Goal: Task Accomplishment & Management: Manage account settings

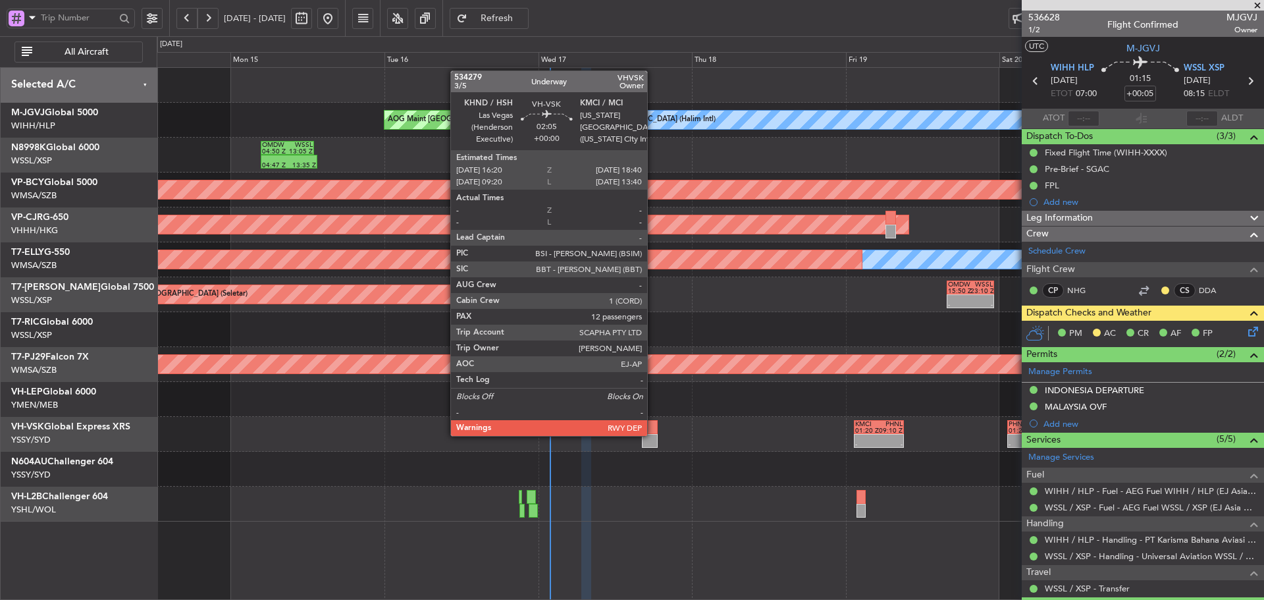
click at [653, 435] on div at bounding box center [649, 441] width 15 height 14
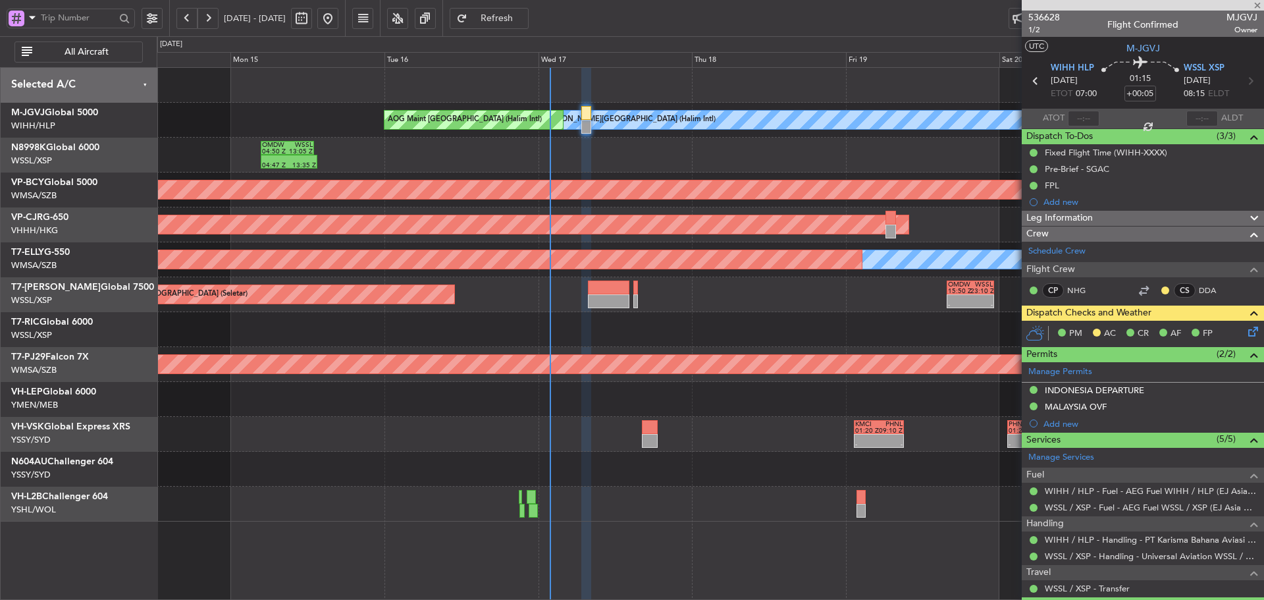
type input "12"
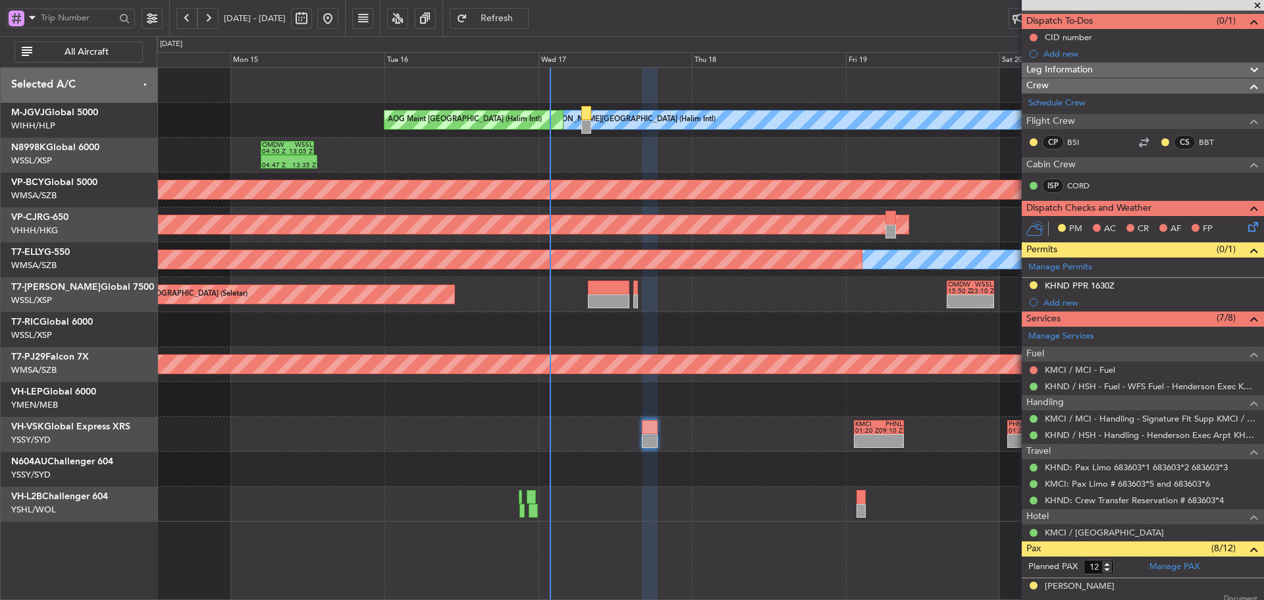
scroll to position [132, 0]
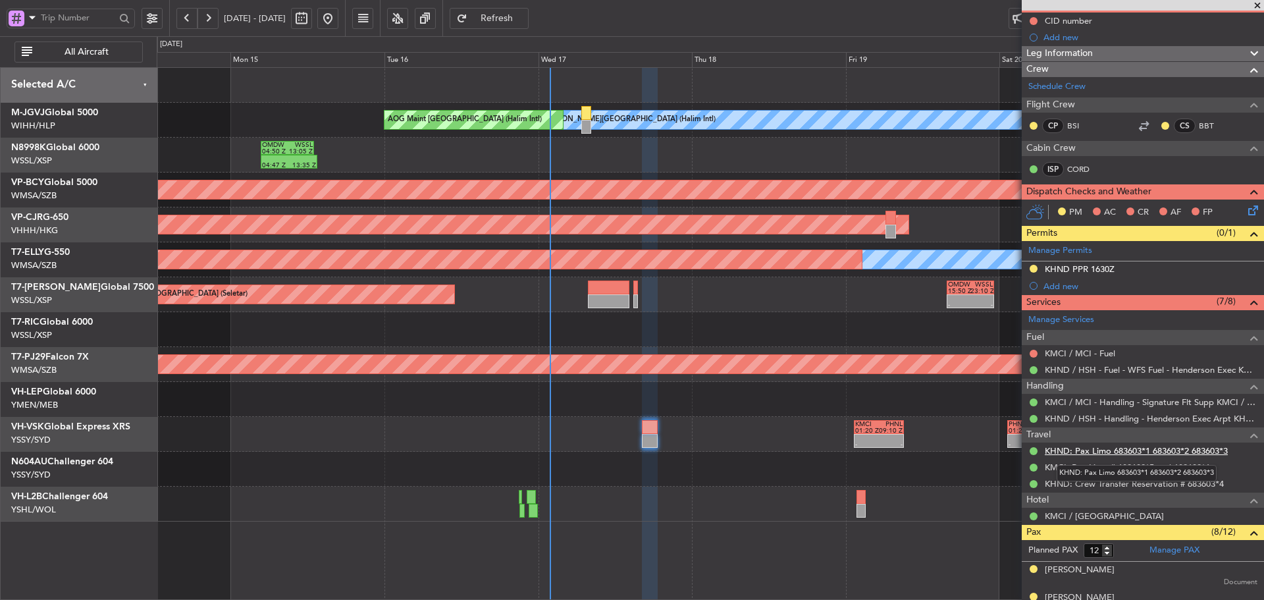
click at [1100, 450] on link "KHND: Pax Limo 683603*1 683603*2 683603*3" at bounding box center [1136, 450] width 183 height 11
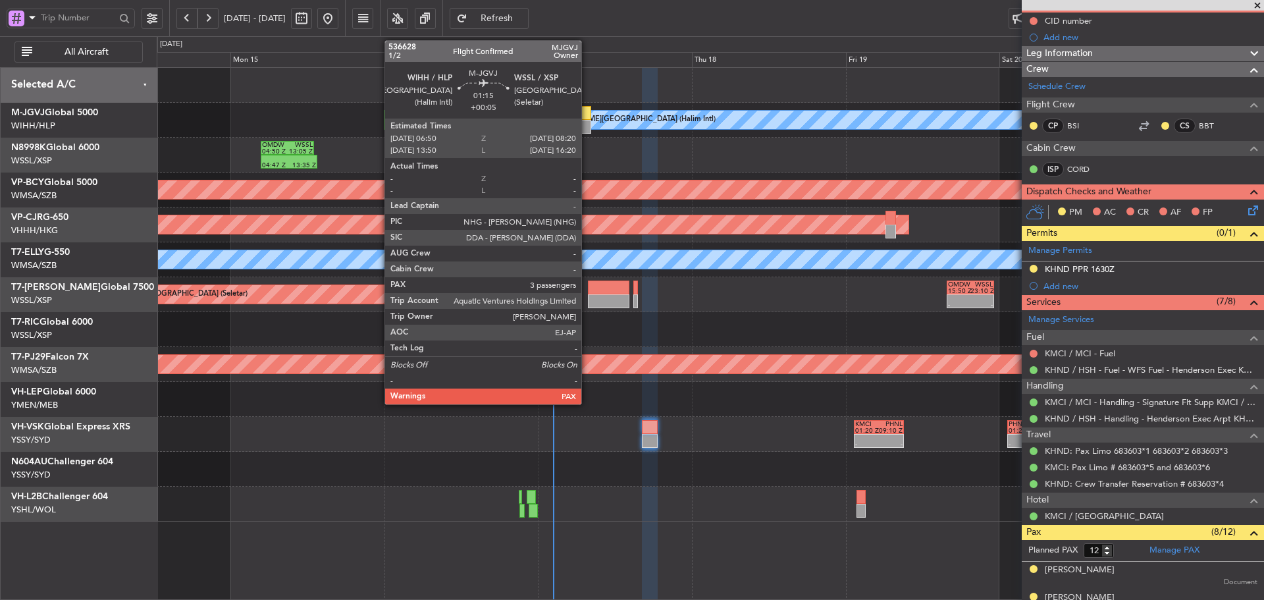
click at [587, 121] on div at bounding box center [587, 127] width 10 height 14
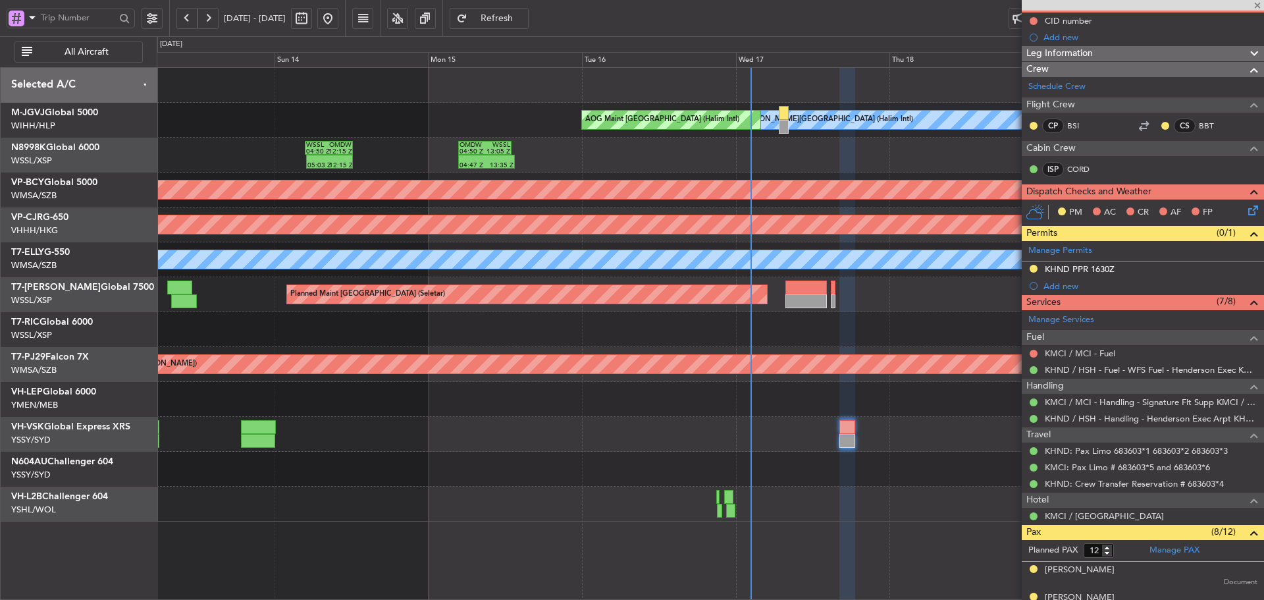
type input "+00:05"
type input "3"
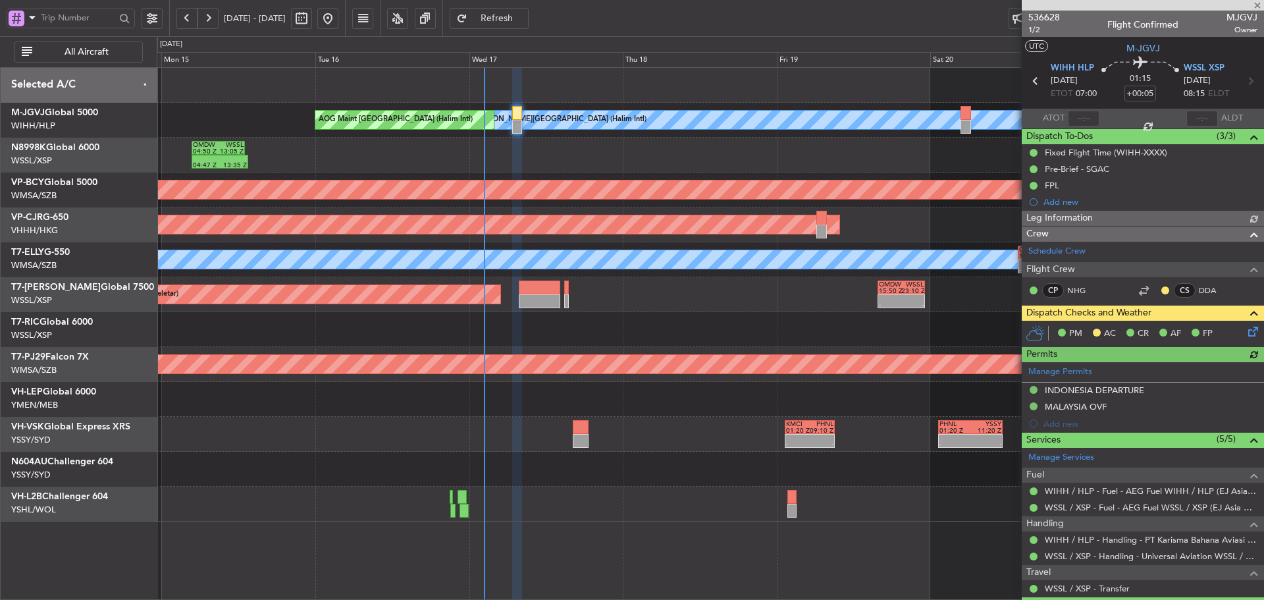
type input "[PERSON_NAME] (LEU)"
click at [1246, 333] on icon at bounding box center [1251, 329] width 11 height 11
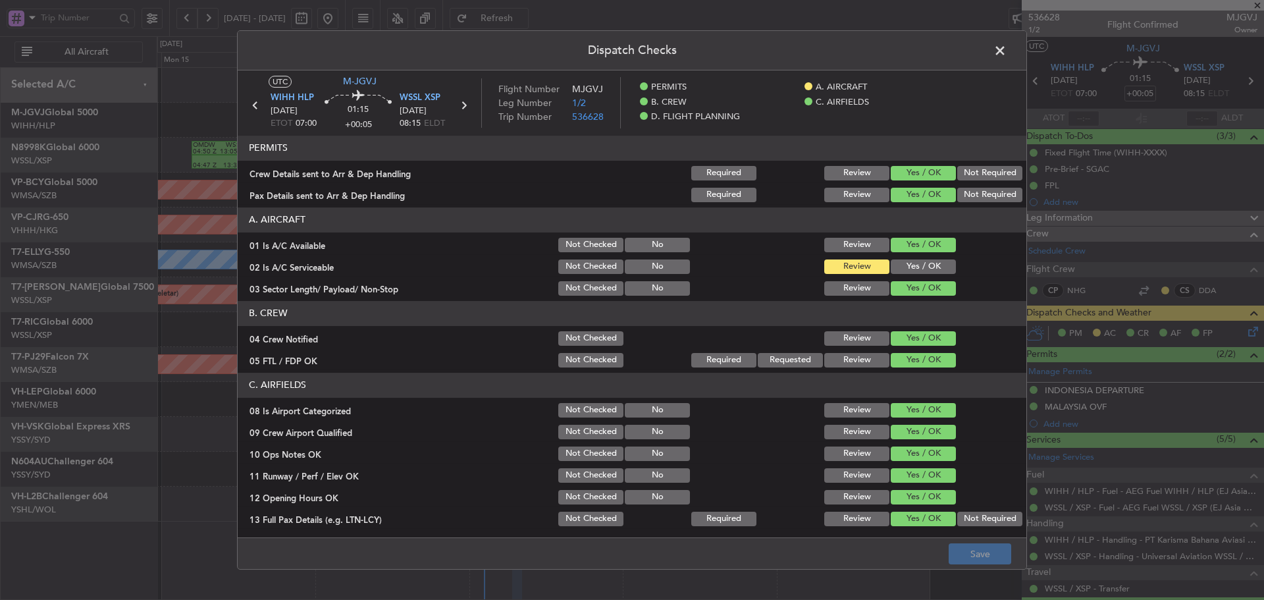
click at [915, 268] on button "Yes / OK" at bounding box center [923, 266] width 65 height 14
click at [961, 558] on button "Save" at bounding box center [980, 553] width 63 height 21
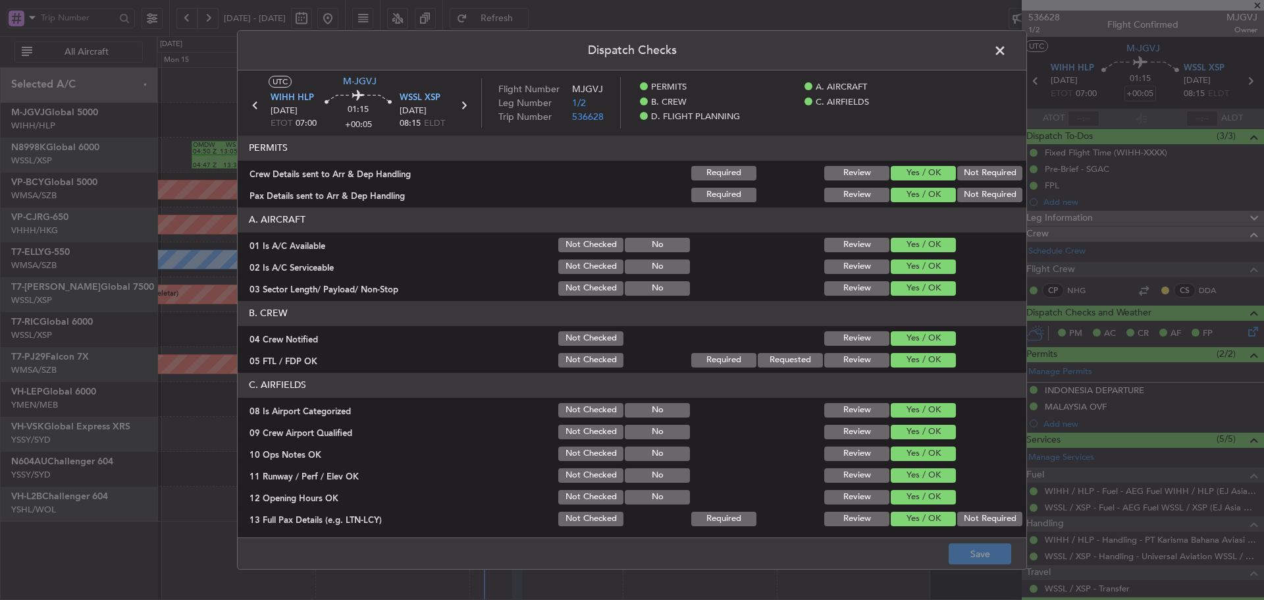
click at [1007, 59] on span at bounding box center [1007, 54] width 0 height 26
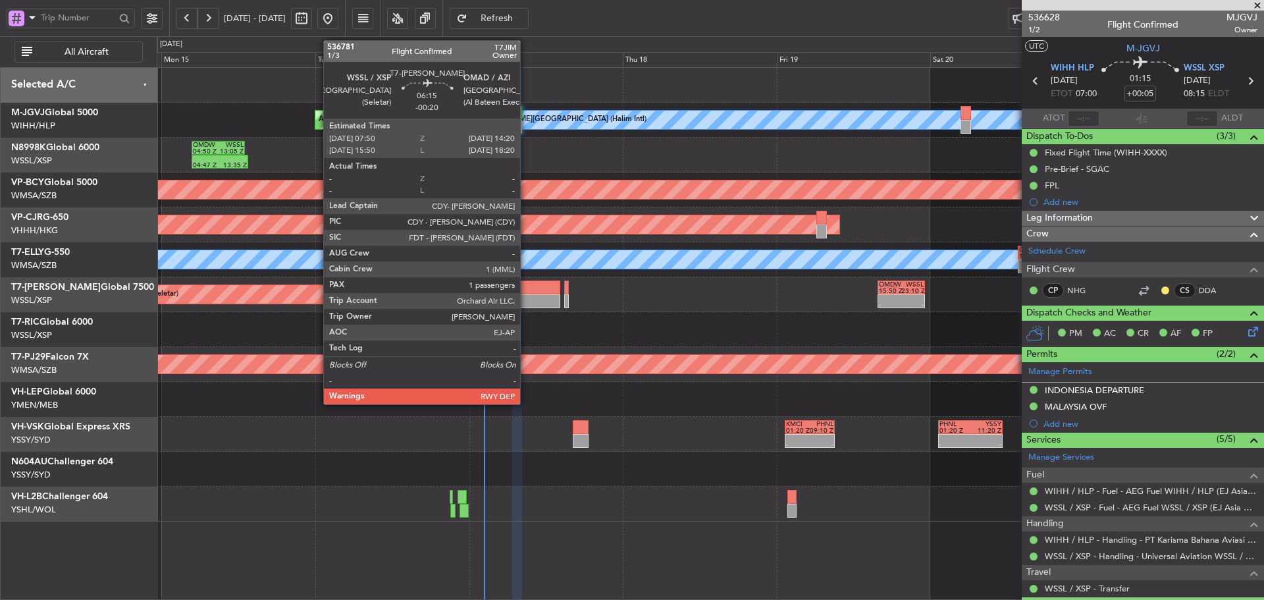
click at [526, 291] on div at bounding box center [540, 288] width 42 height 14
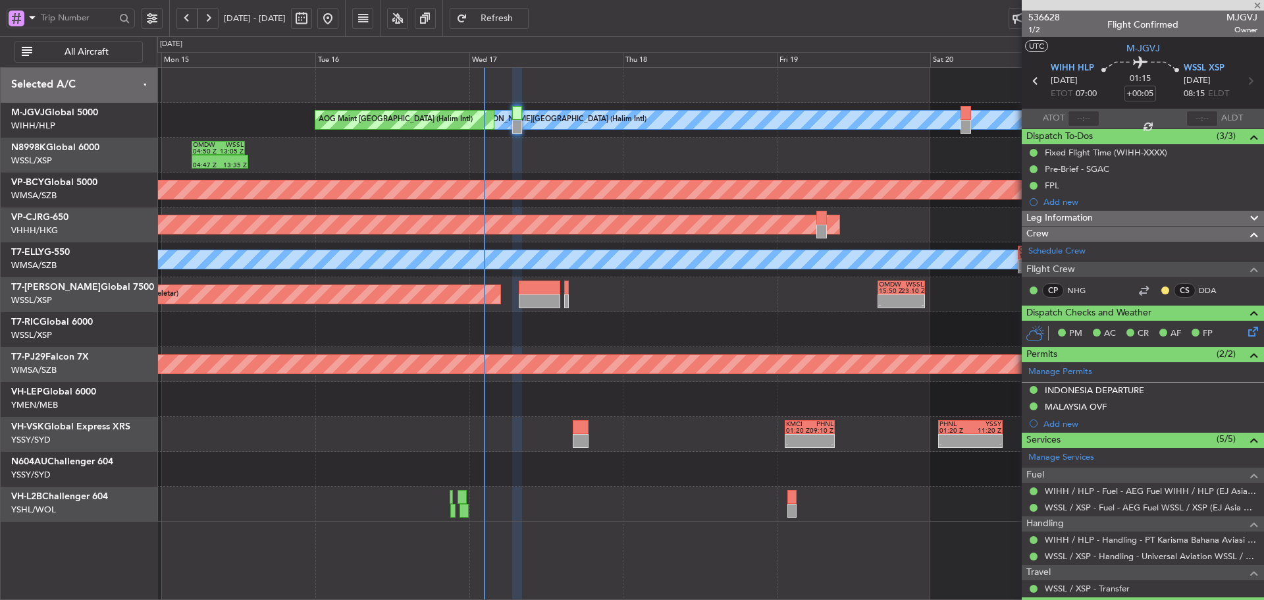
type input "-00:20"
type input "1"
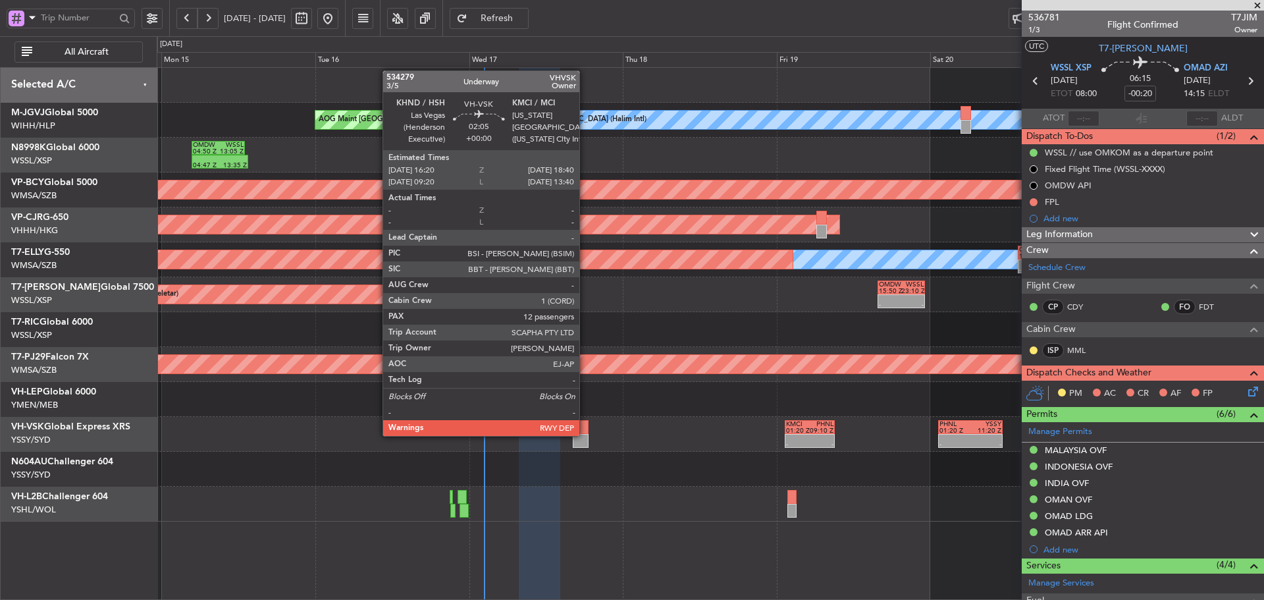
click at [585, 435] on div at bounding box center [580, 441] width 15 height 14
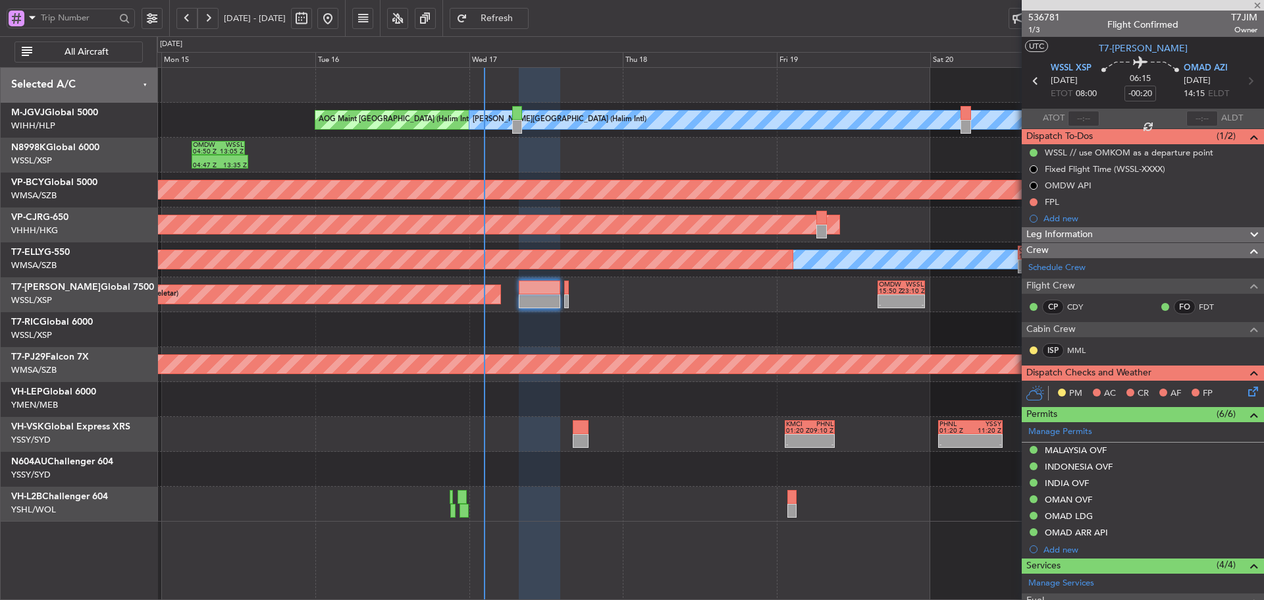
type input "12"
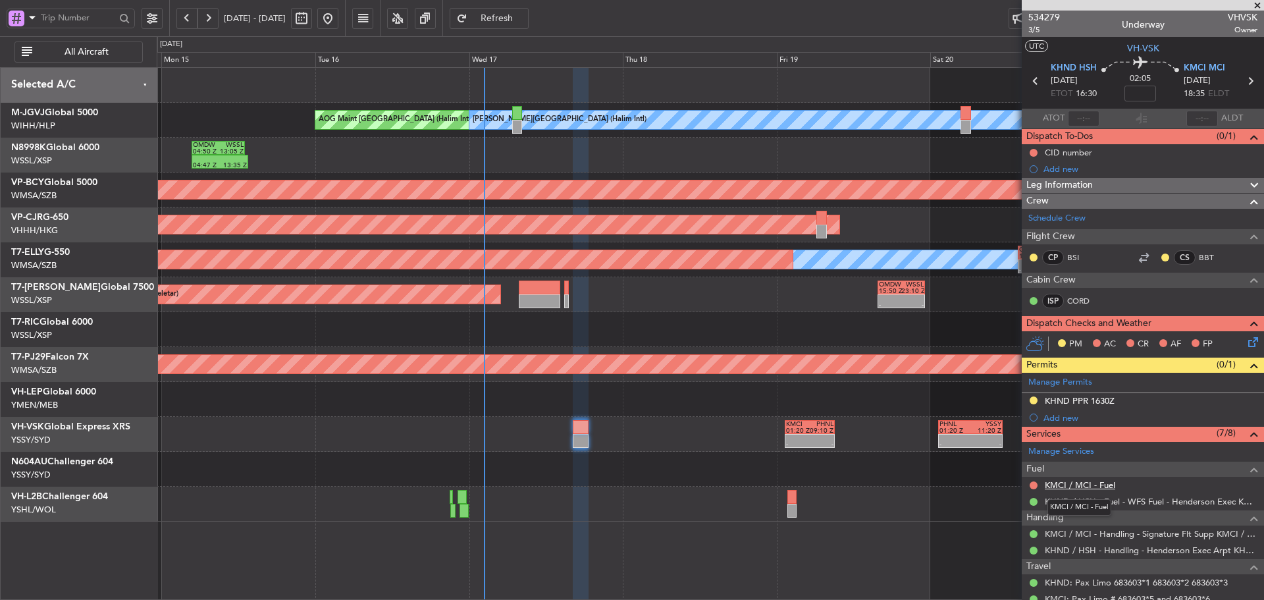
click at [1082, 484] on link "KMCI / MCI - Fuel" at bounding box center [1080, 484] width 70 height 11
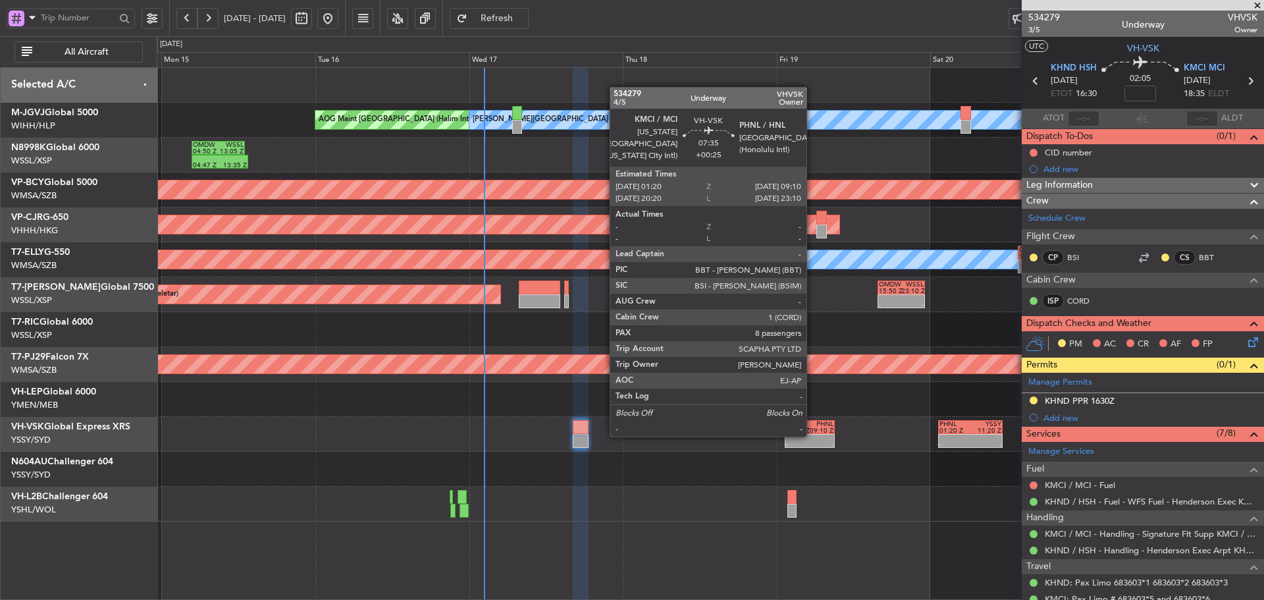
click at [813, 435] on div at bounding box center [822, 438] width 24 height 7
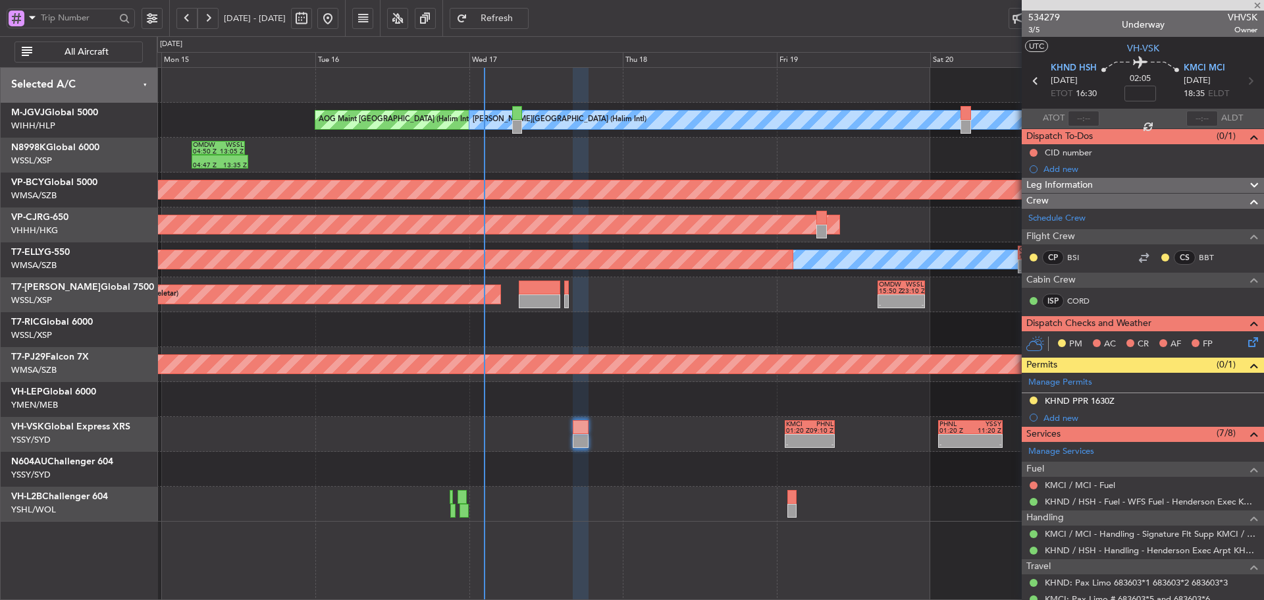
type input "+00:25"
type input "8"
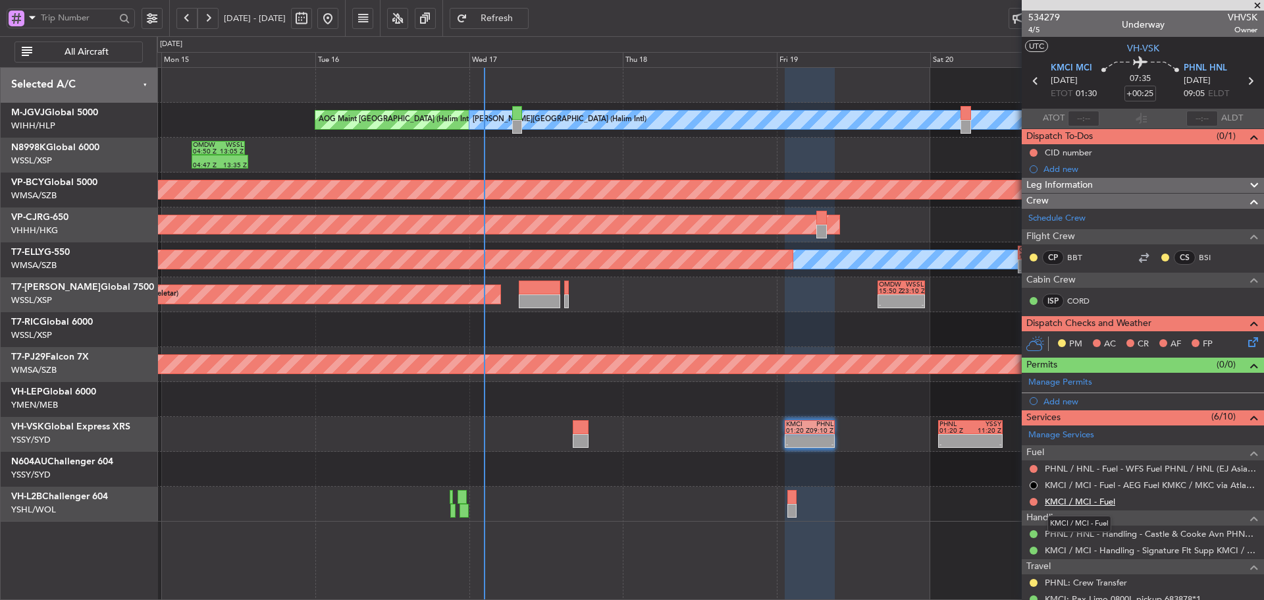
click at [1087, 502] on link "KMCI / MCI - Fuel" at bounding box center [1080, 501] width 70 height 11
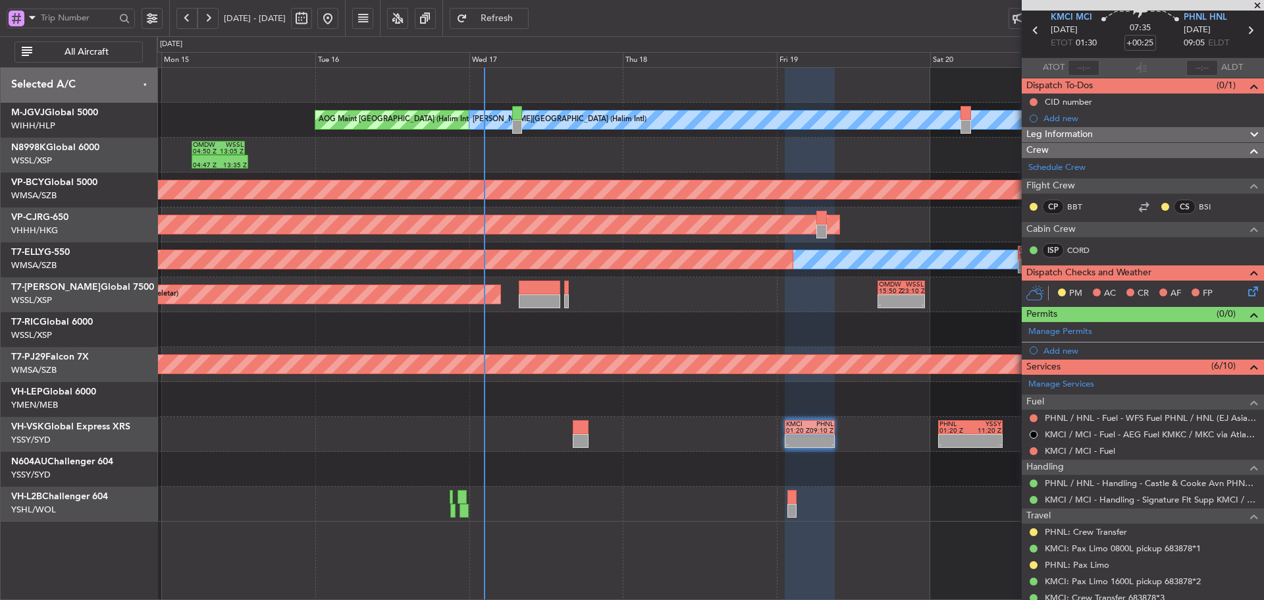
scroll to position [132, 0]
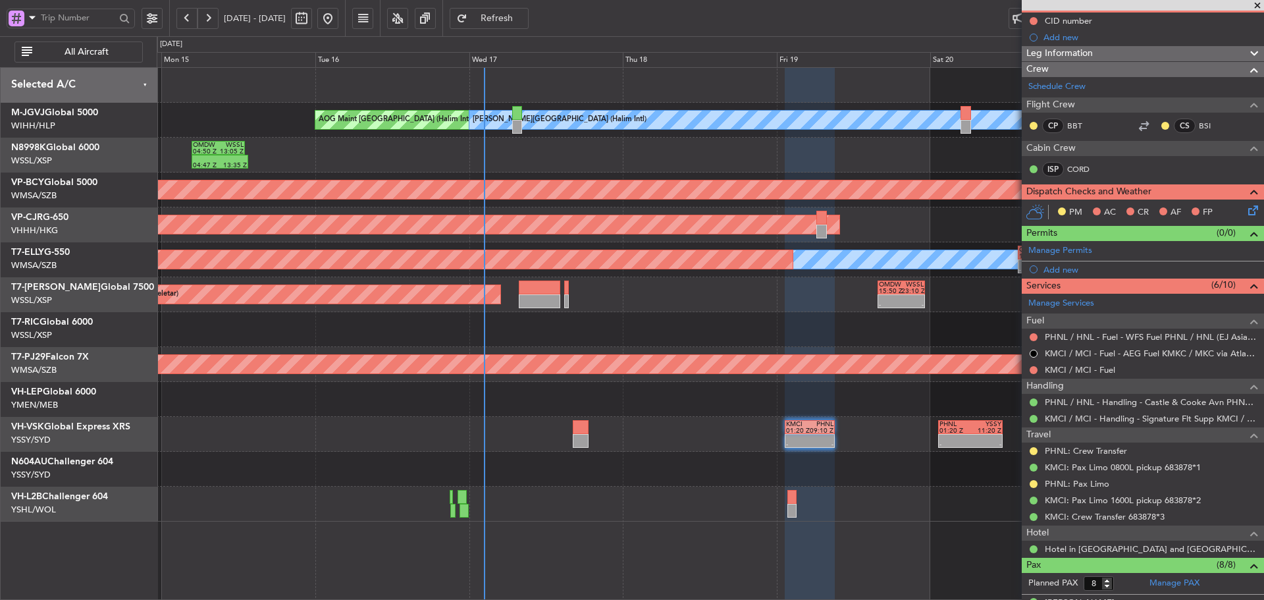
click at [493, 10] on button "Refresh" at bounding box center [489, 18] width 79 height 21
click at [1033, 371] on button at bounding box center [1034, 370] width 8 height 8
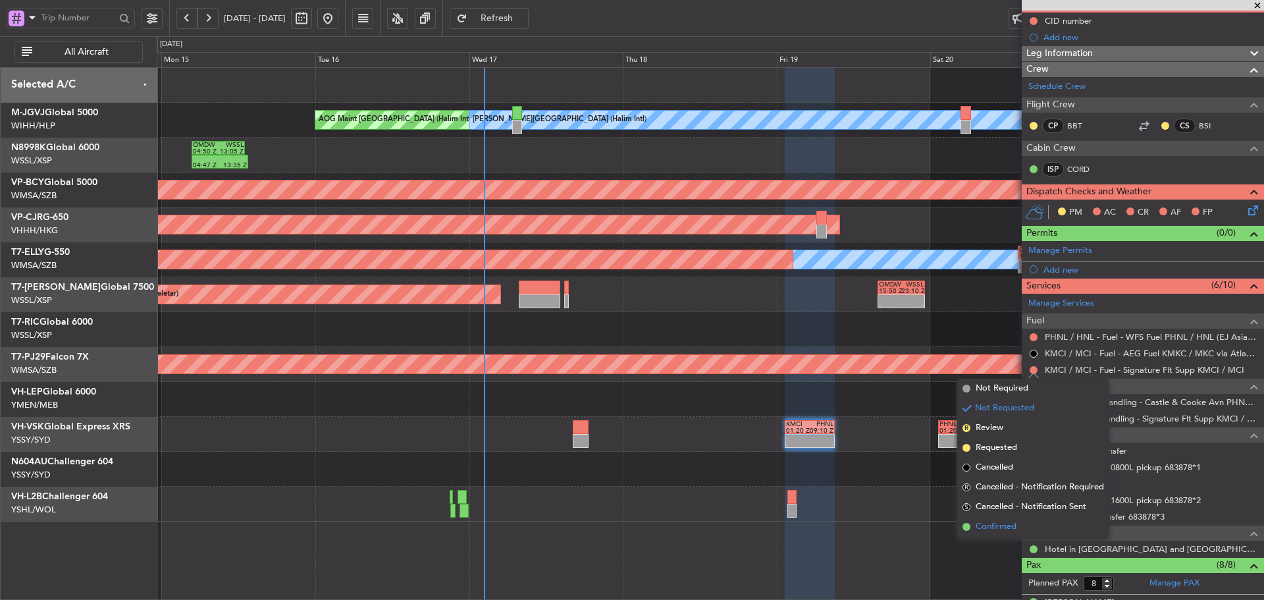
click at [967, 528] on span at bounding box center [967, 527] width 8 height 8
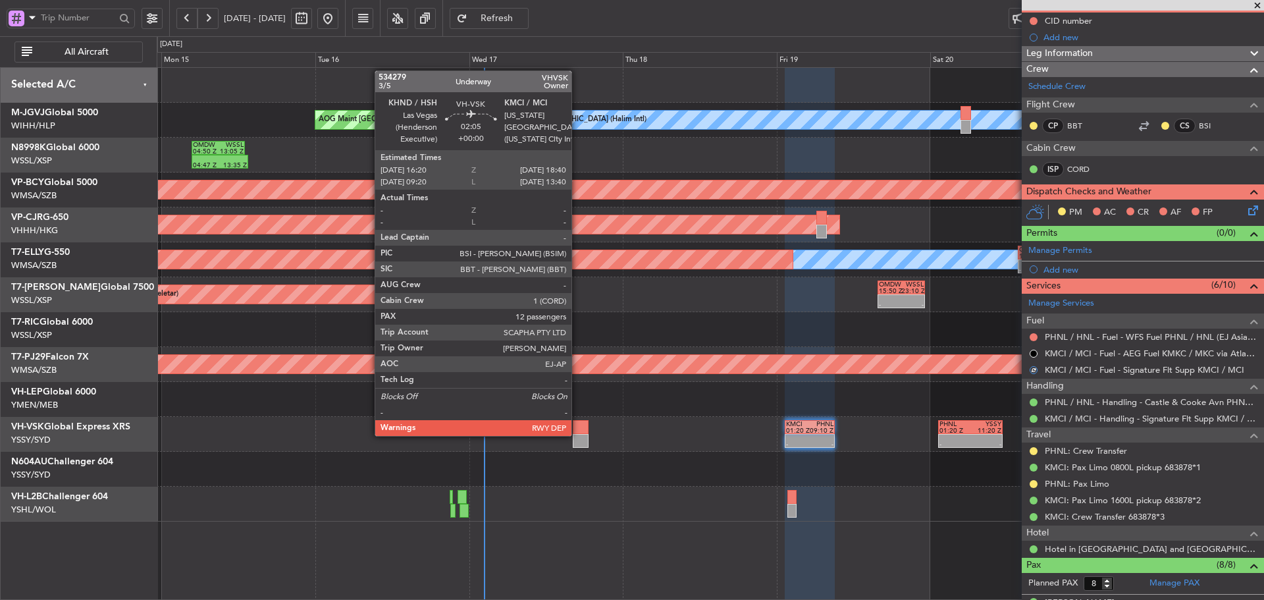
click at [578, 435] on div at bounding box center [580, 441] width 15 height 14
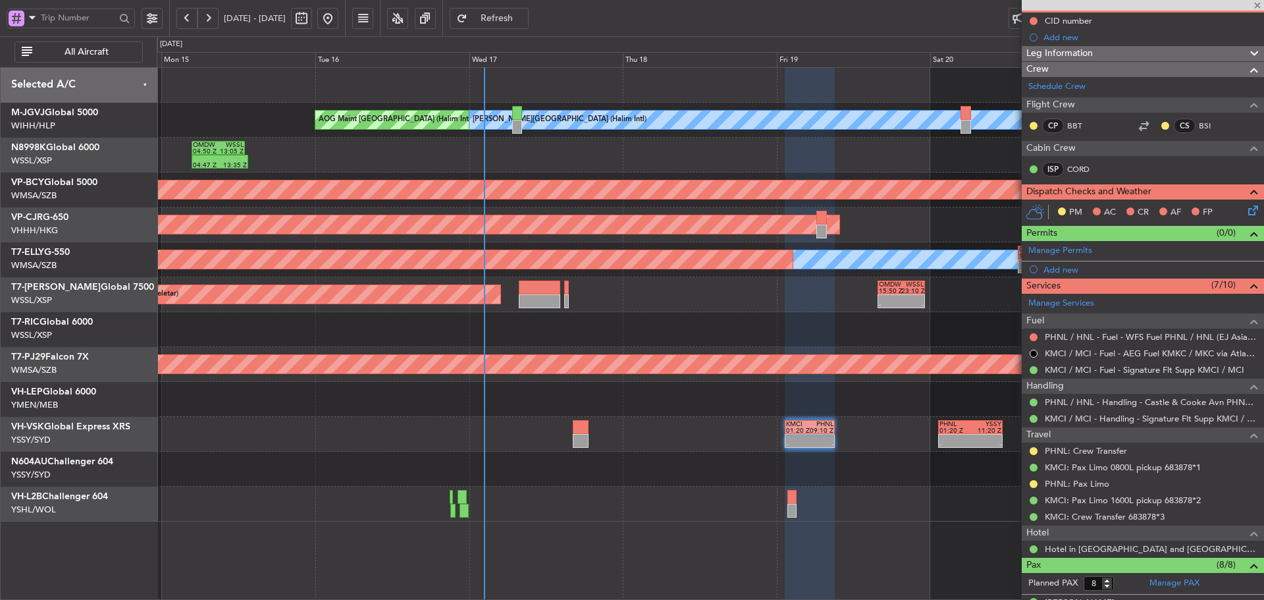
type input "12"
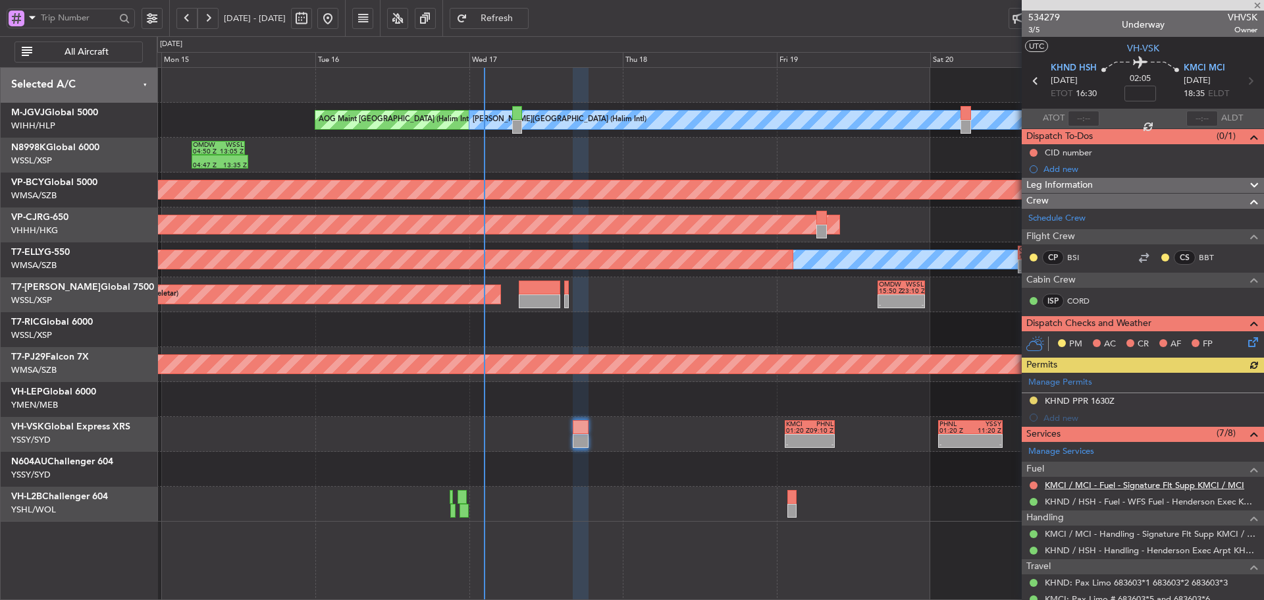
click at [1078, 483] on link "KMCI / MCI - Fuel - Signature Flt Supp KMCI / MCI" at bounding box center [1145, 484] width 200 height 11
click at [1035, 486] on button at bounding box center [1034, 485] width 8 height 8
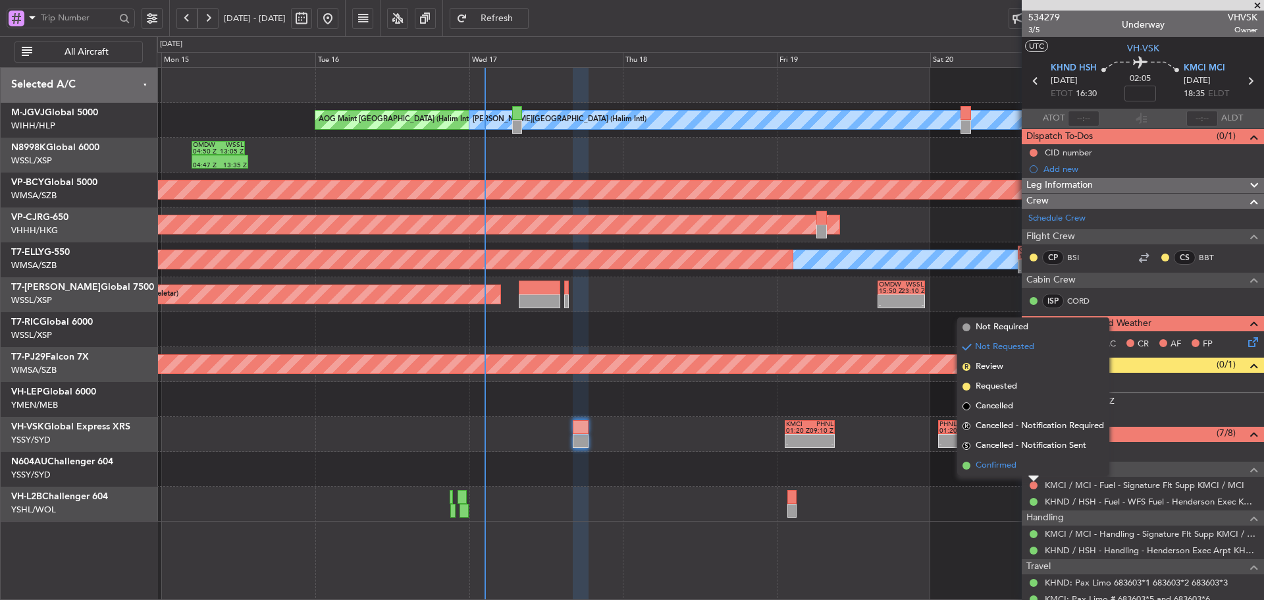
click at [965, 465] on span at bounding box center [967, 466] width 8 height 8
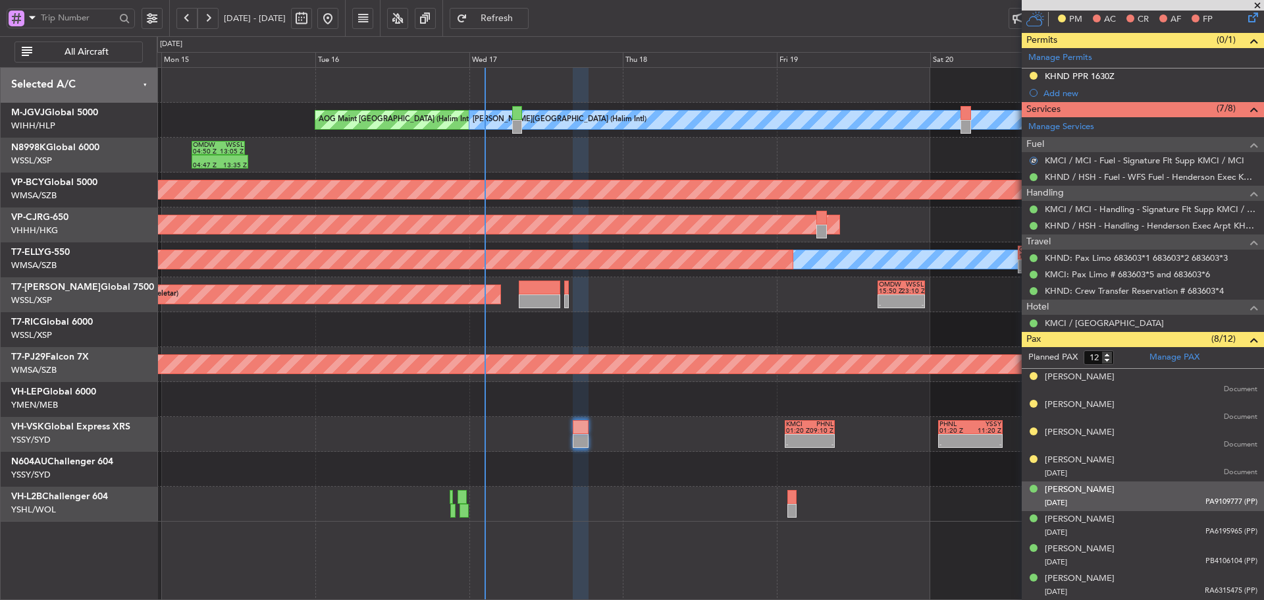
scroll to position [329, 0]
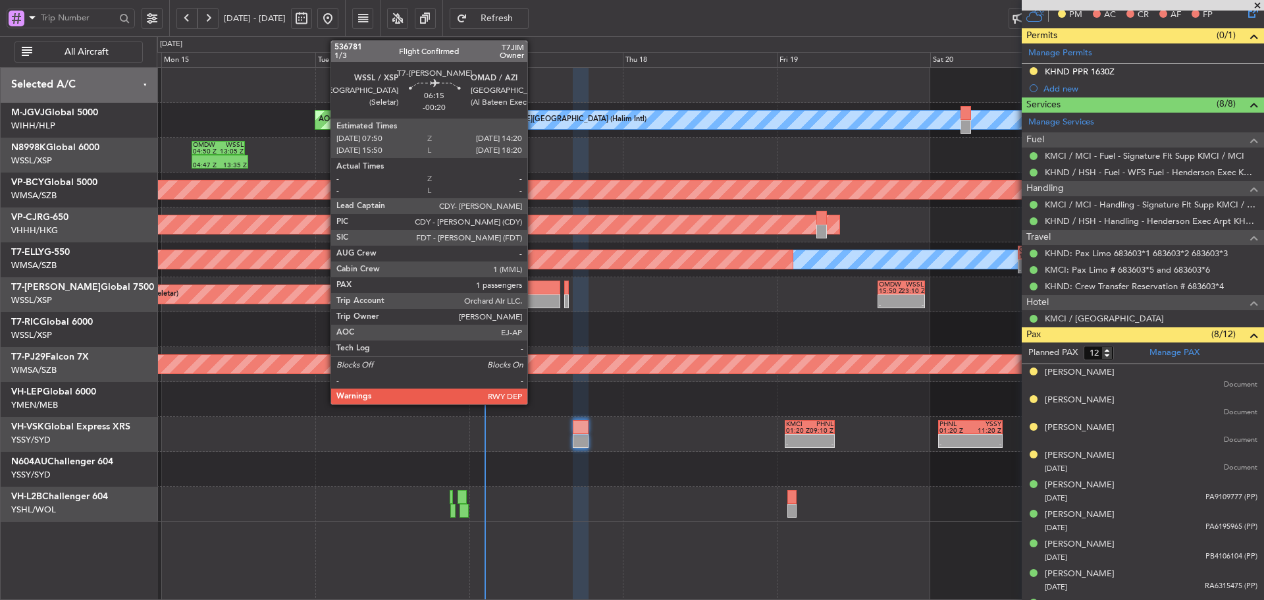
click at [533, 290] on div at bounding box center [540, 288] width 42 height 14
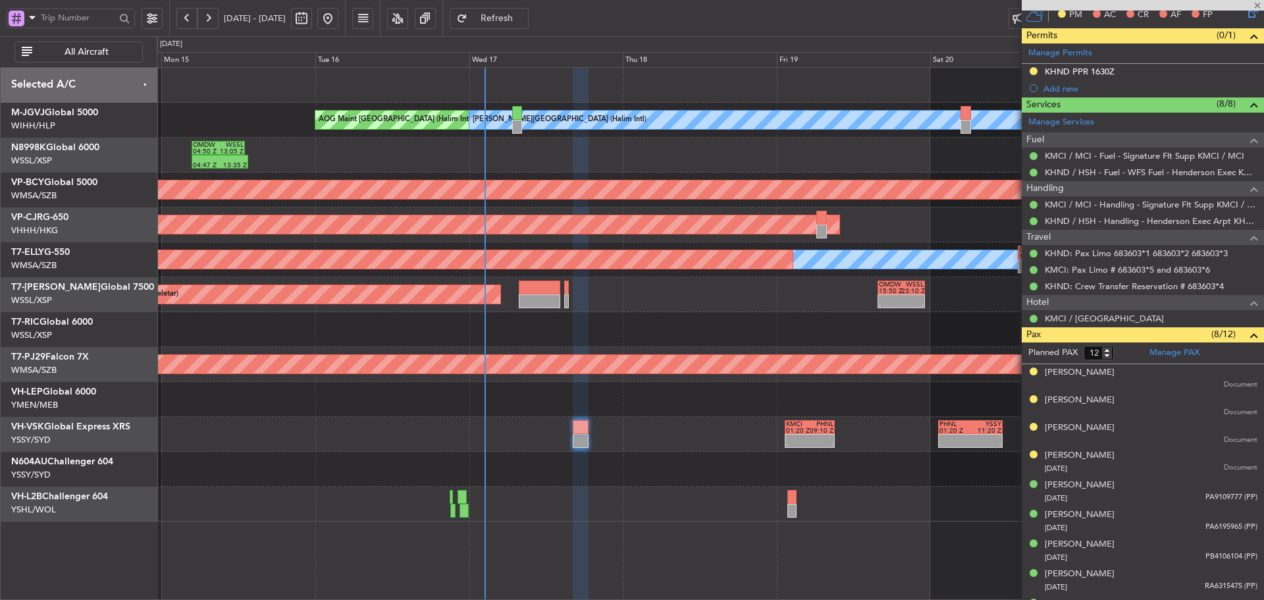
type input "-00:20"
type input "1"
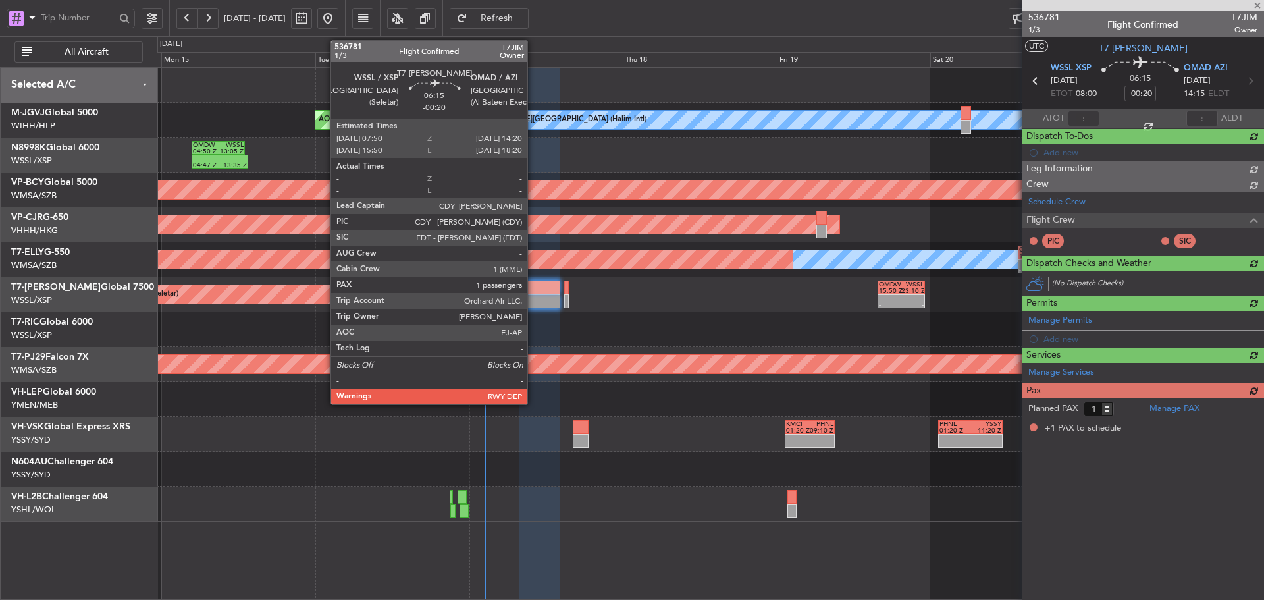
scroll to position [0, 0]
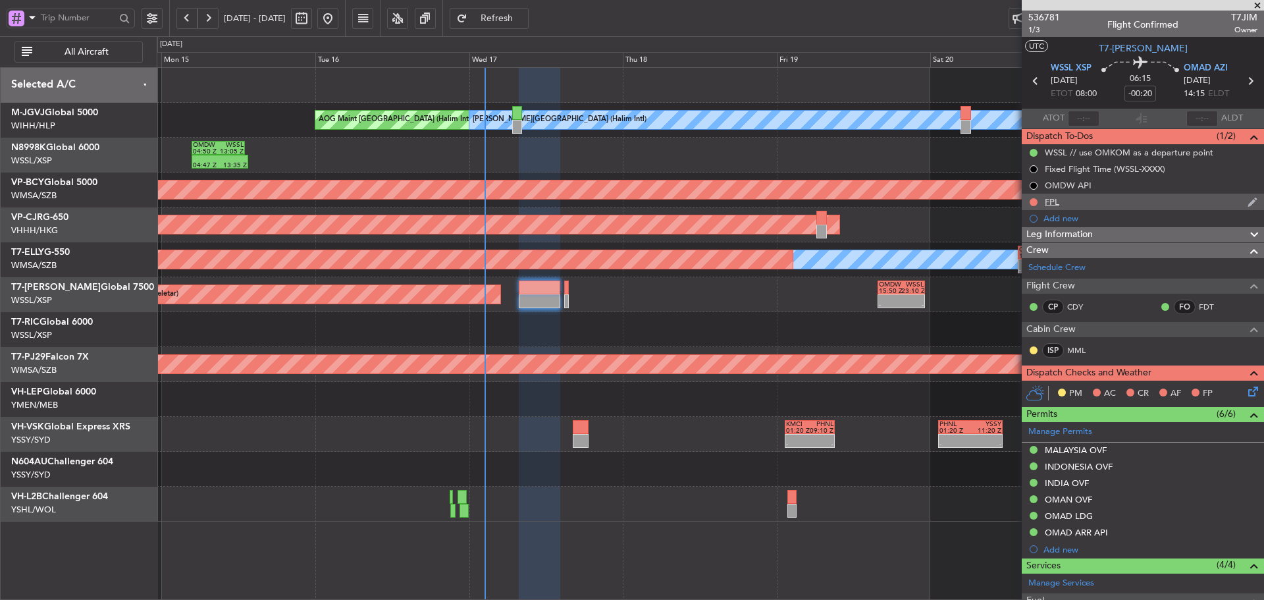
click at [1055, 205] on div "FPL" at bounding box center [1052, 201] width 14 height 11
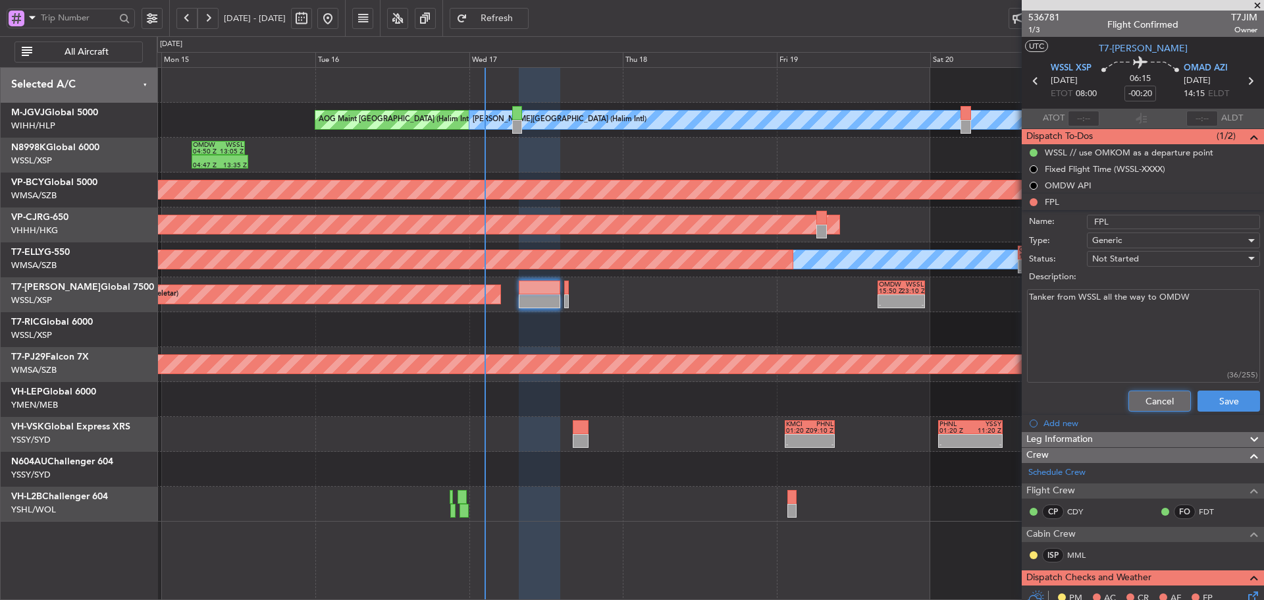
click at [1147, 409] on button "Cancel" at bounding box center [1160, 401] width 63 height 21
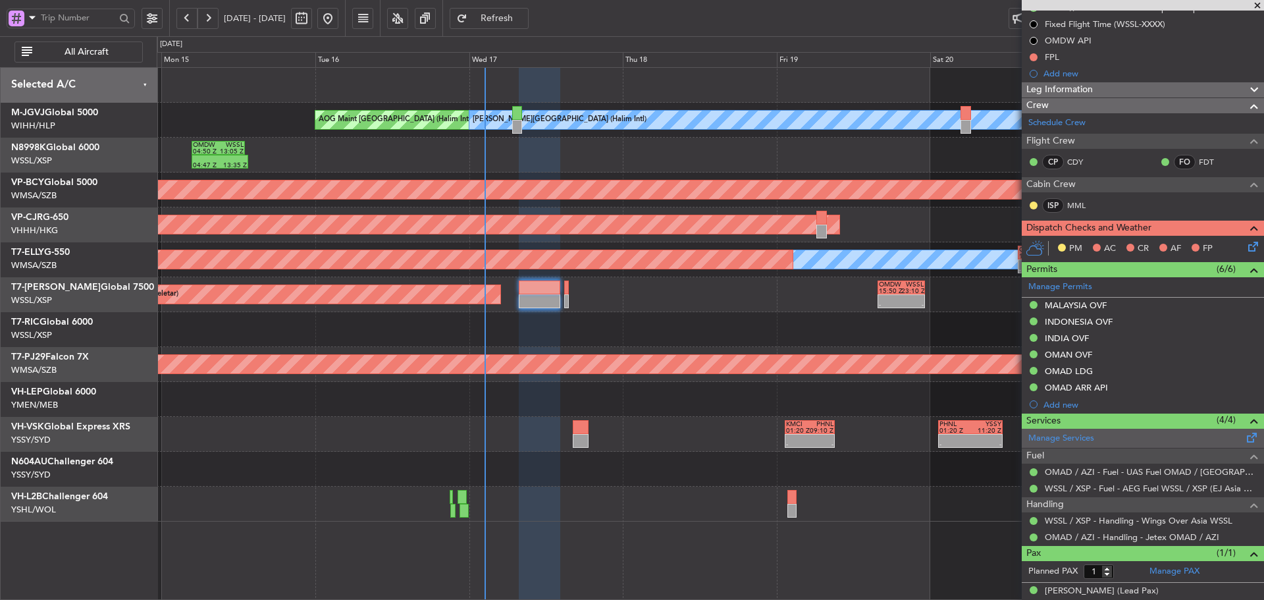
scroll to position [157, 0]
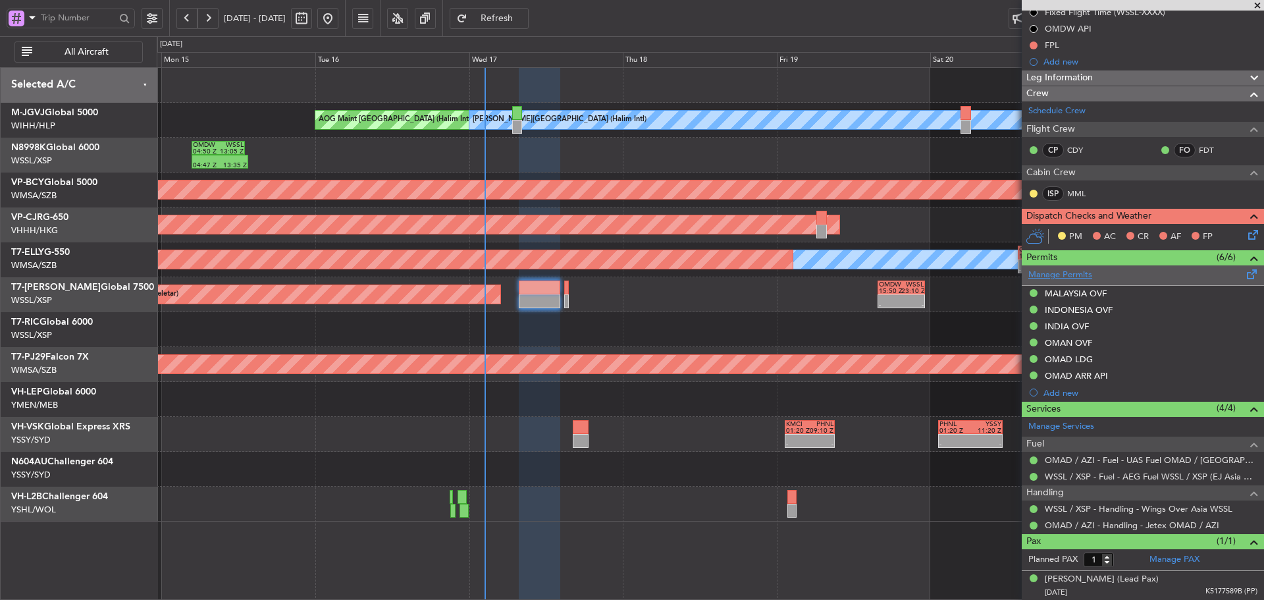
click at [1085, 269] on link "Manage Permits" at bounding box center [1061, 275] width 64 height 13
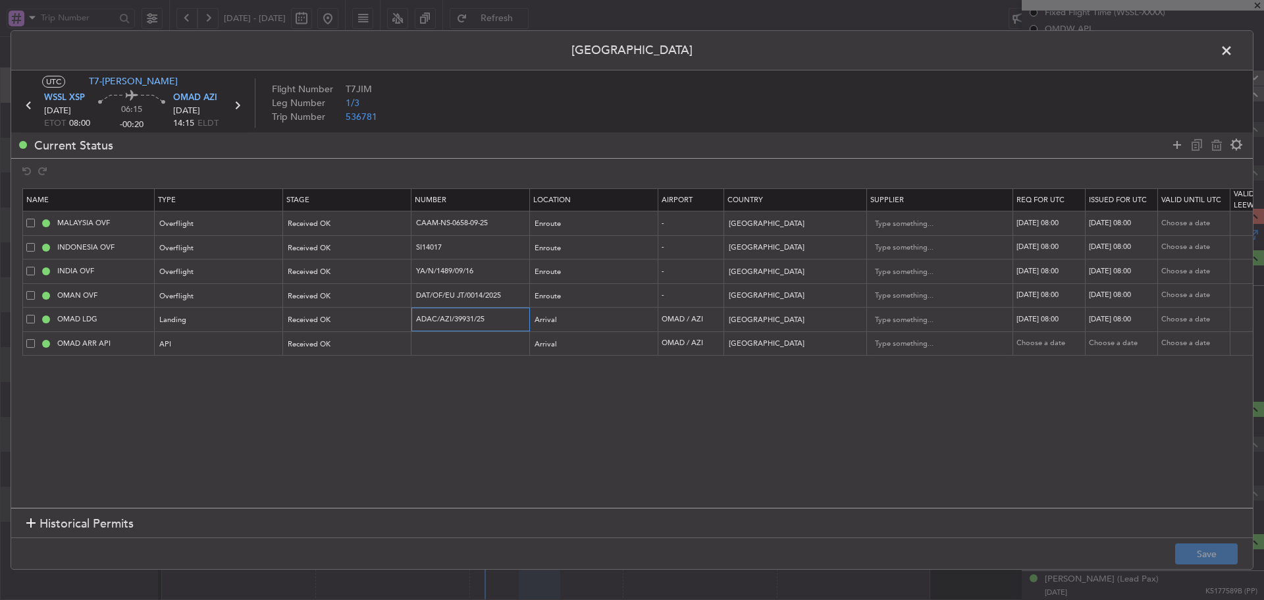
drag, startPoint x: 479, startPoint y: 322, endPoint x: 572, endPoint y: 410, distance: 127.6
click at [366, 324] on tr "OMAD LDG Landing Received OK ADAC/AZI/39931/25 Arrival OMAD / AZI [GEOGRAPHIC_D…" at bounding box center [863, 320] width 1680 height 24
drag, startPoint x: 501, startPoint y: 223, endPoint x: 369, endPoint y: 223, distance: 131.1
click at [369, 223] on tr "MALAYSIA OVF Overflight Received OK CAAM-NS-0658-09-25 Enroute - [GEOGRAPHIC_DA…" at bounding box center [863, 223] width 1680 height 24
drag, startPoint x: 452, startPoint y: 243, endPoint x: 382, endPoint y: 239, distance: 70.6
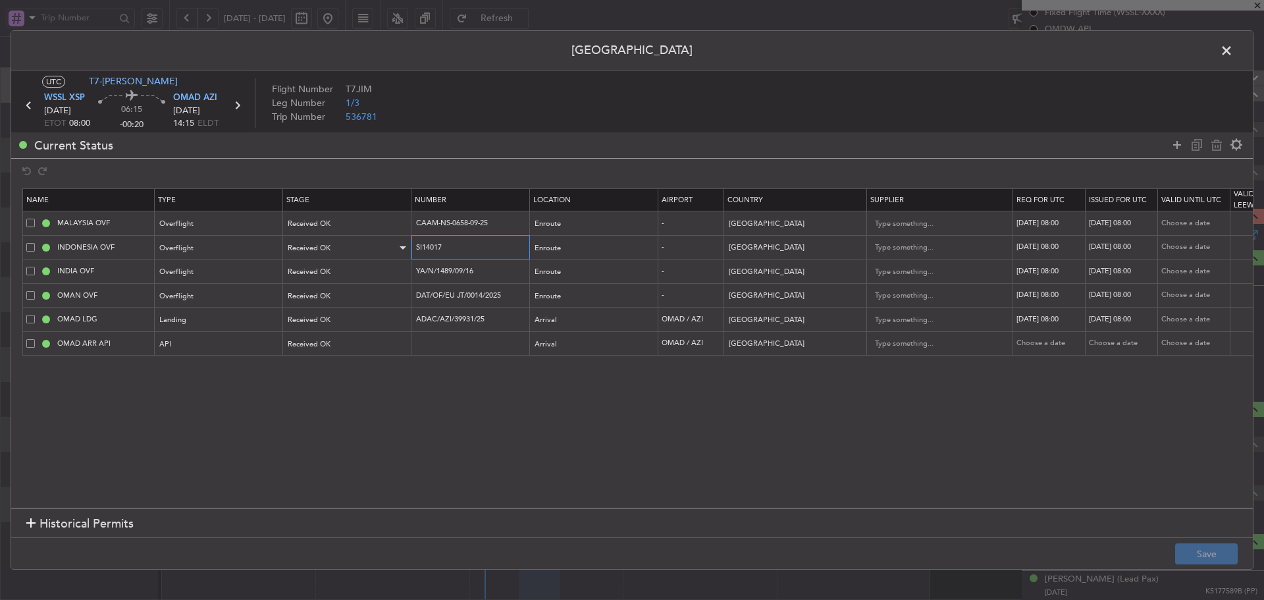
click at [382, 239] on tr "INDONESIA OVF Overflight Received OK SI14017 Enroute - [GEOGRAPHIC_DATA] [DATE]…" at bounding box center [863, 247] width 1680 height 24
drag, startPoint x: 479, startPoint y: 267, endPoint x: 371, endPoint y: 267, distance: 108.7
click at [371, 267] on tr "INDIA OVF Overflight Received OK YA/N/1489/09/16 Enroute - [GEOGRAPHIC_DATA] [D…" at bounding box center [863, 271] width 1680 height 24
drag, startPoint x: 508, startPoint y: 295, endPoint x: 380, endPoint y: 295, distance: 128.4
click at [380, 295] on tr "OMAN OVF Overflight Received OK DAT/OF/EU JT/0014/2025 Enroute - [GEOGRAPHIC_DA…" at bounding box center [863, 295] width 1680 height 24
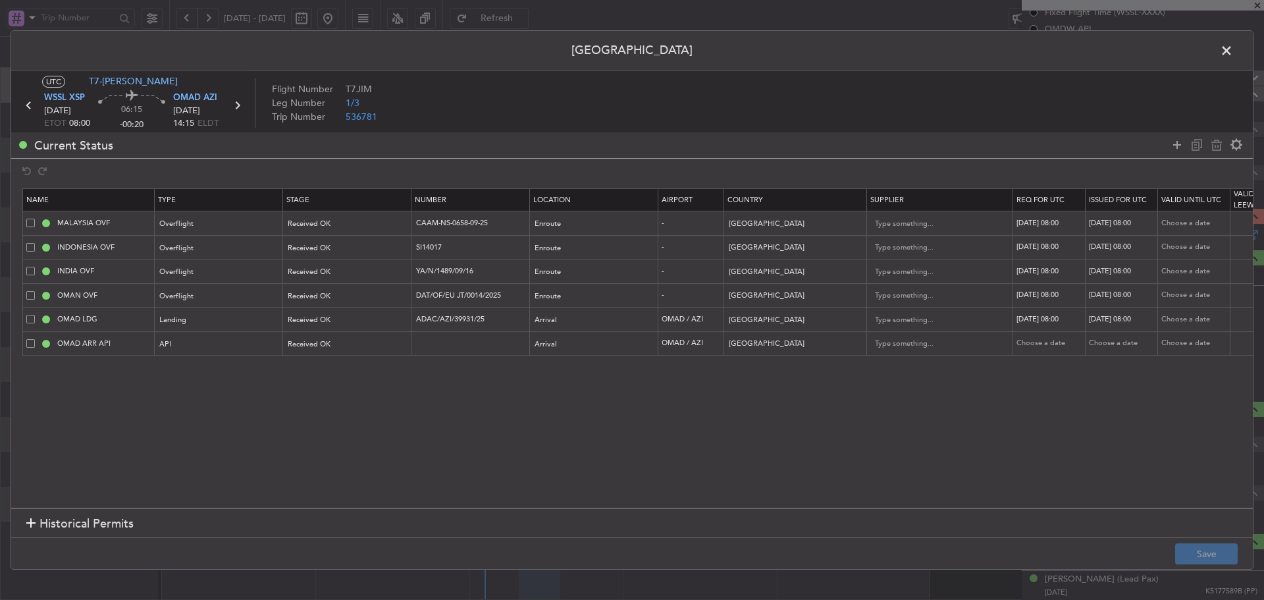
click at [1233, 49] on span at bounding box center [1233, 54] width 0 height 26
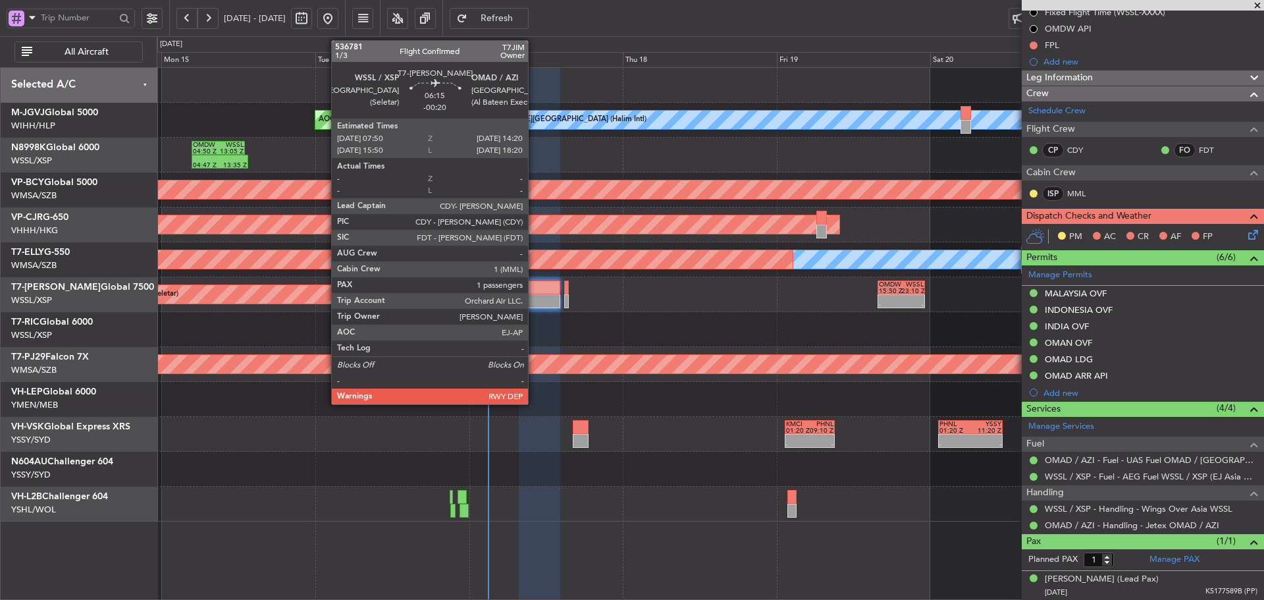
click at [534, 298] on div at bounding box center [540, 301] width 42 height 14
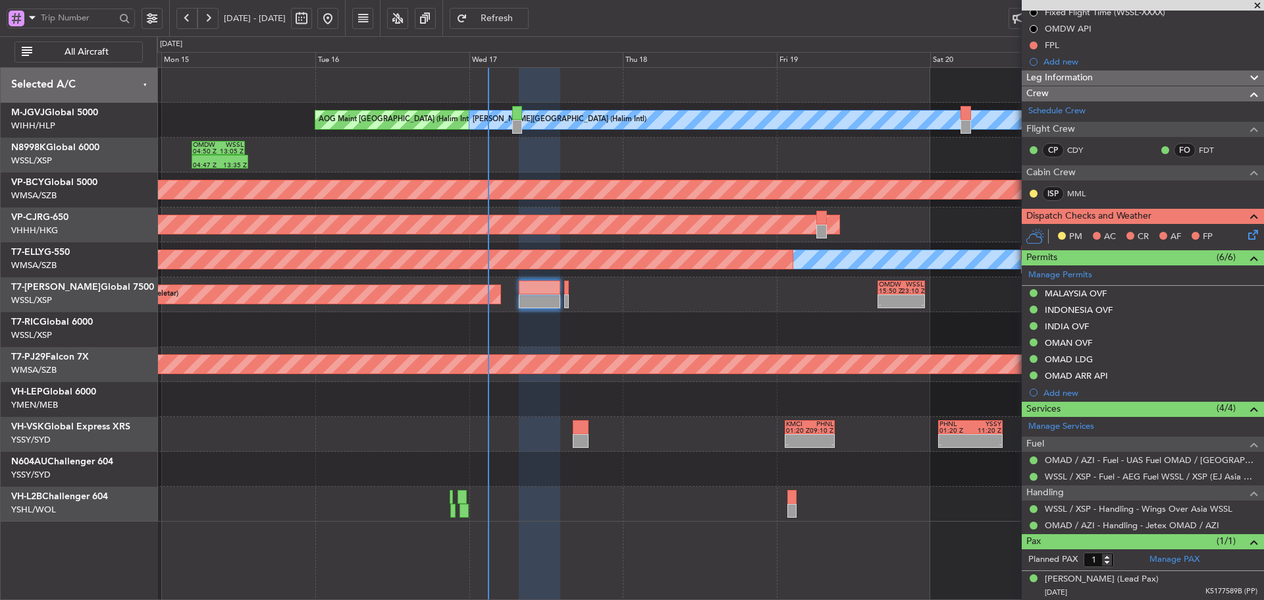
scroll to position [0, 0]
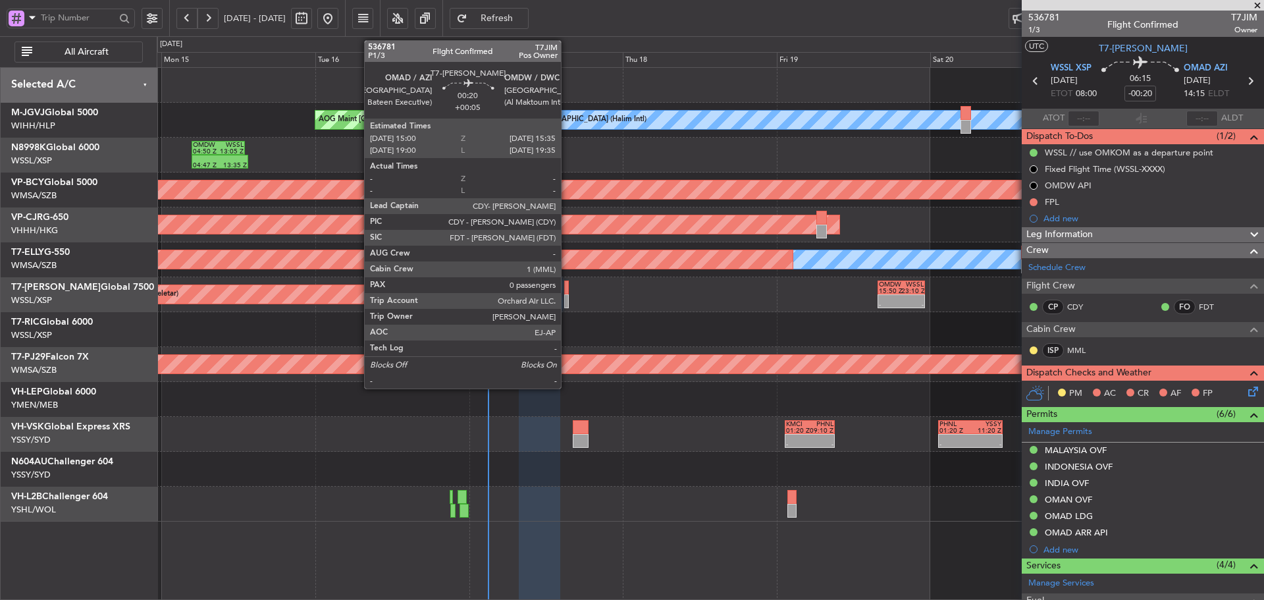
click at [567, 298] on div at bounding box center [566, 301] width 4 height 14
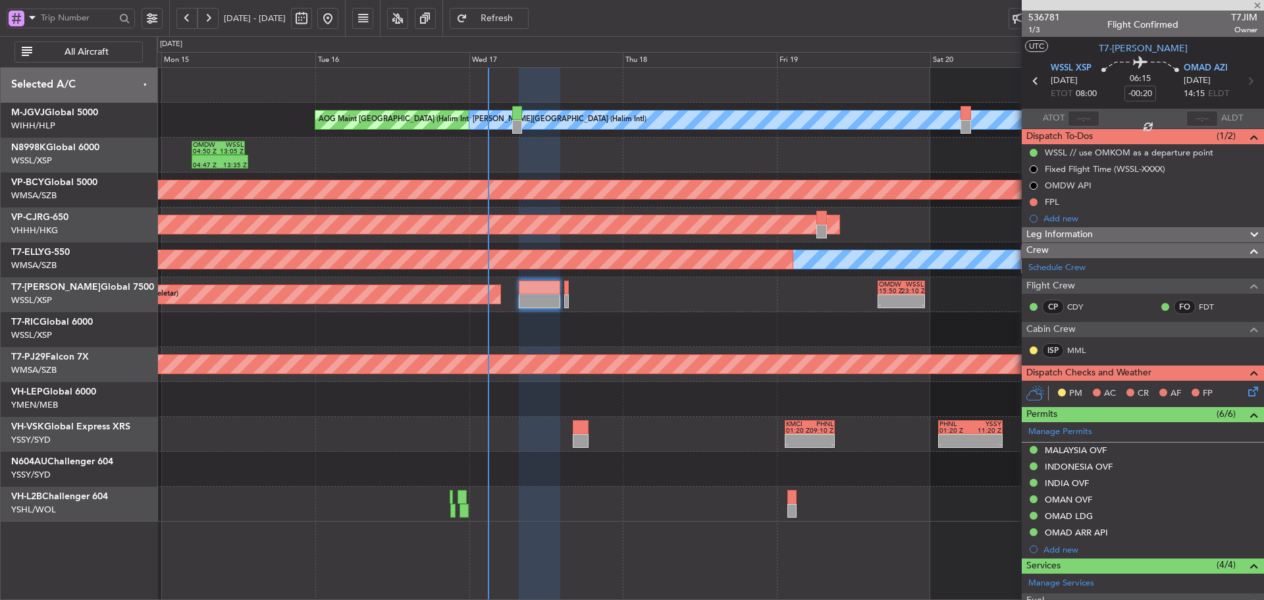
type input "+00:05"
type input "0"
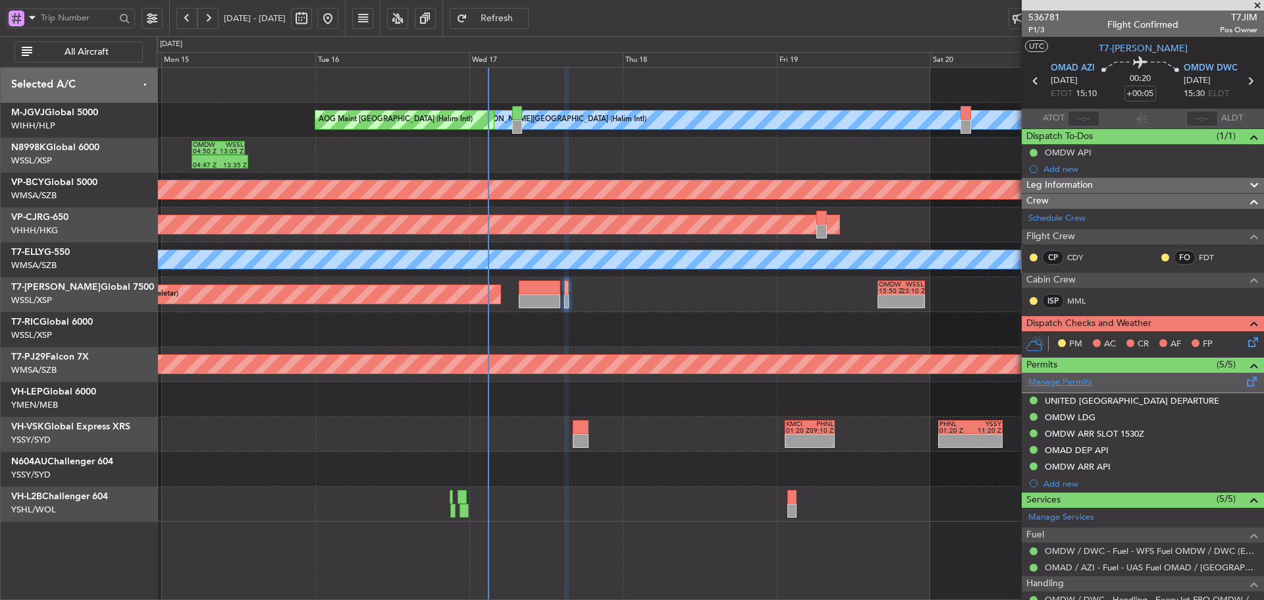
click at [1041, 379] on link "Manage Permits" at bounding box center [1061, 382] width 64 height 13
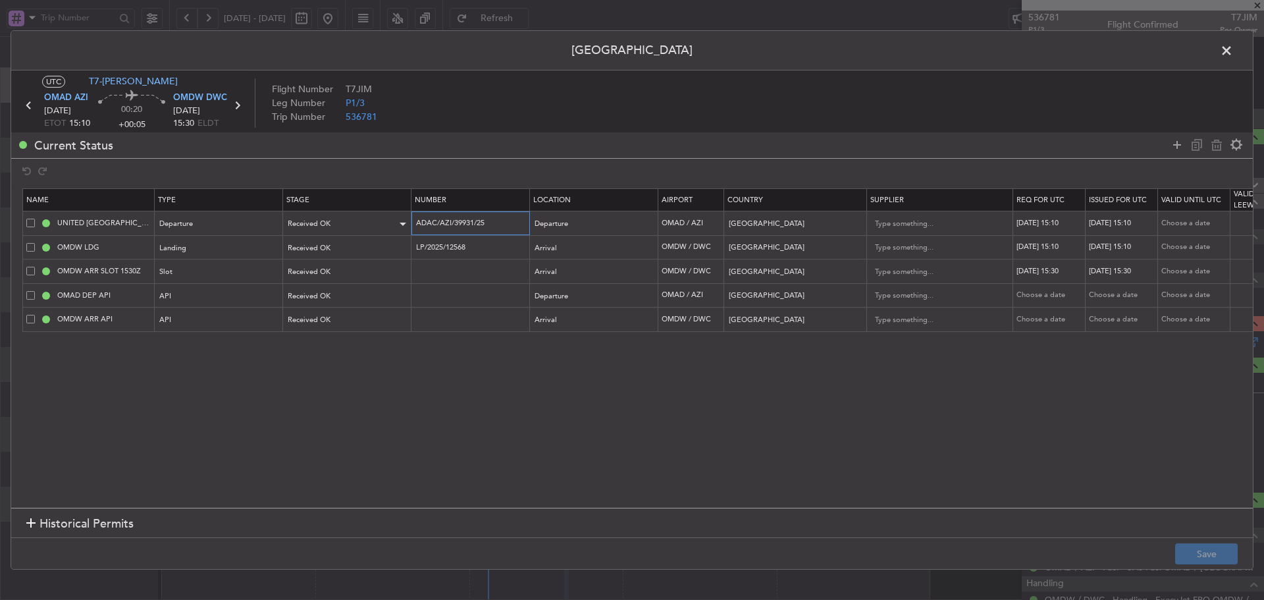
drag, startPoint x: 508, startPoint y: 223, endPoint x: 342, endPoint y: 218, distance: 165.4
click at [342, 218] on tr "[GEOGRAPHIC_DATA] DEPARTURE Departure Received OK ADAC/AZI/39931/25 Departure O…" at bounding box center [863, 223] width 1680 height 24
drag, startPoint x: 482, startPoint y: 252, endPoint x: 394, endPoint y: 248, distance: 87.6
click at [394, 248] on tr "OMDW LDG Landing Received OK LP/2025/12568 Arrival OMDW / DWC [GEOGRAPHIC_DATA]…" at bounding box center [863, 247] width 1680 height 24
click at [1233, 54] on span at bounding box center [1233, 54] width 0 height 26
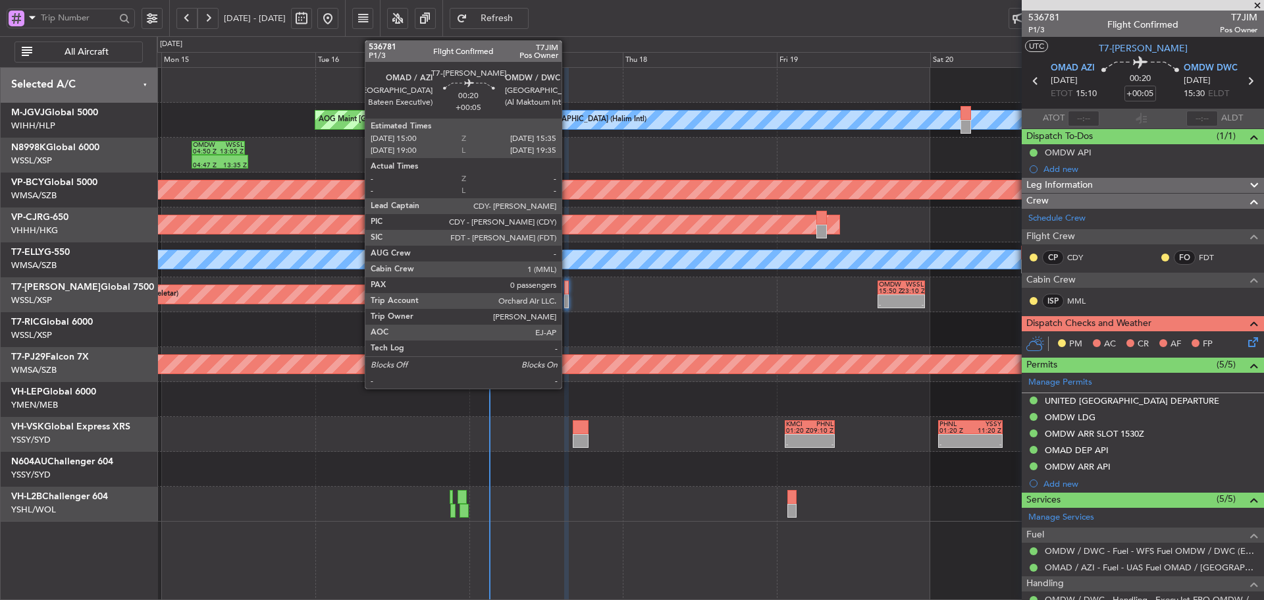
click at [568, 299] on div at bounding box center [566, 301] width 4 height 14
click at [568, 298] on div at bounding box center [566, 301] width 4 height 14
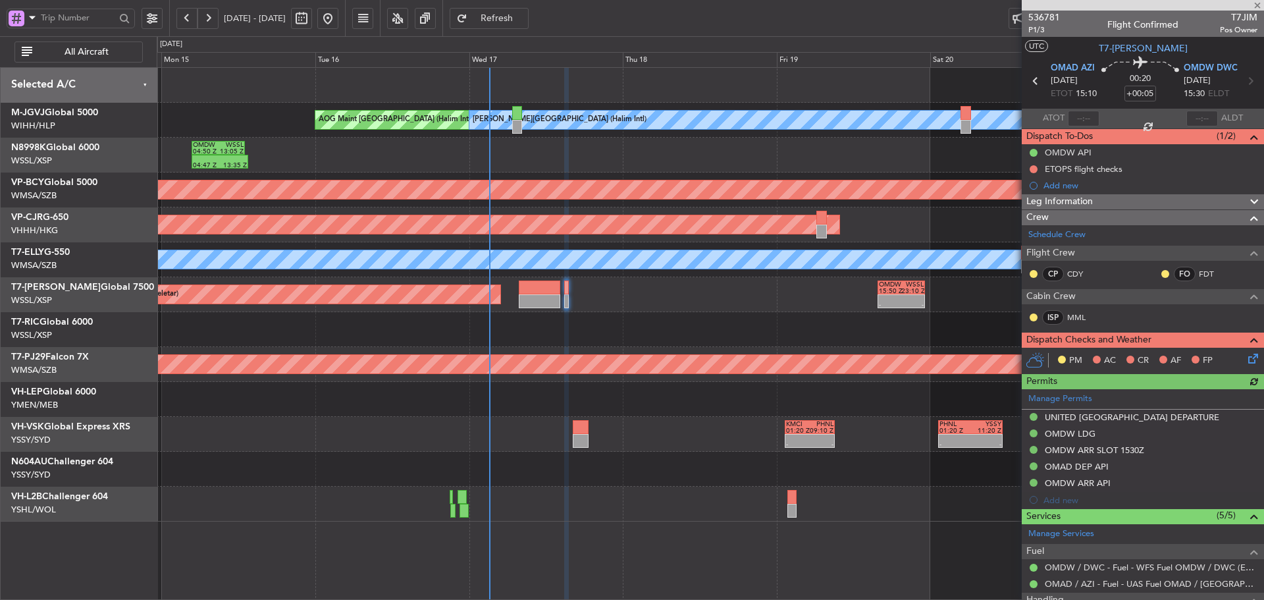
type input "[PERSON_NAME] (LEU)"
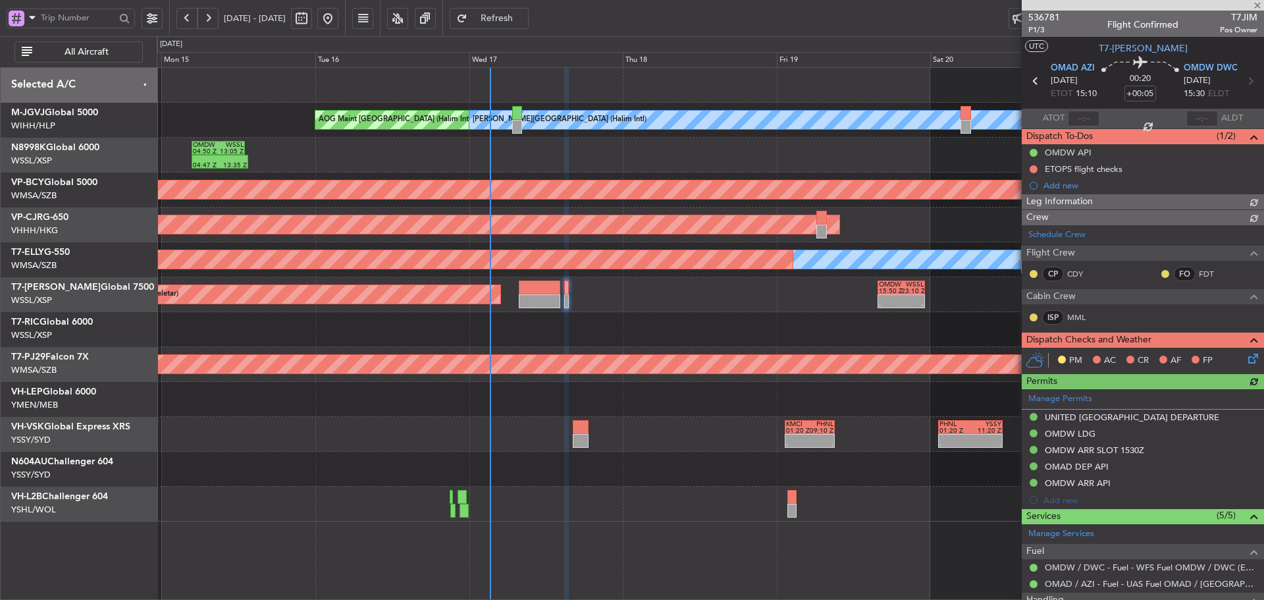
type input "[PERSON_NAME] (LEU)"
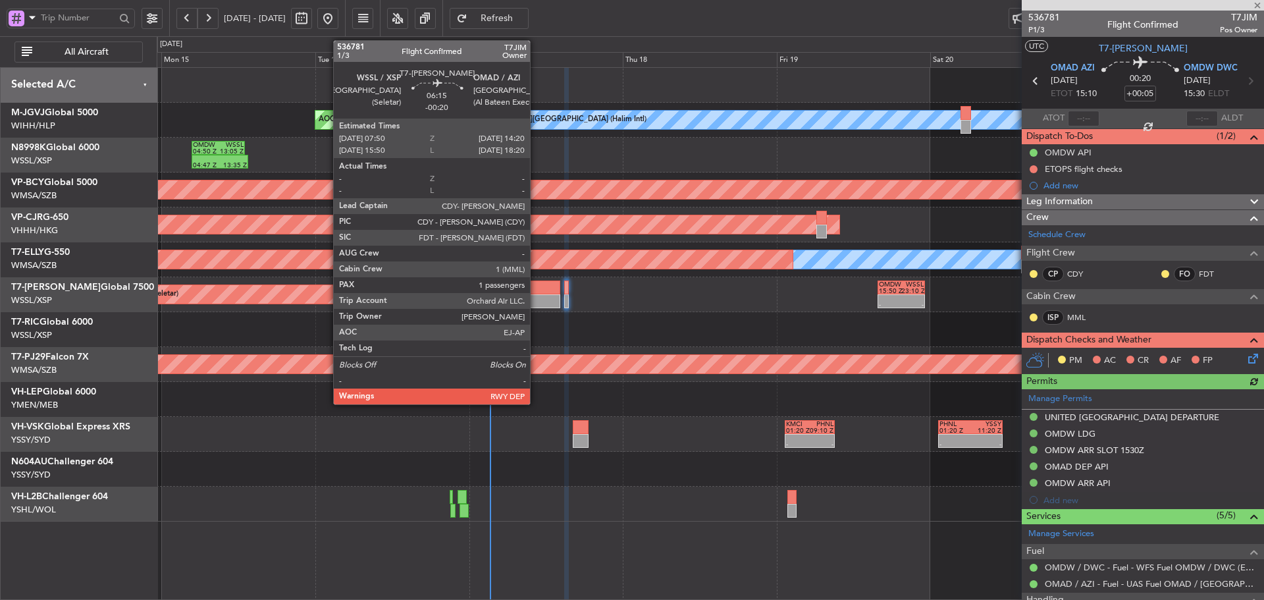
click at [536, 298] on div at bounding box center [540, 301] width 42 height 14
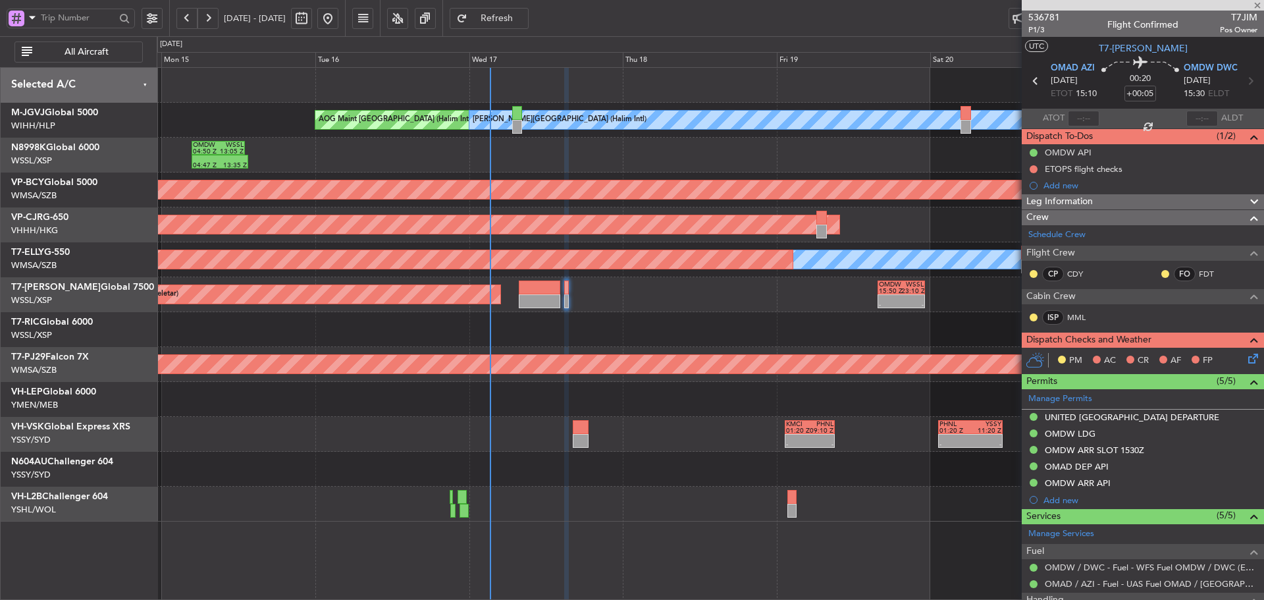
type input "-00:20"
type input "1"
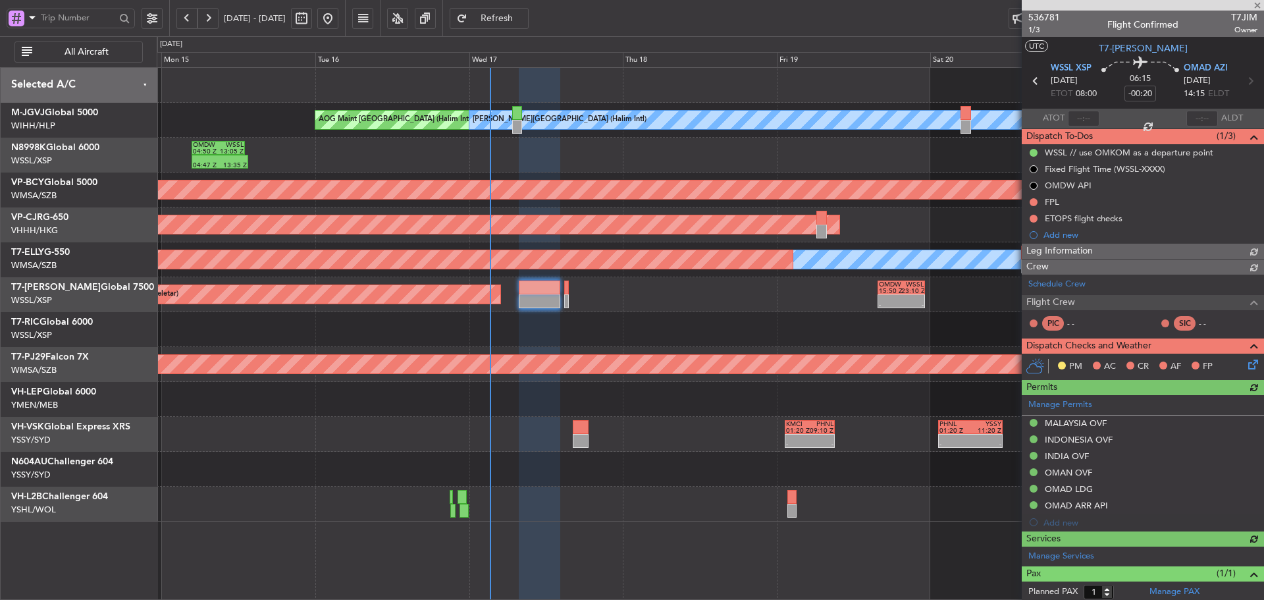
type input "[PERSON_NAME] (LEU)"
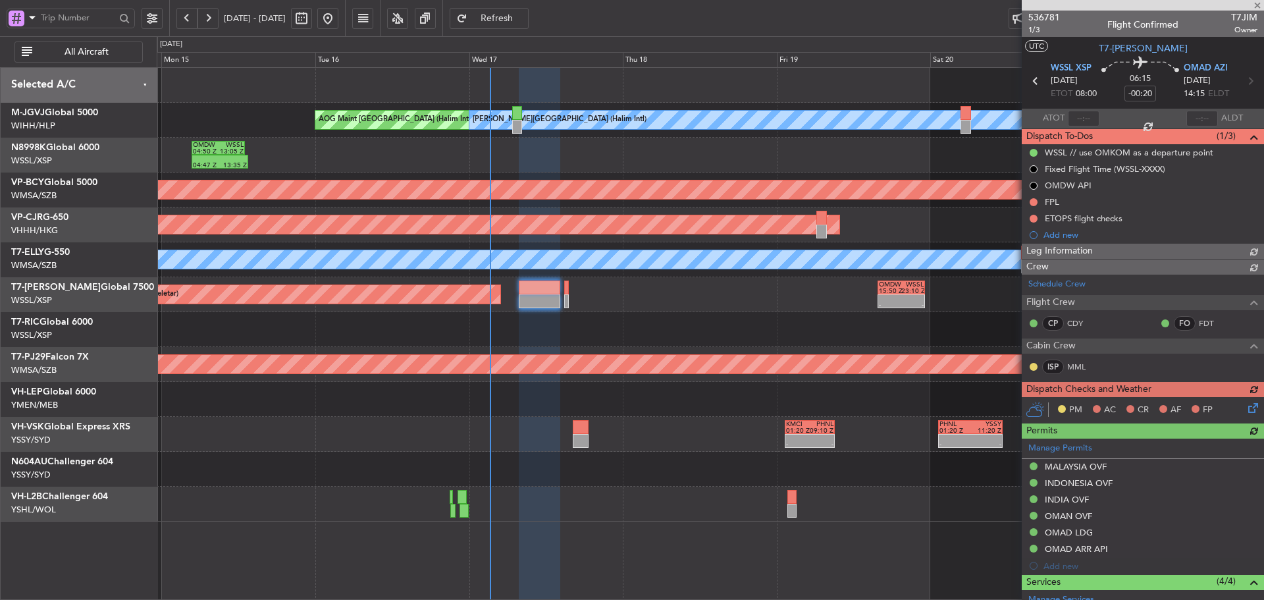
type input "[PERSON_NAME] (LEU)"
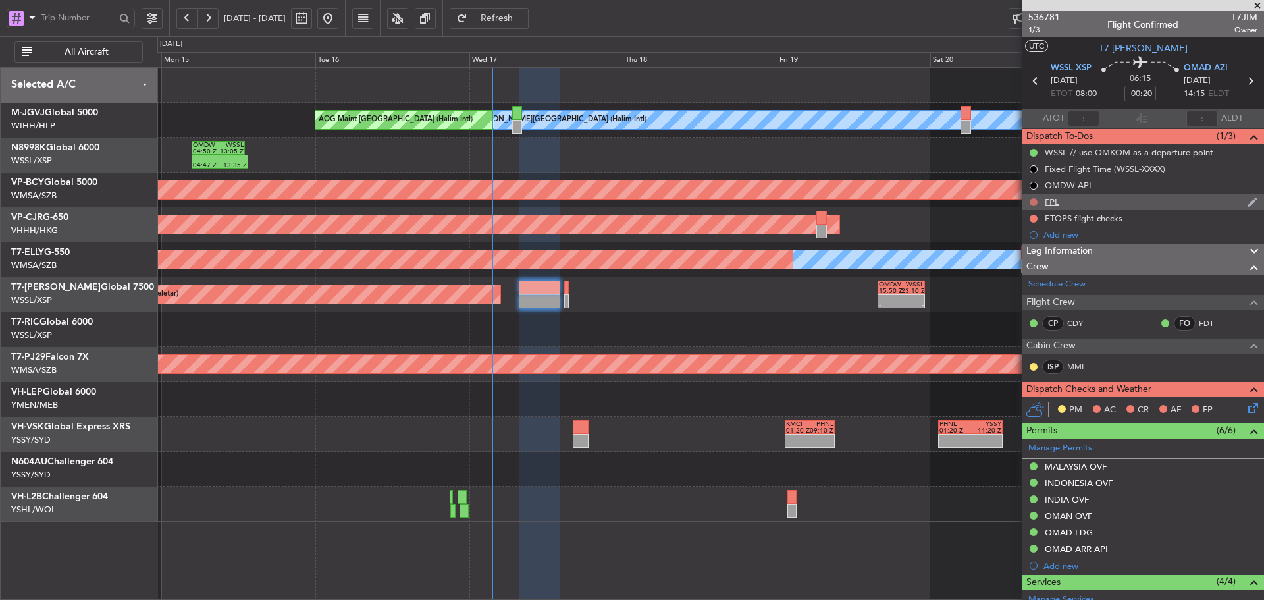
click at [1035, 200] on button at bounding box center [1034, 202] width 8 height 8
click at [1010, 262] on span at bounding box center [1009, 260] width 8 height 8
click at [1038, 218] on div at bounding box center [1034, 218] width 11 height 11
click at [1035, 218] on button at bounding box center [1034, 219] width 8 height 8
click at [1009, 277] on span at bounding box center [1009, 277] width 8 height 8
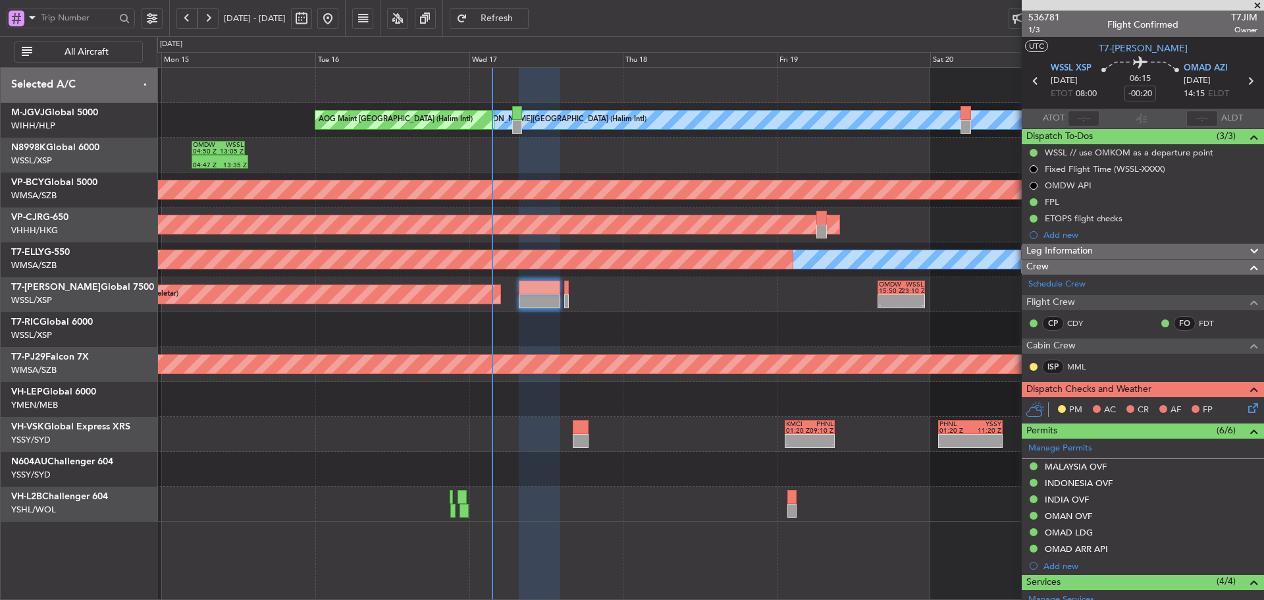
click at [1246, 411] on icon at bounding box center [1251, 405] width 11 height 11
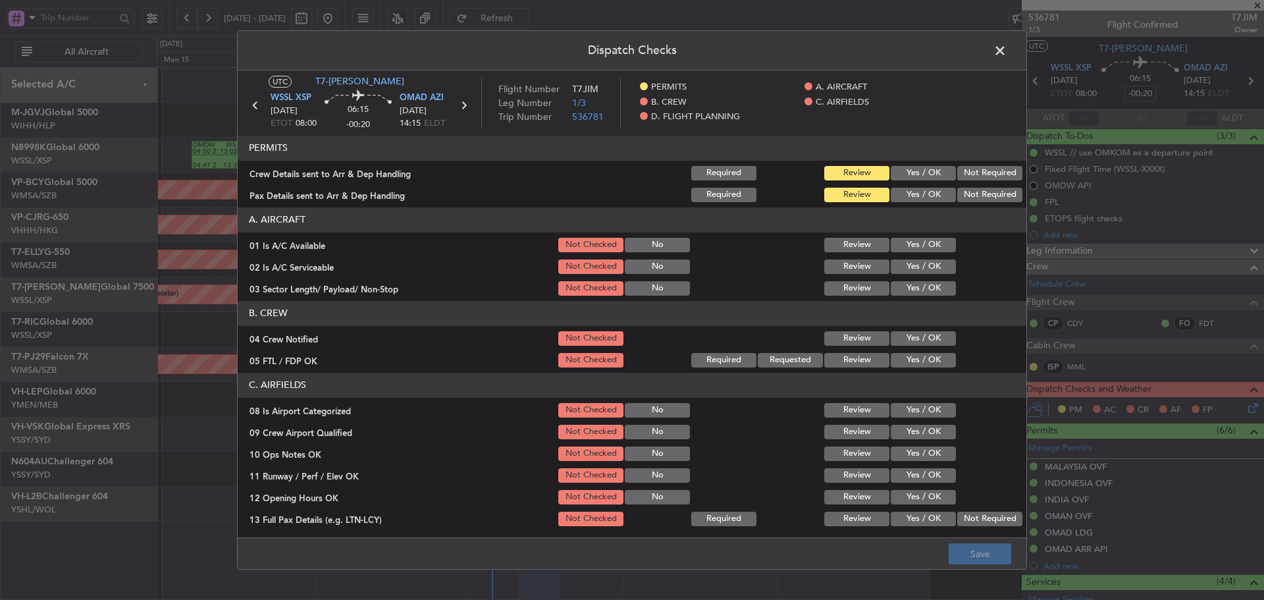
click at [929, 172] on button "Yes / OK" at bounding box center [923, 173] width 65 height 14
click at [920, 189] on button "Yes / OK" at bounding box center [923, 195] width 65 height 14
click at [914, 243] on button "Yes / OK" at bounding box center [923, 245] width 65 height 14
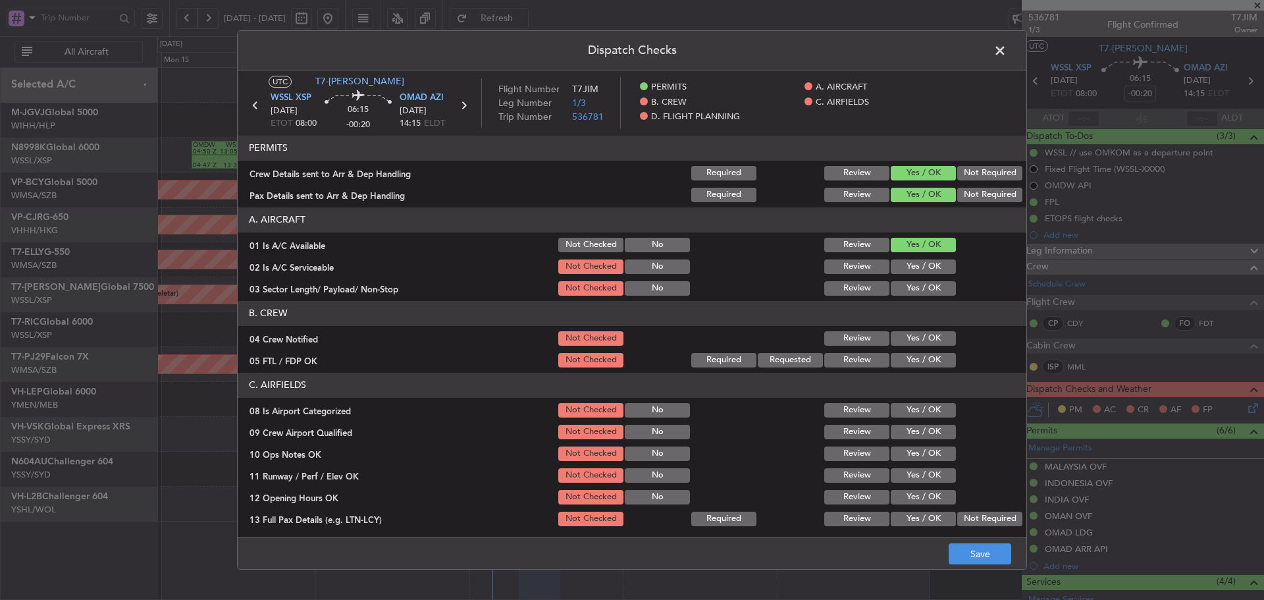
click at [846, 266] on button "Review" at bounding box center [857, 266] width 65 height 14
click at [915, 292] on button "Yes / OK" at bounding box center [923, 288] width 65 height 14
click at [911, 344] on button "Yes / OK" at bounding box center [923, 338] width 65 height 14
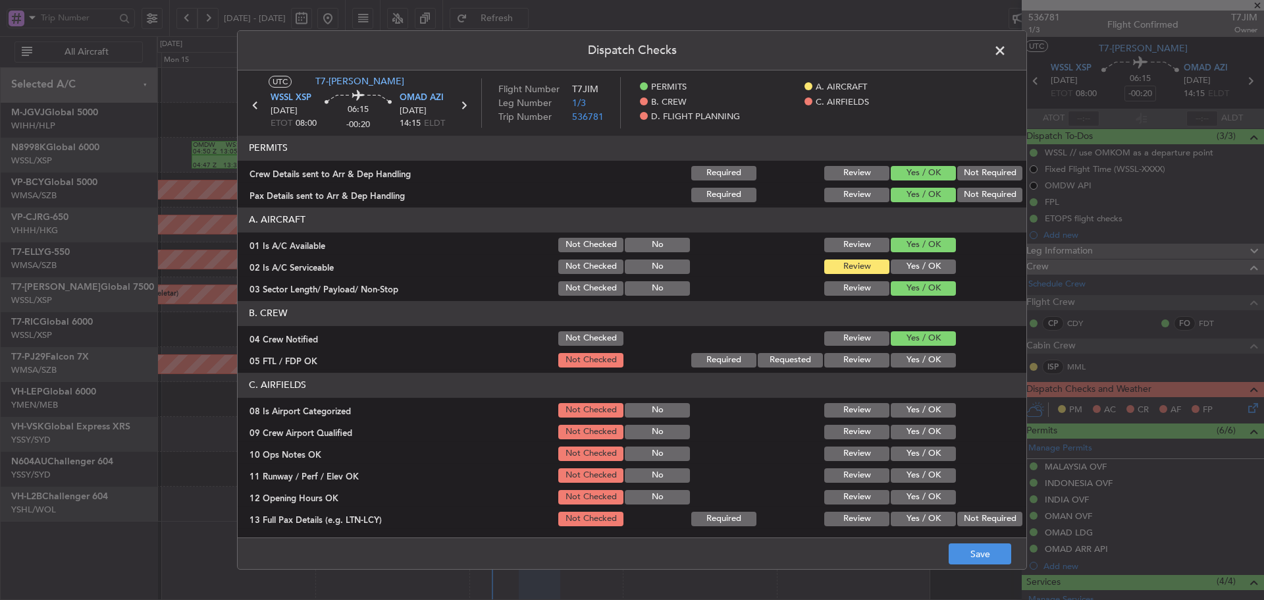
click at [913, 360] on button "Yes / OK" at bounding box center [923, 360] width 65 height 14
click at [903, 416] on button "Yes / OK" at bounding box center [923, 410] width 65 height 14
click at [901, 439] on button "Yes / OK" at bounding box center [923, 432] width 65 height 14
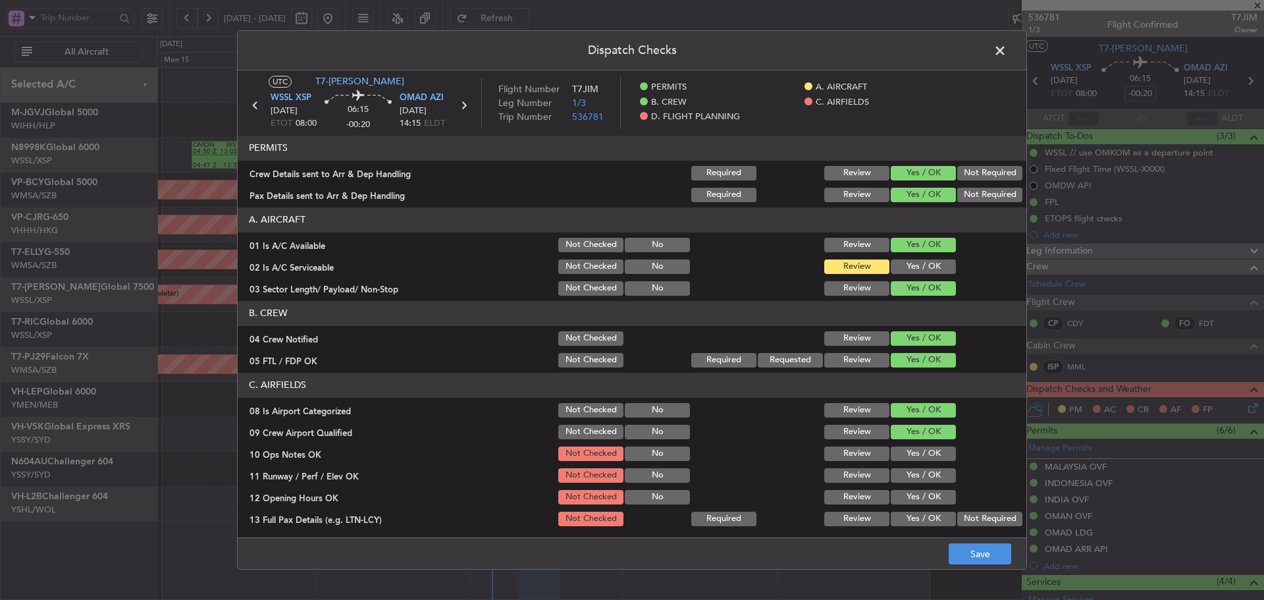
drag, startPoint x: 900, startPoint y: 456, endPoint x: 900, endPoint y: 466, distance: 9.2
click at [900, 462] on div "Yes / OK" at bounding box center [922, 454] width 67 height 18
click at [900, 481] on button "Yes / OK" at bounding box center [923, 475] width 65 height 14
drag, startPoint x: 901, startPoint y: 451, endPoint x: 902, endPoint y: 490, distance: 38.9
click at [901, 466] on section "C. AIRFIELDS 08 Is Airport Categorized Not Checked No Review Yes / OK 09 Crew A…" at bounding box center [632, 537] width 789 height 329
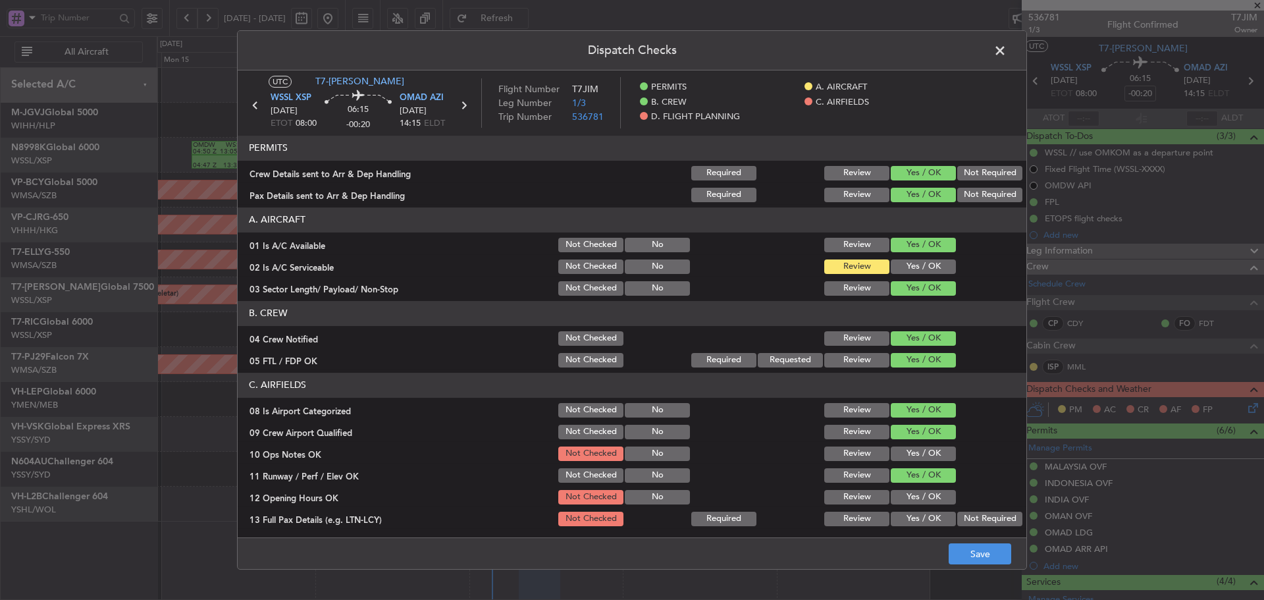
drag, startPoint x: 902, startPoint y: 495, endPoint x: 904, endPoint y: 515, distance: 20.6
click at [904, 502] on button "Yes / OK" at bounding box center [923, 497] width 65 height 14
drag, startPoint x: 904, startPoint y: 518, endPoint x: 907, endPoint y: 487, distance: 31.1
click at [906, 510] on div "Yes / OK" at bounding box center [922, 519] width 67 height 18
drag, startPoint x: 915, startPoint y: 448, endPoint x: 913, endPoint y: 501, distance: 52.7
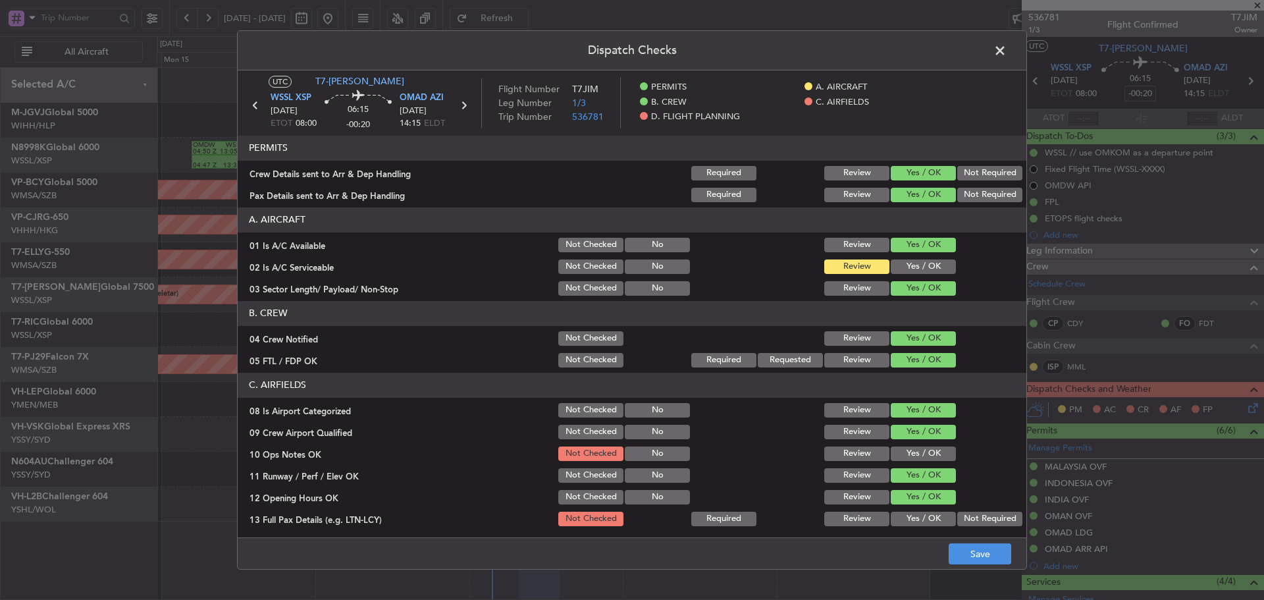
click at [915, 454] on button "Yes / OK" at bounding box center [923, 454] width 65 height 14
drag, startPoint x: 911, startPoint y: 514, endPoint x: 909, endPoint y: 502, distance: 12.1
click at [912, 516] on button "Yes / OK" at bounding box center [923, 519] width 65 height 14
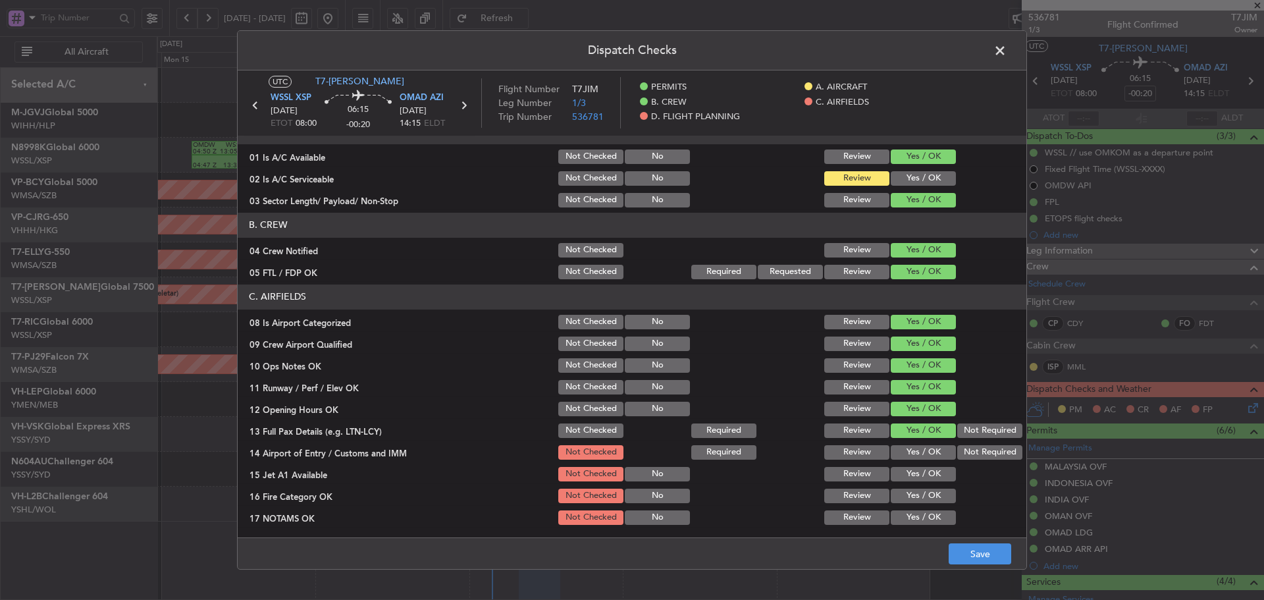
scroll to position [263, 0]
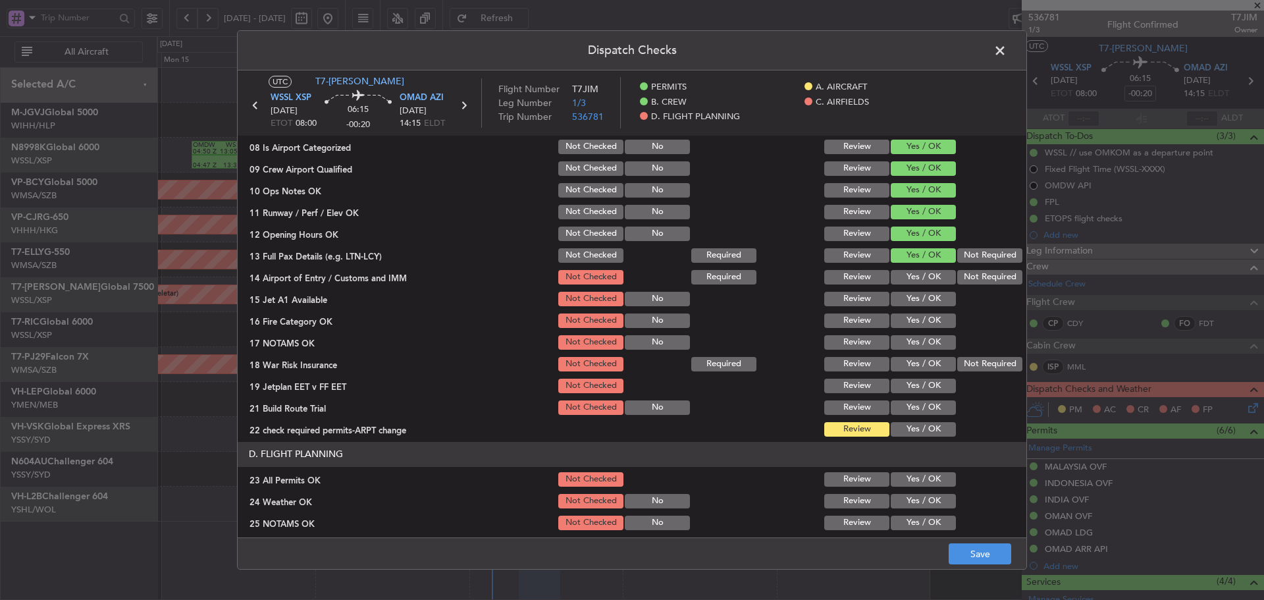
click at [928, 269] on div "Yes / OK" at bounding box center [922, 277] width 67 height 18
click at [919, 280] on button "Yes / OK" at bounding box center [923, 277] width 65 height 14
drag, startPoint x: 913, startPoint y: 295, endPoint x: 927, endPoint y: 321, distance: 29.8
click at [913, 296] on button "Yes / OK" at bounding box center [923, 299] width 65 height 14
click at [923, 327] on button "Yes / OK" at bounding box center [923, 320] width 65 height 14
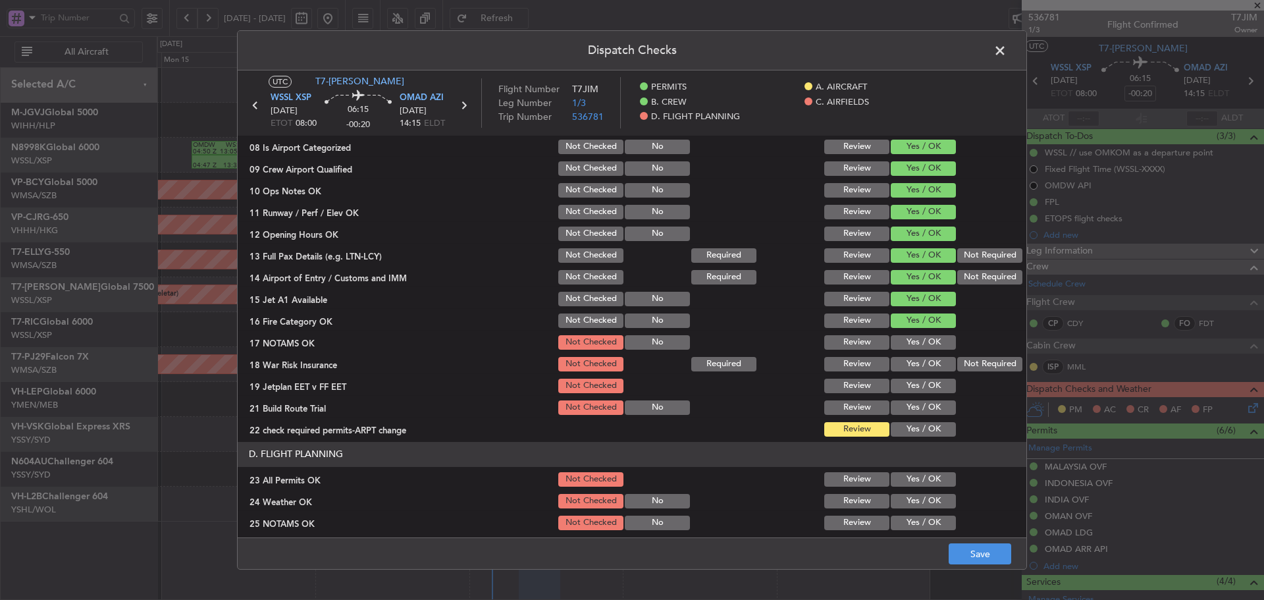
click at [920, 342] on button "Yes / OK" at bounding box center [923, 342] width 65 height 14
drag, startPoint x: 987, startPoint y: 367, endPoint x: 967, endPoint y: 369, distance: 19.2
click at [986, 367] on button "Not Required" at bounding box center [990, 364] width 65 height 14
click at [909, 383] on button "Yes / OK" at bounding box center [923, 386] width 65 height 14
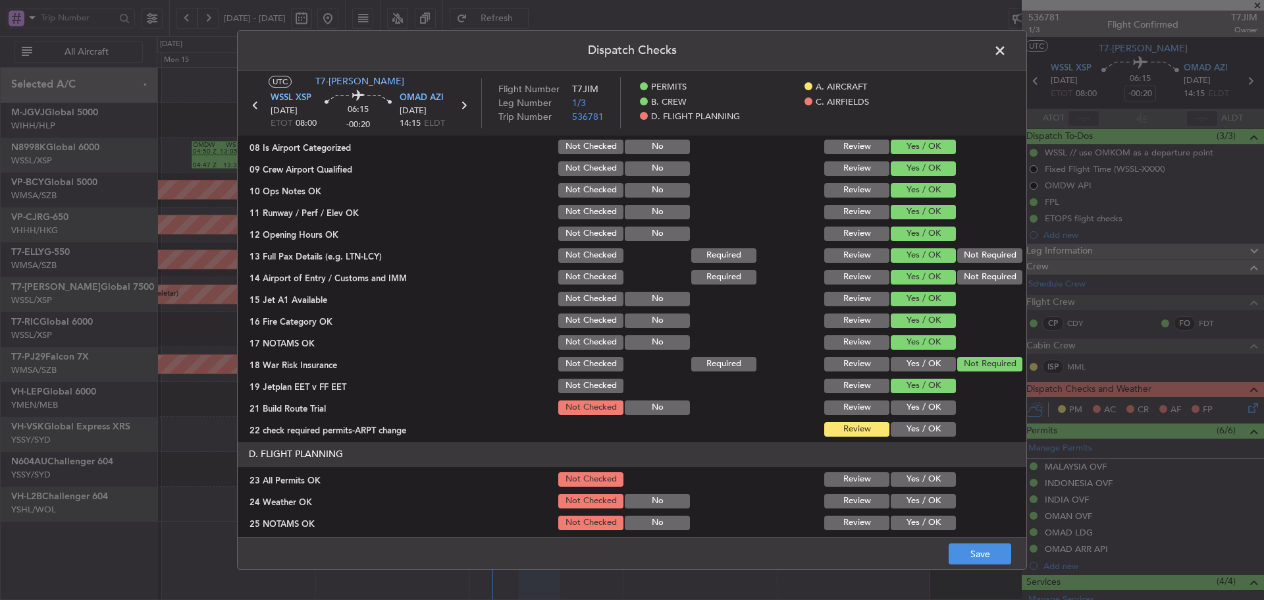
drag, startPoint x: 901, startPoint y: 400, endPoint x: 901, endPoint y: 429, distance: 28.3
click at [901, 404] on button "Yes / OK" at bounding box center [923, 407] width 65 height 14
click at [902, 435] on button "Yes / OK" at bounding box center [923, 429] width 65 height 14
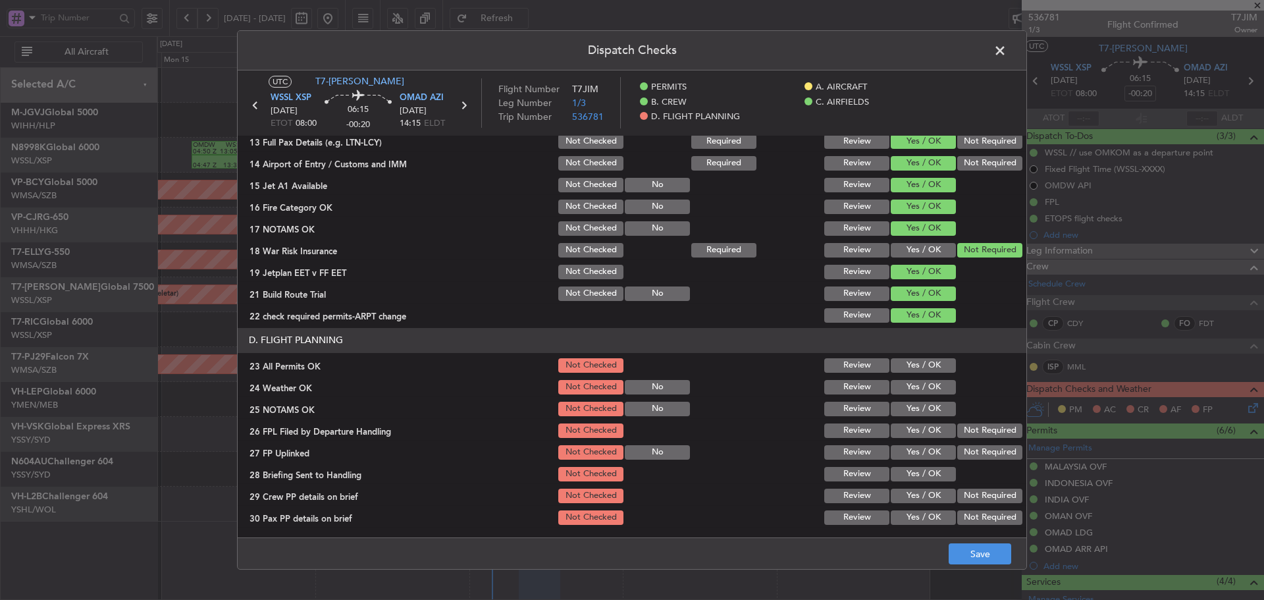
scroll to position [378, 0]
drag, startPoint x: 919, startPoint y: 361, endPoint x: 916, endPoint y: 385, distance: 23.9
click at [919, 362] on button "Yes / OK" at bounding box center [923, 365] width 65 height 14
click at [916, 385] on button "Yes / OK" at bounding box center [923, 386] width 65 height 14
click at [911, 416] on div "Yes / OK" at bounding box center [922, 408] width 67 height 18
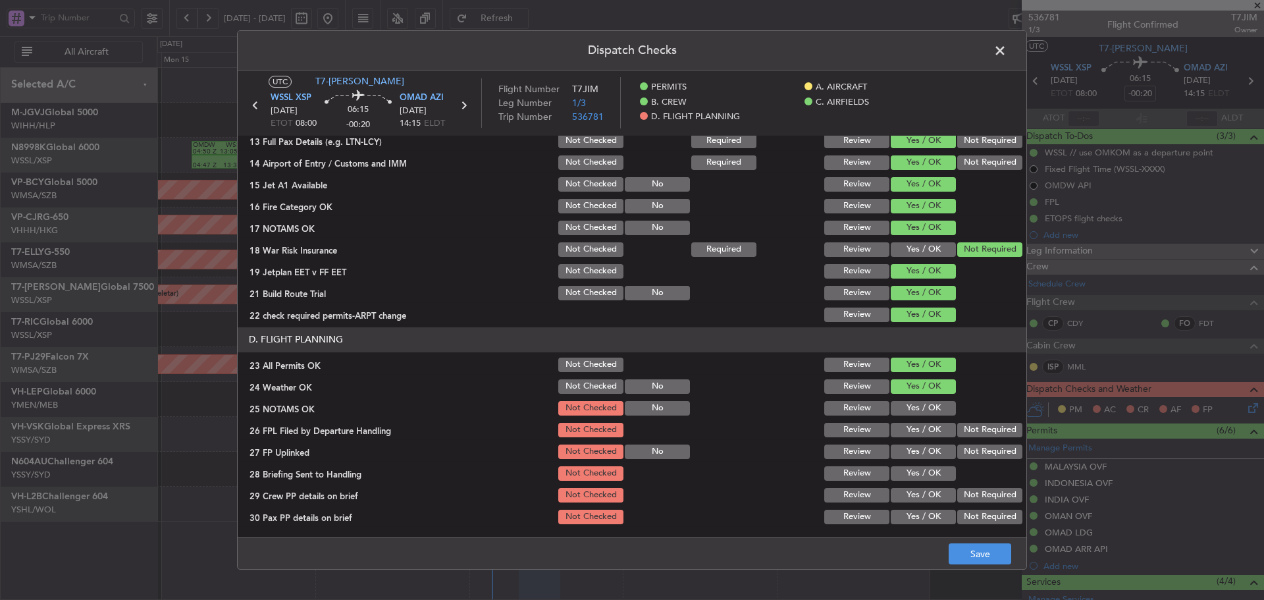
click at [907, 433] on button "Yes / OK" at bounding box center [923, 430] width 65 height 14
drag, startPoint x: 911, startPoint y: 410, endPoint x: 904, endPoint y: 449, distance: 39.5
click at [911, 415] on button "Yes / OK" at bounding box center [923, 408] width 65 height 14
drag, startPoint x: 904, startPoint y: 452, endPoint x: 905, endPoint y: 471, distance: 18.5
click at [904, 457] on button "Yes / OK" at bounding box center [923, 452] width 65 height 14
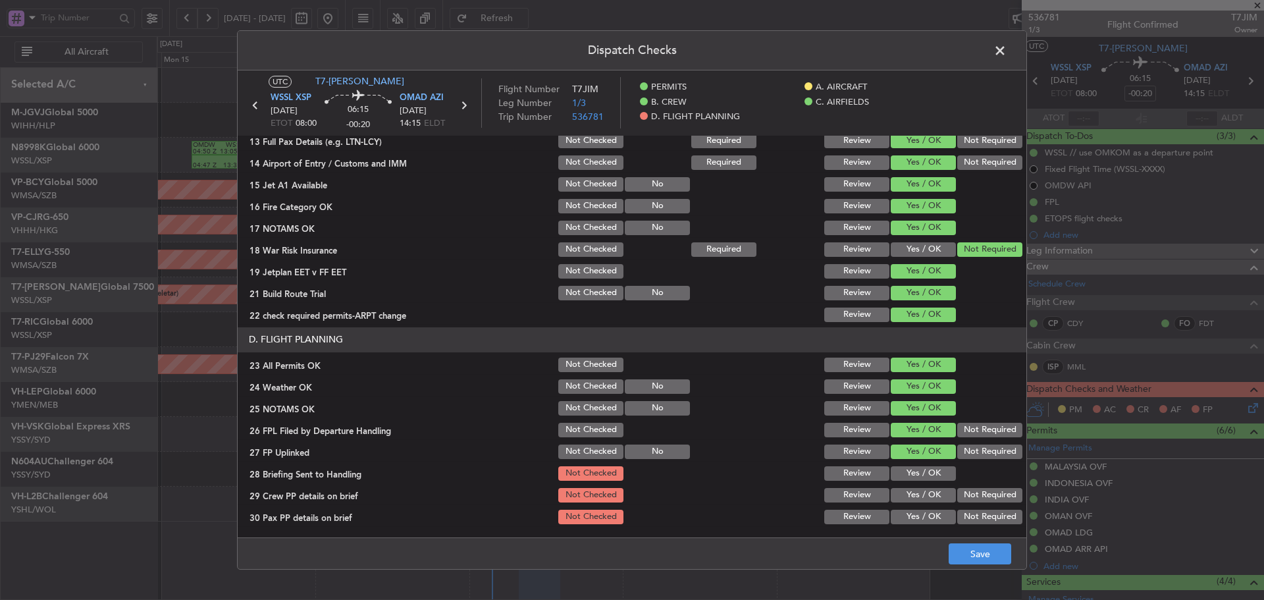
click at [905, 476] on button "Yes / OK" at bounding box center [923, 473] width 65 height 14
drag, startPoint x: 906, startPoint y: 499, endPoint x: 906, endPoint y: 516, distance: 17.1
click at [906, 500] on button "Yes / OK" at bounding box center [923, 495] width 65 height 14
click at [906, 518] on button "Yes / OK" at bounding box center [923, 517] width 65 height 14
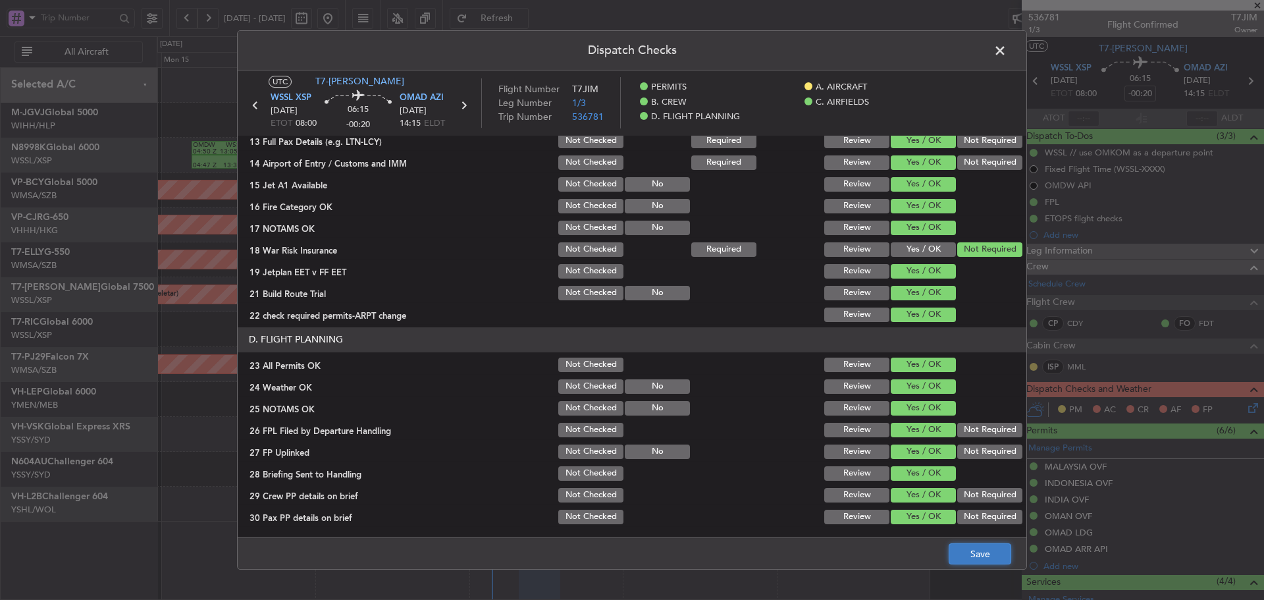
click at [969, 558] on button "Save" at bounding box center [980, 553] width 63 height 21
click at [465, 106] on icon at bounding box center [463, 105] width 17 height 17
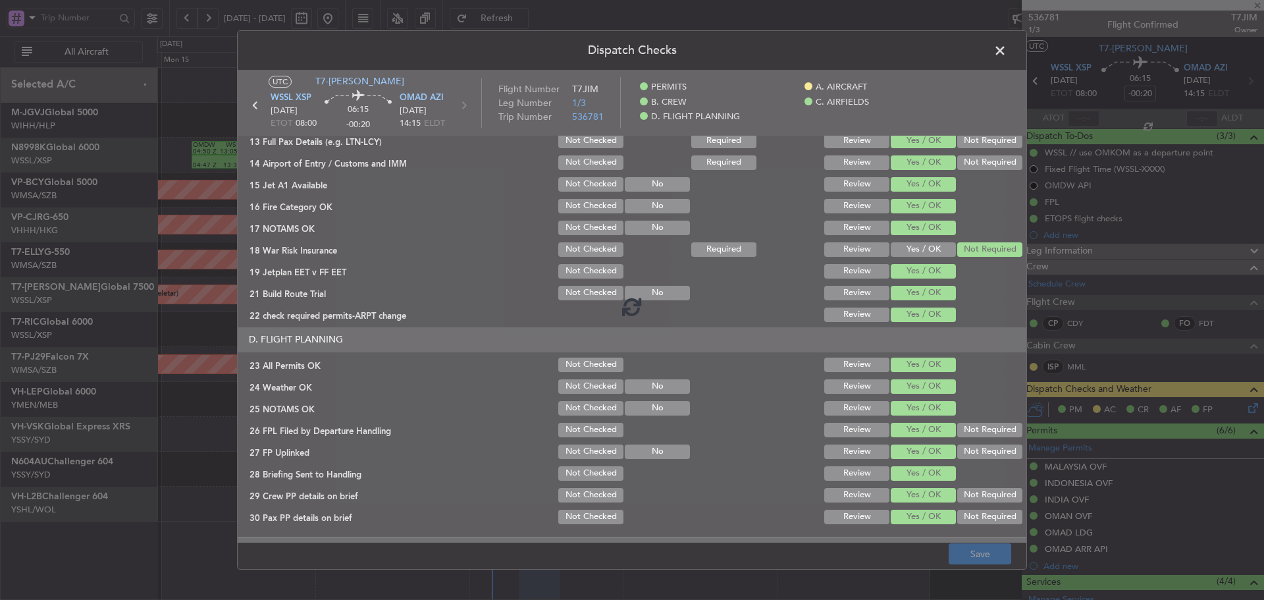
type input "+00:05"
type input "0"
type input "+00:05"
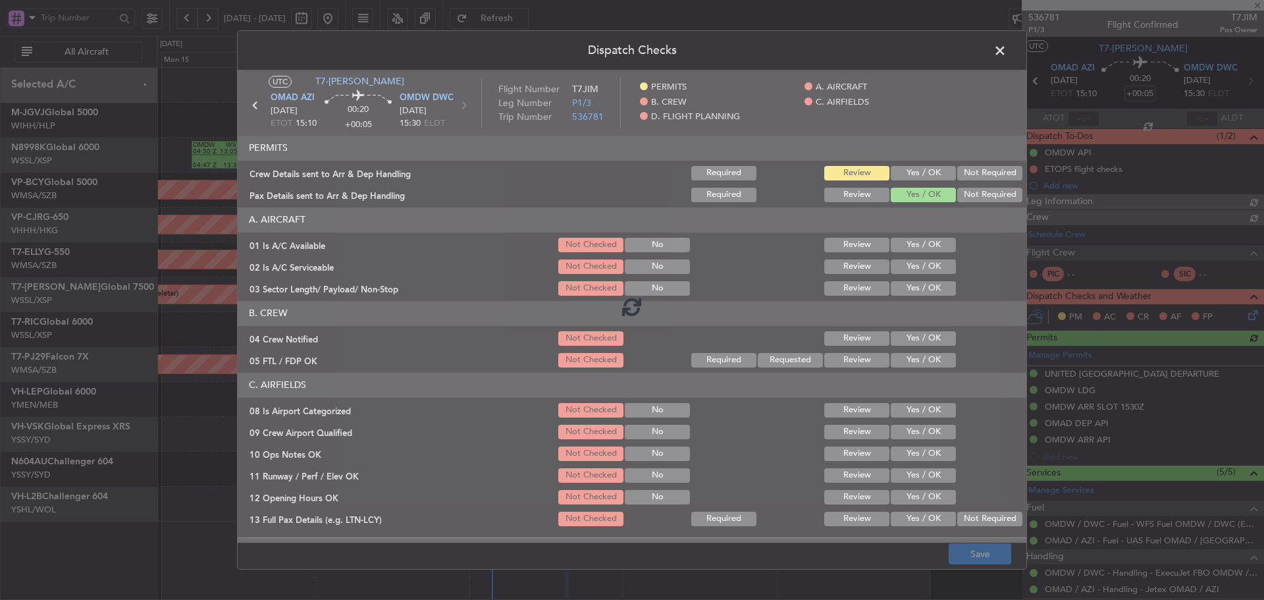
type input "[PERSON_NAME] (LEU)"
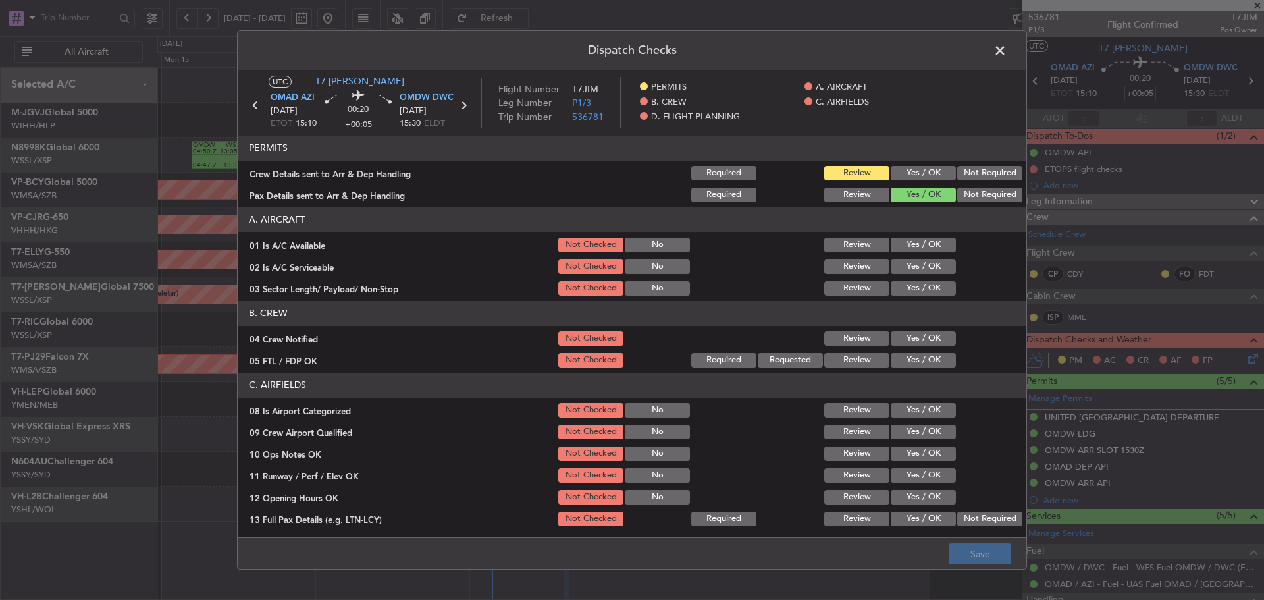
click at [922, 176] on button "Yes / OK" at bounding box center [923, 173] width 65 height 14
click at [927, 244] on button "Yes / OK" at bounding box center [923, 245] width 65 height 14
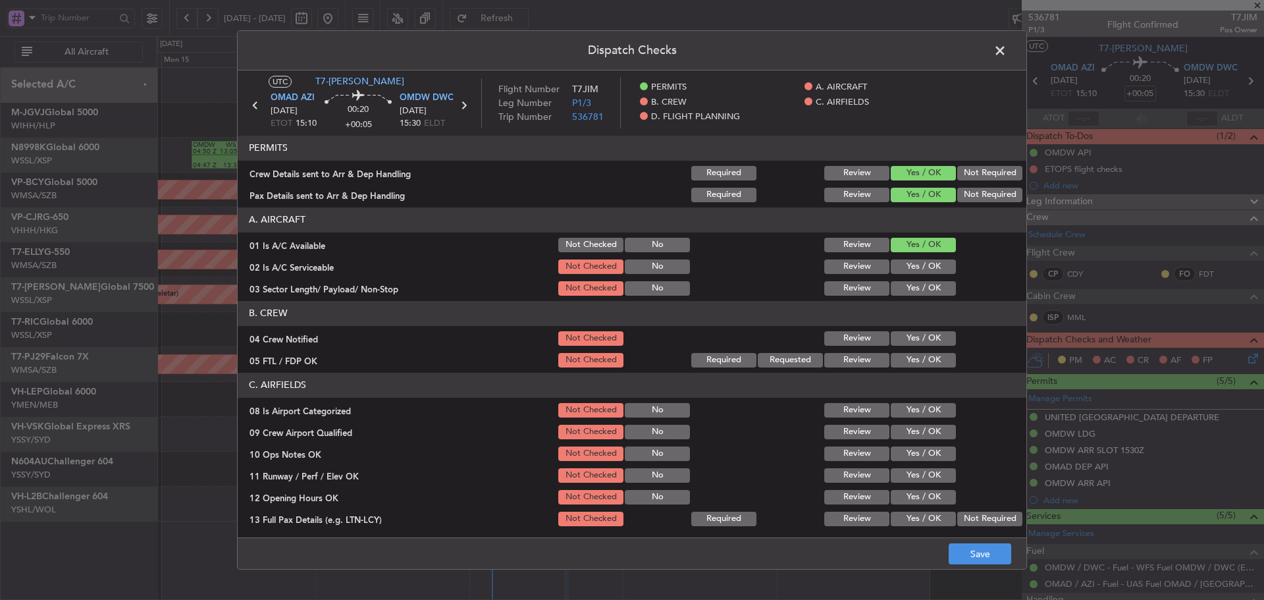
click at [914, 275] on div "Yes / OK" at bounding box center [922, 266] width 67 height 18
click at [844, 268] on button "Review" at bounding box center [857, 266] width 65 height 14
click at [904, 288] on button "Yes / OK" at bounding box center [923, 288] width 65 height 14
click at [928, 340] on button "Yes / OK" at bounding box center [923, 338] width 65 height 14
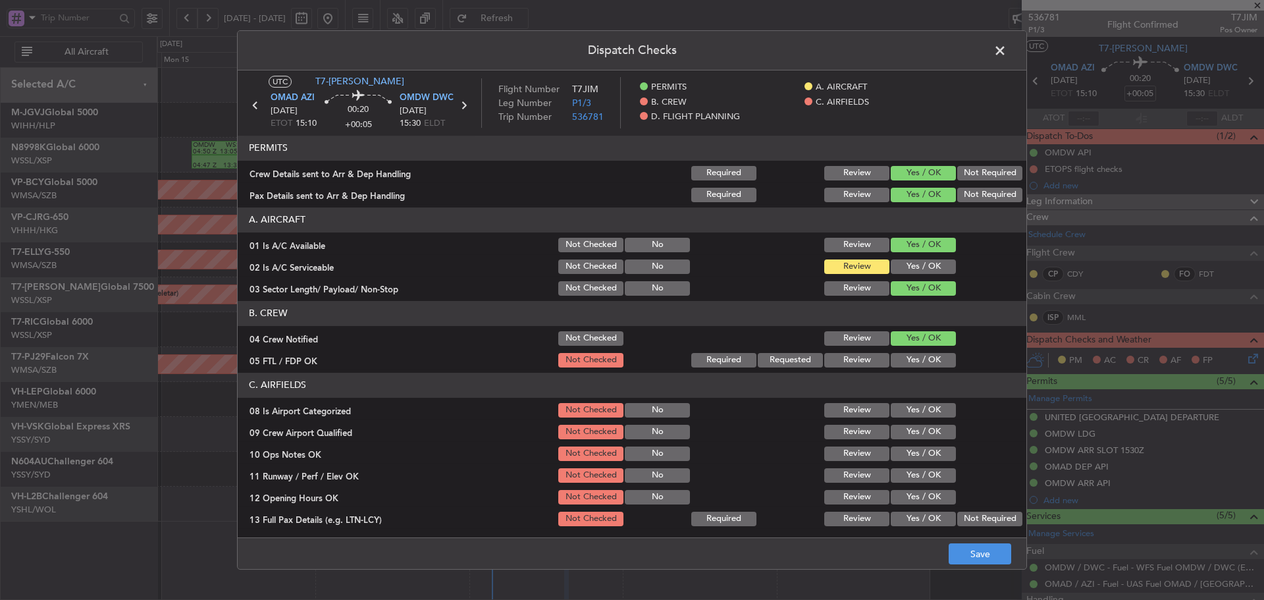
click at [918, 360] on button "Yes / OK" at bounding box center [923, 360] width 65 height 14
drag, startPoint x: 906, startPoint y: 408, endPoint x: 906, endPoint y: 425, distance: 17.1
click at [906, 409] on button "Yes / OK" at bounding box center [923, 410] width 65 height 14
click at [906, 432] on button "Yes / OK" at bounding box center [923, 432] width 65 height 14
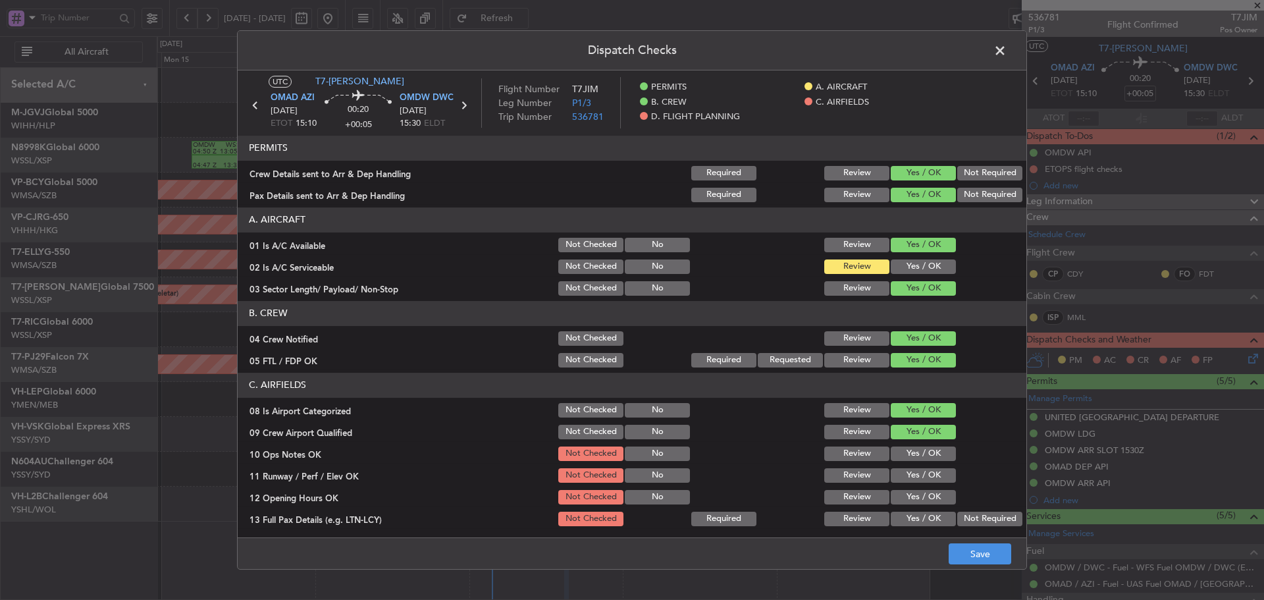
drag, startPoint x: 906, startPoint y: 450, endPoint x: 904, endPoint y: 459, distance: 9.3
click at [905, 451] on button "Yes / OK" at bounding box center [923, 454] width 65 height 14
drag, startPoint x: 904, startPoint y: 460, endPoint x: 899, endPoint y: 477, distance: 18.5
click at [903, 464] on section "C. AIRFIELDS 08 Is Airport Categorized Not Checked No Review Yes / OK 09 Crew A…" at bounding box center [632, 537] width 789 height 329
drag, startPoint x: 898, startPoint y: 481, endPoint x: 898, endPoint y: 493, distance: 11.9
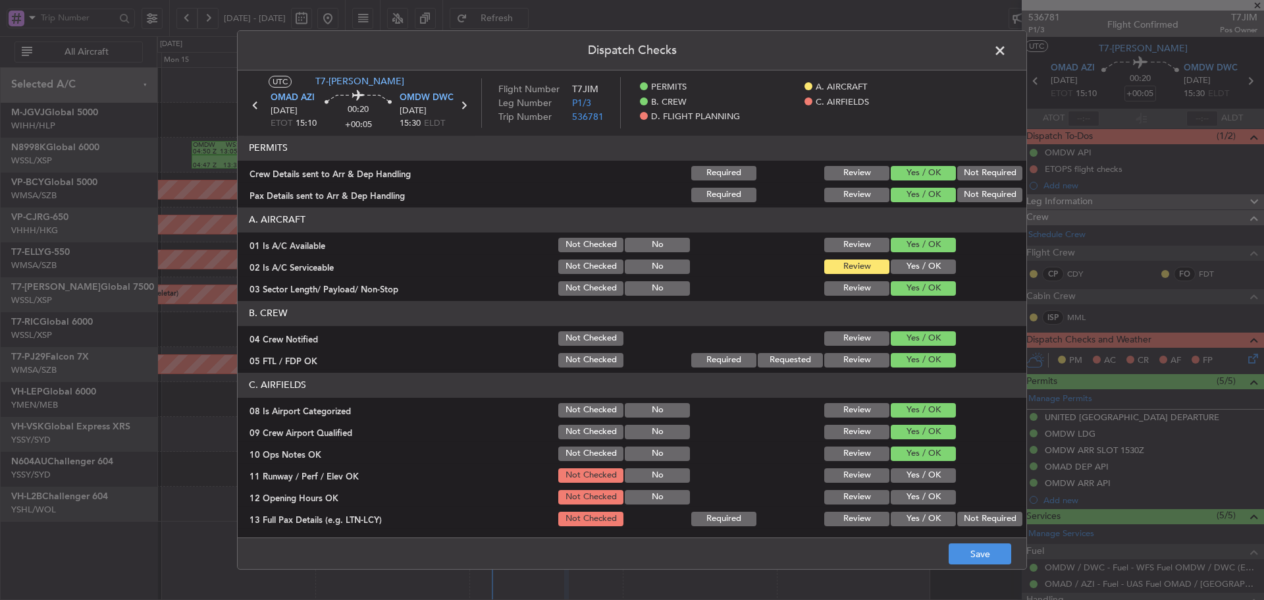
click at [898, 481] on button "Yes / OK" at bounding box center [923, 475] width 65 height 14
click at [899, 496] on button "Yes / OK" at bounding box center [923, 497] width 65 height 14
click at [902, 515] on button "Yes / OK" at bounding box center [923, 519] width 65 height 14
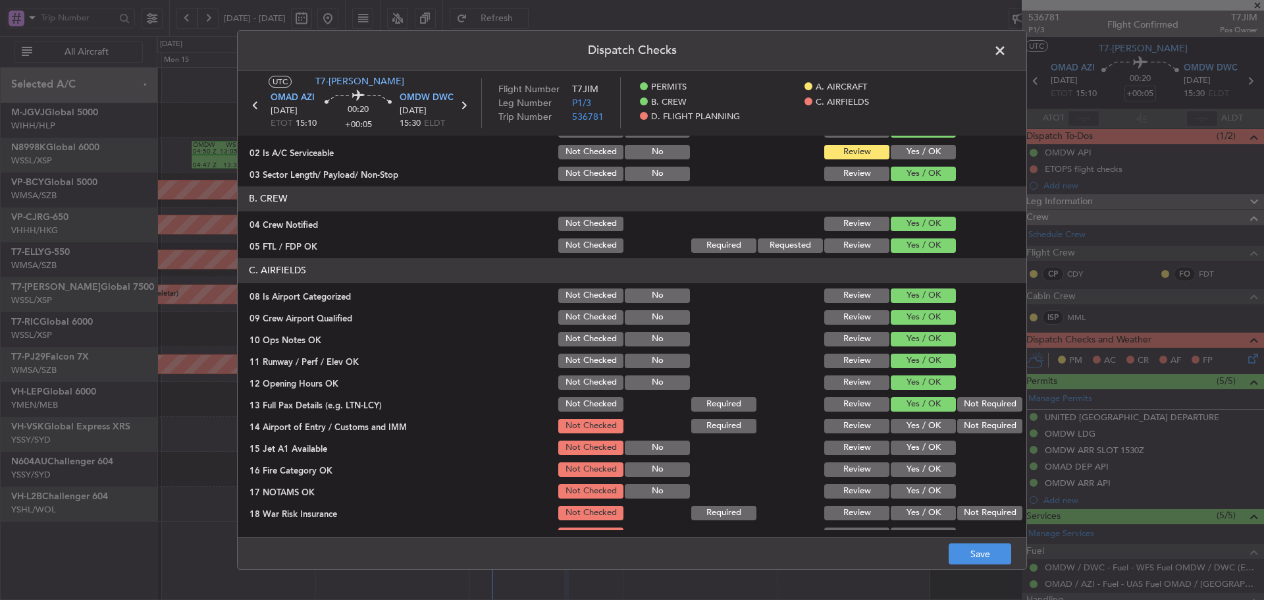
scroll to position [132, 0]
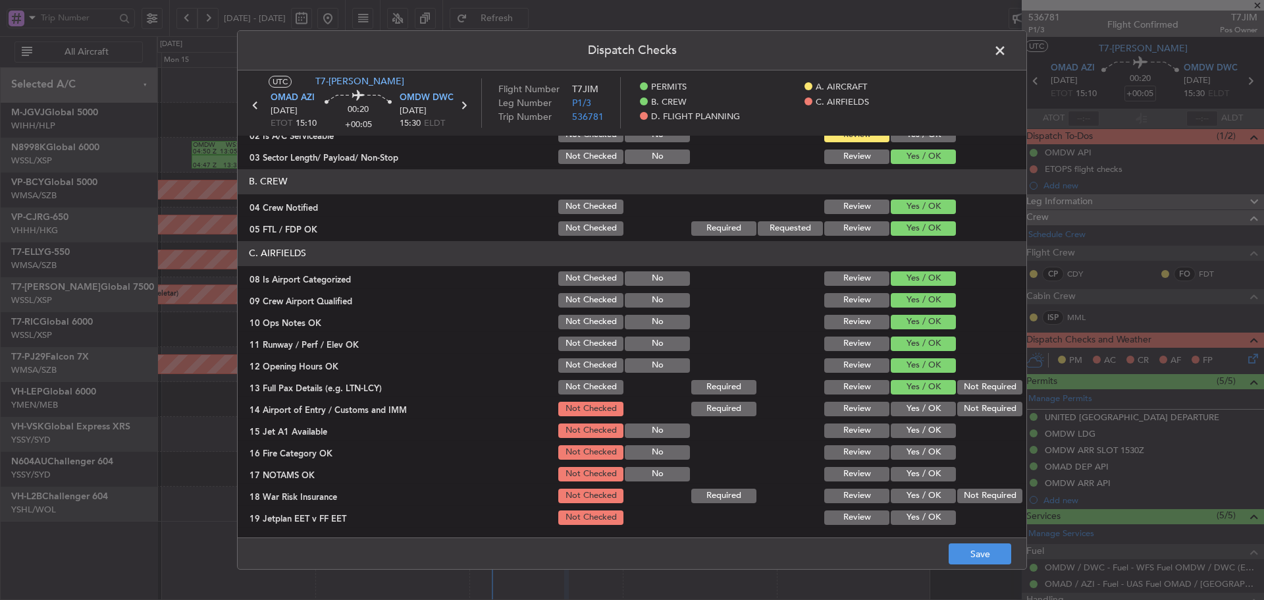
click at [916, 406] on button "Yes / OK" at bounding box center [923, 409] width 65 height 14
click at [902, 435] on button "Yes / OK" at bounding box center [923, 430] width 65 height 14
drag, startPoint x: 898, startPoint y: 448, endPoint x: 896, endPoint y: 463, distance: 15.4
click at [898, 450] on button "Yes / OK" at bounding box center [923, 452] width 65 height 14
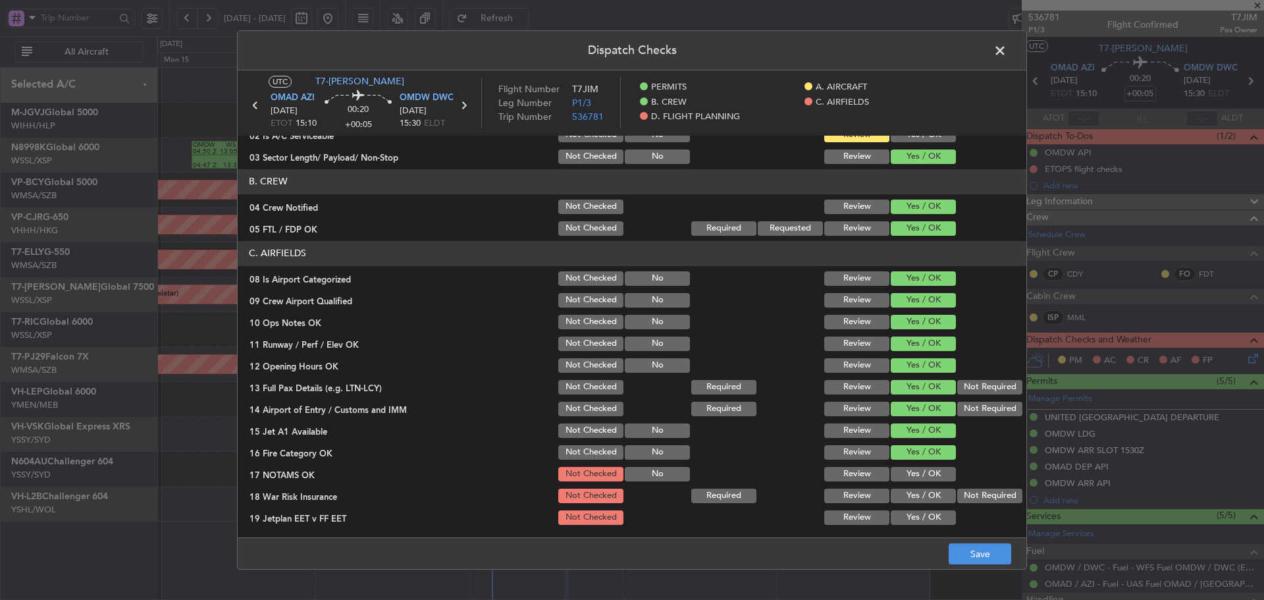
click at [896, 467] on section "C. AIRFIELDS 08 Is Airport Categorized Not Checked No Review Yes / OK 09 Crew A…" at bounding box center [632, 405] width 789 height 329
click at [894, 474] on button "Yes / OK" at bounding box center [923, 474] width 65 height 14
click at [965, 495] on button "Not Required" at bounding box center [990, 496] width 65 height 14
click at [898, 517] on button "Yes / OK" at bounding box center [923, 517] width 65 height 14
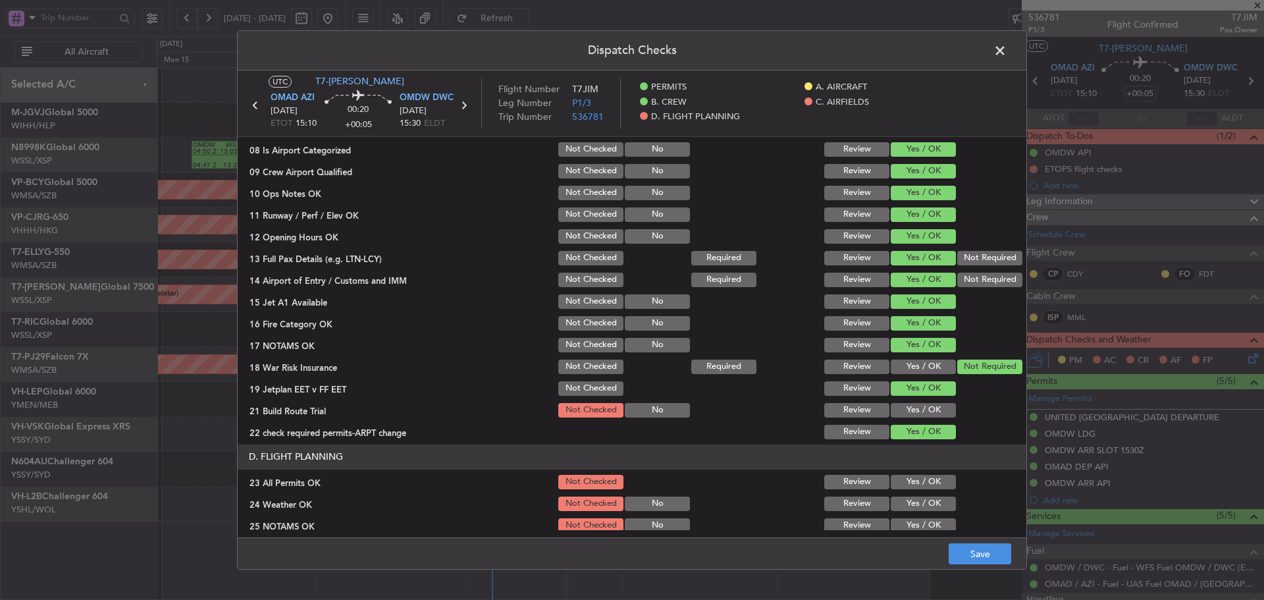
scroll to position [263, 0]
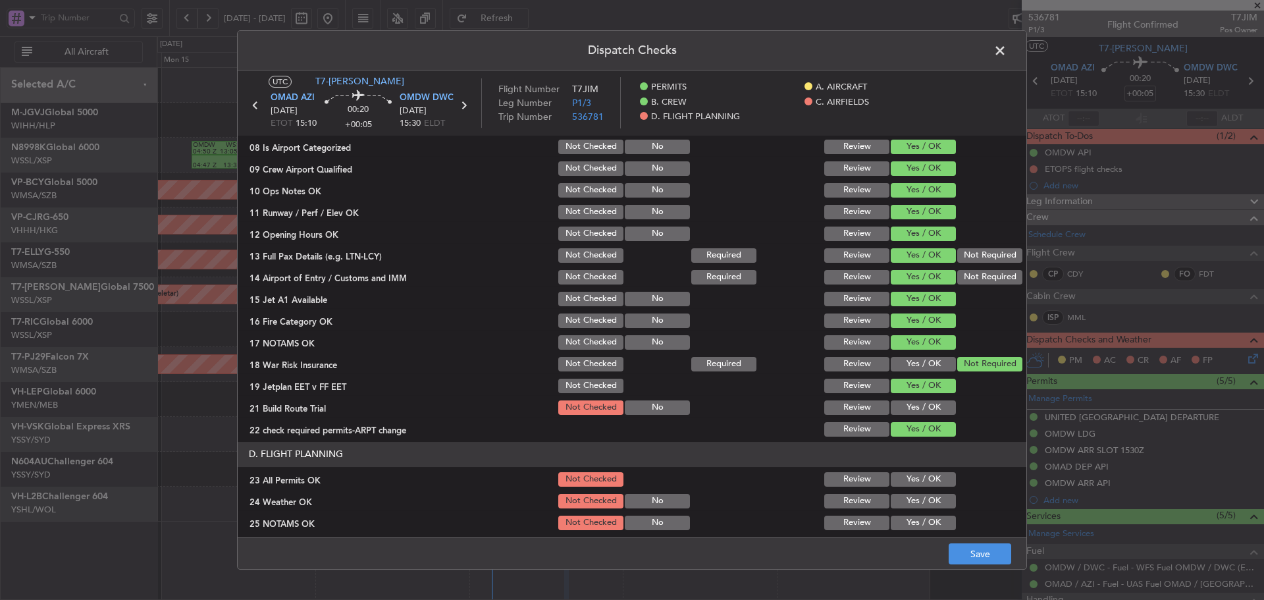
click at [909, 409] on button "Yes / OK" at bounding box center [923, 407] width 65 height 14
click at [906, 480] on button "Yes / OK" at bounding box center [923, 479] width 65 height 14
drag, startPoint x: 905, startPoint y: 499, endPoint x: 900, endPoint y: 523, distance: 24.3
click at [904, 508] on div "Yes / OK" at bounding box center [922, 501] width 67 height 18
click at [899, 524] on button "Yes / OK" at bounding box center [923, 523] width 65 height 14
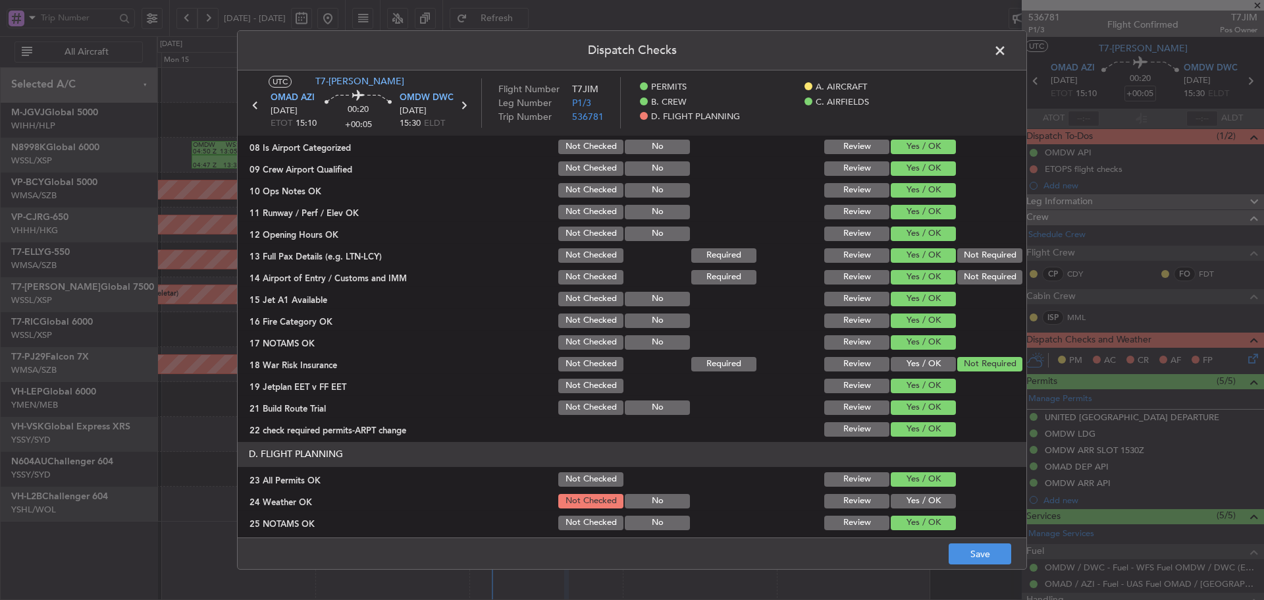
click at [905, 499] on button "Yes / OK" at bounding box center [923, 501] width 65 height 14
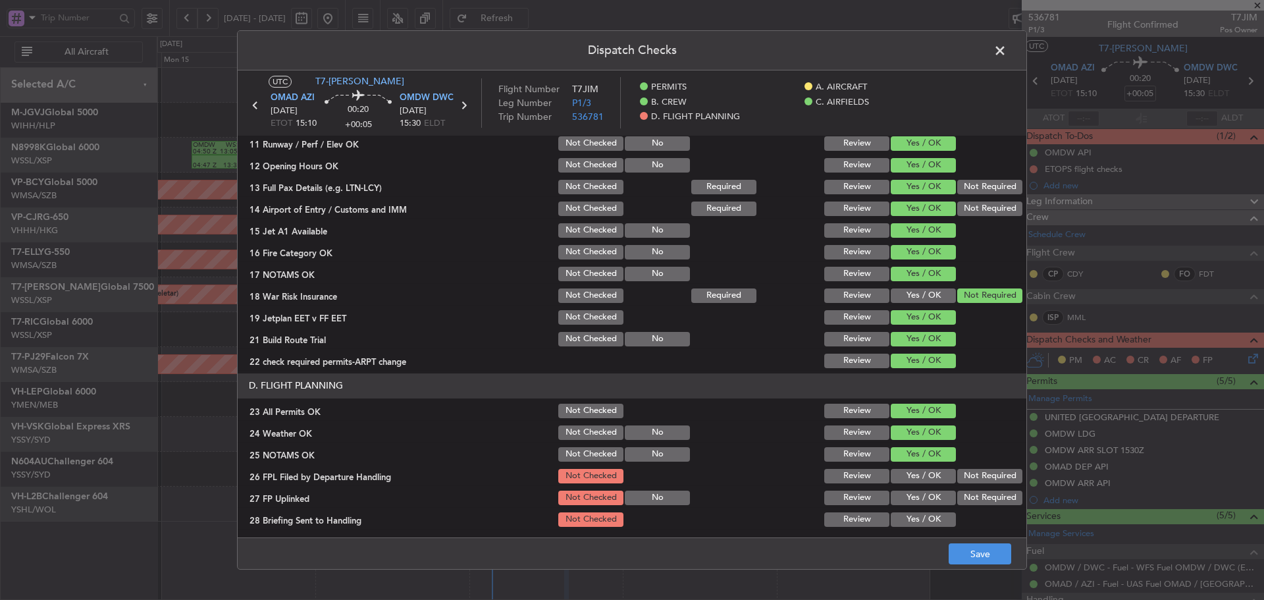
scroll to position [378, 0]
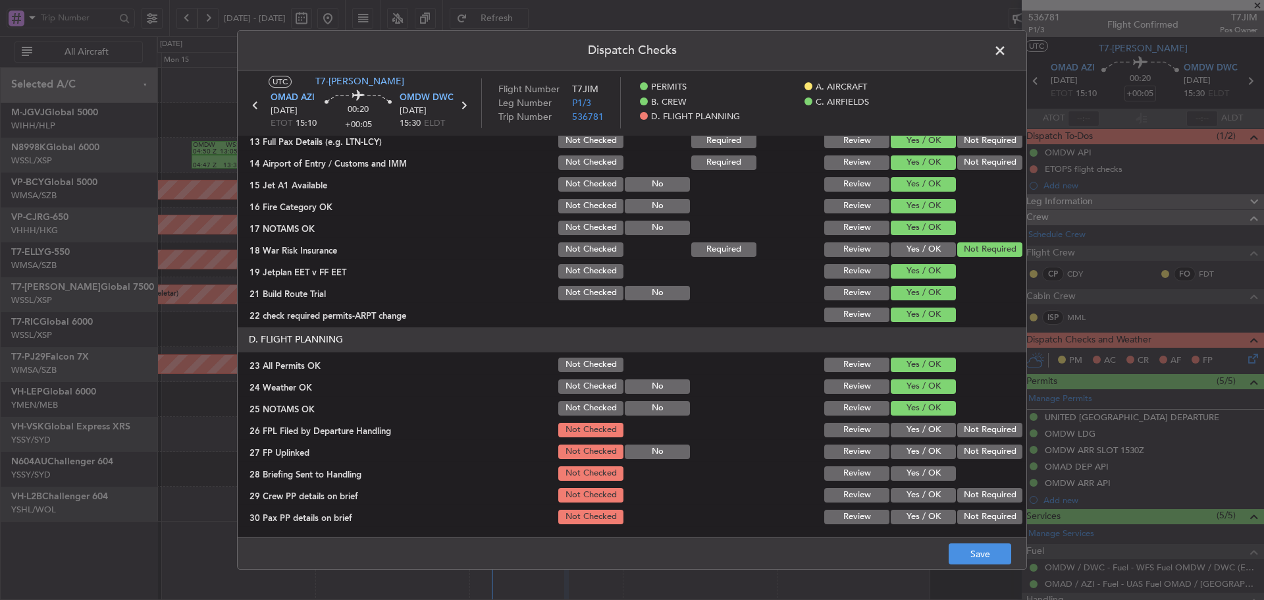
click at [915, 429] on button "Yes / OK" at bounding box center [923, 430] width 65 height 14
click at [914, 452] on button "Yes / OK" at bounding box center [923, 452] width 65 height 14
click at [904, 470] on button "Yes / OK" at bounding box center [923, 473] width 65 height 14
drag, startPoint x: 906, startPoint y: 482, endPoint x: 905, endPoint y: 499, distance: 16.5
click at [906, 485] on section "D. FLIGHT PLANNING 23 All Permits OK Not Checked Review Yes / OK 24 Weather OK …" at bounding box center [632, 426] width 789 height 199
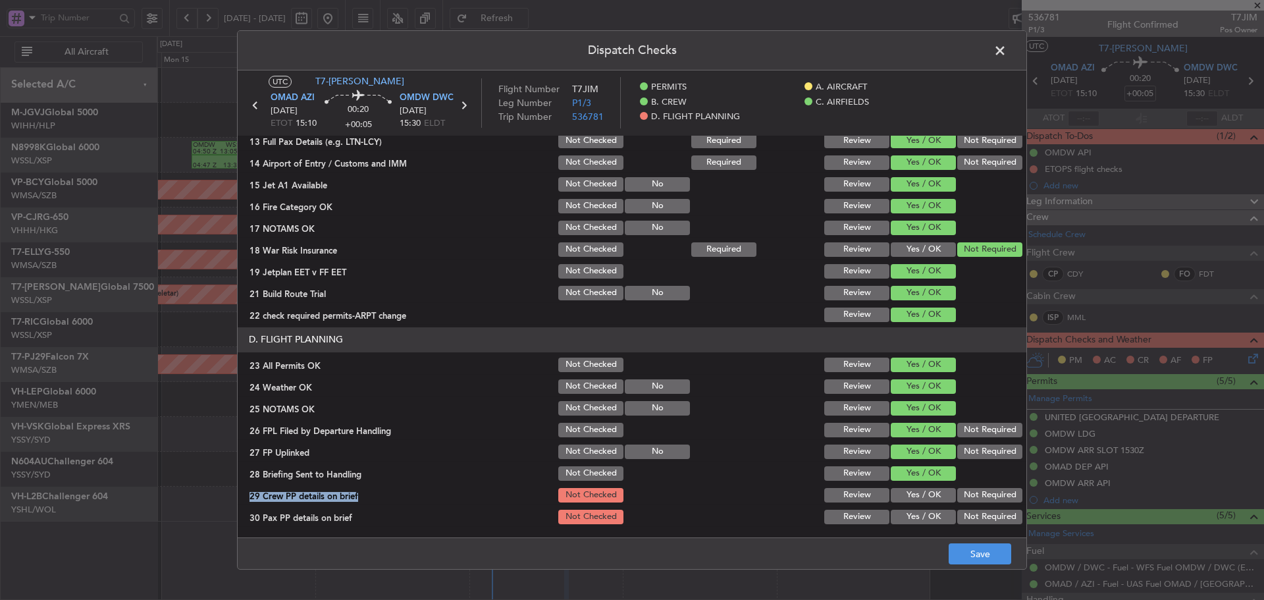
click at [904, 499] on button "Yes / OK" at bounding box center [923, 495] width 65 height 14
click at [904, 510] on button "Yes / OK" at bounding box center [923, 517] width 65 height 14
click at [963, 551] on button "Save" at bounding box center [980, 553] width 63 height 21
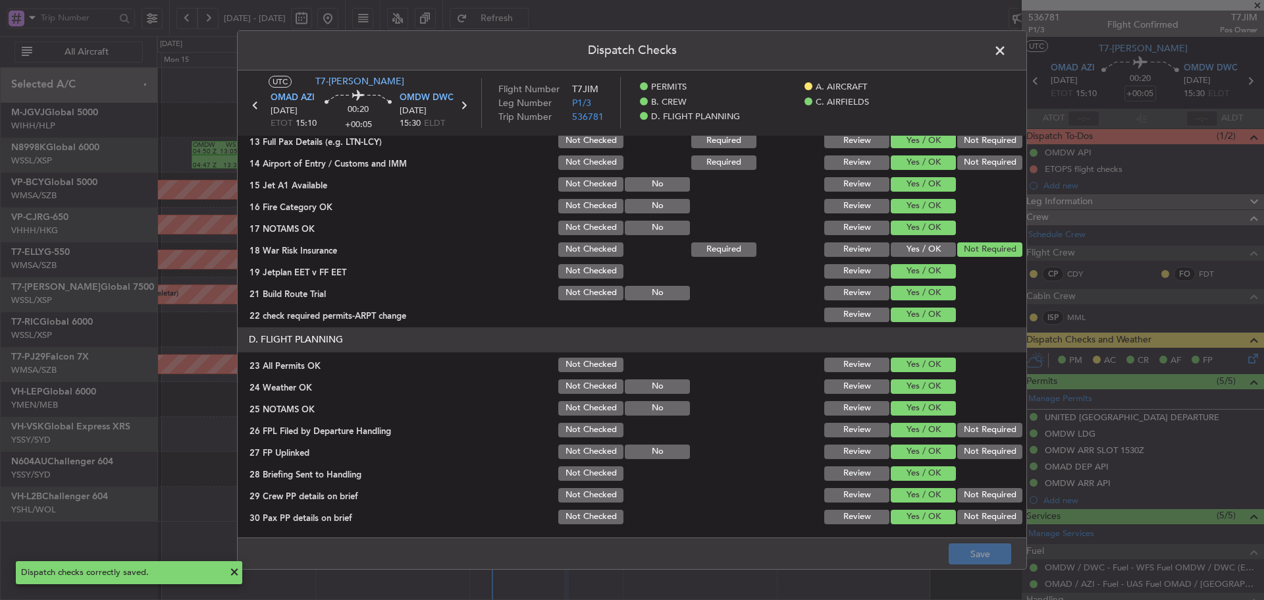
click at [1007, 54] on span at bounding box center [1007, 54] width 0 height 26
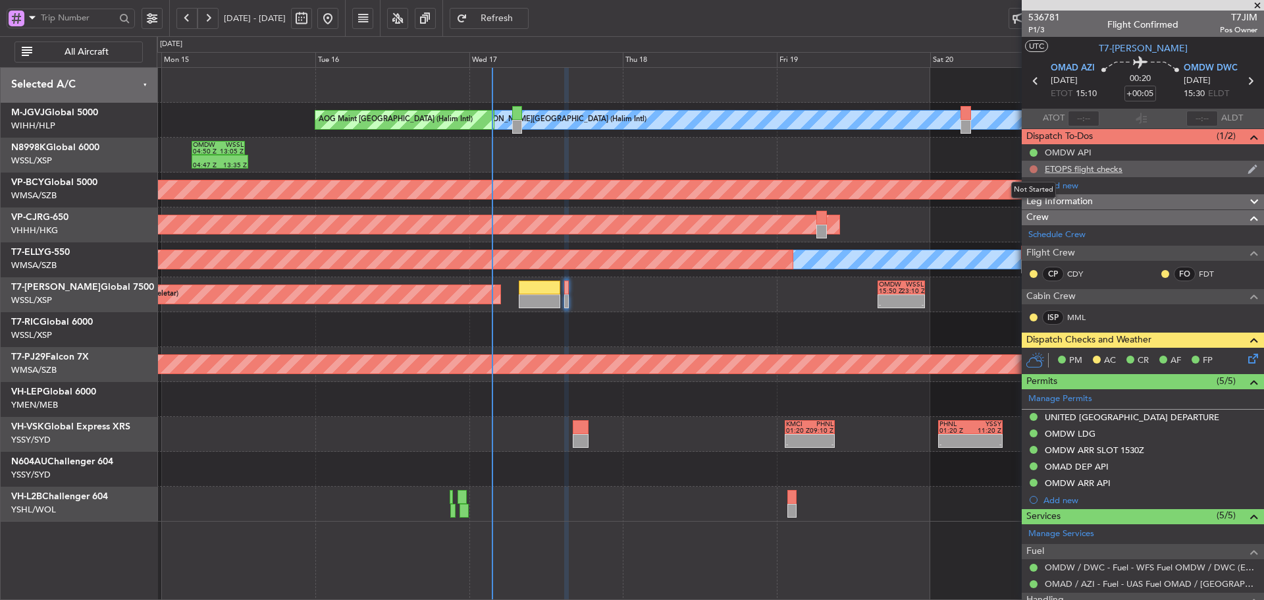
click at [1032, 170] on button at bounding box center [1034, 169] width 8 height 8
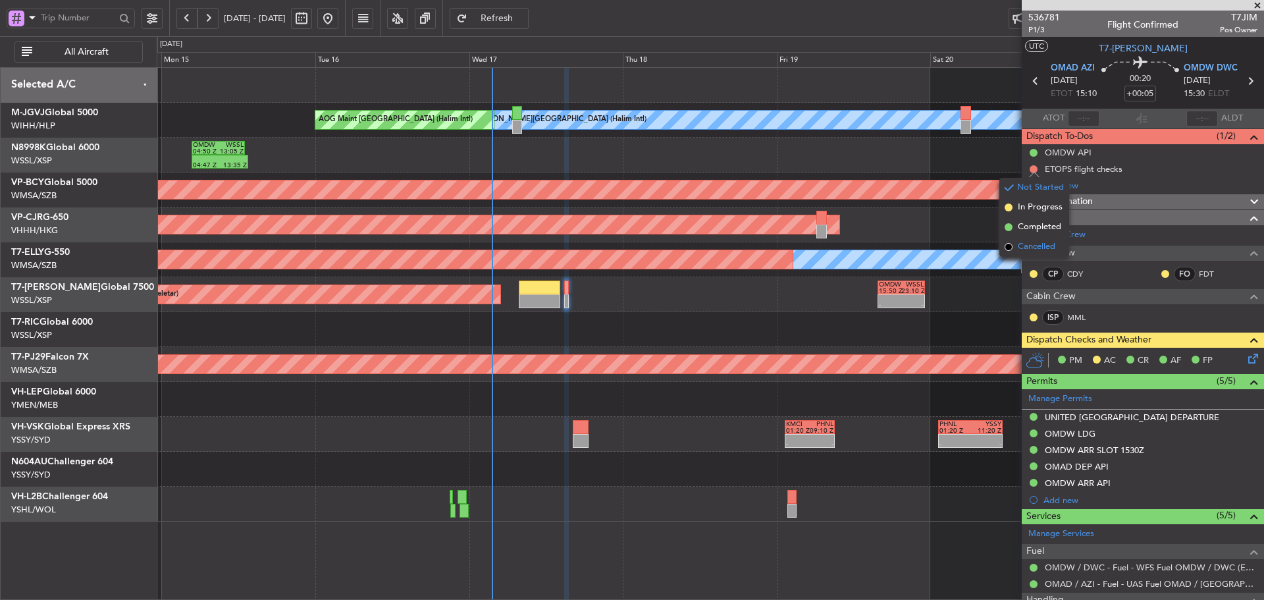
click at [1008, 246] on span at bounding box center [1009, 247] width 8 height 8
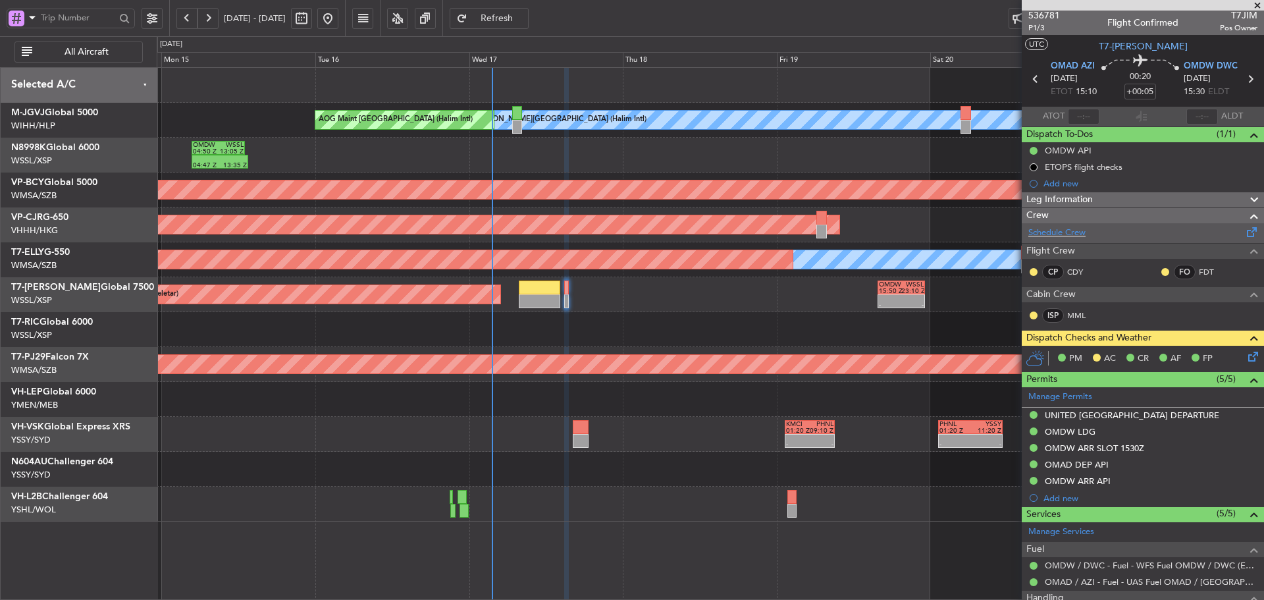
scroll to position [0, 0]
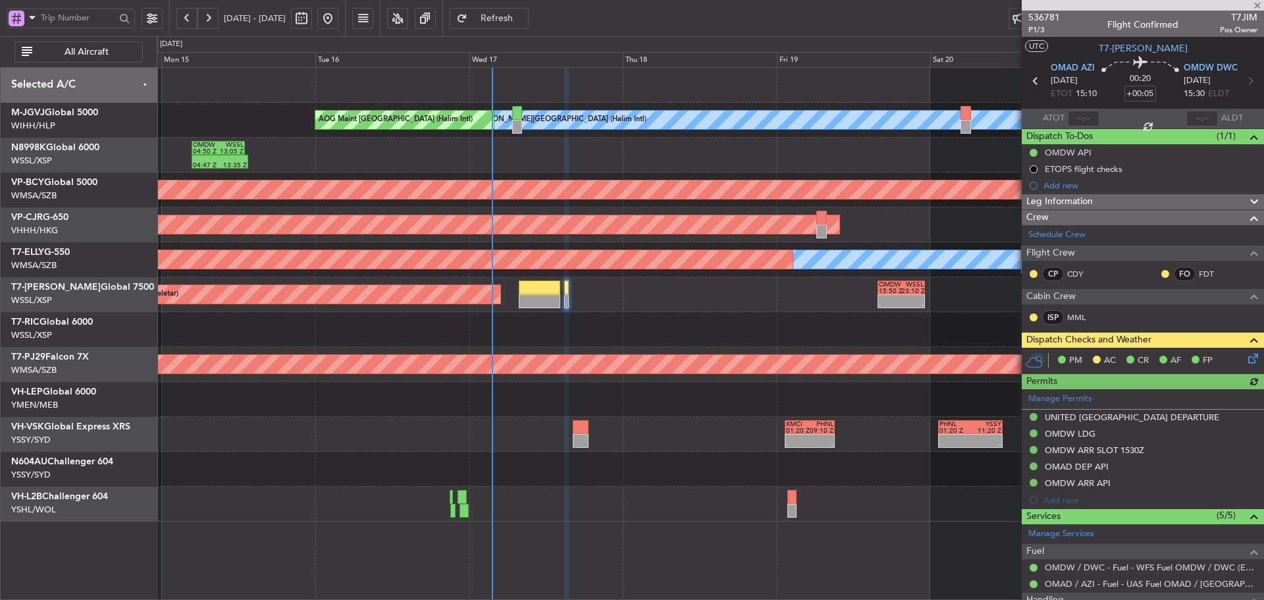
type input "[PERSON_NAME] (LEU)"
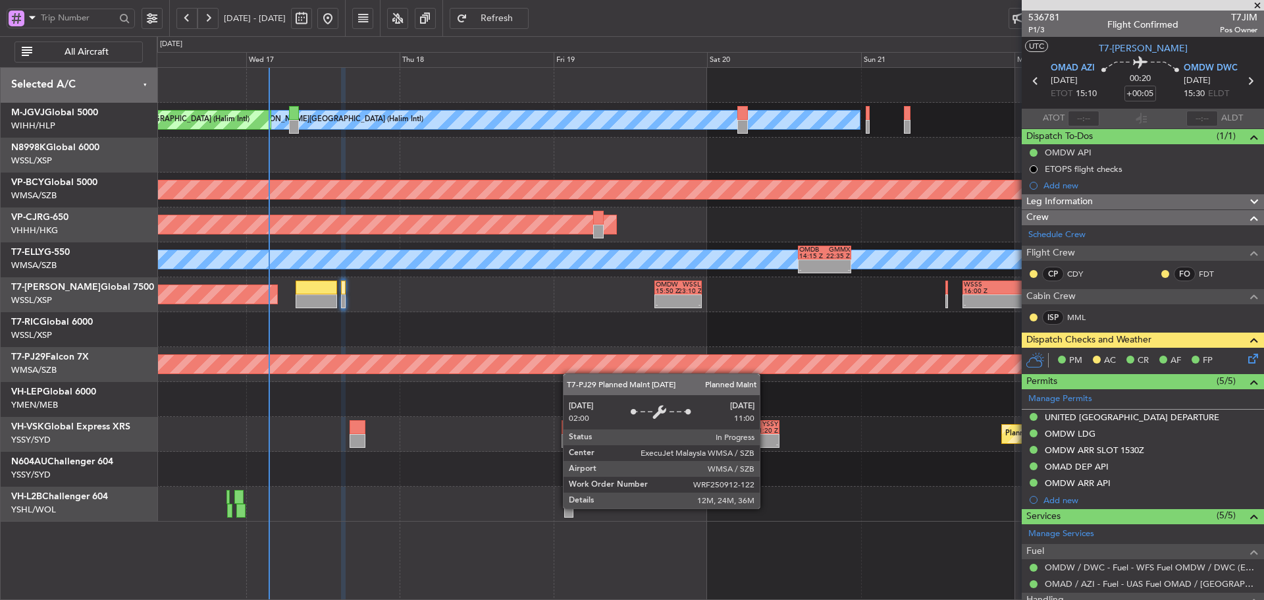
click at [471, 371] on div "[PERSON_NAME][GEOGRAPHIC_DATA] (Halim Intl) AOG Maint [GEOGRAPHIC_DATA] (Halim …" at bounding box center [710, 295] width 1107 height 454
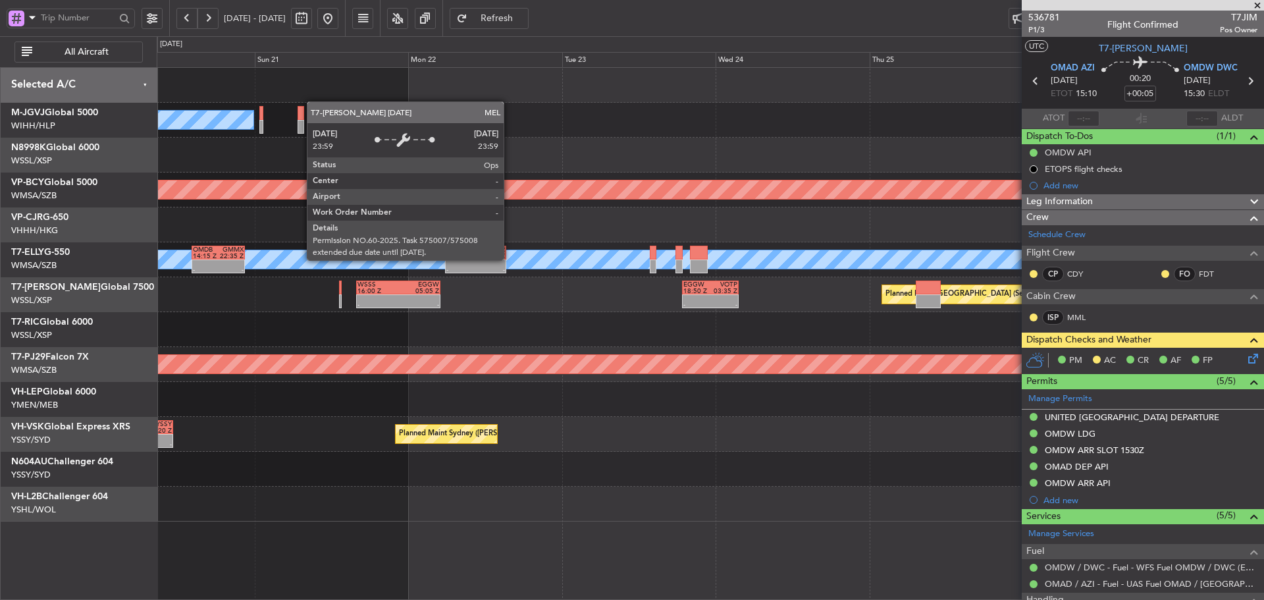
click at [510, 259] on div "MEL" at bounding box center [420, 259] width 2741 height 18
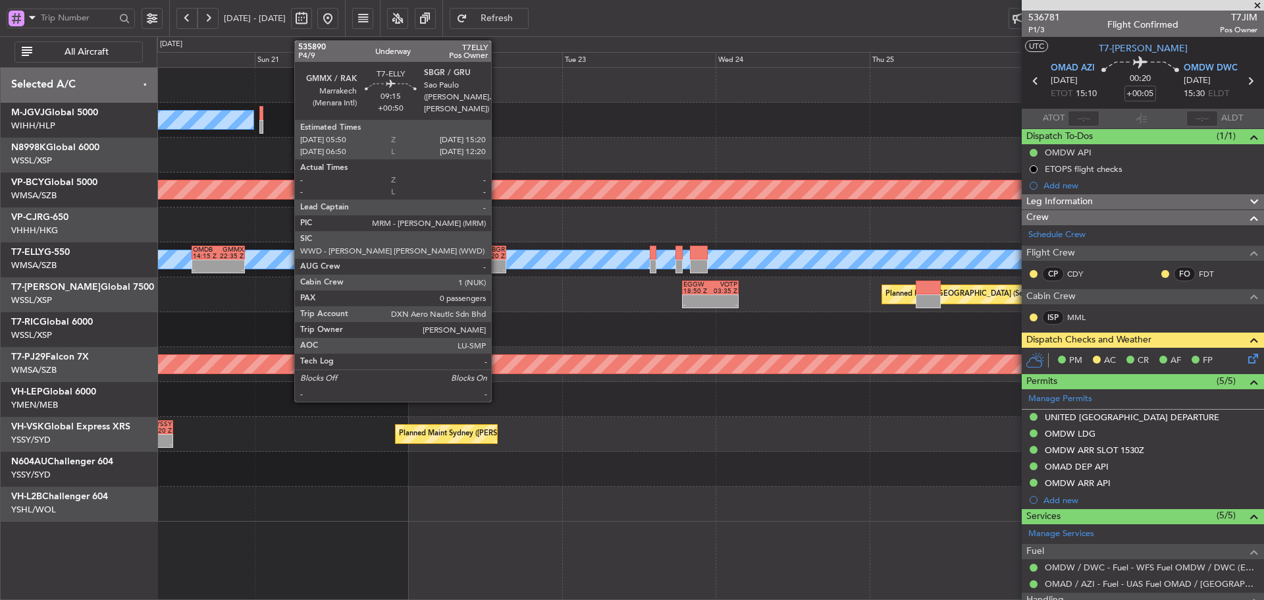
click at [474, 260] on div at bounding box center [461, 263] width 29 height 7
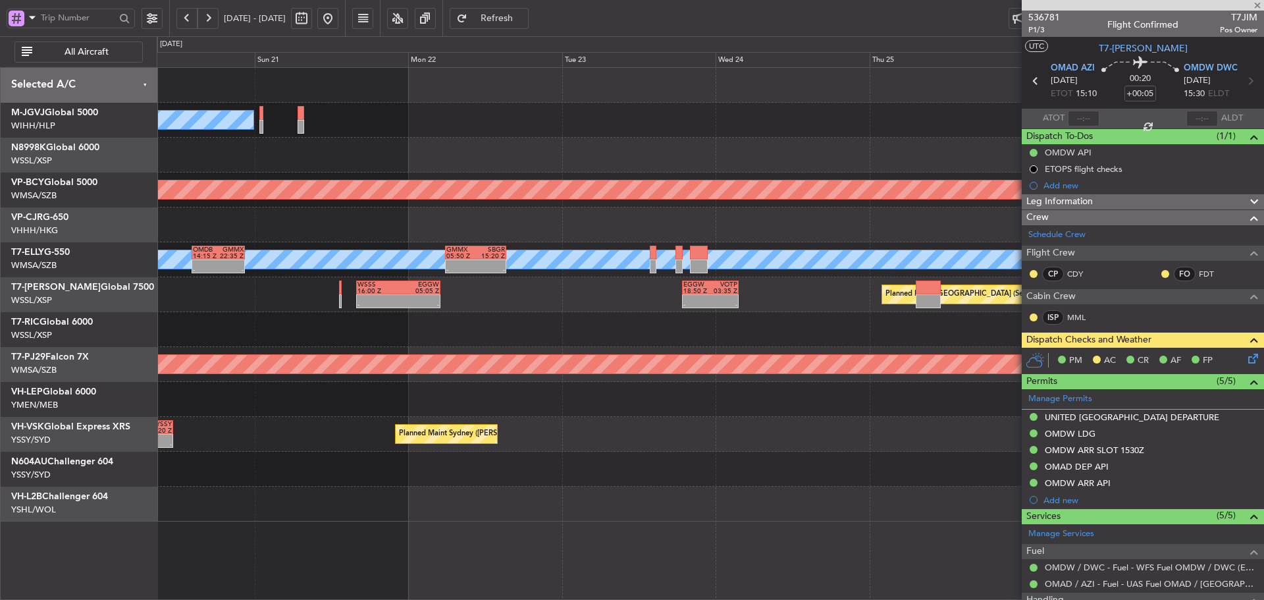
type input "+00:50"
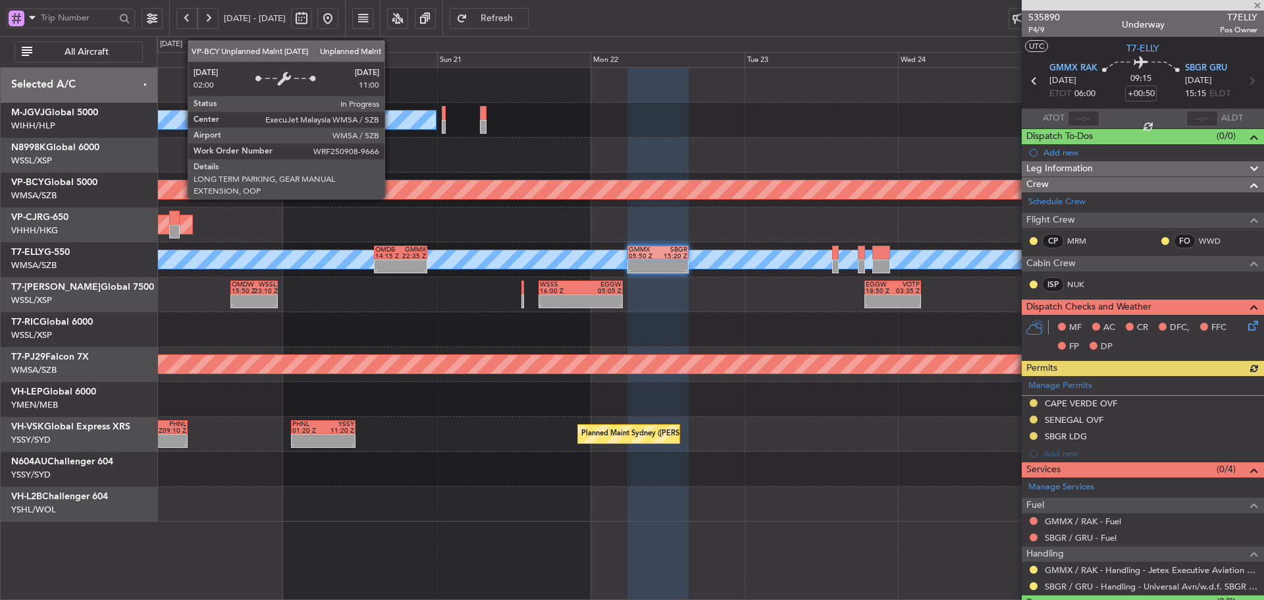
click at [707, 198] on div "Unplanned Maint [GEOGRAPHIC_DATA] (Sultan [PERSON_NAME])" at bounding box center [710, 189] width 3320 height 18
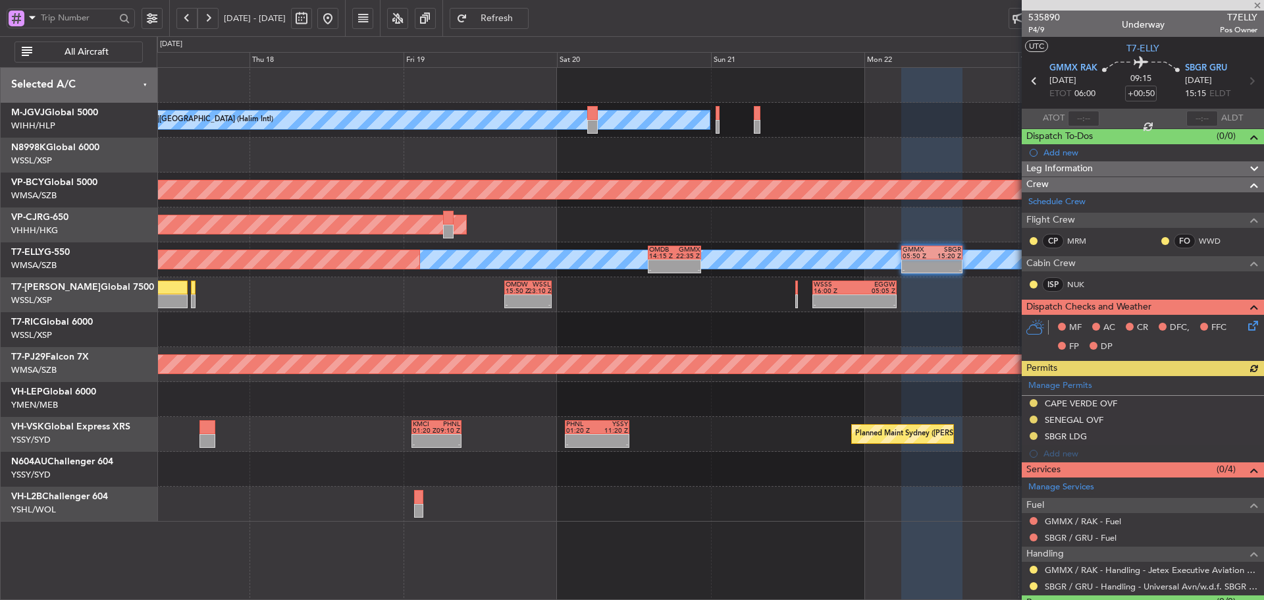
click at [658, 207] on div "[PERSON_NAME][GEOGRAPHIC_DATA] (Halim Intl) AOG Maint [GEOGRAPHIC_DATA] (Halim …" at bounding box center [710, 295] width 1107 height 454
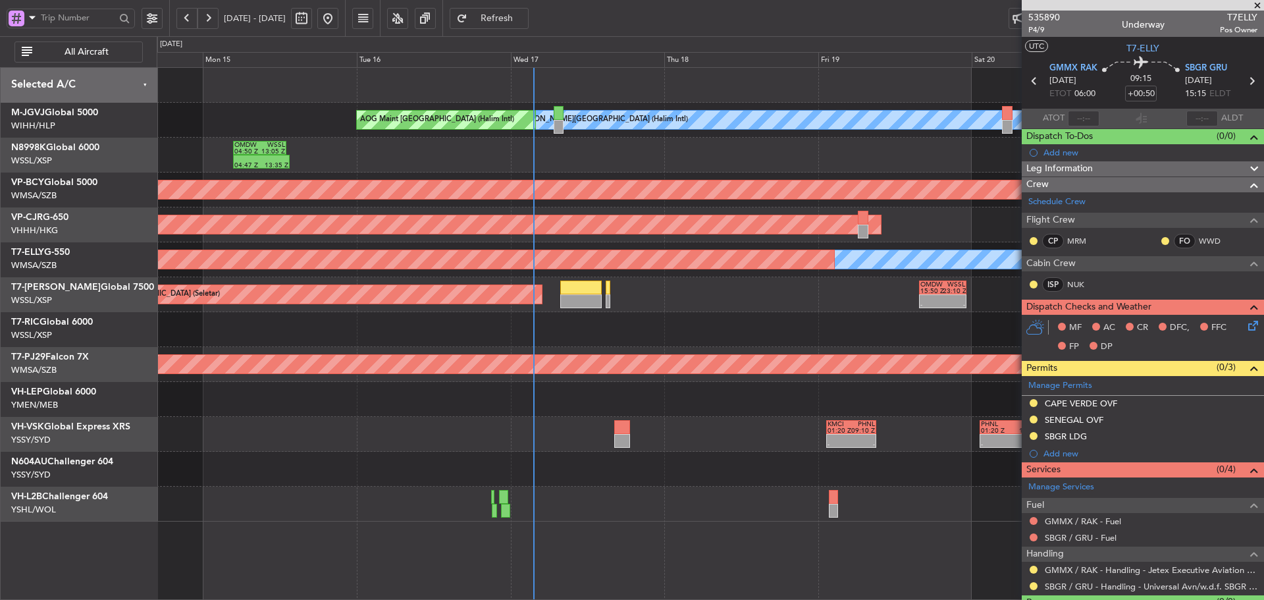
click at [872, 379] on div "Planned Maint [GEOGRAPHIC_DATA] (Sultan [PERSON_NAME])" at bounding box center [710, 364] width 1107 height 35
click at [792, 377] on div "[PERSON_NAME][GEOGRAPHIC_DATA] (Halim Intl) AOG Maint [GEOGRAPHIC_DATA] (Halim …" at bounding box center [710, 295] width 1107 height 454
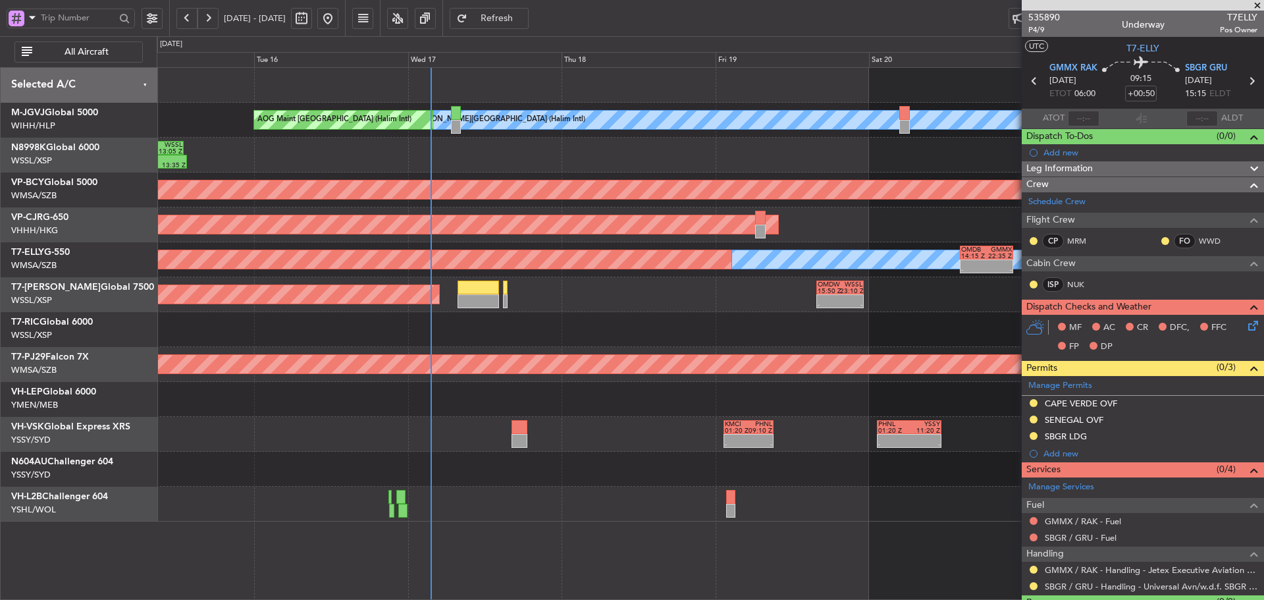
click at [756, 210] on div "Planned Maint [GEOGRAPHIC_DATA] ([GEOGRAPHIC_DATA] Intl)" at bounding box center [710, 224] width 1107 height 35
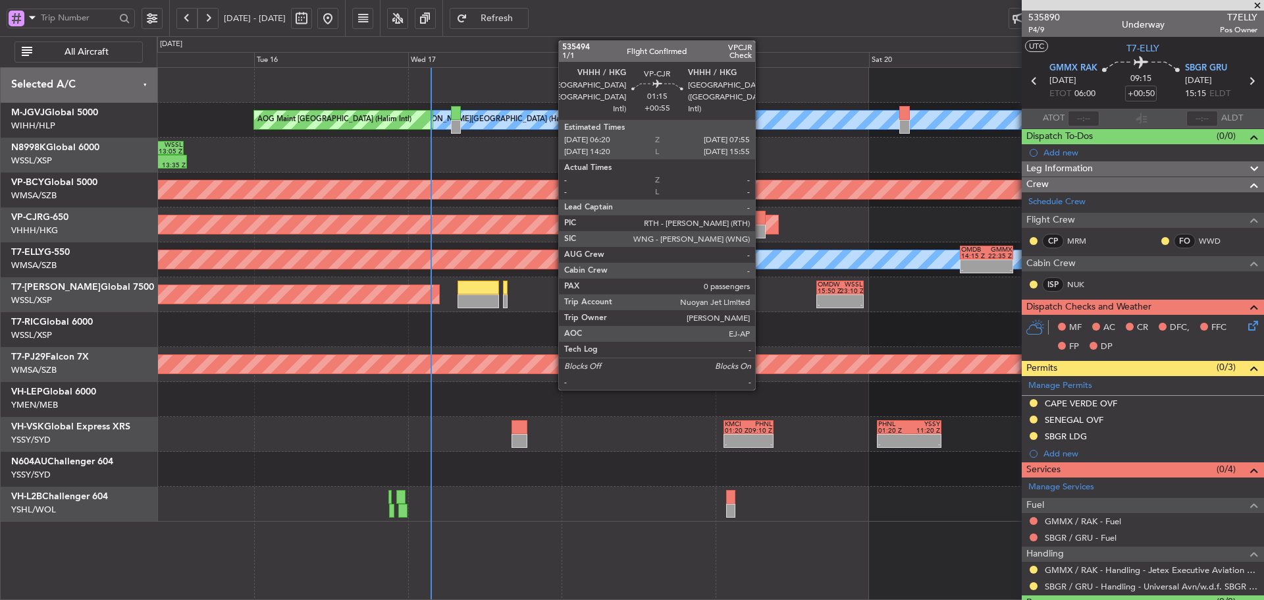
click at [761, 223] on div at bounding box center [760, 218] width 11 height 14
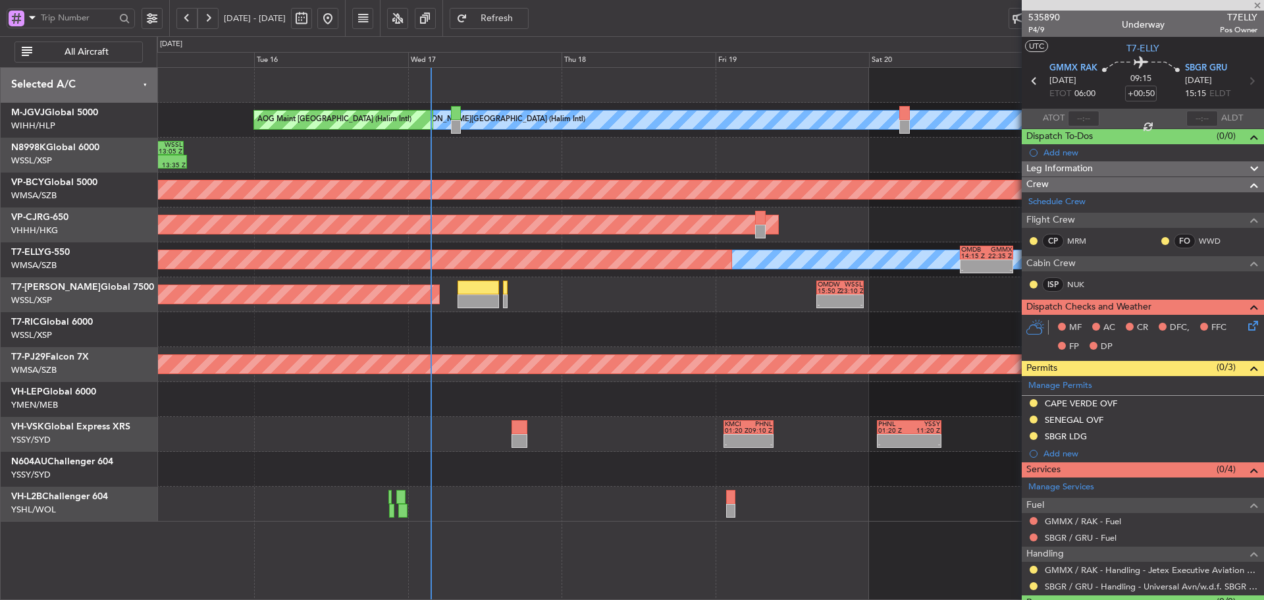
type input "+00:55"
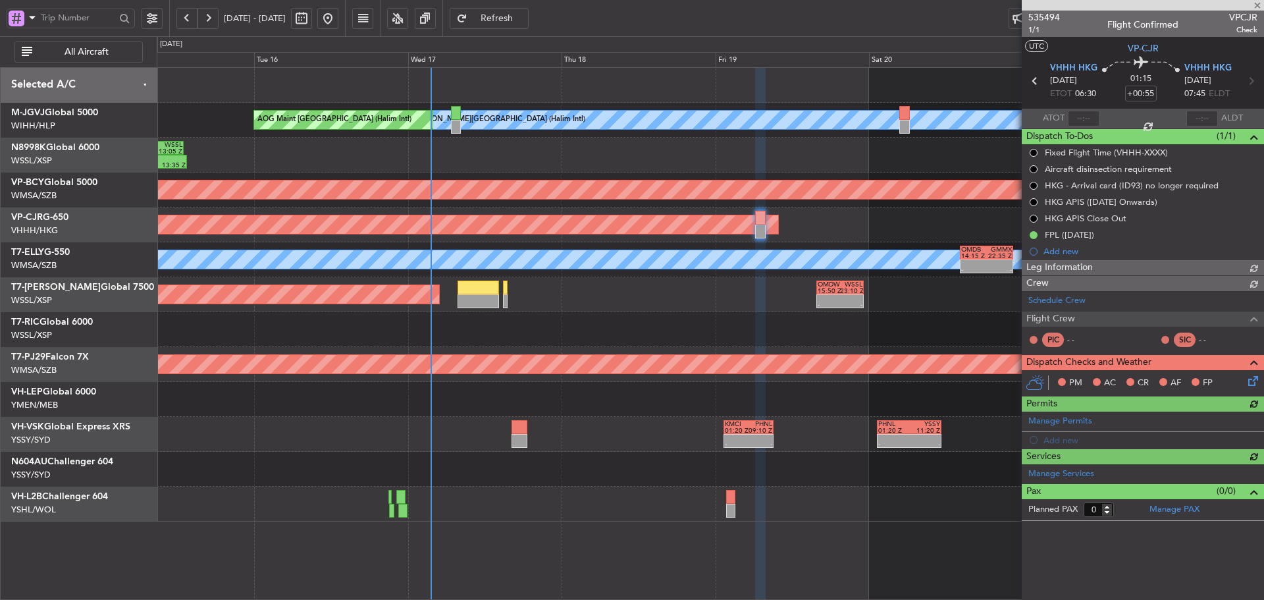
type input "[PERSON_NAME] (KYA)"
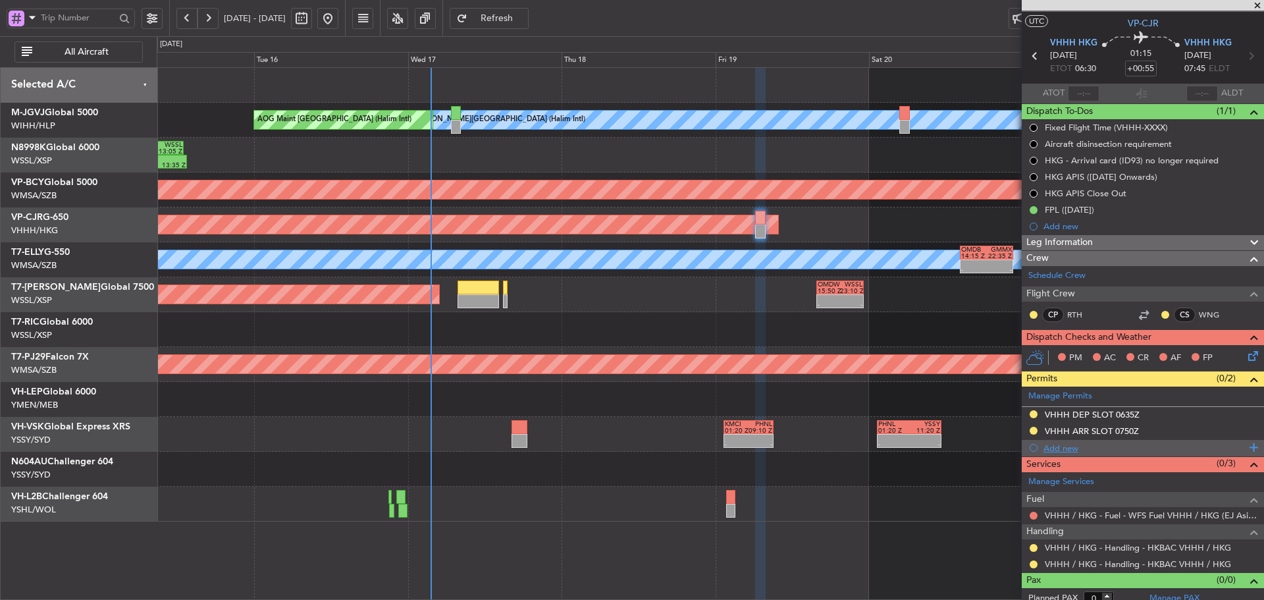
scroll to position [34, 0]
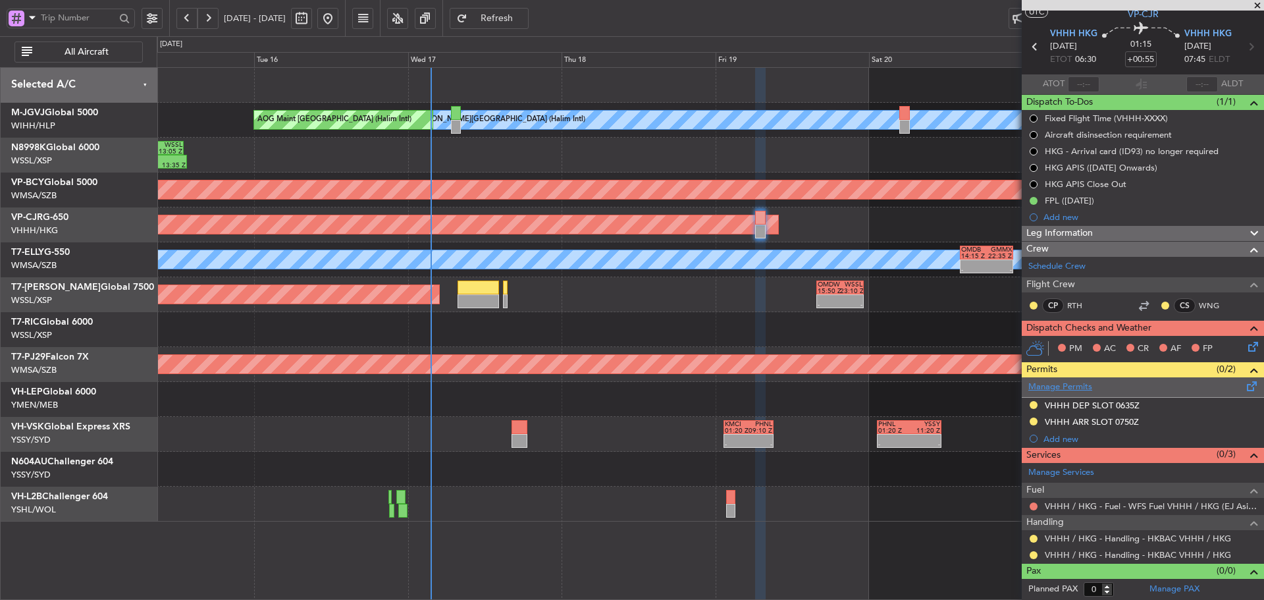
click at [1073, 392] on link "Manage Permits" at bounding box center [1061, 387] width 64 height 13
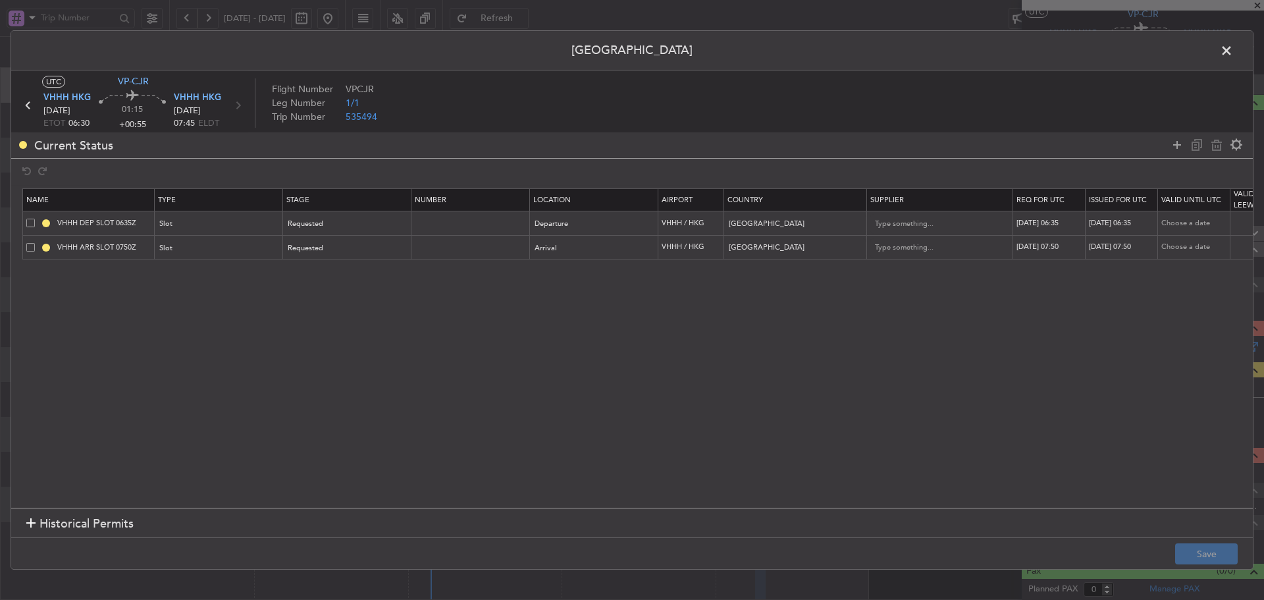
click at [1056, 225] on div "[DATE] 06:35" at bounding box center [1051, 223] width 68 height 11
select select "9"
select select "2025"
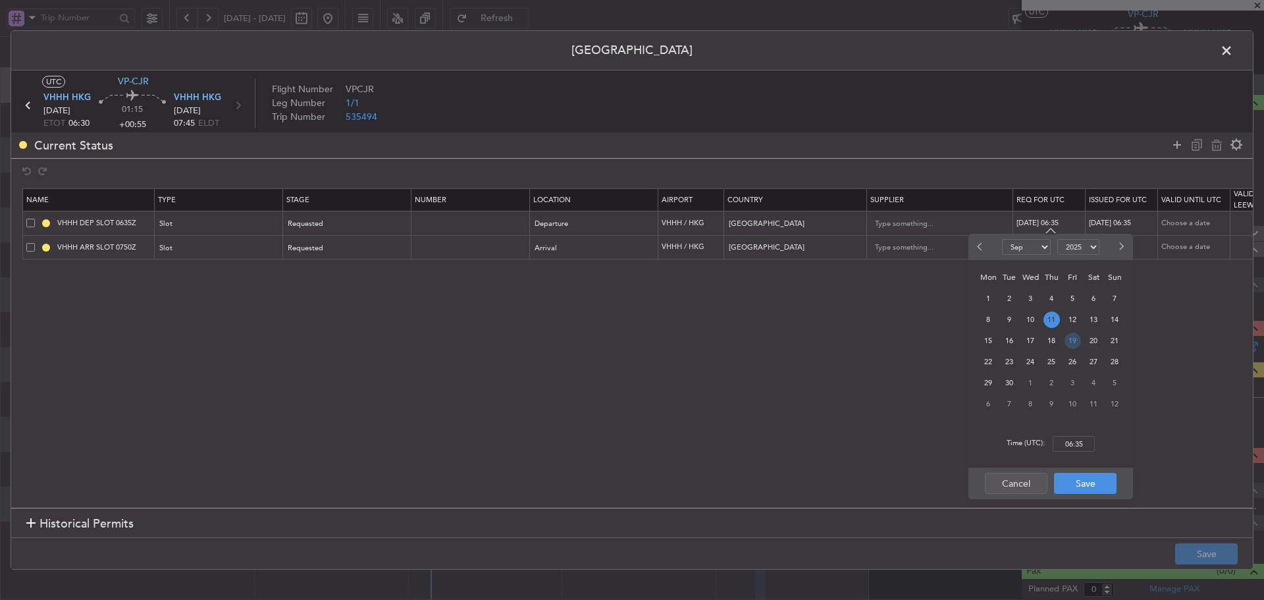
click at [1070, 341] on span "19" at bounding box center [1073, 341] width 16 height 16
click at [1066, 448] on input "00:00" at bounding box center [1074, 444] width 42 height 16
type input "06:30"
click at [1073, 482] on button "Save" at bounding box center [1085, 483] width 63 height 21
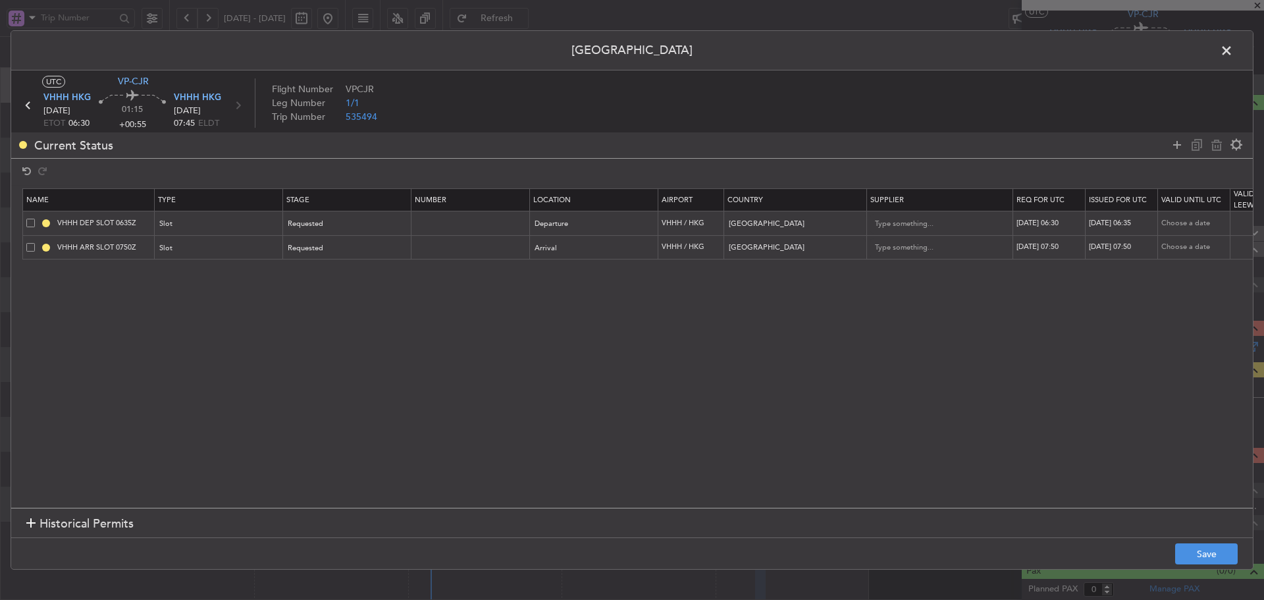
click at [1125, 221] on div "[DATE] 06:35" at bounding box center [1123, 223] width 68 height 11
select select "9"
select select "2025"
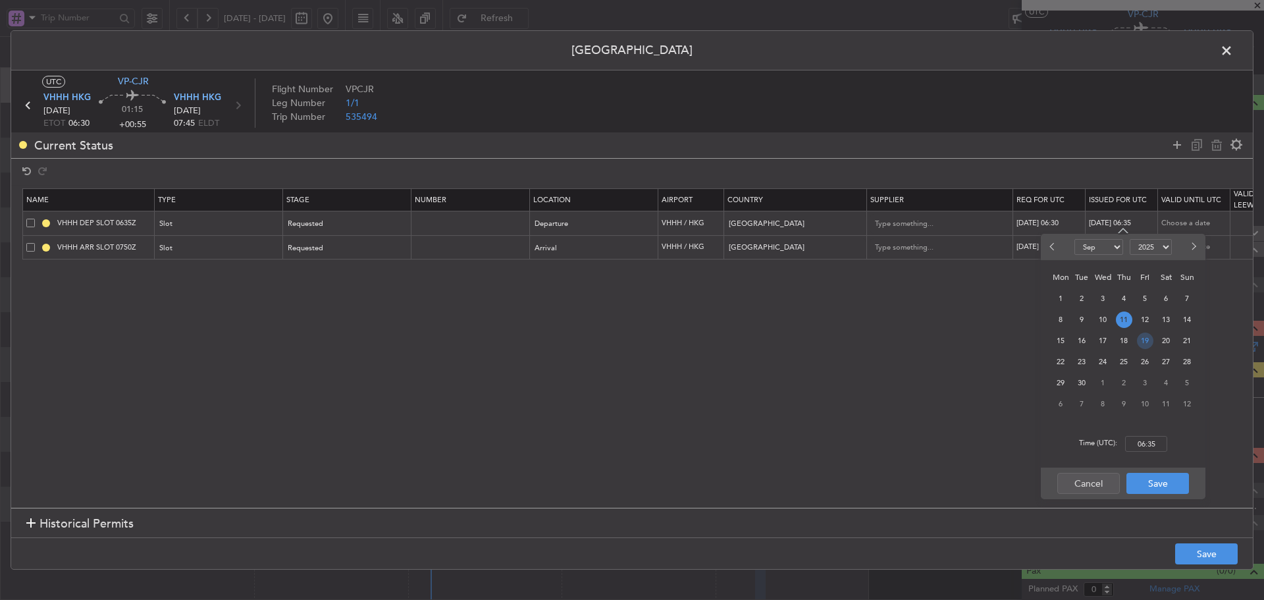
click at [1146, 339] on span "19" at bounding box center [1145, 341] width 16 height 16
click at [1139, 447] on input "00:00" at bounding box center [1146, 444] width 42 height 16
type input "06:35"
click at [1145, 480] on button "Save" at bounding box center [1158, 483] width 63 height 21
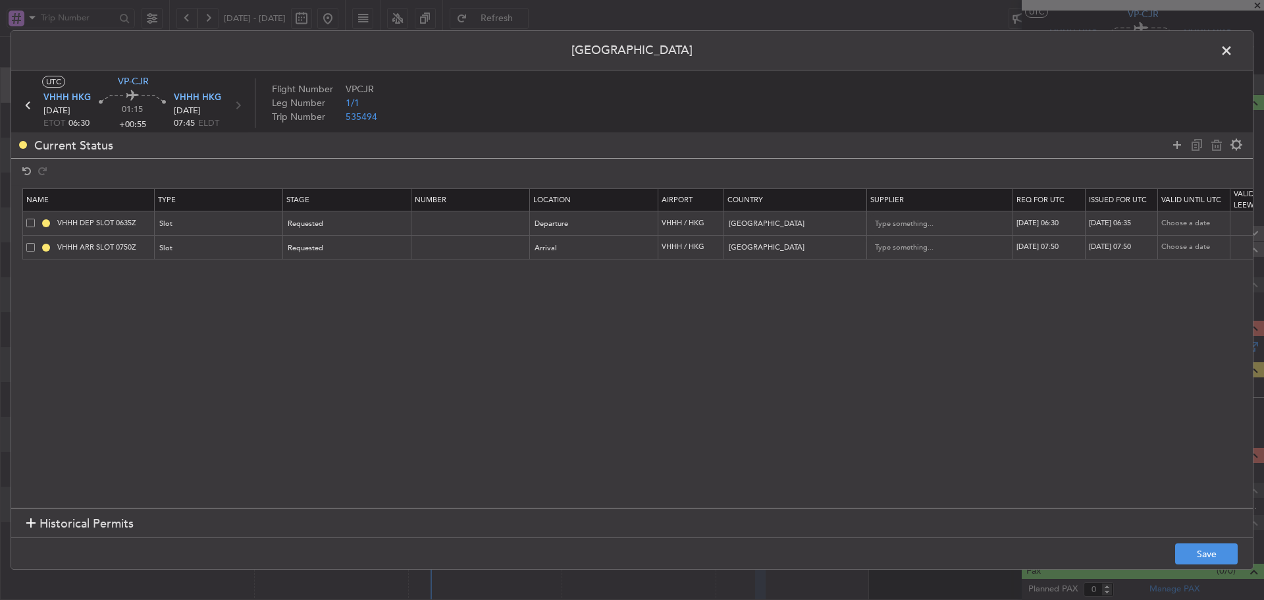
click at [1066, 248] on div "[DATE] 07:50" at bounding box center [1051, 247] width 68 height 11
select select "9"
select select "2025"
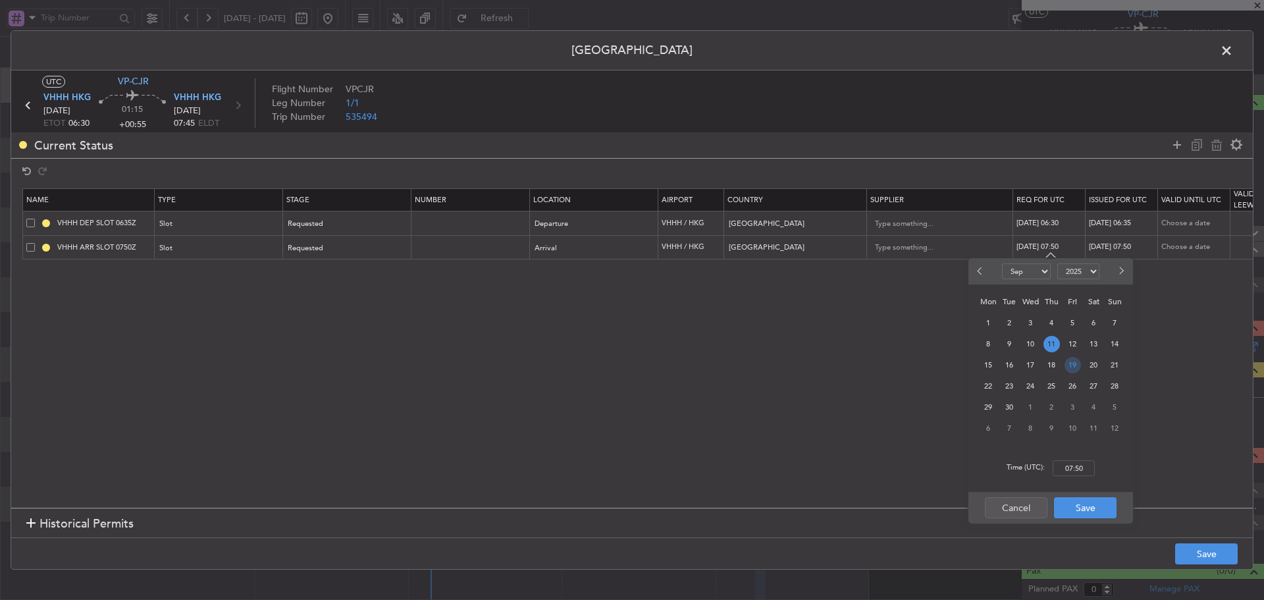
click at [1073, 366] on span "19" at bounding box center [1073, 365] width 16 height 16
click at [1073, 469] on input "00:00" at bounding box center [1074, 468] width 42 height 16
type input "07:50"
click at [1077, 510] on button "Save" at bounding box center [1085, 507] width 63 height 21
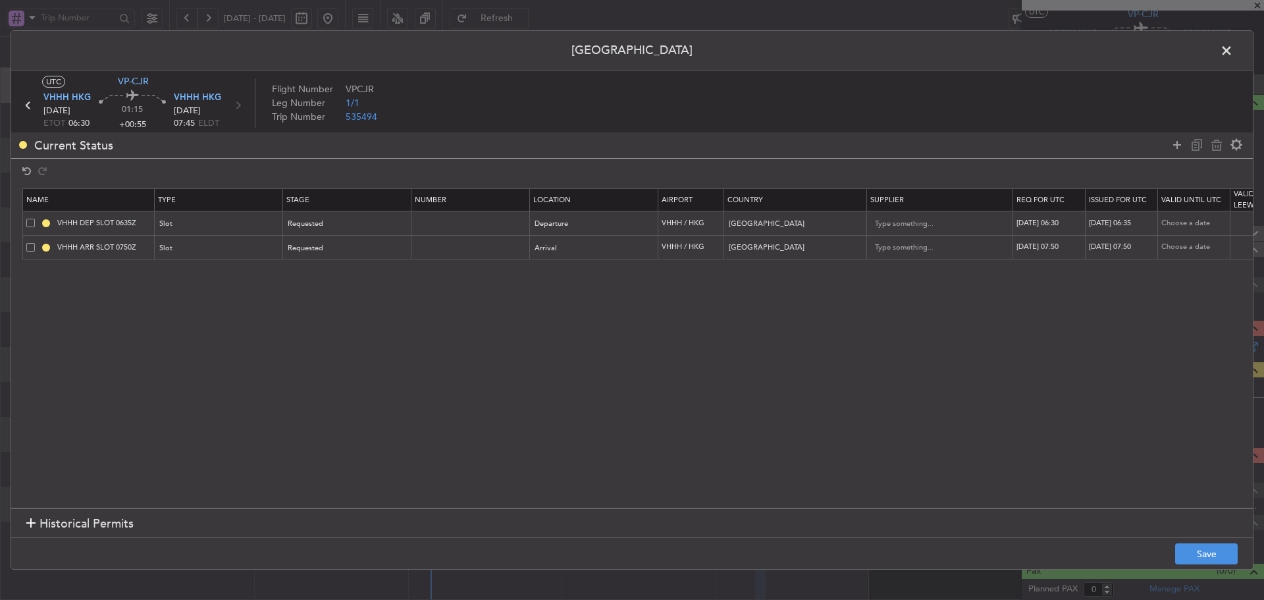
click at [1112, 246] on div "[DATE] 07:50" at bounding box center [1123, 247] width 68 height 11
select select "9"
select select "2025"
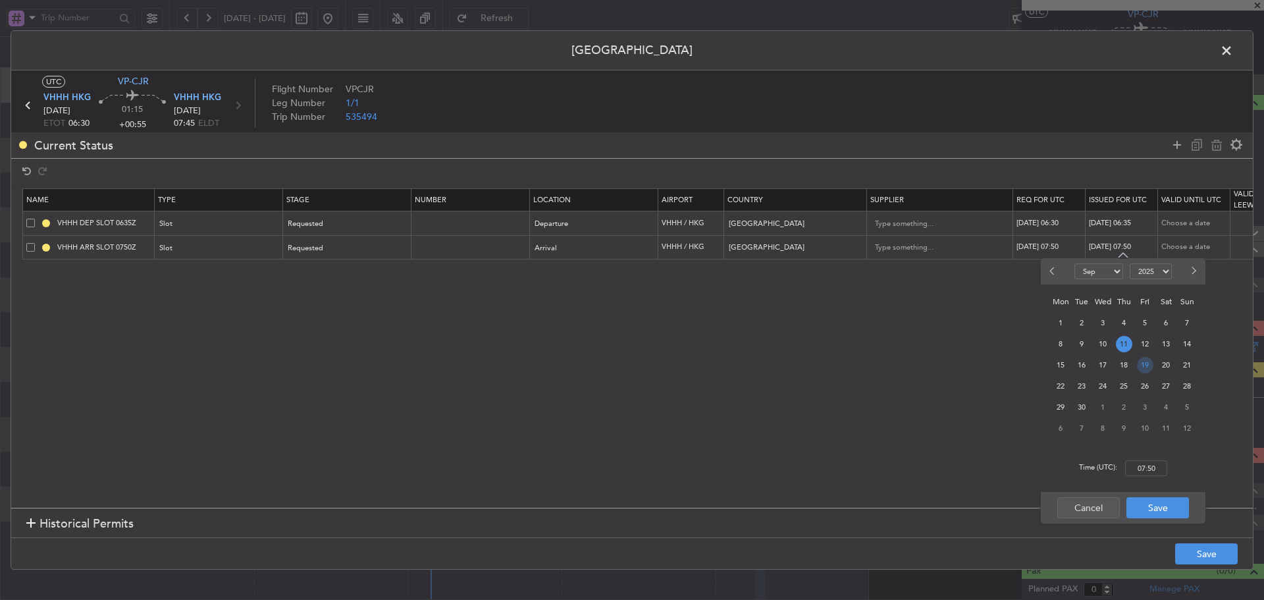
click at [1145, 366] on span "19" at bounding box center [1145, 365] width 16 height 16
click at [1143, 464] on input "00:00" at bounding box center [1146, 468] width 42 height 16
type input "07:50"
click at [1167, 509] on button "Save" at bounding box center [1158, 507] width 63 height 21
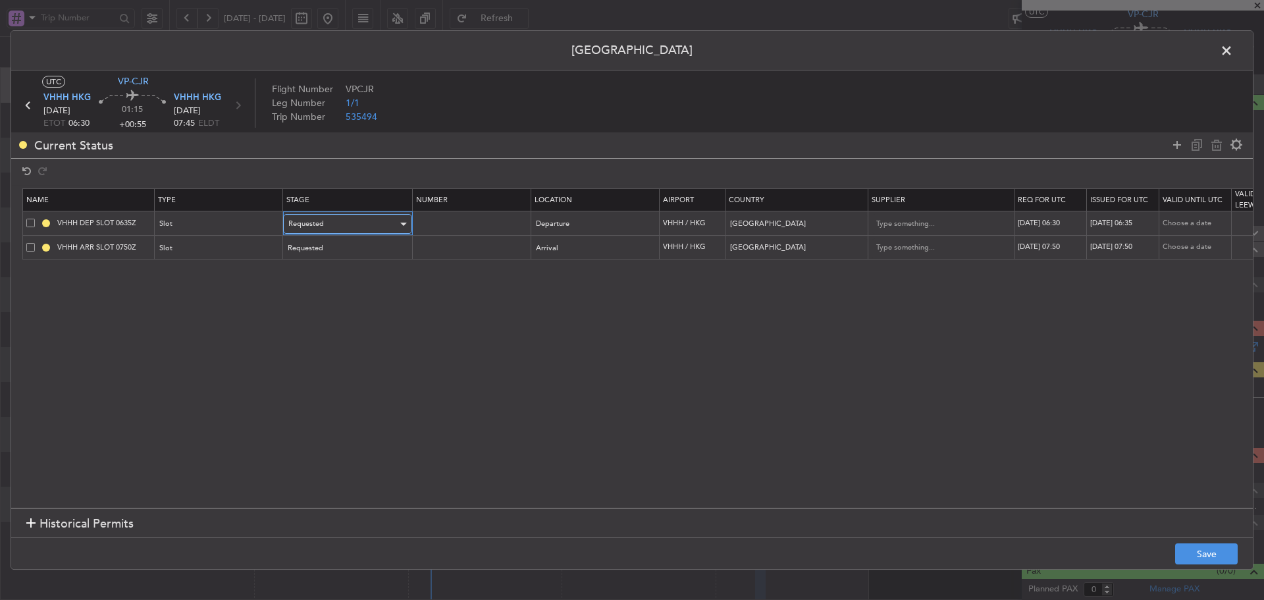
click at [387, 223] on div "Requested" at bounding box center [342, 224] width 109 height 20
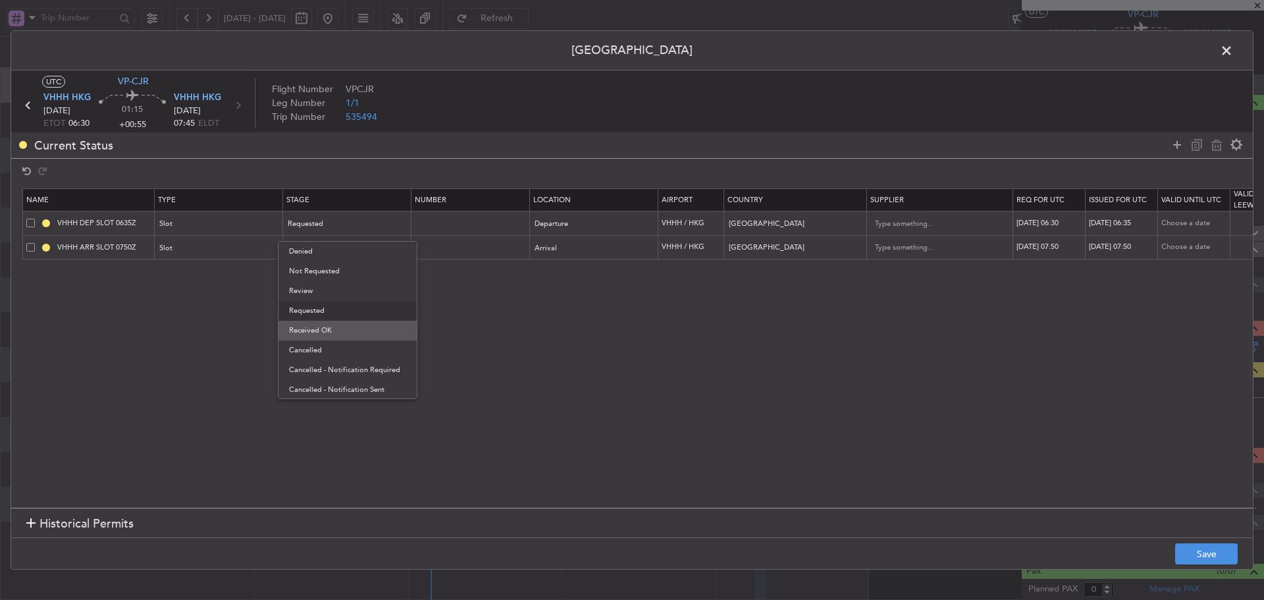
click at [358, 333] on span "Received OK" at bounding box center [347, 331] width 117 height 20
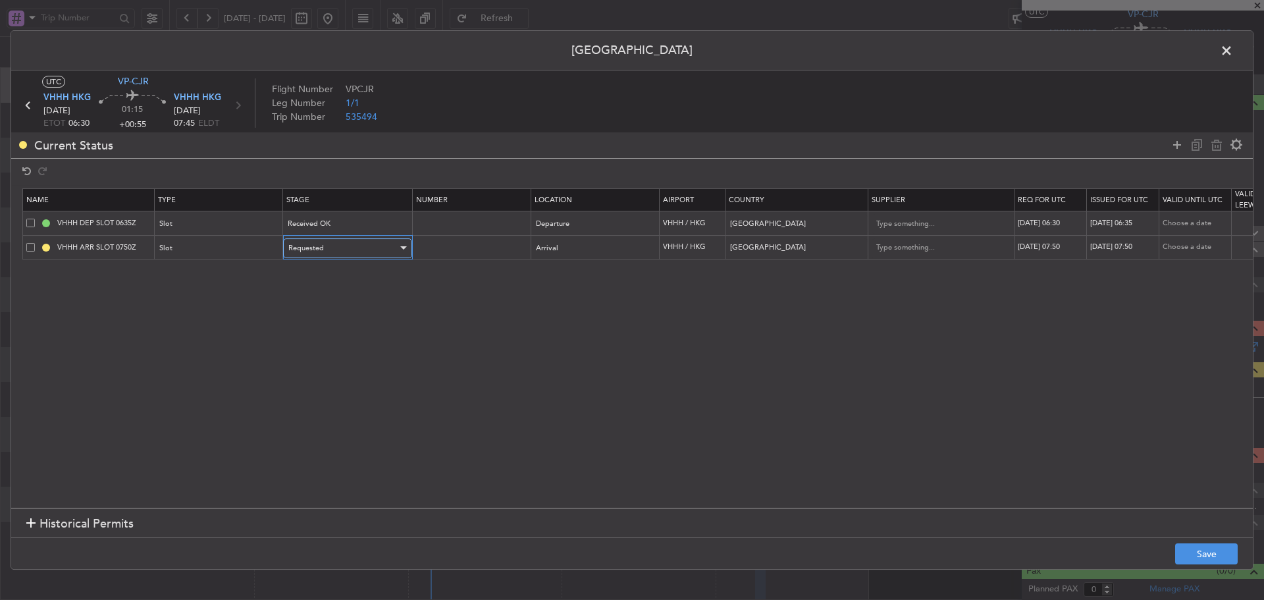
click at [362, 248] on div "Requested" at bounding box center [342, 248] width 109 height 20
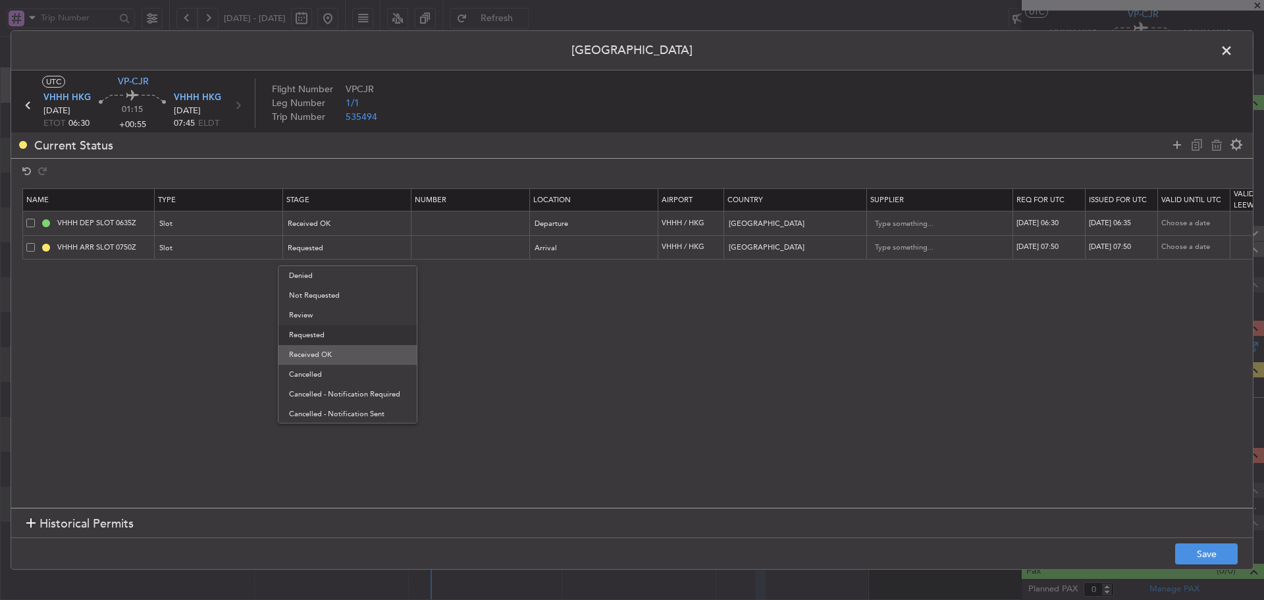
click at [356, 354] on span "Received OK" at bounding box center [347, 355] width 117 height 20
click at [548, 368] on section "Name Type Stage Number Location Airport Country Supplier Req For Utc Issued For…" at bounding box center [632, 346] width 1242 height 323
click at [1221, 562] on button "Save" at bounding box center [1207, 553] width 63 height 21
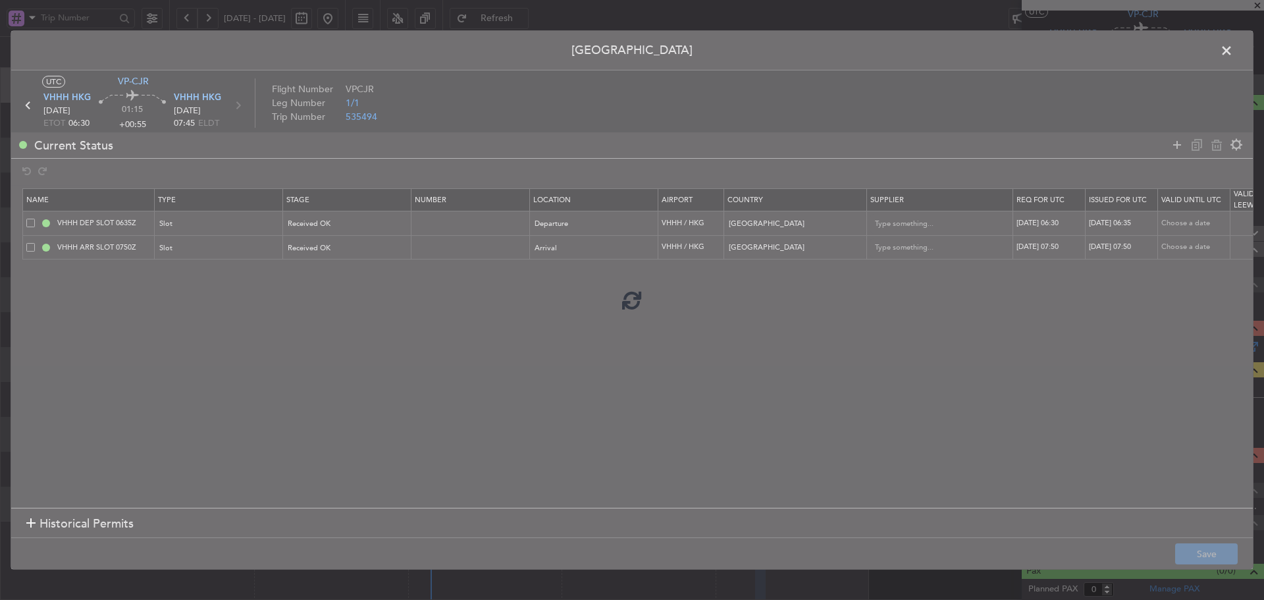
type input "VHHH DEP SLOT 0630Z"
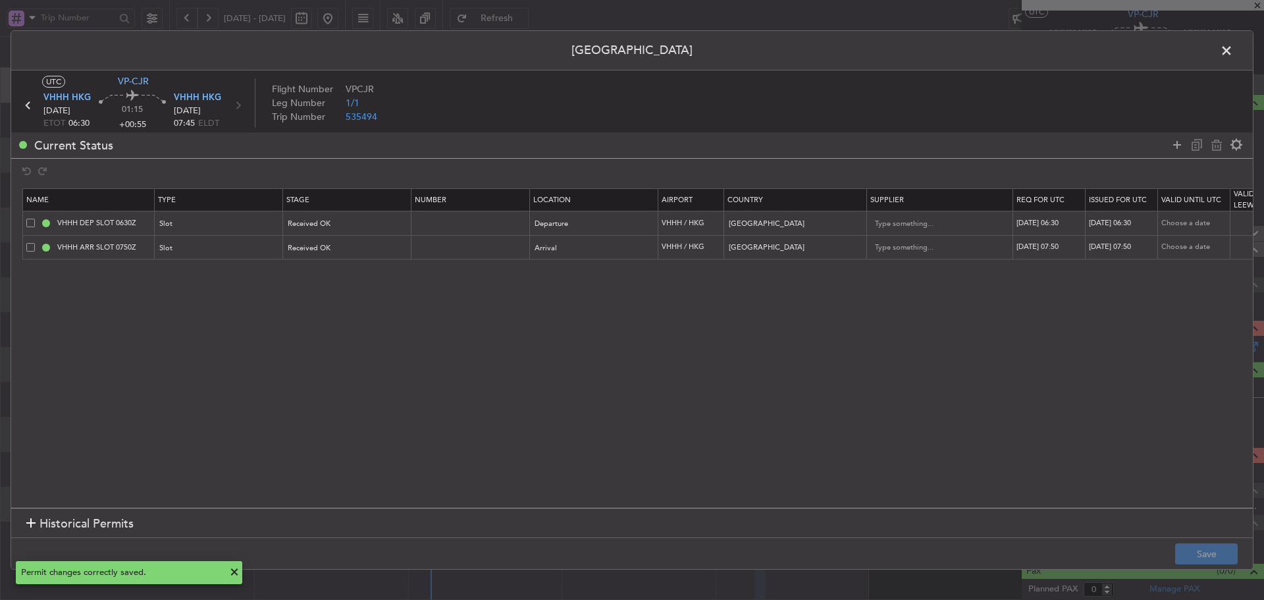
click at [1233, 50] on span at bounding box center [1233, 54] width 0 height 26
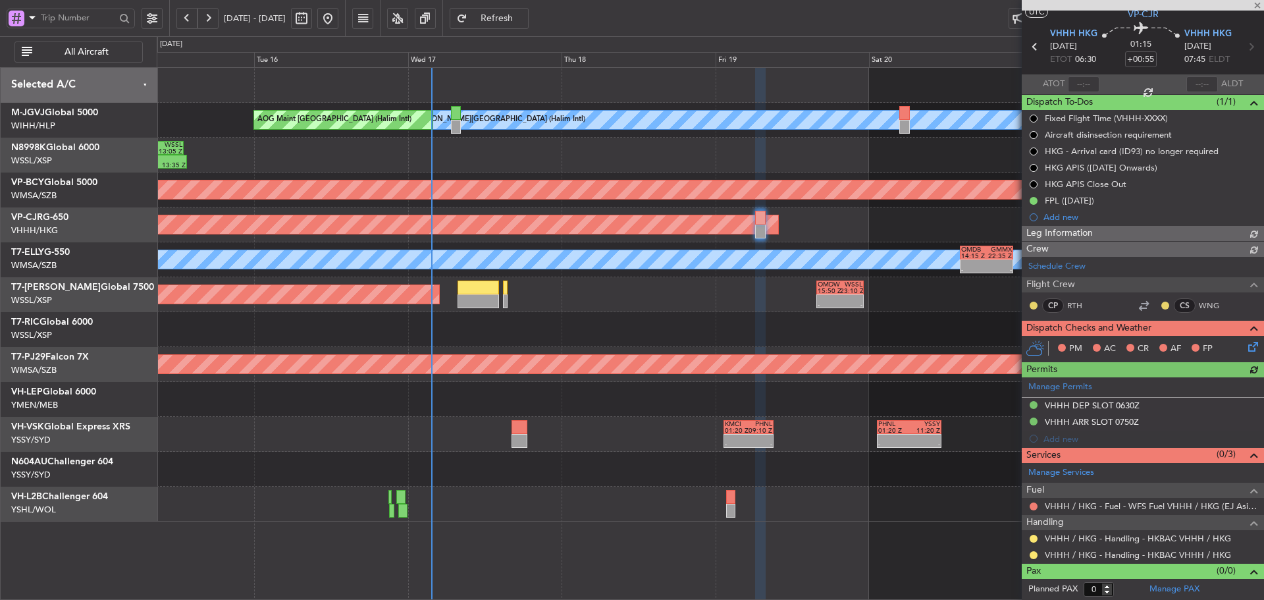
type input "[PERSON_NAME] (KYA)"
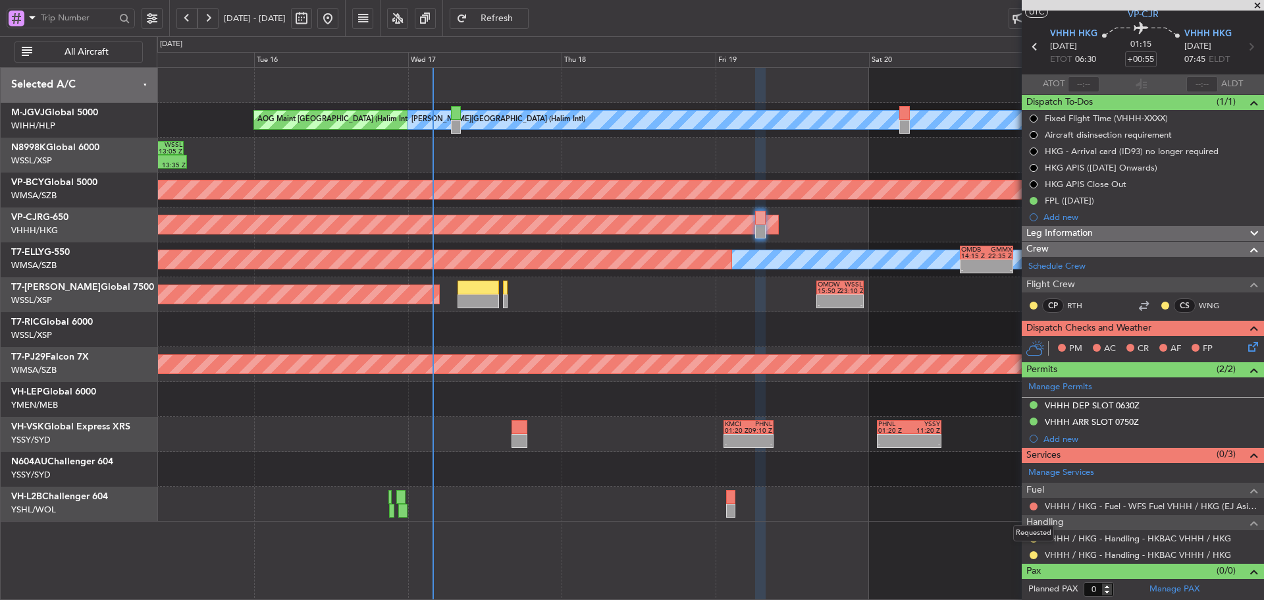
click at [1036, 539] on div "Requested" at bounding box center [1034, 533] width 41 height 16
click at [1033, 541] on div "Requested" at bounding box center [1034, 533] width 41 height 16
click at [1033, 536] on button at bounding box center [1034, 539] width 8 height 8
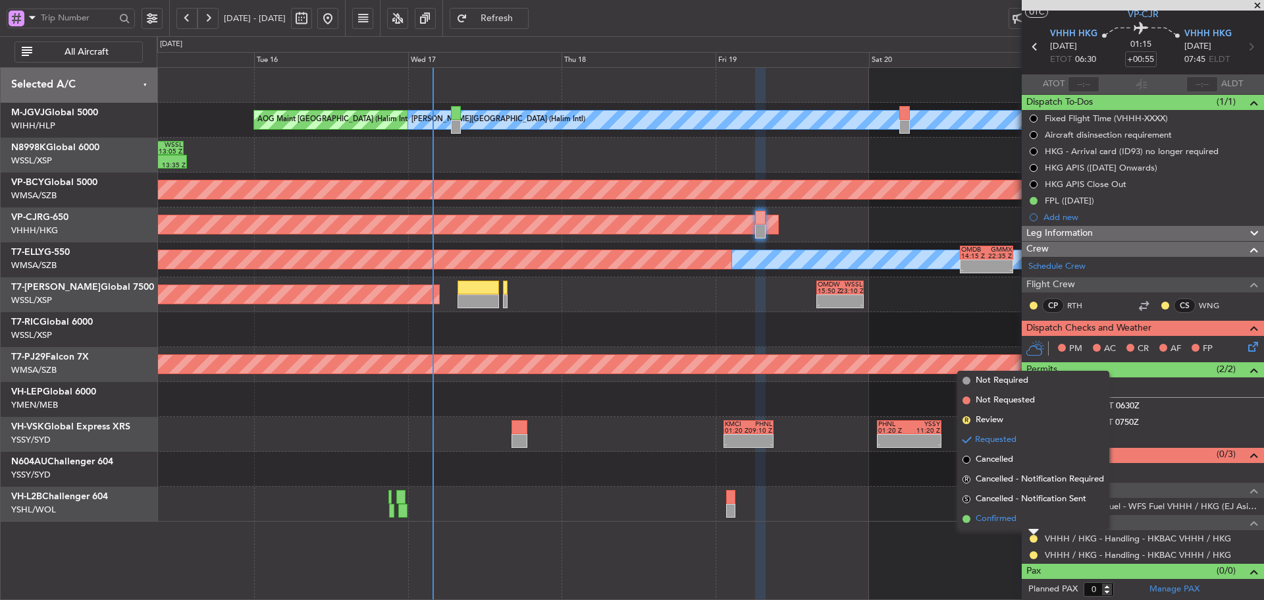
click at [967, 520] on span at bounding box center [967, 519] width 8 height 8
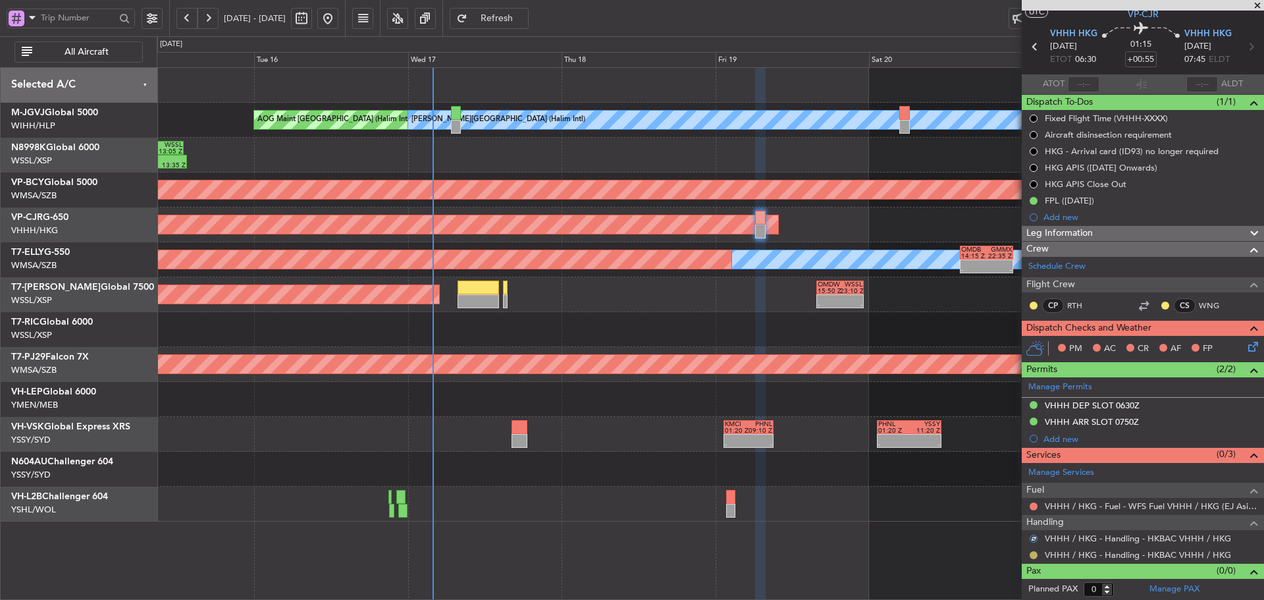
click at [1032, 555] on button at bounding box center [1034, 555] width 8 height 8
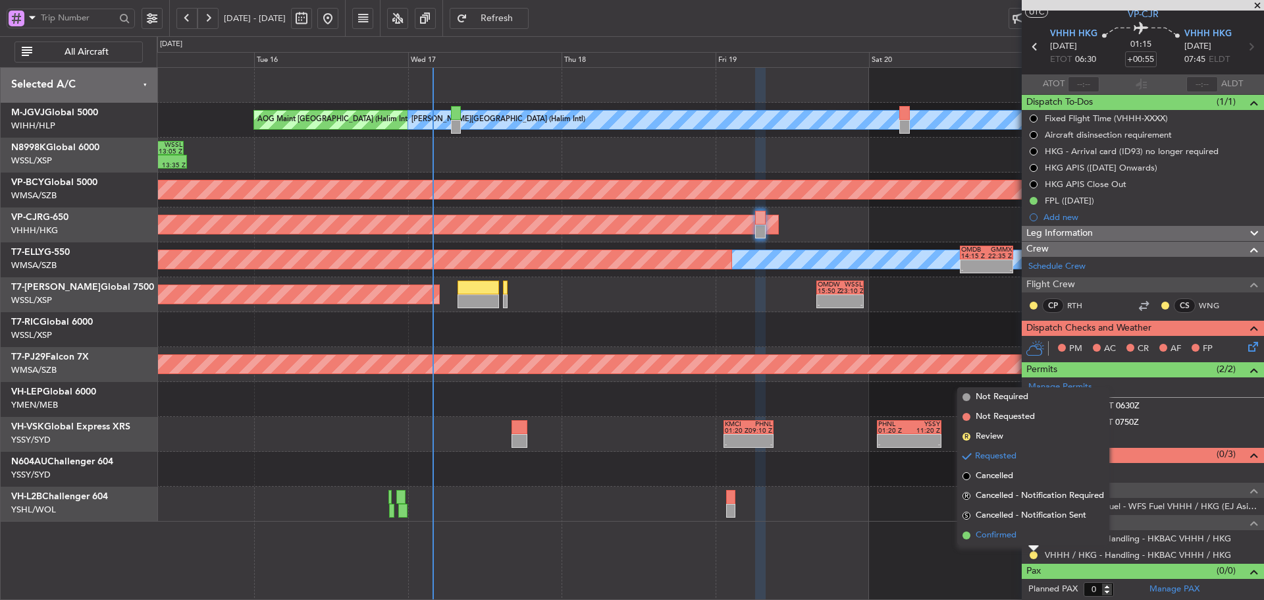
click at [966, 535] on span at bounding box center [967, 535] width 8 height 8
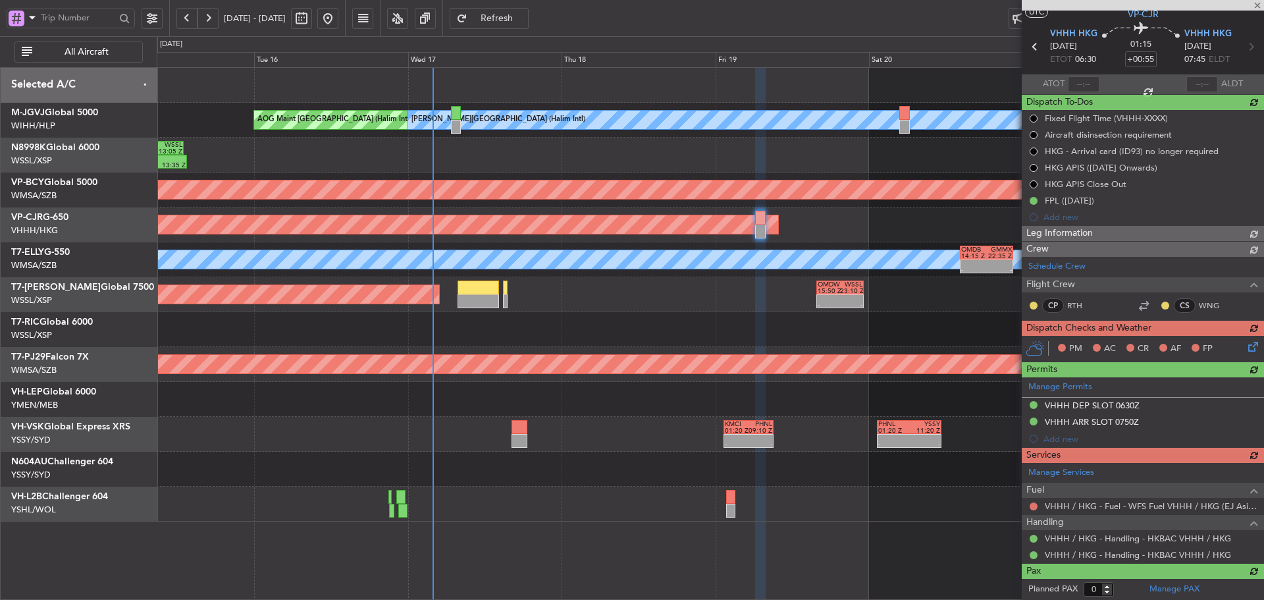
type input "[PERSON_NAME] (KYA)"
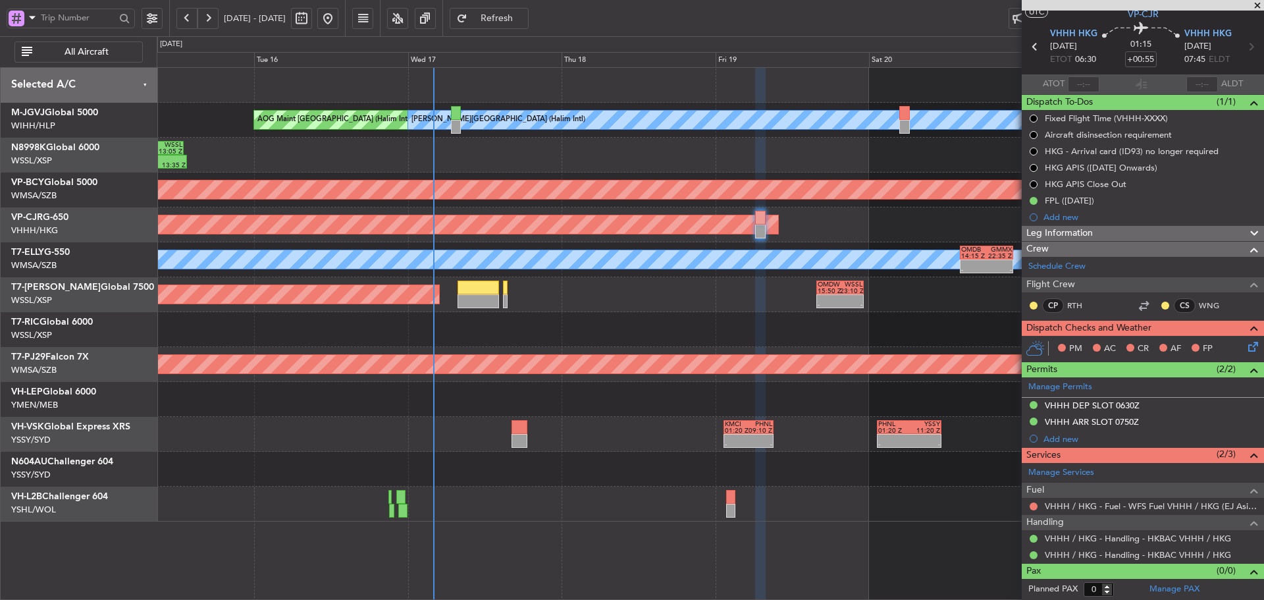
click at [536, 427] on div "Planned Maint Sydney ([PERSON_NAME] Intl) - - KMCI 01:20 Z PHNL 09:10 Z - - PHN…" at bounding box center [710, 434] width 1107 height 35
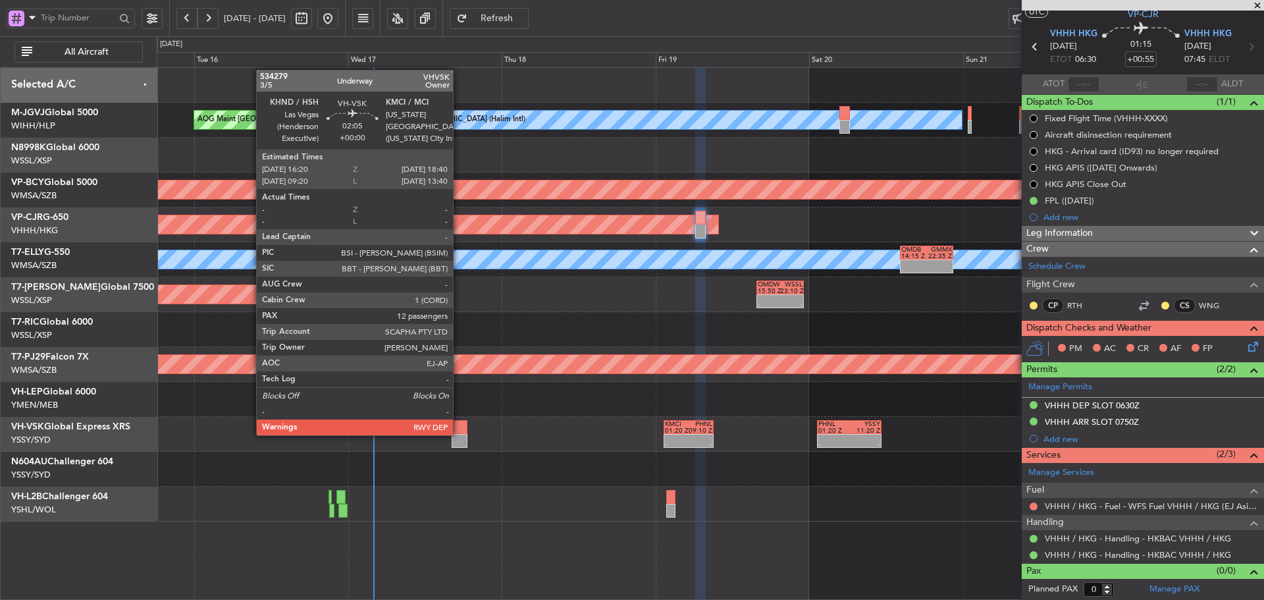
click at [459, 434] on div at bounding box center [459, 441] width 15 height 14
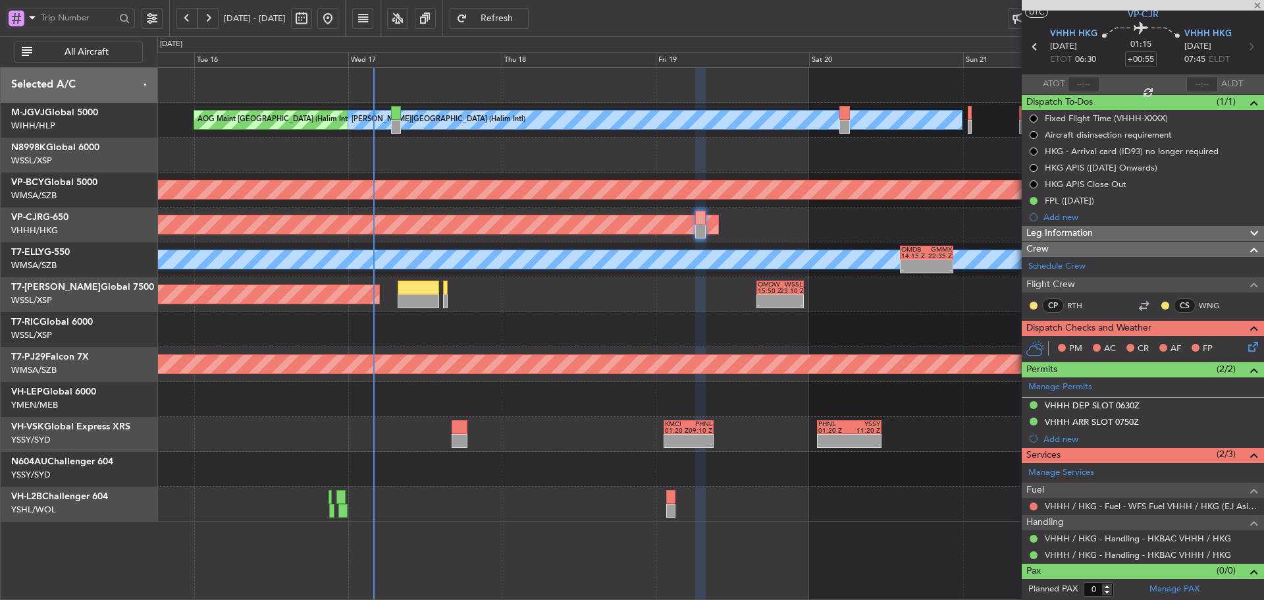
type input "12"
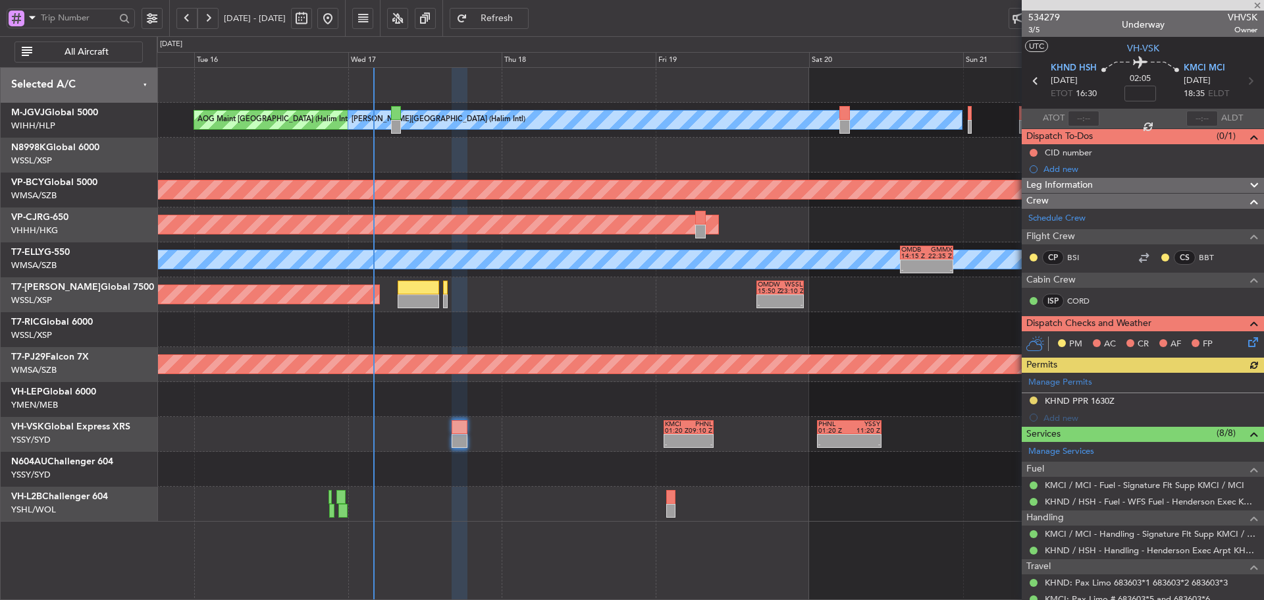
click at [1041, 381] on div "Manage Permits KHND PPR 1630Z Add new" at bounding box center [1143, 399] width 242 height 53
click at [1052, 382] on link "Manage Permits" at bounding box center [1061, 382] width 64 height 13
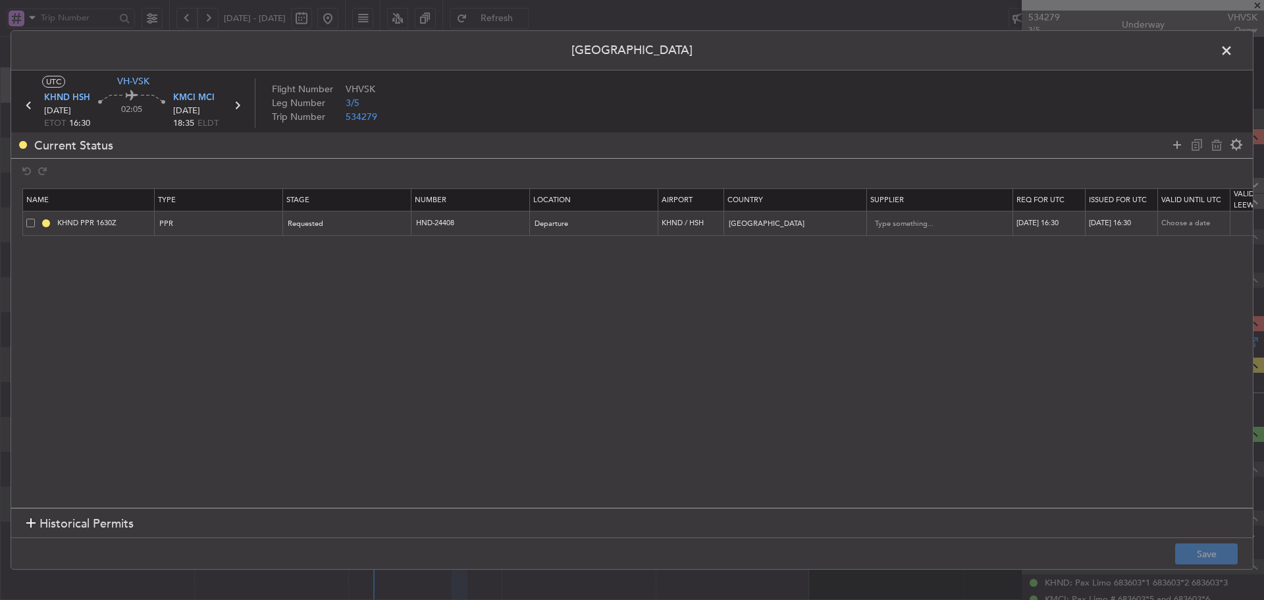
click at [1036, 220] on div "[DATE] 16:30" at bounding box center [1051, 223] width 68 height 11
select select "9"
select select "2025"
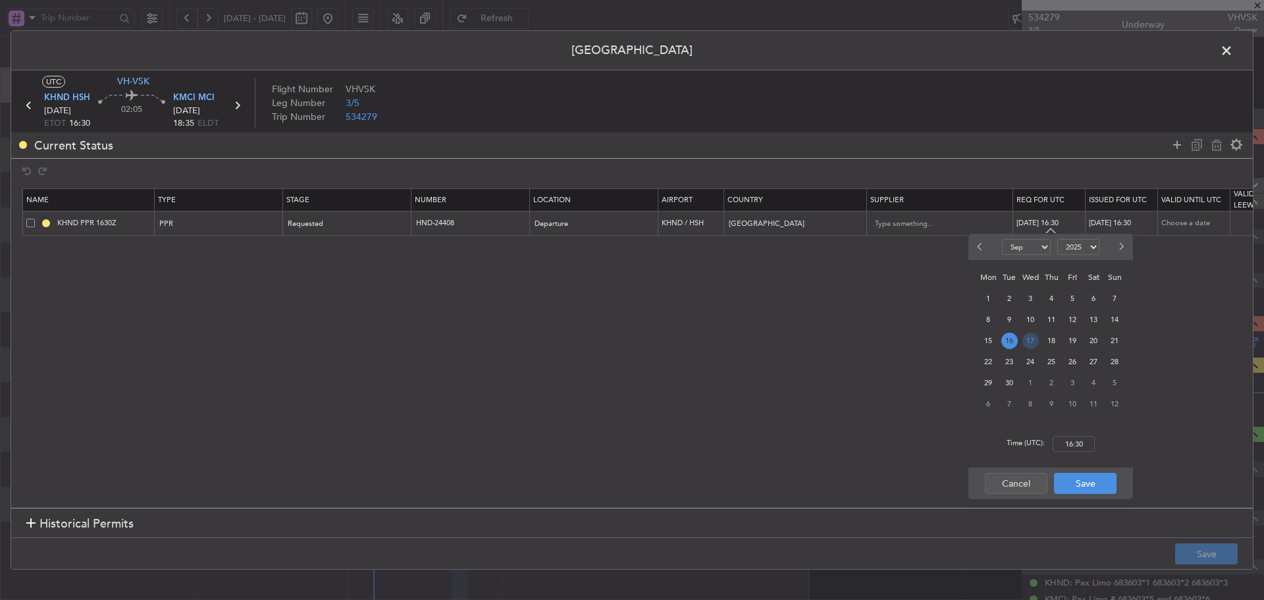
click at [1029, 339] on span "17" at bounding box center [1031, 341] width 16 height 16
click at [1065, 445] on input "00:00" at bounding box center [1074, 444] width 42 height 16
type input "16:30"
click at [1087, 483] on button "Save" at bounding box center [1085, 483] width 63 height 21
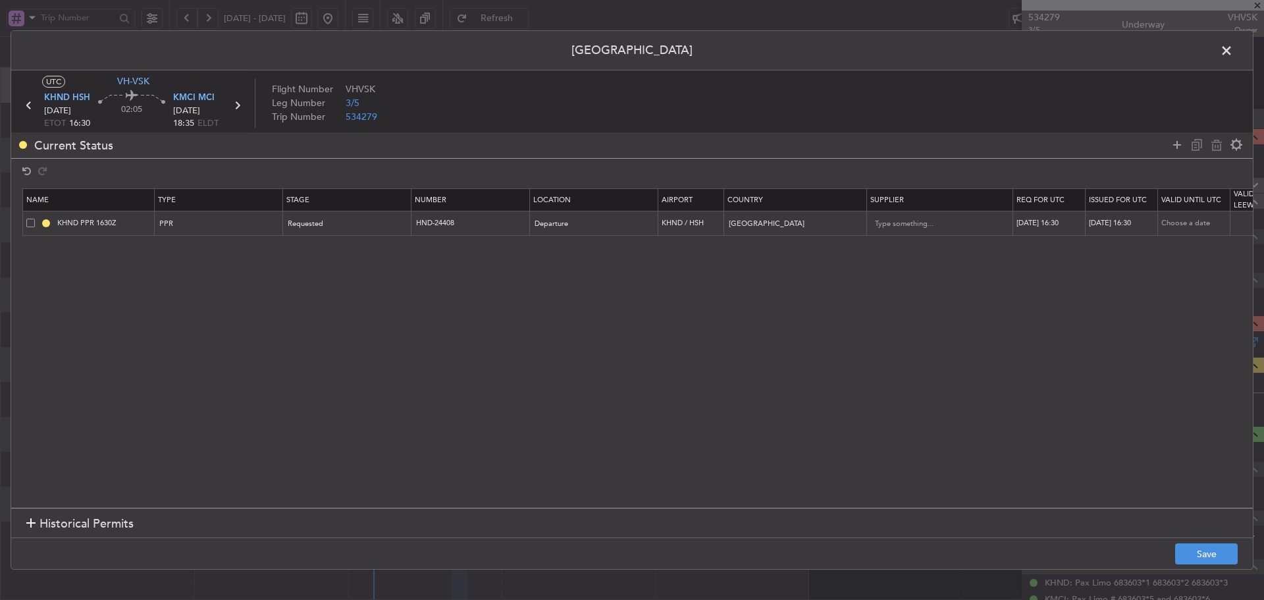
click at [1108, 225] on div "[DATE] 16:30" at bounding box center [1123, 223] width 68 height 11
select select "9"
select select "2025"
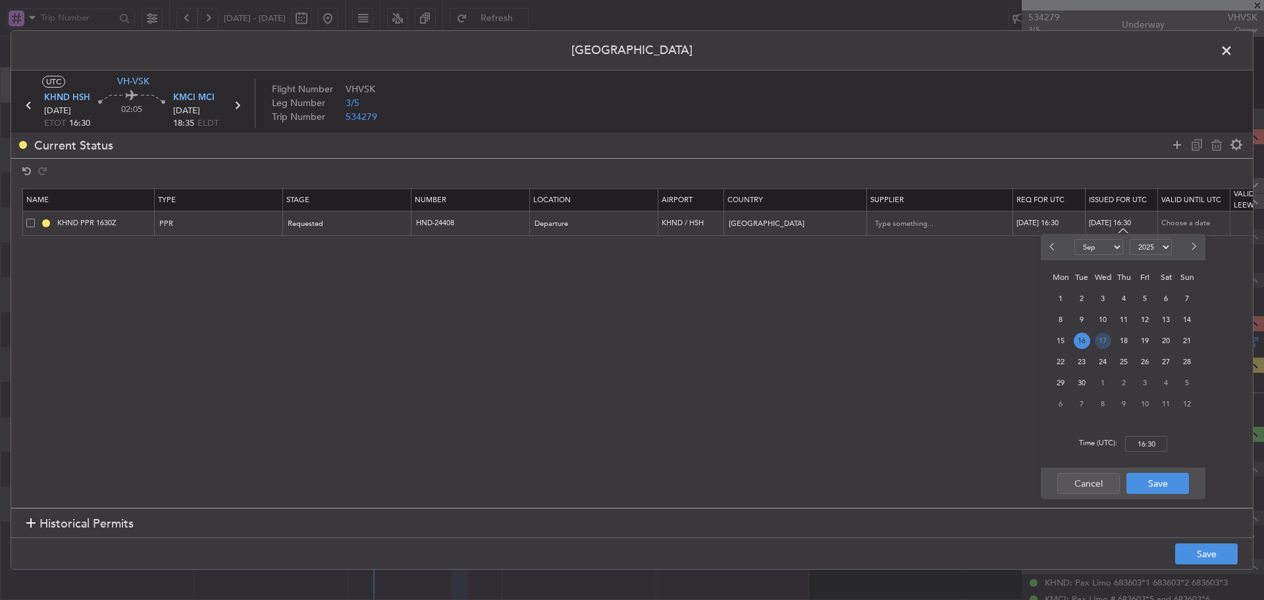
click at [1098, 340] on span "17" at bounding box center [1103, 341] width 16 height 16
click at [1148, 445] on input "00:00" at bounding box center [1146, 444] width 42 height 16
type input "16:30"
click at [1153, 489] on button "Save" at bounding box center [1158, 483] width 63 height 21
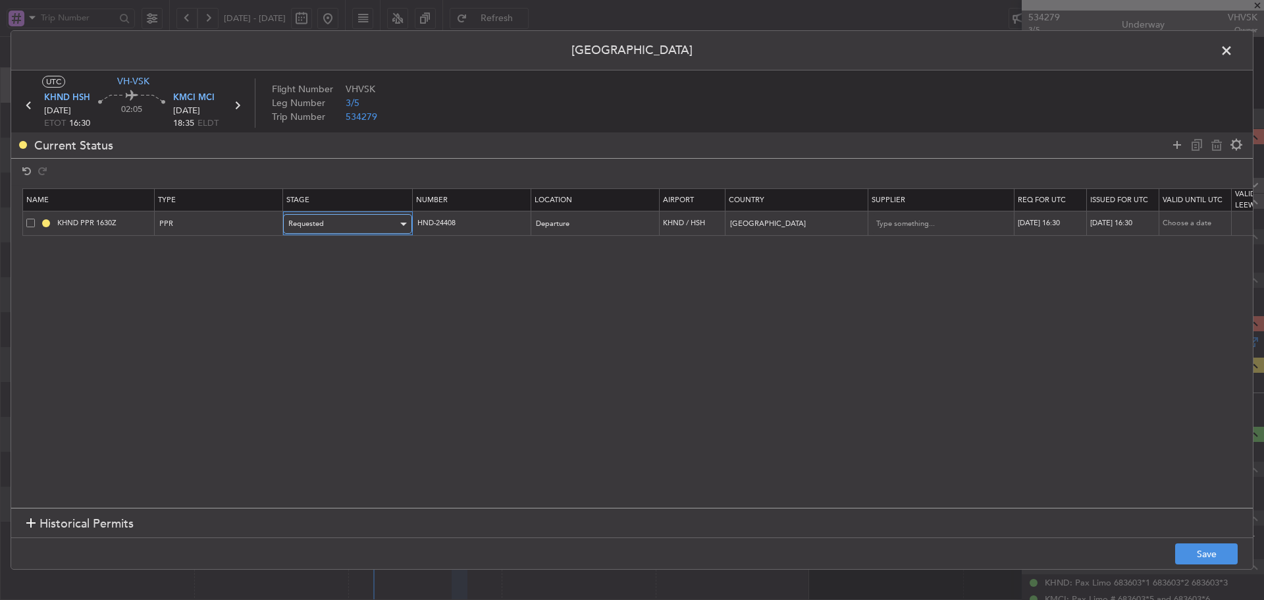
click at [323, 215] on div "Requested" at bounding box center [342, 224] width 109 height 20
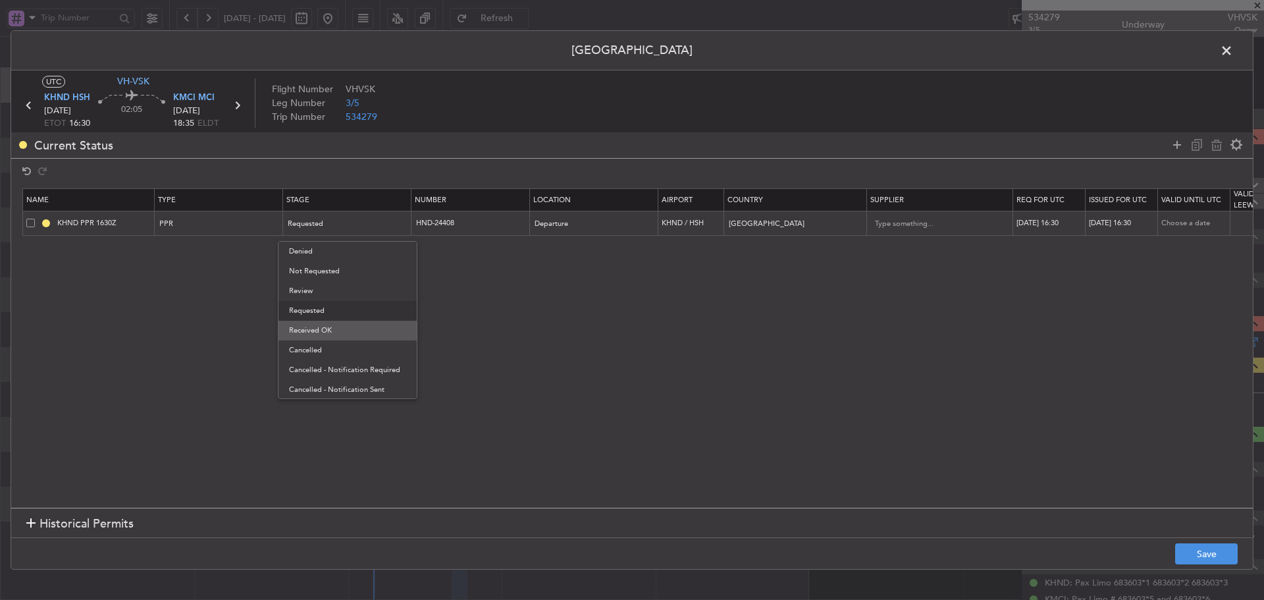
click at [339, 327] on span "Received OK" at bounding box center [347, 331] width 117 height 20
click at [1193, 545] on button "Save" at bounding box center [1207, 553] width 63 height 21
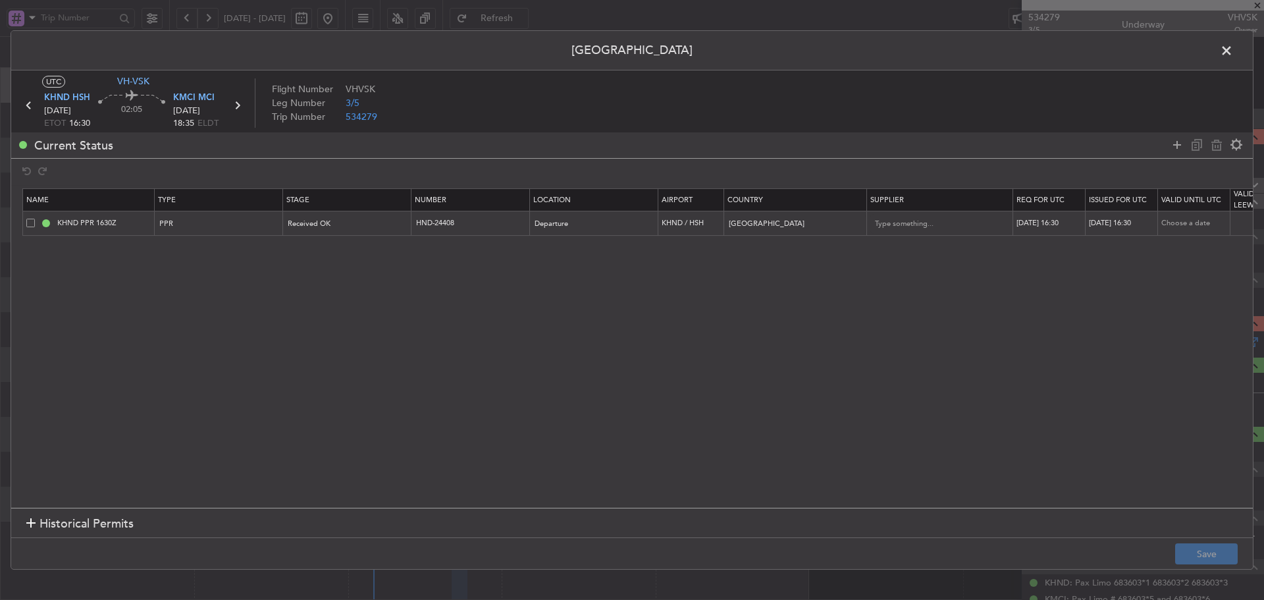
click at [1233, 55] on span at bounding box center [1233, 54] width 0 height 26
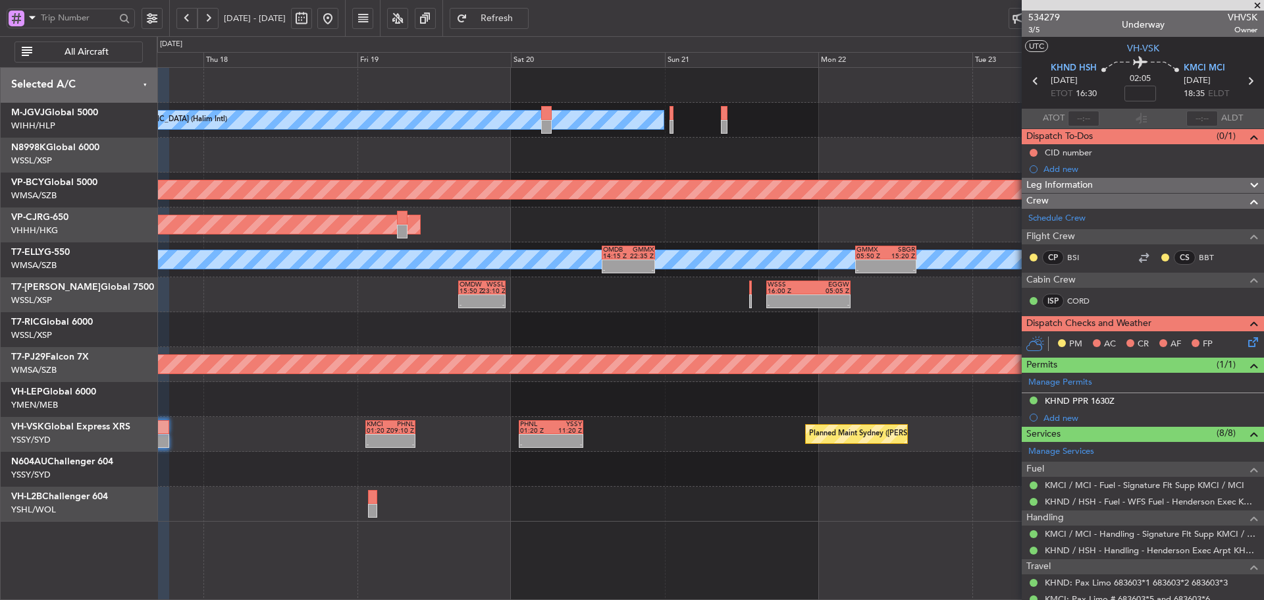
click at [578, 325] on div at bounding box center [710, 329] width 1107 height 35
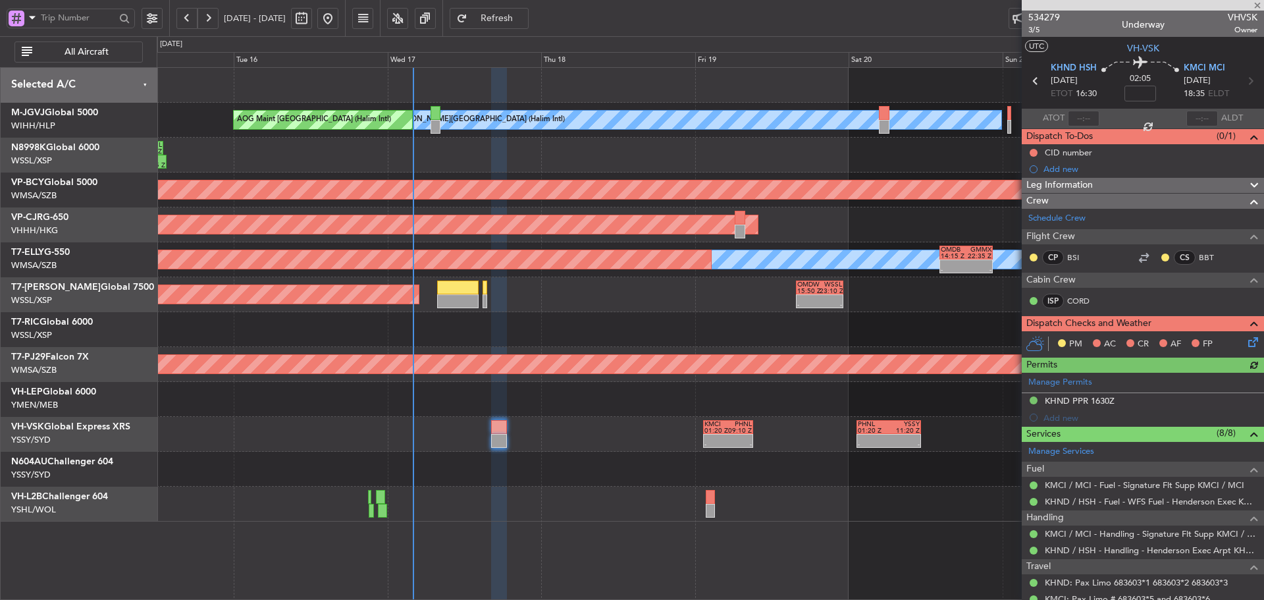
click at [353, 410] on div at bounding box center [710, 399] width 1107 height 35
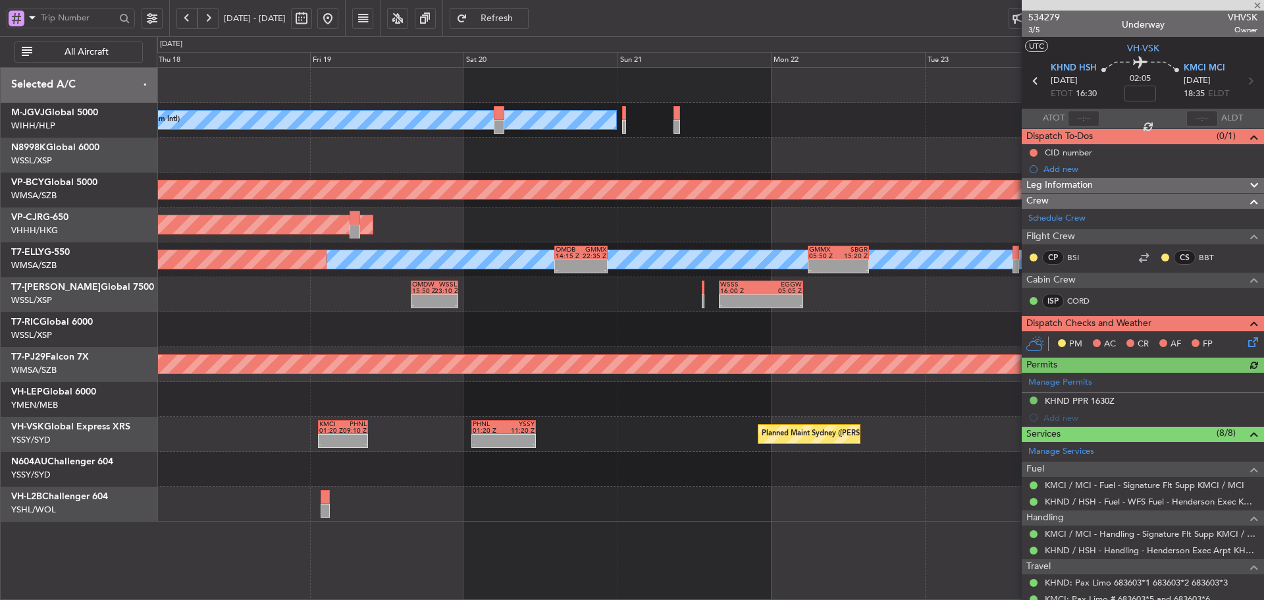
click at [347, 392] on div at bounding box center [710, 399] width 1107 height 35
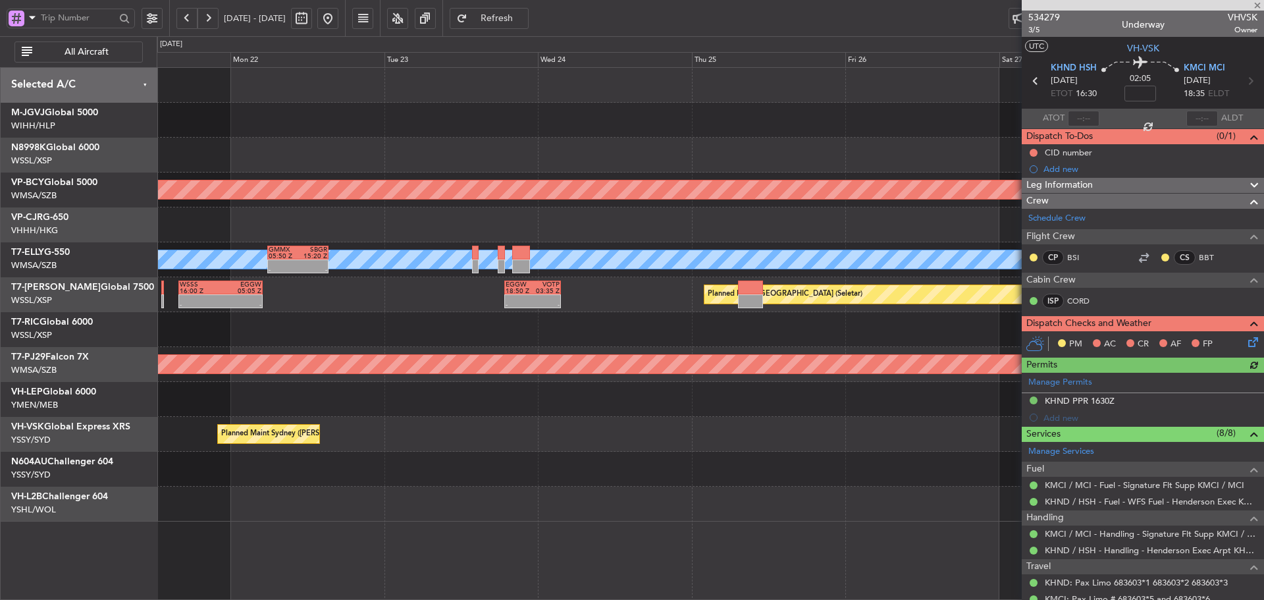
click at [317, 360] on div "[PERSON_NAME][GEOGRAPHIC_DATA] (Halim Intl) Unplanned Maint [GEOGRAPHIC_DATA] (…" at bounding box center [710, 295] width 1107 height 454
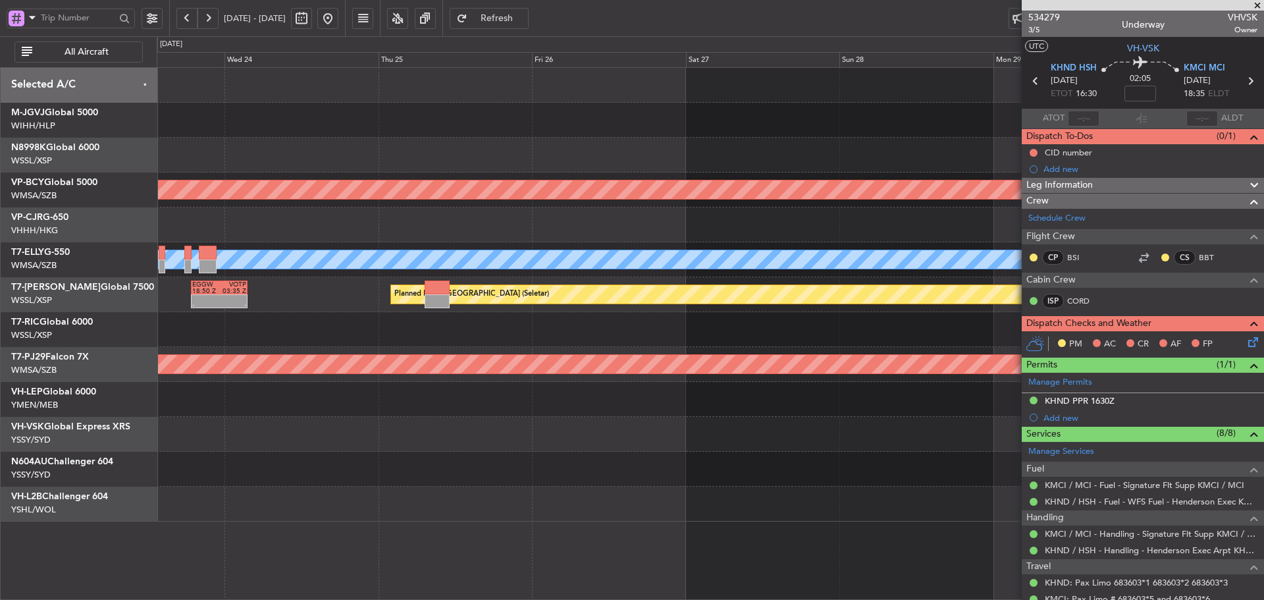
click at [291, 340] on div at bounding box center [710, 329] width 1107 height 35
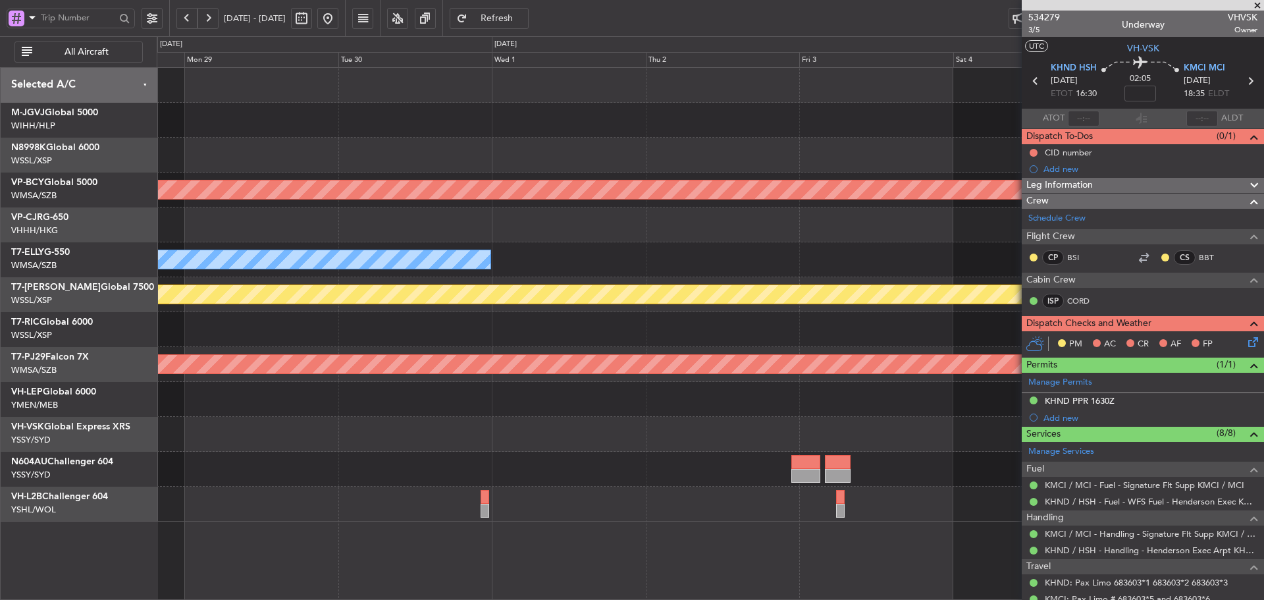
click at [124, 365] on div "Unplanned Maint [GEOGRAPHIC_DATA] (Sultan [PERSON_NAME]) MEL Planned Maint [GEO…" at bounding box center [632, 318] width 1264 height 564
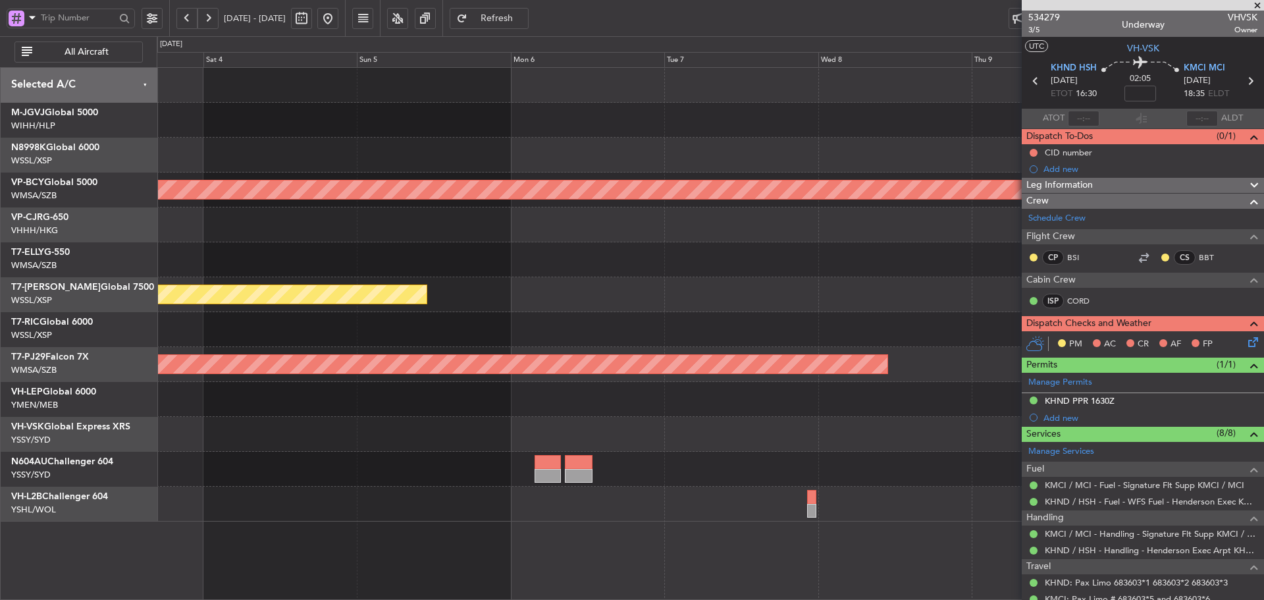
click at [209, 357] on div "Unplanned Maint [GEOGRAPHIC_DATA] (Sultan [PERSON_NAME]) Planned Maint [GEOGRAP…" at bounding box center [710, 295] width 1107 height 454
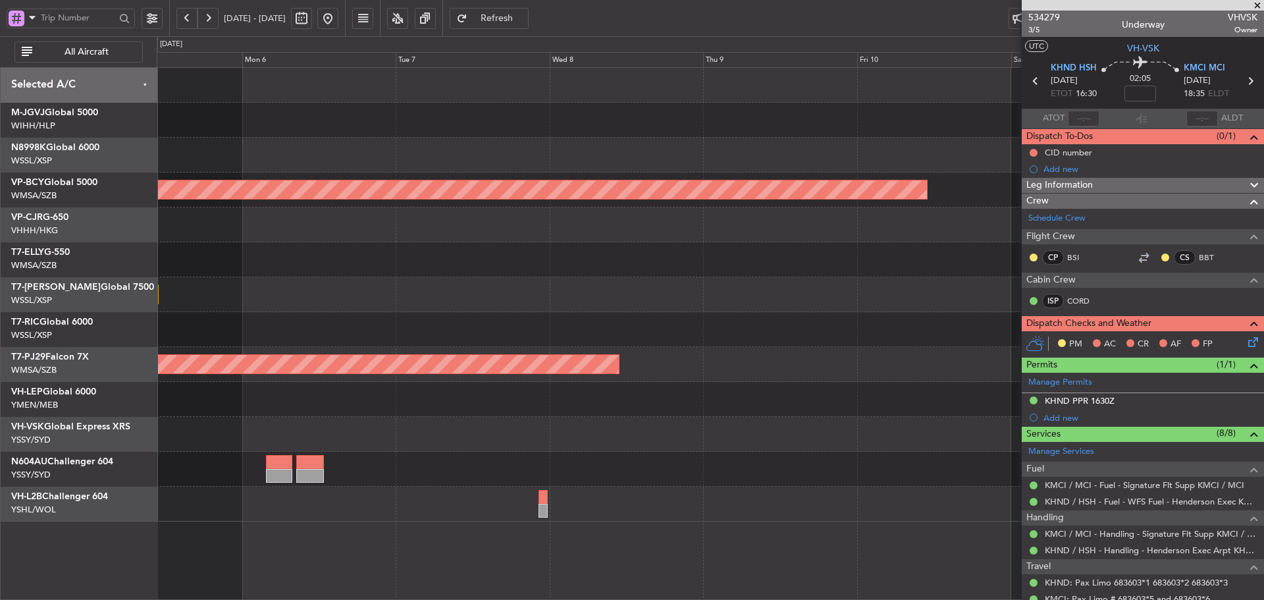
click at [140, 373] on div "Unplanned Maint [GEOGRAPHIC_DATA] (Sultan [PERSON_NAME]) Planned Maint [GEOGRAP…" at bounding box center [632, 318] width 1264 height 564
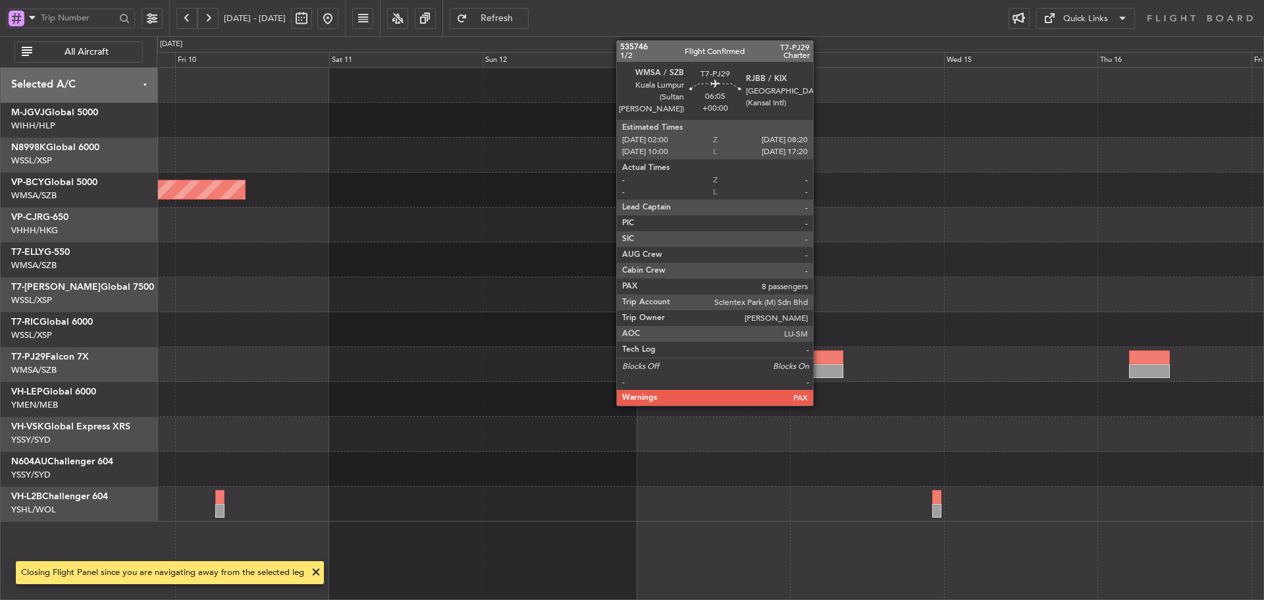
click at [819, 367] on div at bounding box center [823, 371] width 41 height 14
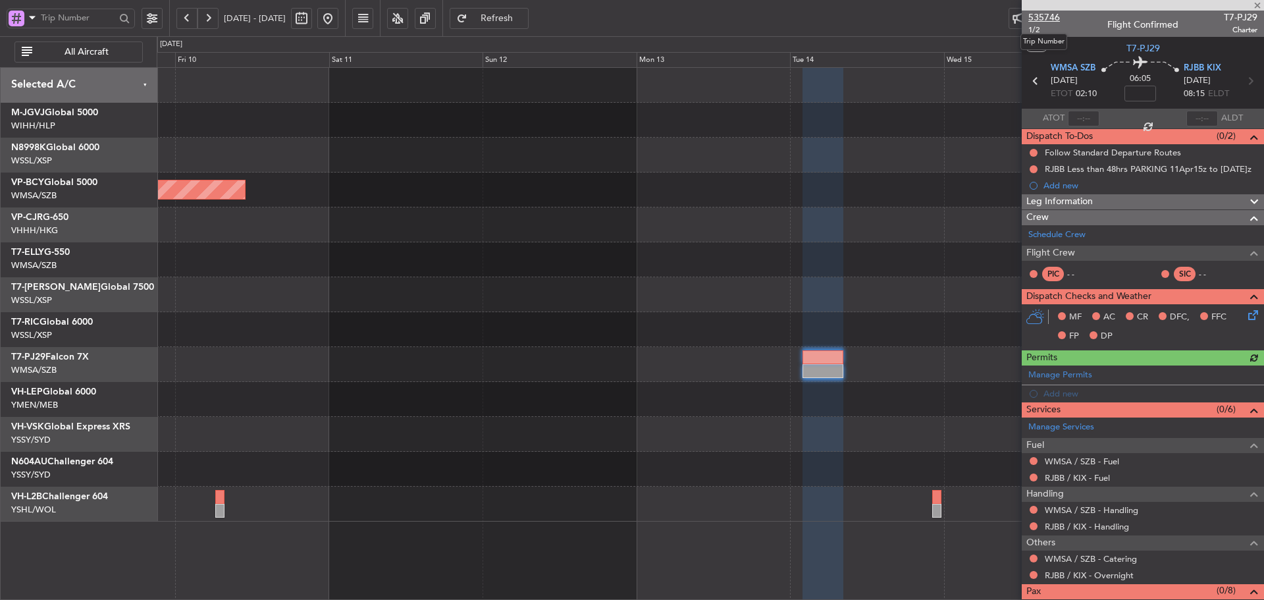
click at [1039, 18] on span "535746" at bounding box center [1045, 18] width 32 height 14
click at [1254, 4] on span at bounding box center [1257, 6] width 13 height 12
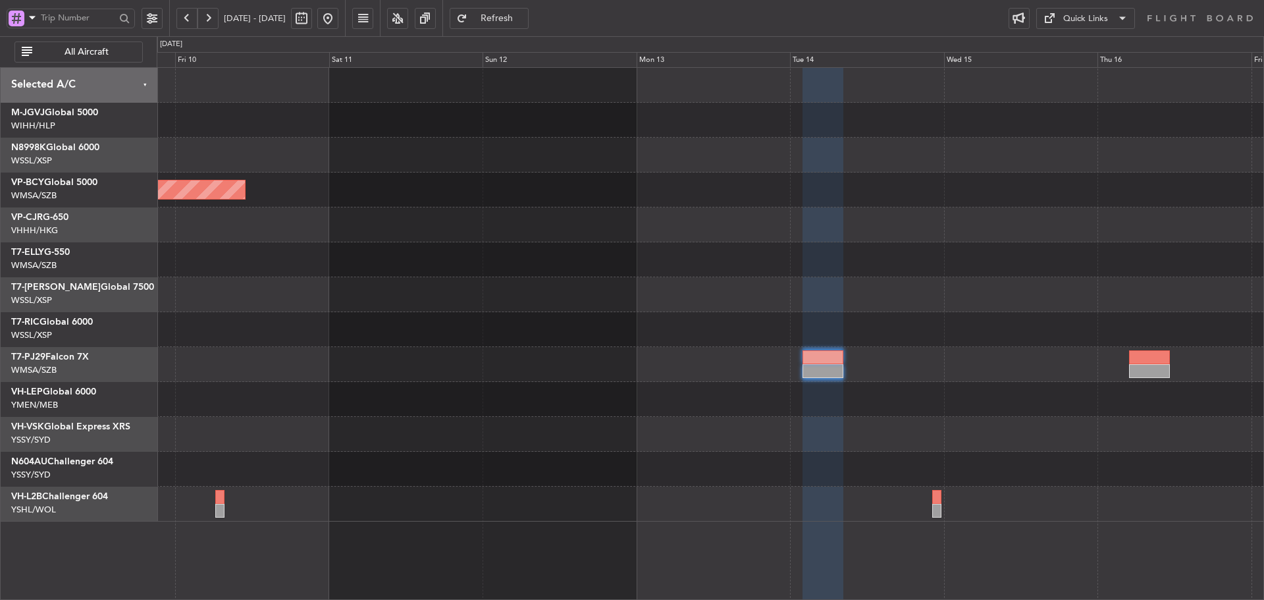
type input "0"
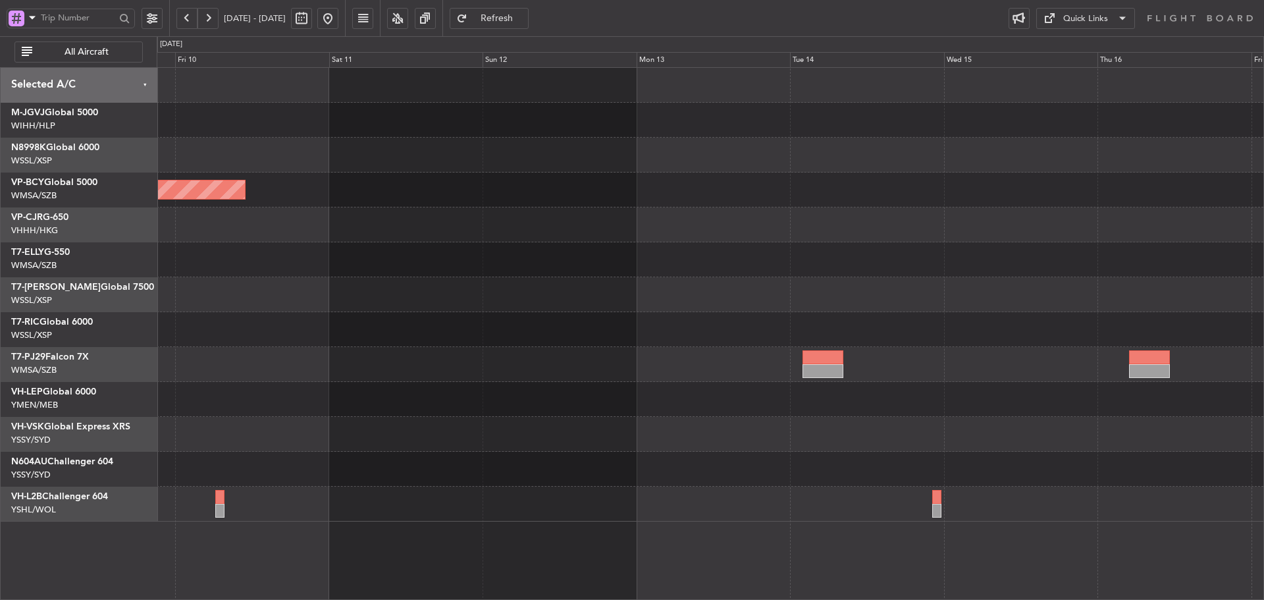
click at [1075, 18] on div "Quick Links" at bounding box center [1086, 19] width 45 height 13
click at [1068, 47] on button "Trip Builder" at bounding box center [1086, 50] width 99 height 32
click at [1072, 22] on div "Quick Links" at bounding box center [1086, 19] width 45 height 13
click at [1065, 46] on button "Trip Builder" at bounding box center [1086, 50] width 99 height 32
click at [1086, 28] on button "Quick Links" at bounding box center [1086, 18] width 99 height 21
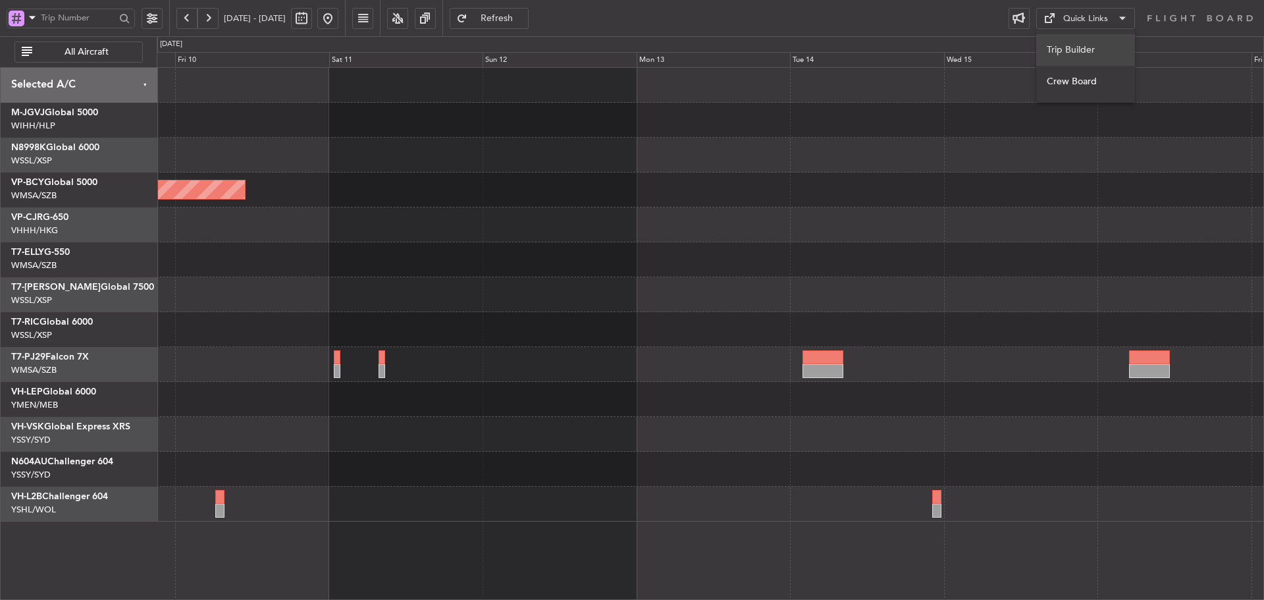
click at [1075, 47] on button "Trip Builder" at bounding box center [1086, 50] width 99 height 32
click at [1107, 18] on div "Quick Links" at bounding box center [1086, 19] width 45 height 13
click at [1070, 56] on button "Trip Builder" at bounding box center [1086, 50] width 99 height 32
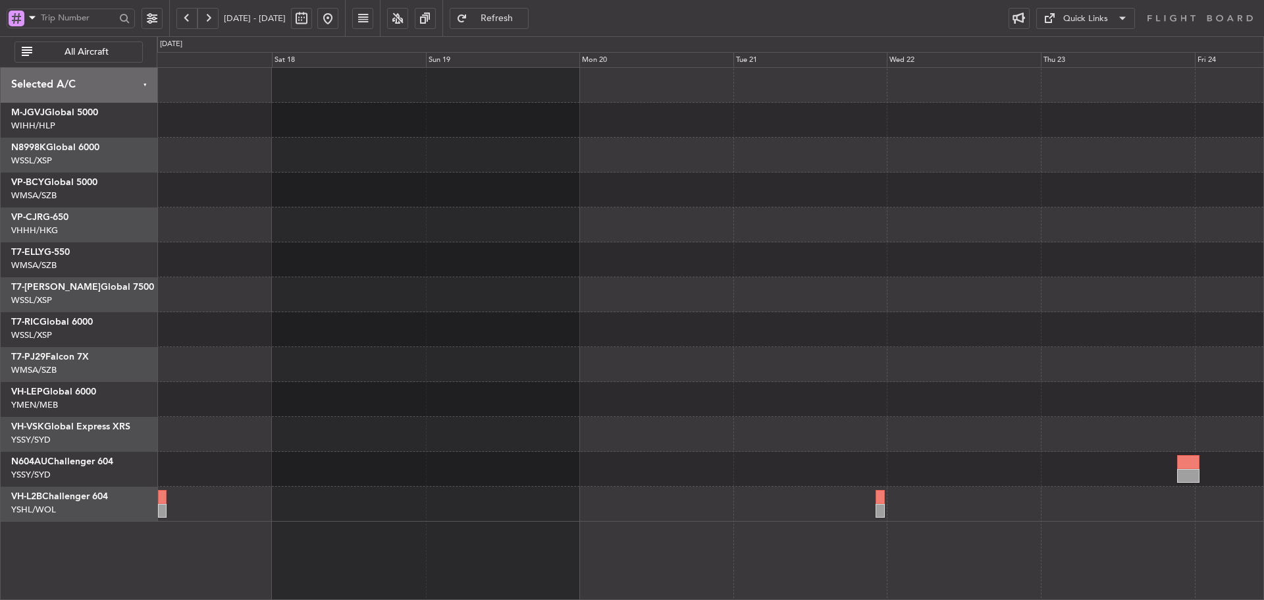
click at [0, 268] on div "Selected A/C M-JGVJ Global 5000 WIHH/HLP Jakarta (Halim Intl) N8998K Global 600…" at bounding box center [632, 318] width 1264 height 564
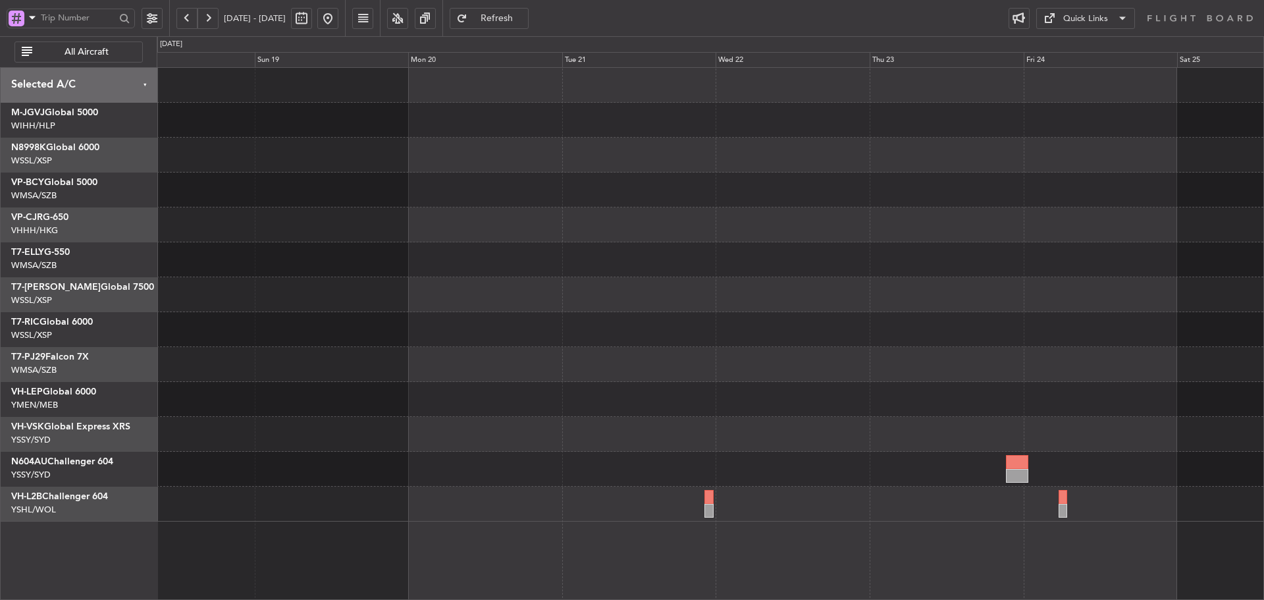
click at [439, 346] on div at bounding box center [710, 329] width 1107 height 35
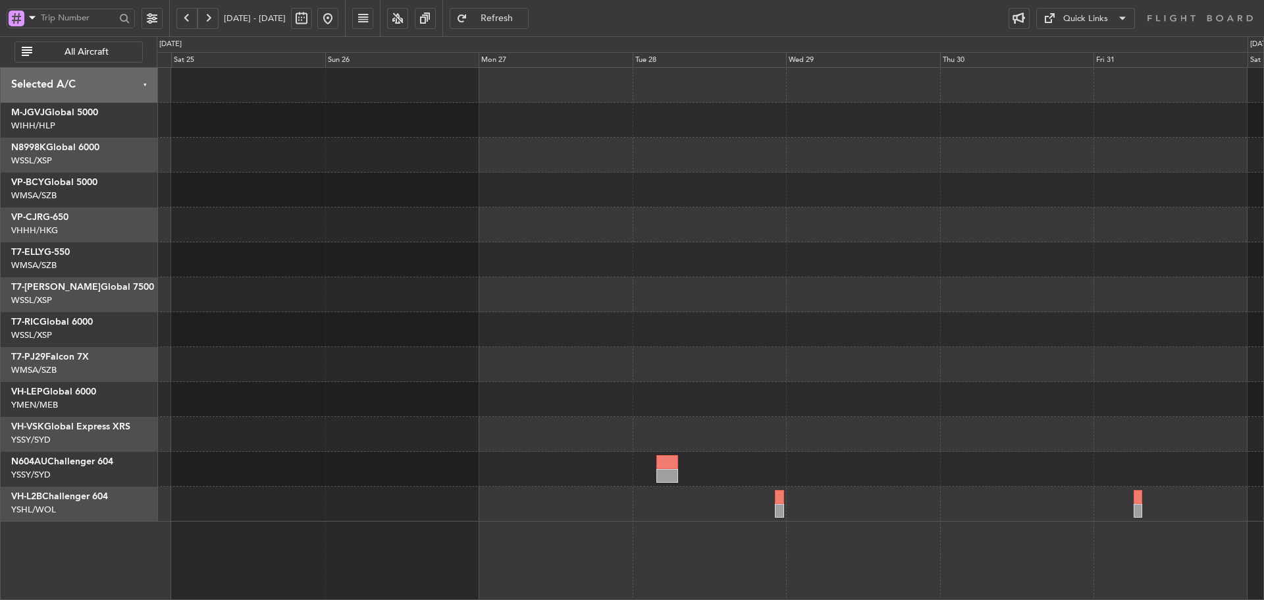
click at [257, 334] on div at bounding box center [710, 329] width 1107 height 35
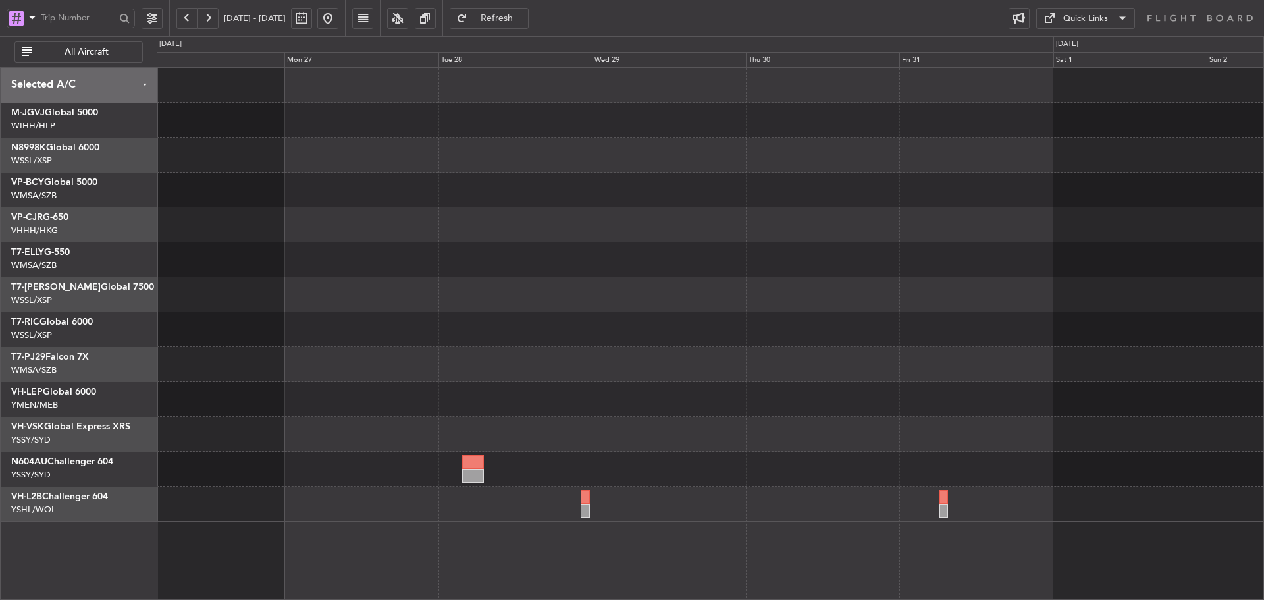
click at [175, 317] on div "Planned Maint Sydney ([PERSON_NAME] Intl)" at bounding box center [710, 295] width 1107 height 454
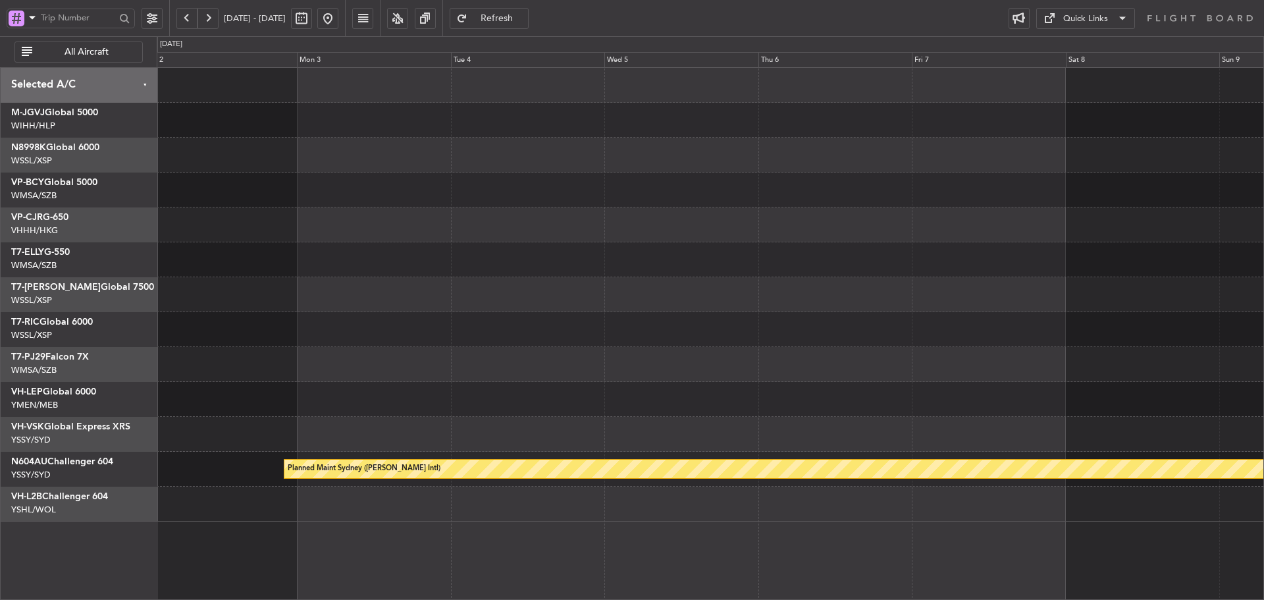
click at [73, 320] on div "Planned Maint Sydney ([PERSON_NAME] Intl) Selected A/C M-JGVJ Global 5000 WIHH/…" at bounding box center [632, 318] width 1264 height 564
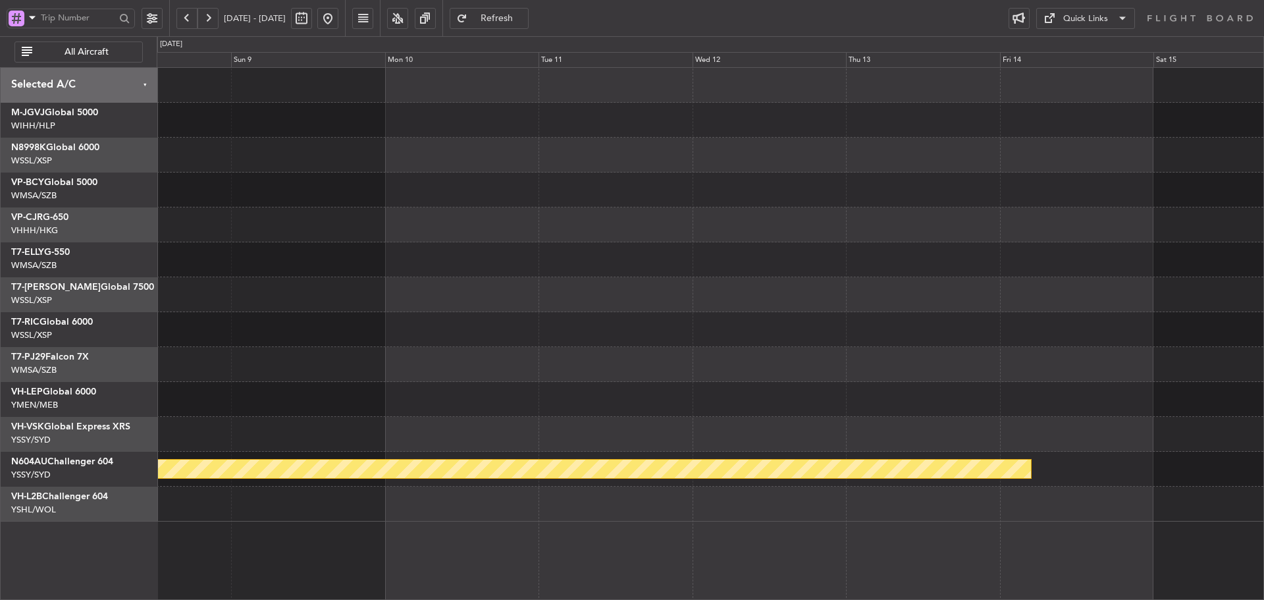
click at [119, 352] on div "Planned Maint Sydney ([PERSON_NAME] Intl) Selected A/C M-JGVJ Global 5000 WIHH/…" at bounding box center [632, 318] width 1264 height 564
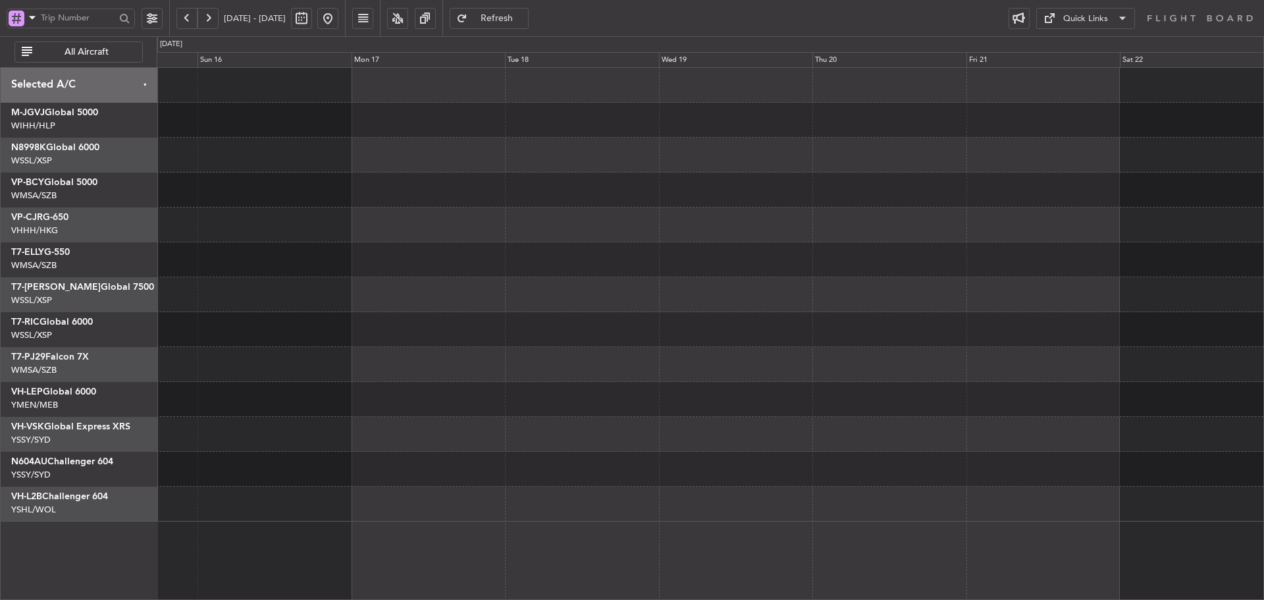
click at [76, 346] on div "Planned Maint Sydney ([PERSON_NAME] Intl) Selected A/C M-JGVJ Global 5000 WIHH/…" at bounding box center [632, 318] width 1264 height 564
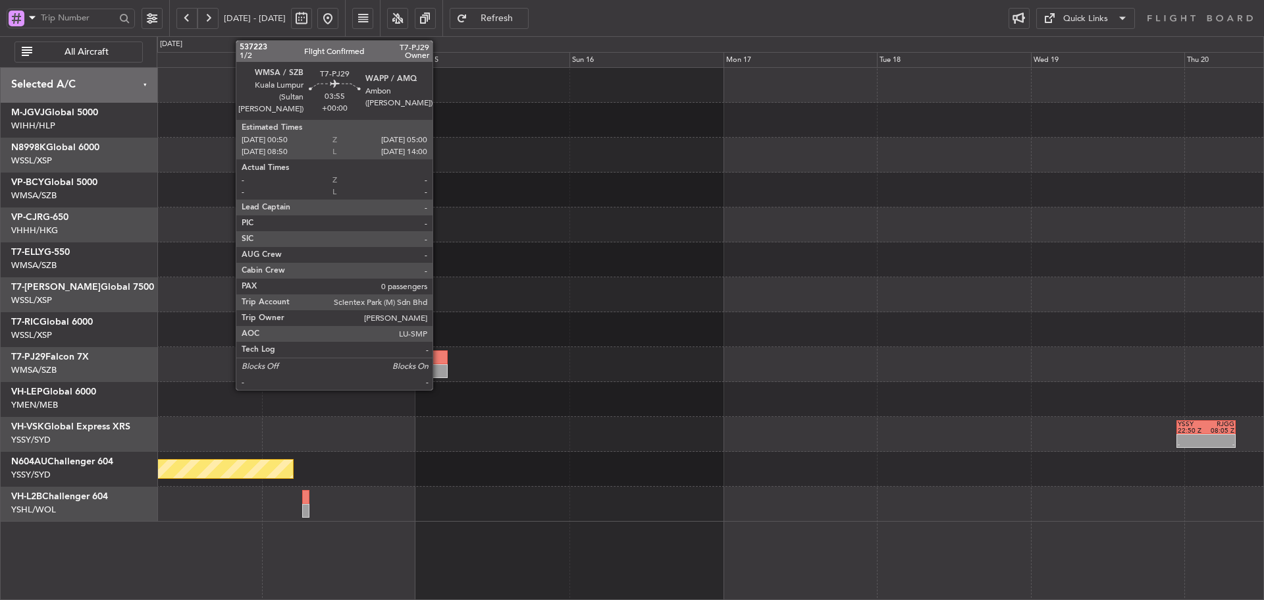
click at [439, 373] on div at bounding box center [434, 371] width 27 height 14
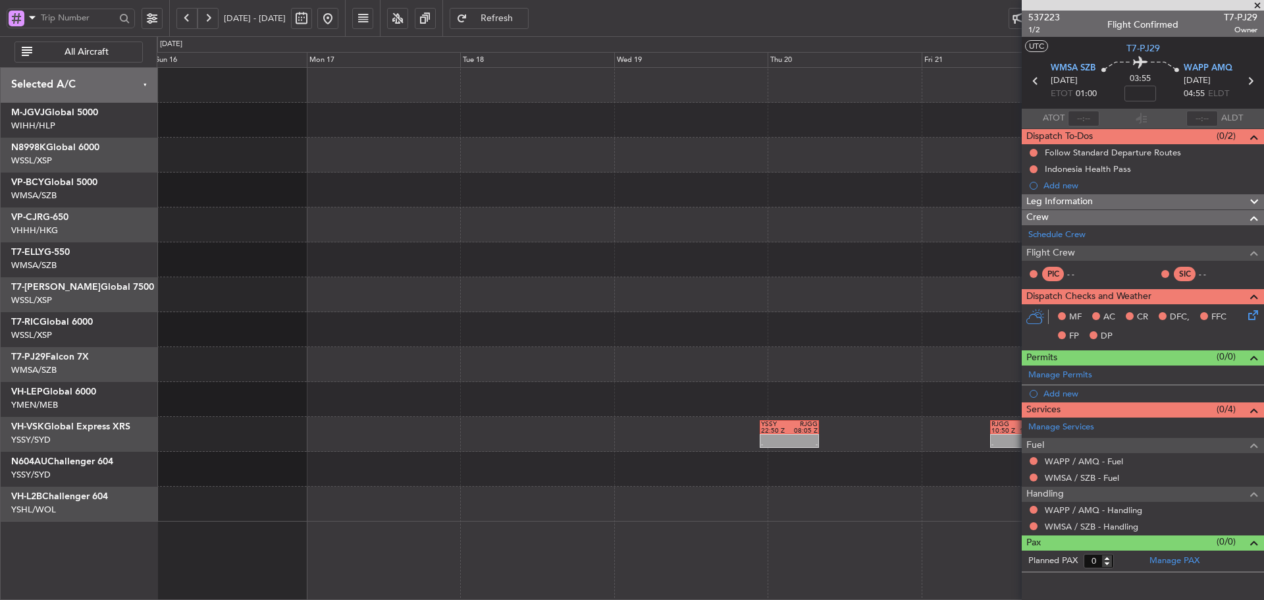
click at [86, 376] on div "- - YSSY 22:50 Z RJGG 08:05 Z - - RJGG 10:50 Z YBBN 19:15 Z Selected A/C M-JGVJ…" at bounding box center [632, 318] width 1264 height 564
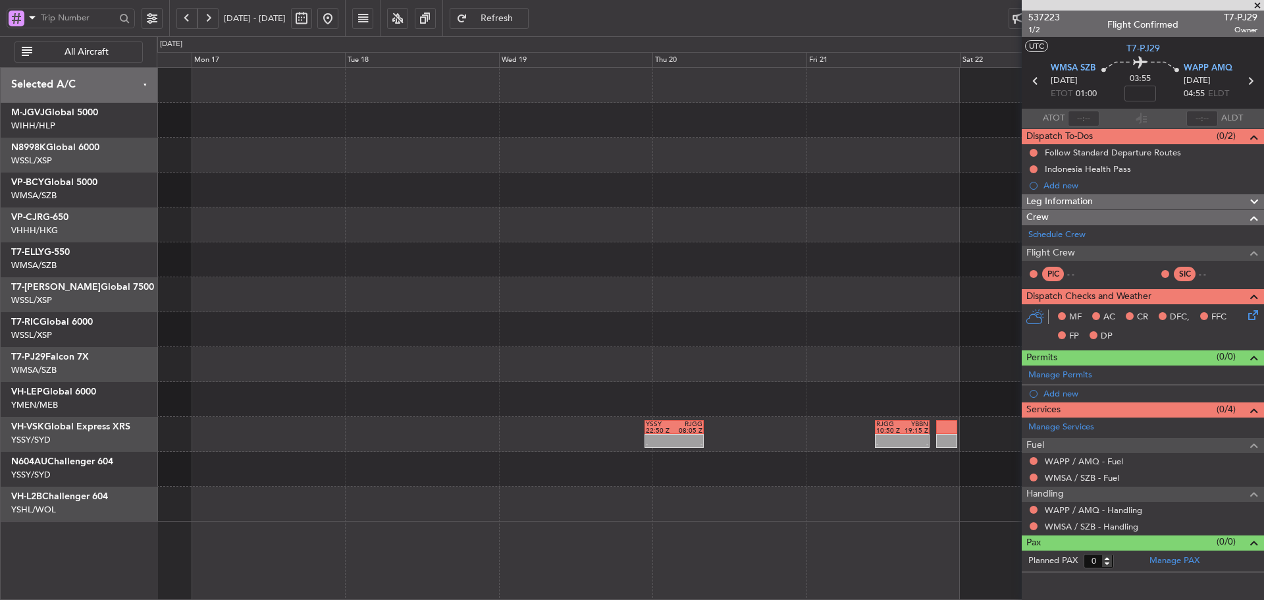
click at [216, 365] on div at bounding box center [710, 364] width 1107 height 35
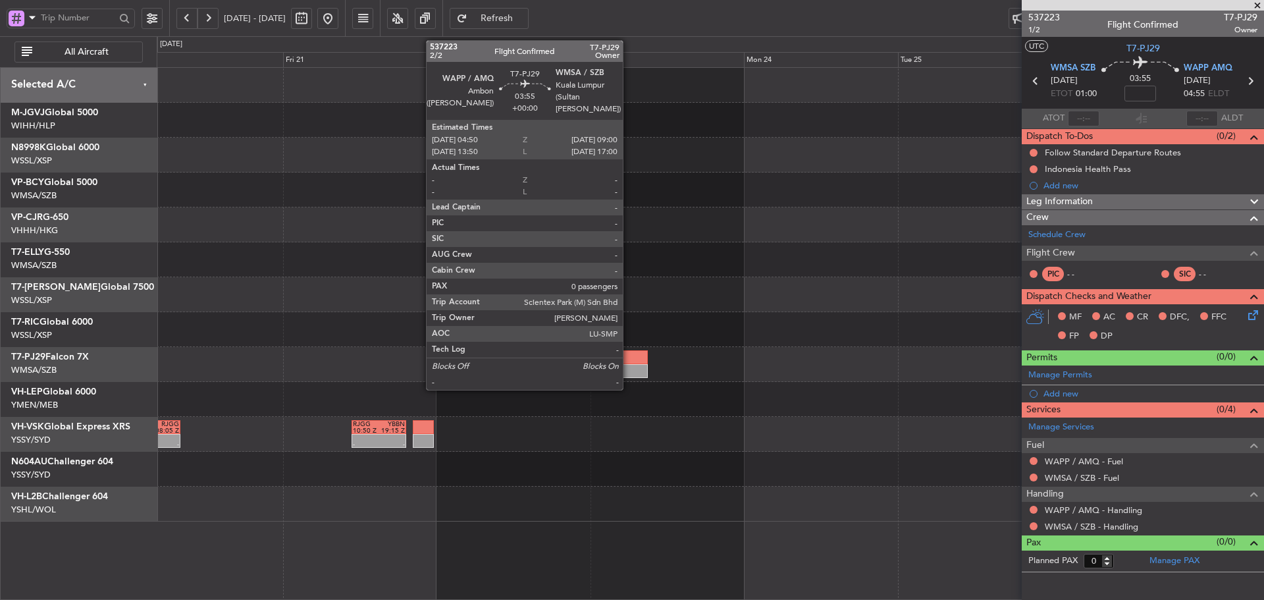
click at [629, 369] on div at bounding box center [634, 371] width 27 height 14
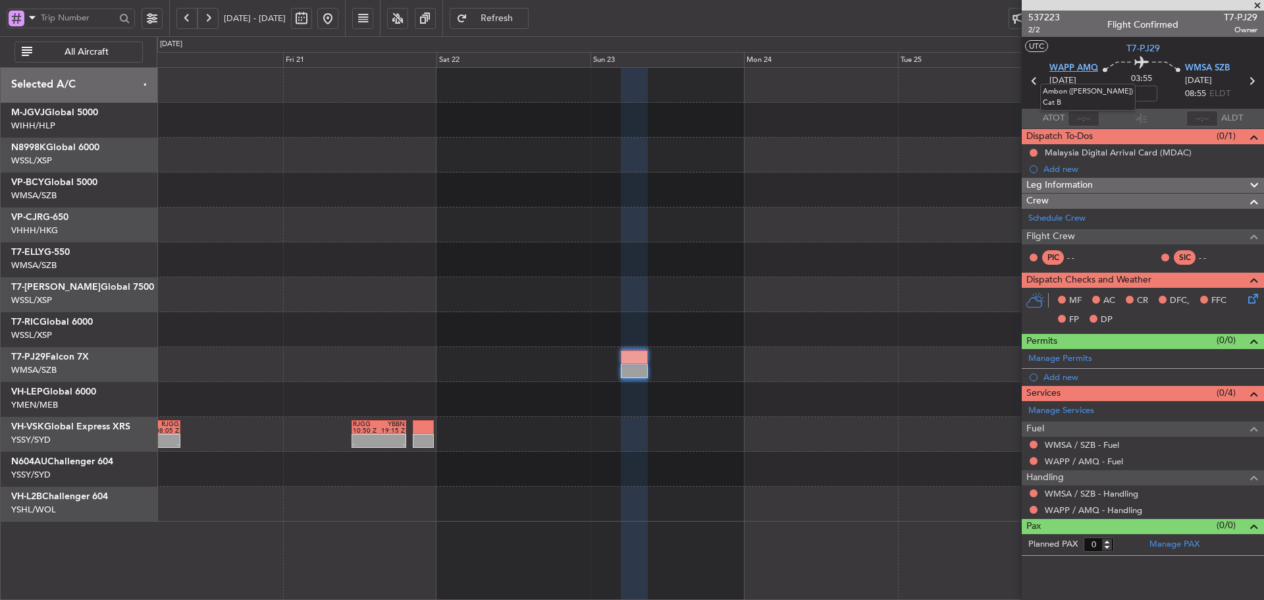
click at [1058, 66] on span "WAPP AMQ" at bounding box center [1074, 68] width 49 height 13
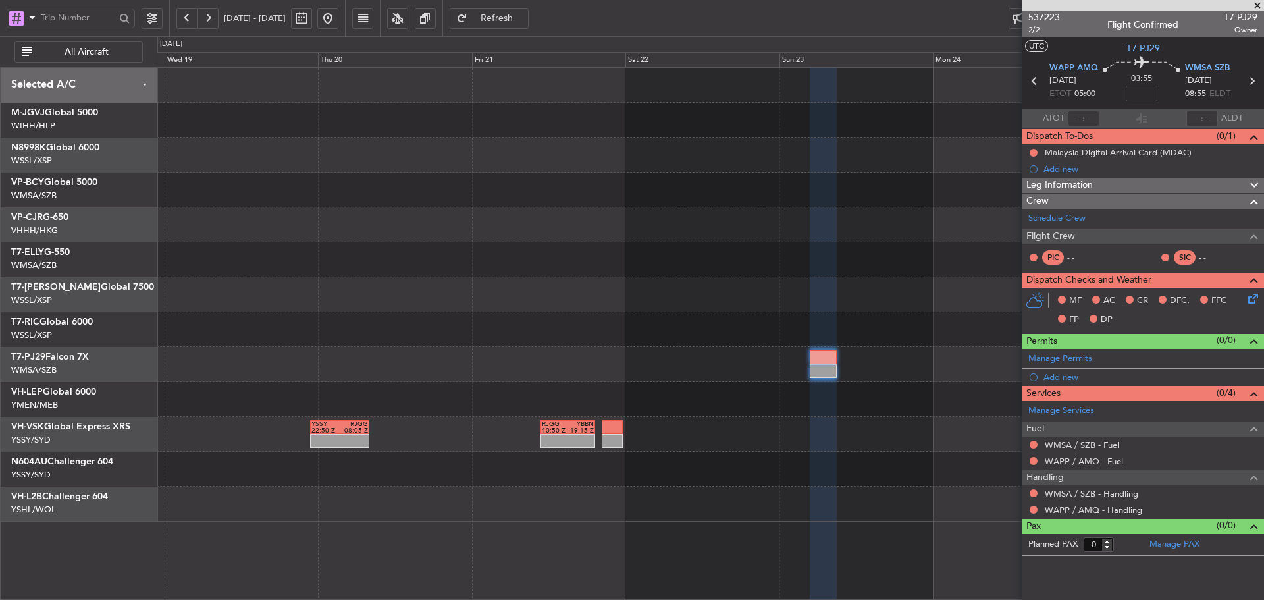
click at [681, 365] on div "- - YSSY 22:50 Z RJGG 08:05 Z - - RJGG 10:50 Z YBBN 19:15 Z" at bounding box center [710, 295] width 1107 height 454
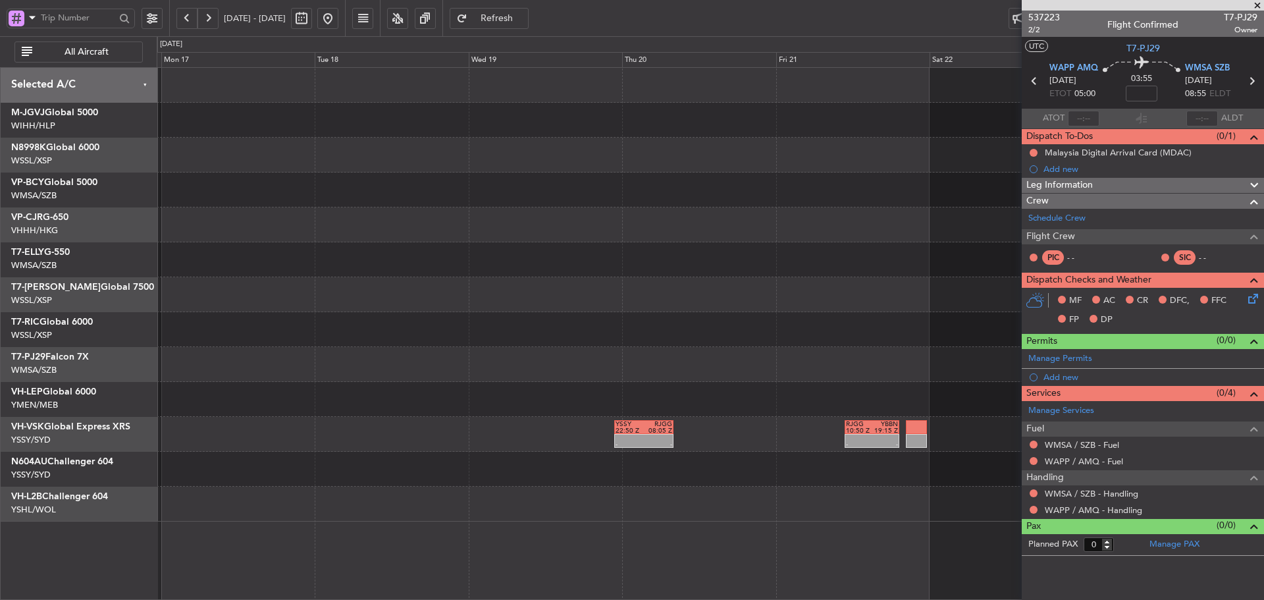
click at [699, 372] on div "- - YSSY 22:50 Z RJGG 08:05 Z - - RJGG 10:50 Z YBBN 19:15 Z" at bounding box center [710, 295] width 1107 height 454
click at [657, 338] on div "- - YSSY 22:50 Z RJGG 08:05 Z - - RJGG 10:50 Z YBBN 19:15 Z" at bounding box center [710, 295] width 1107 height 454
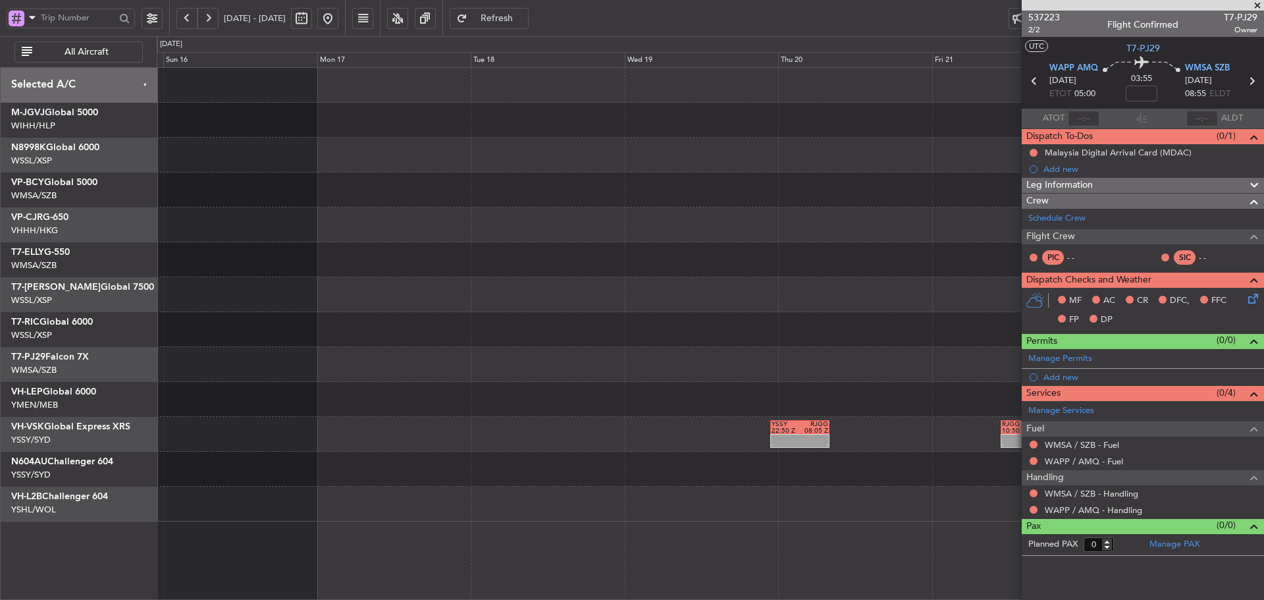
click at [1258, 6] on span at bounding box center [1257, 6] width 13 height 12
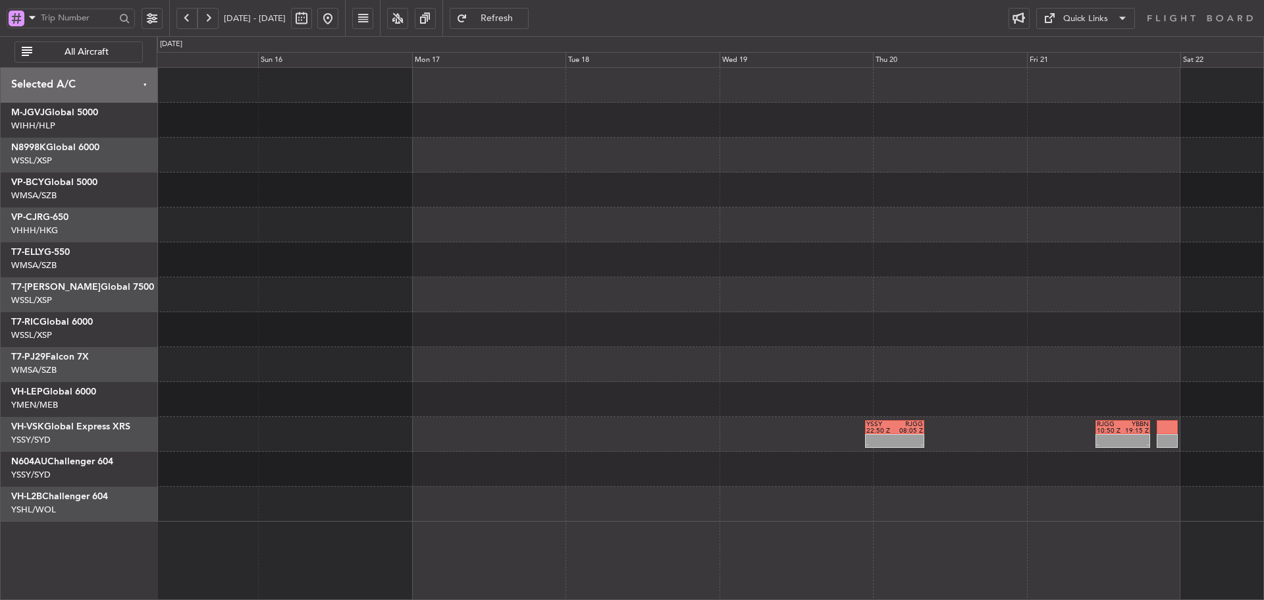
click at [732, 346] on div at bounding box center [710, 329] width 1107 height 35
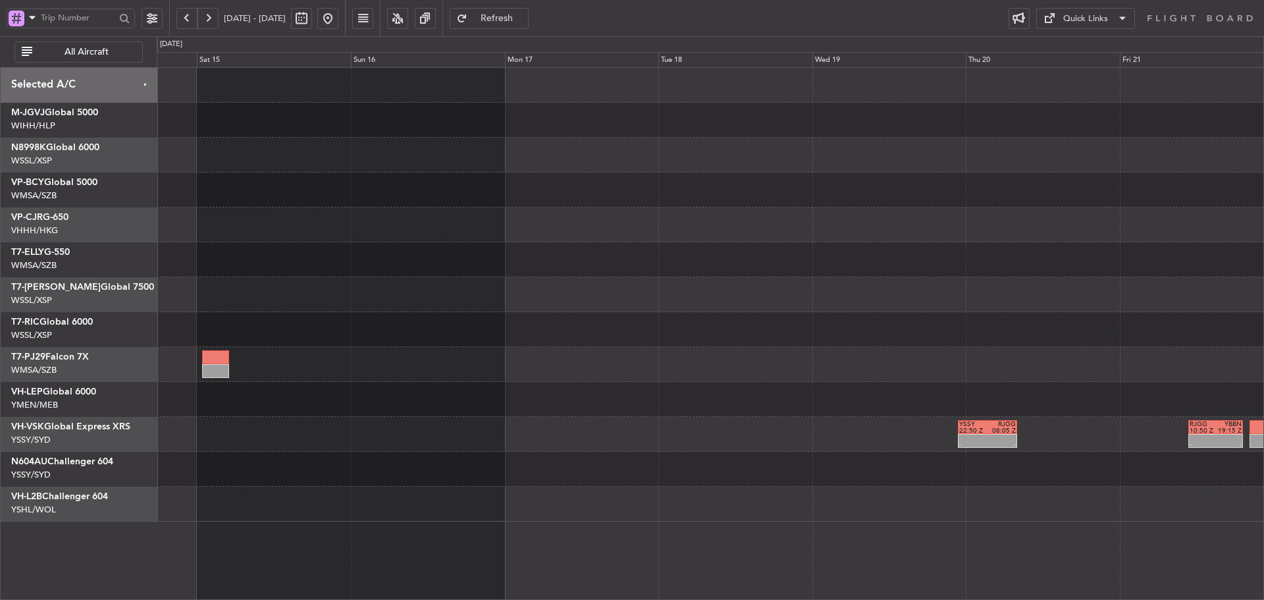
click at [338, 13] on button at bounding box center [327, 18] width 21 height 21
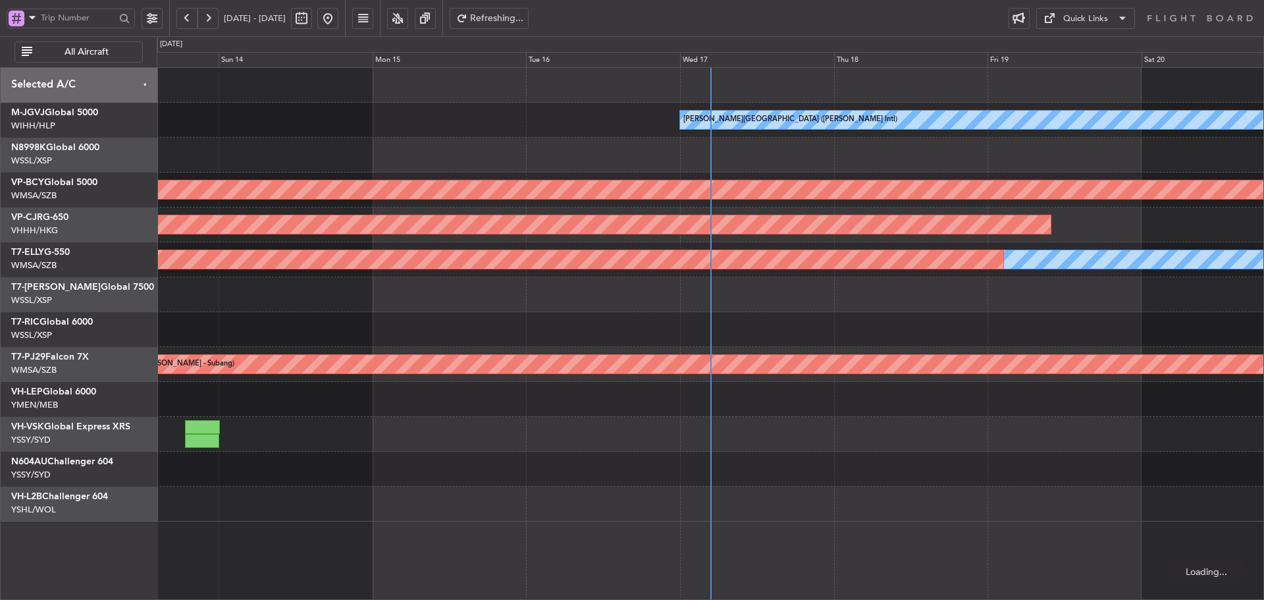
click at [882, 286] on div at bounding box center [710, 294] width 1107 height 35
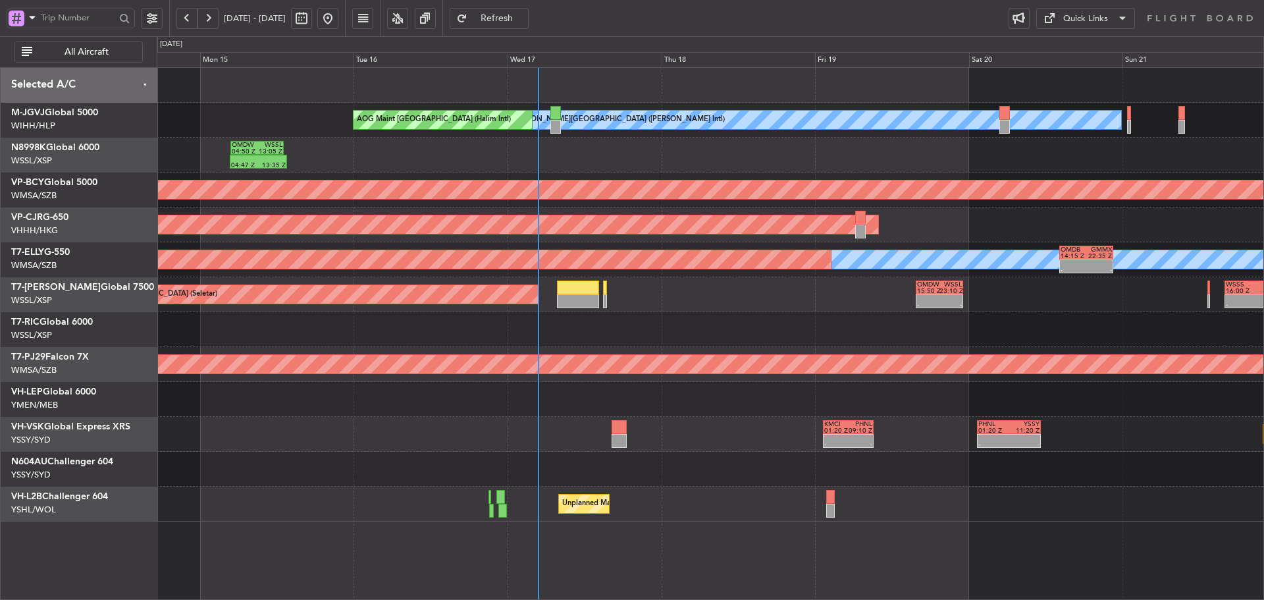
click at [817, 313] on div at bounding box center [710, 329] width 1107 height 35
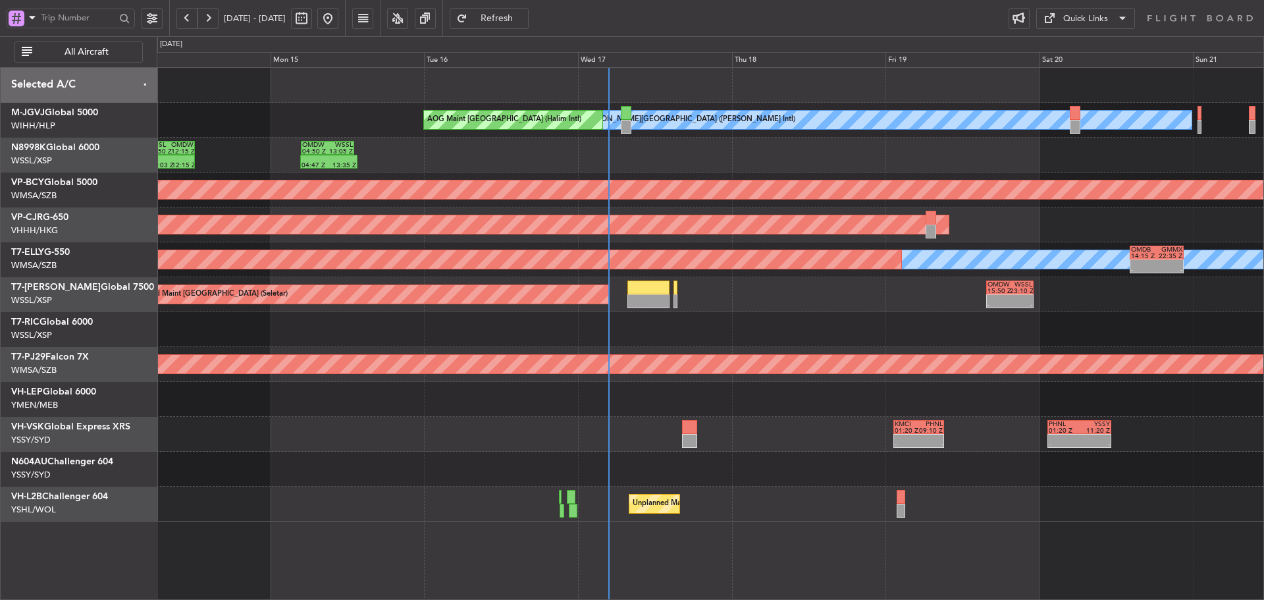
click at [508, 329] on div "MEL Jakarta (Halim Intl) AOG Maint Jakarta (Halim Intl) 04:47 Z 13:35 Z OMDW 04…" at bounding box center [710, 295] width 1107 height 454
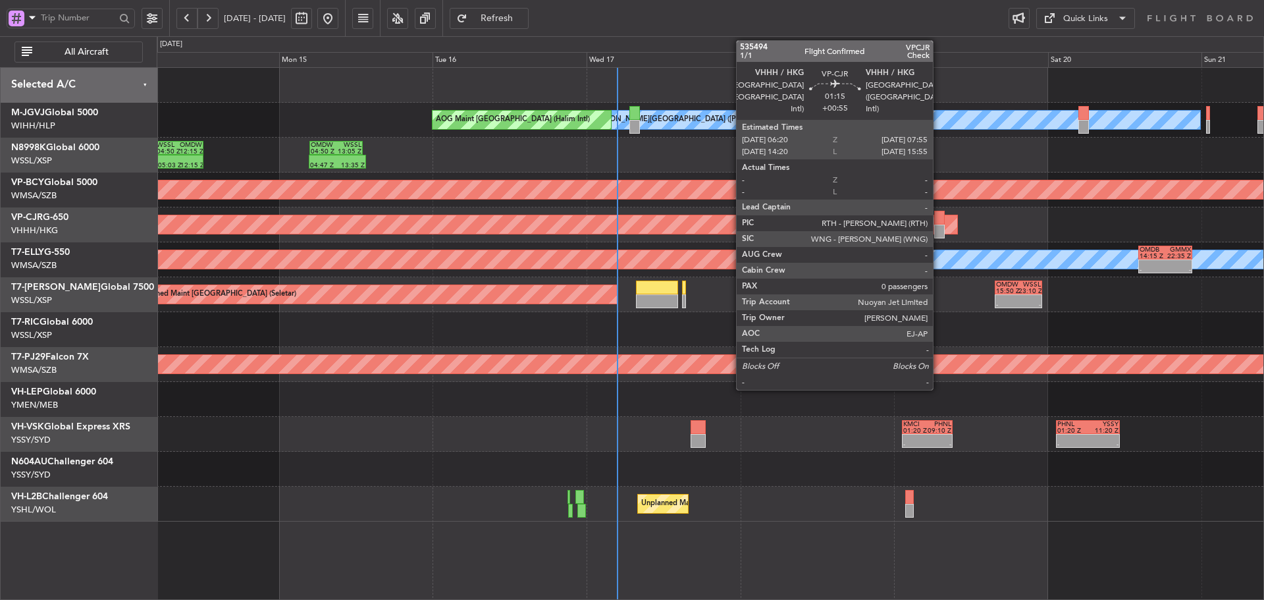
click at [939, 221] on div at bounding box center [939, 218] width 11 height 14
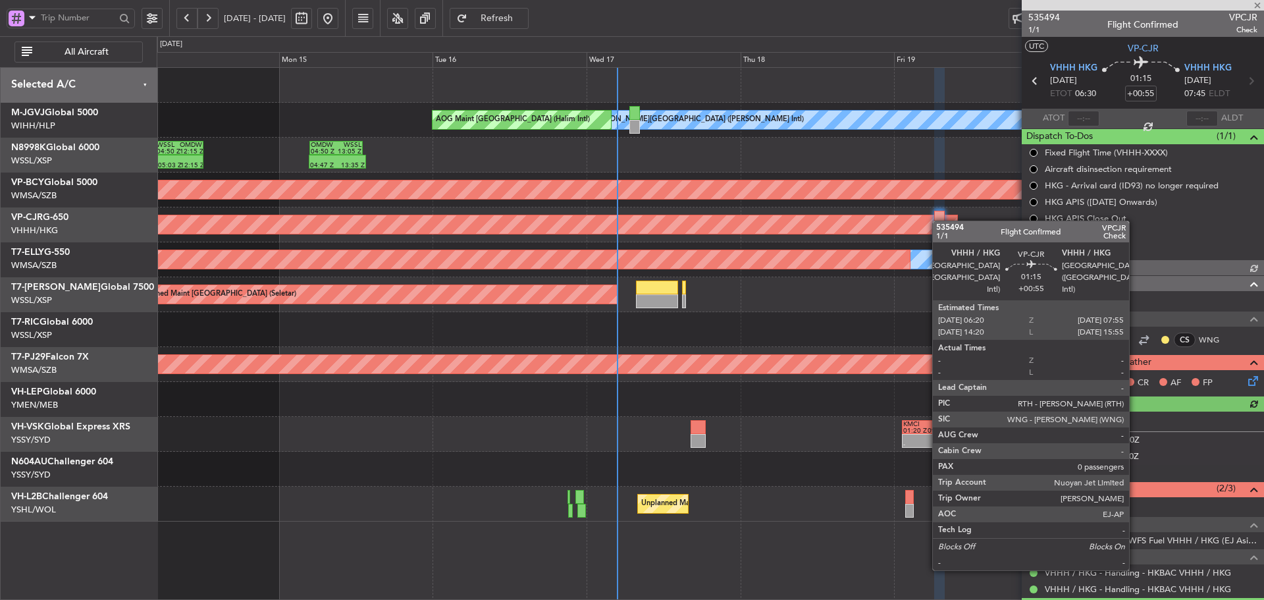
type input "[PERSON_NAME] (KYA)"
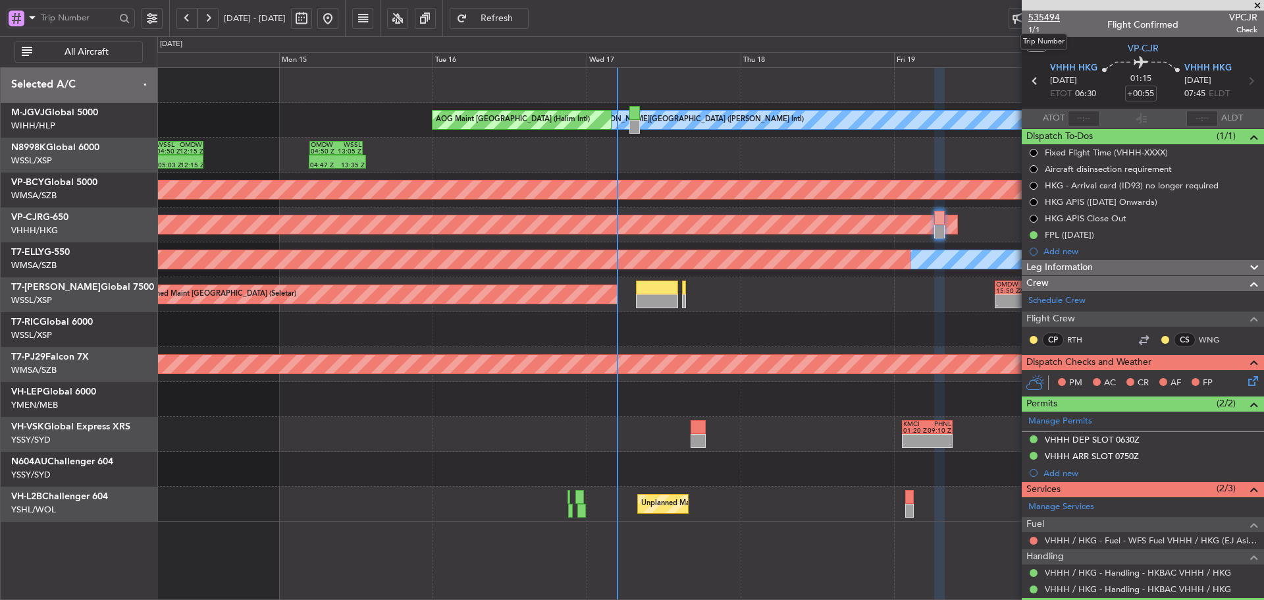
click at [1047, 17] on span "535494" at bounding box center [1045, 18] width 32 height 14
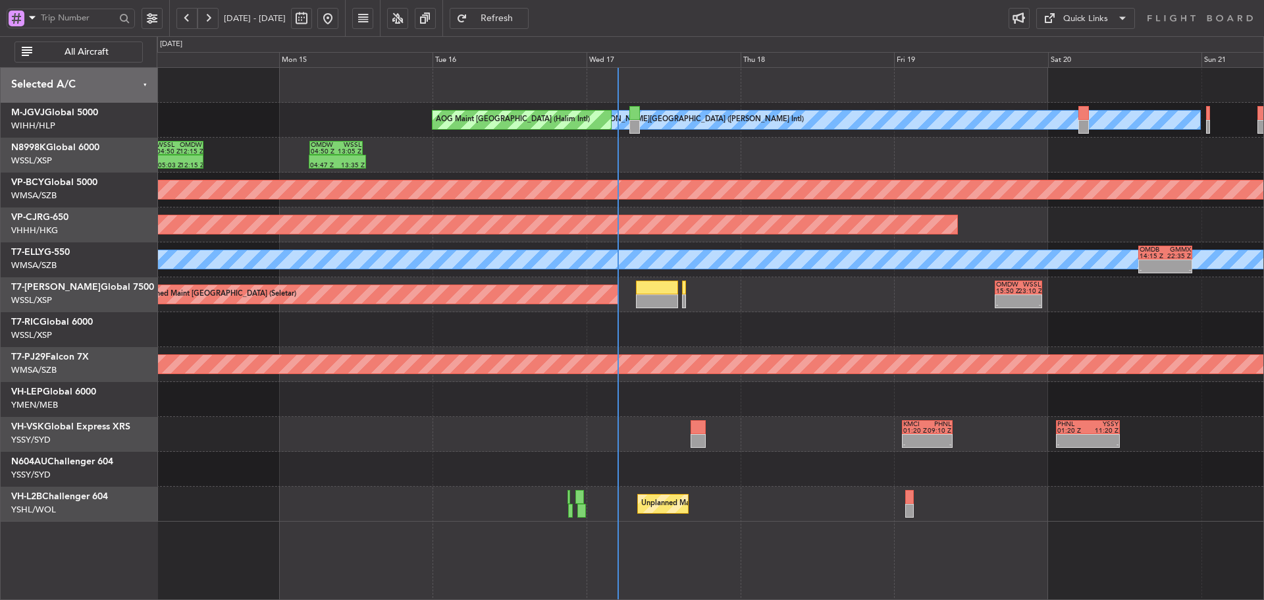
click at [508, 21] on button "Refresh" at bounding box center [489, 18] width 79 height 21
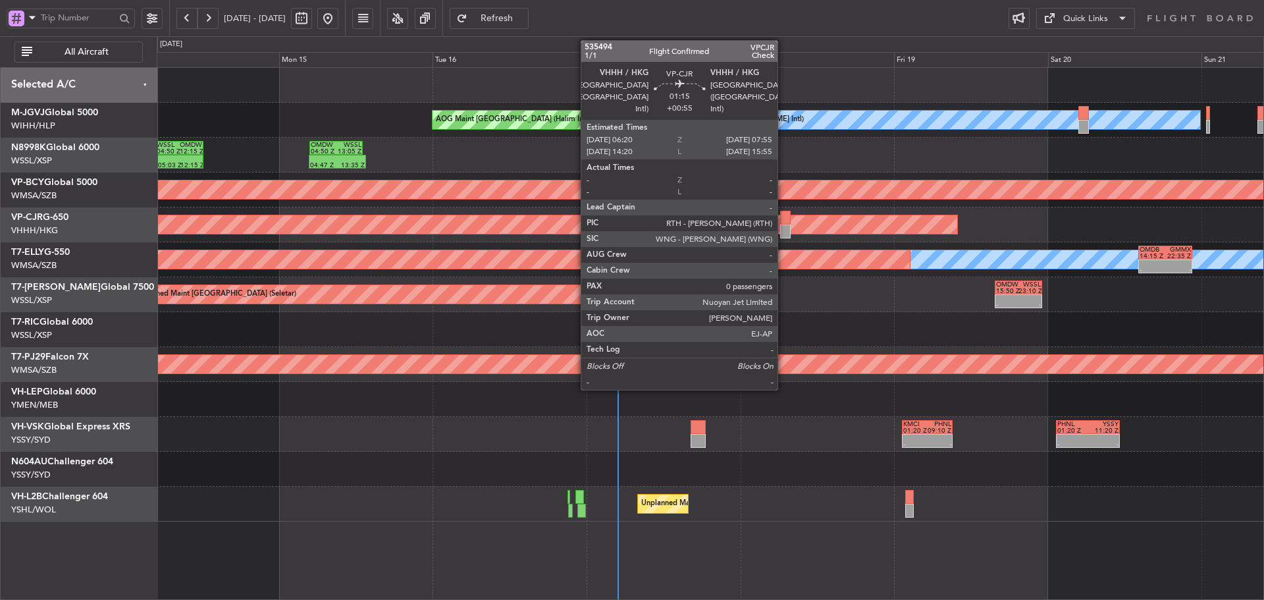
click at [784, 221] on div at bounding box center [785, 218] width 11 height 14
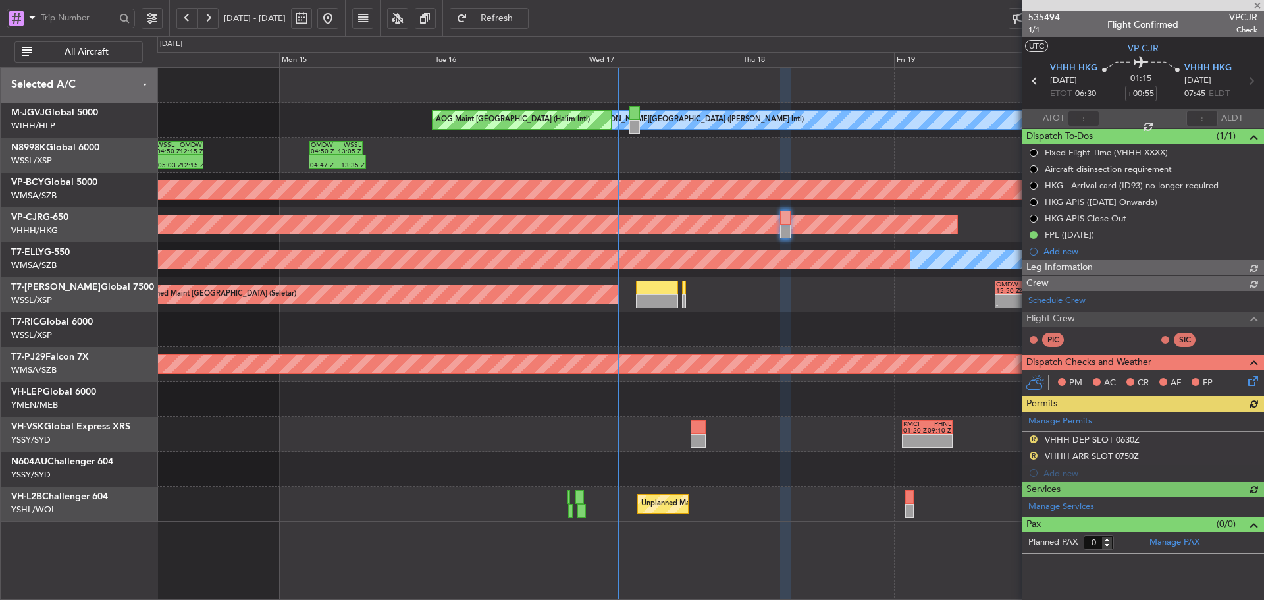
type input "[PERSON_NAME] (KYA)"
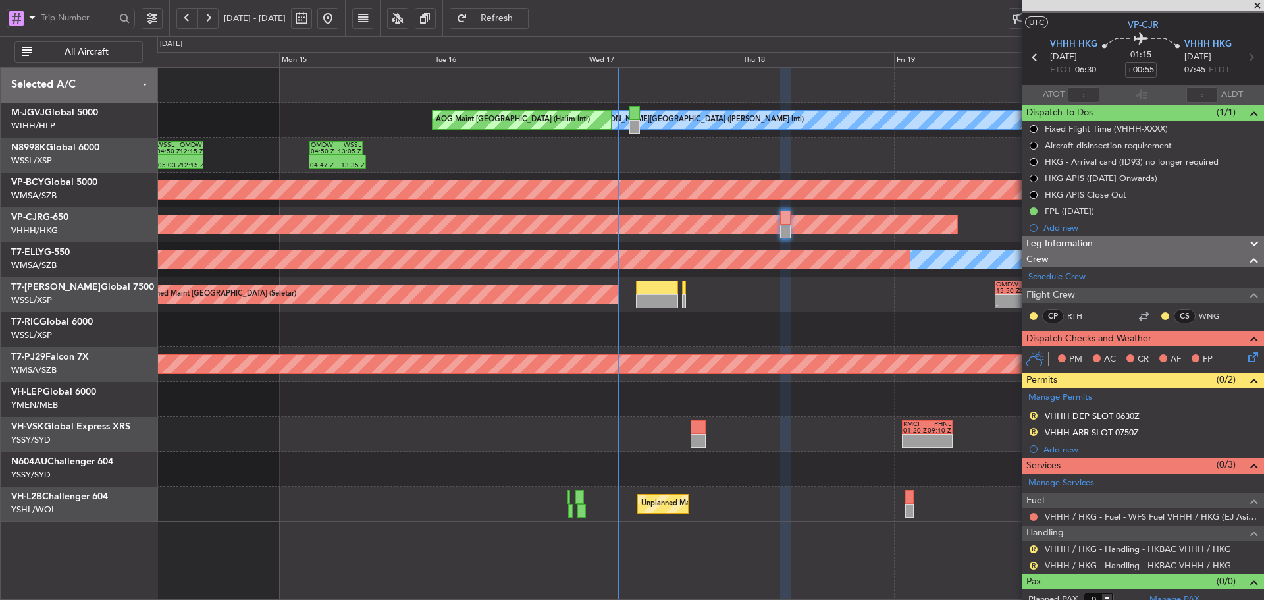
scroll to position [34, 0]
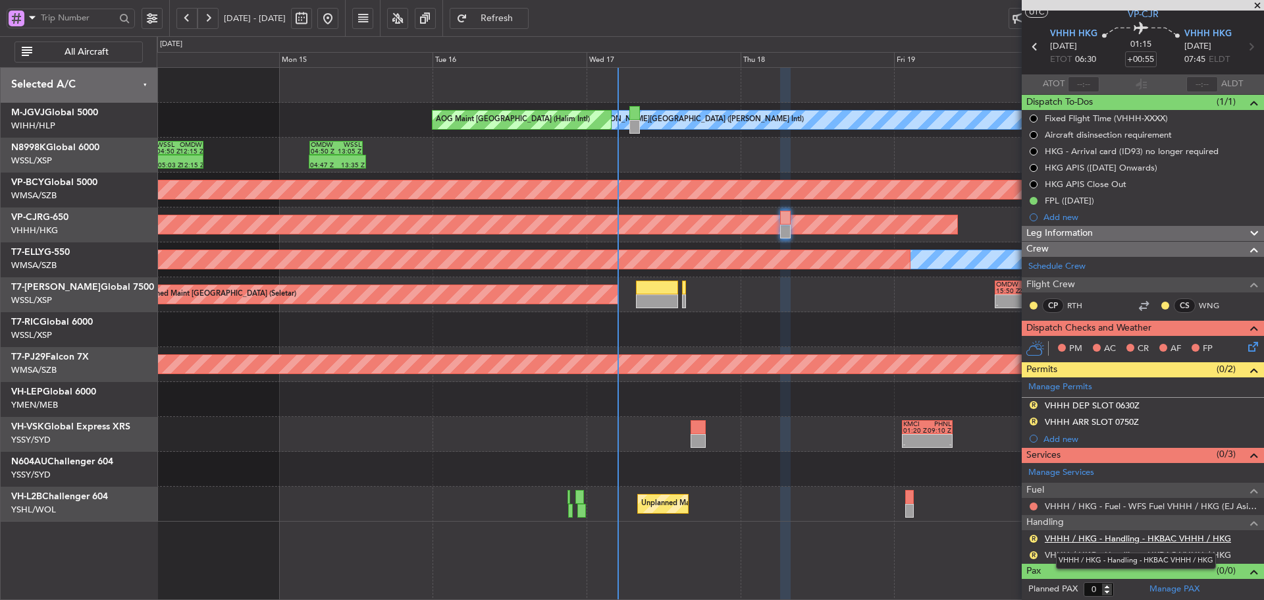
click at [1106, 540] on link "VHHH / HKG - Handling - HKBAC VHHH / HKG" at bounding box center [1138, 538] width 186 height 11
type input "[PERSON_NAME] (KYA)"
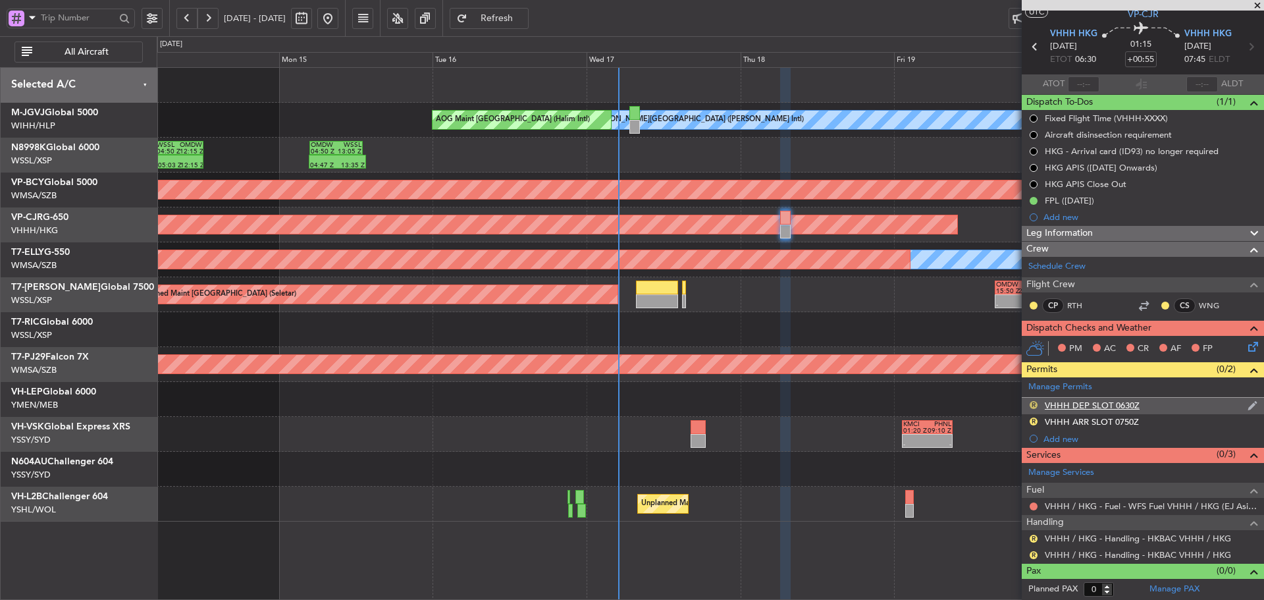
click at [1033, 406] on button "R" at bounding box center [1034, 405] width 8 height 8
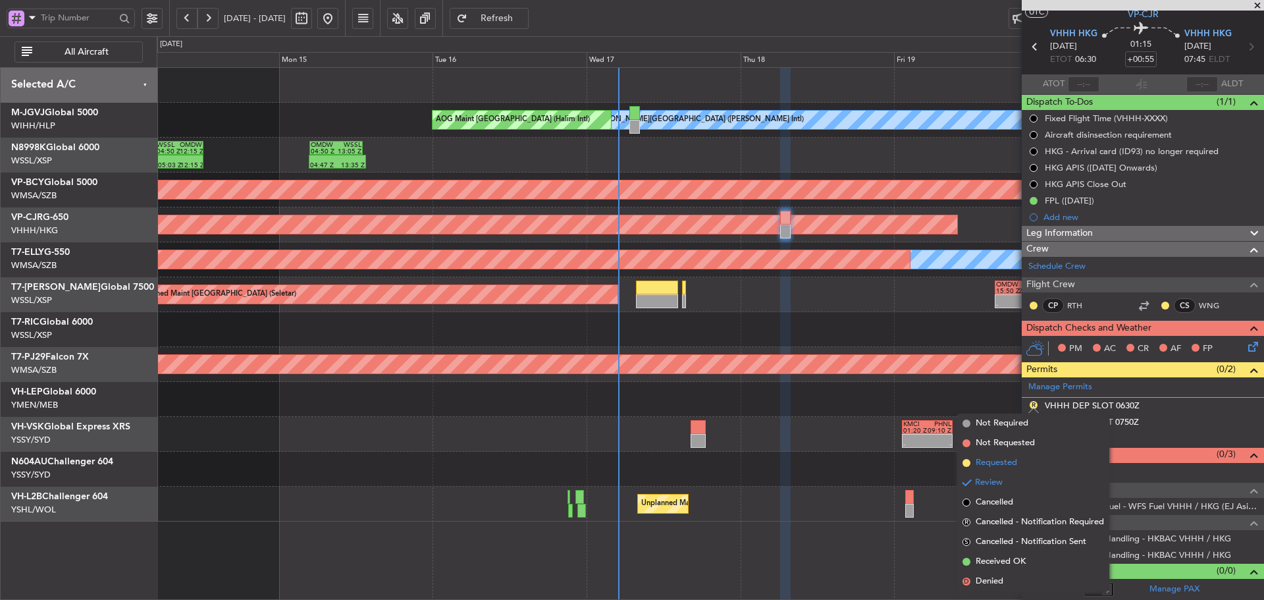
click at [963, 462] on span at bounding box center [967, 463] width 8 height 8
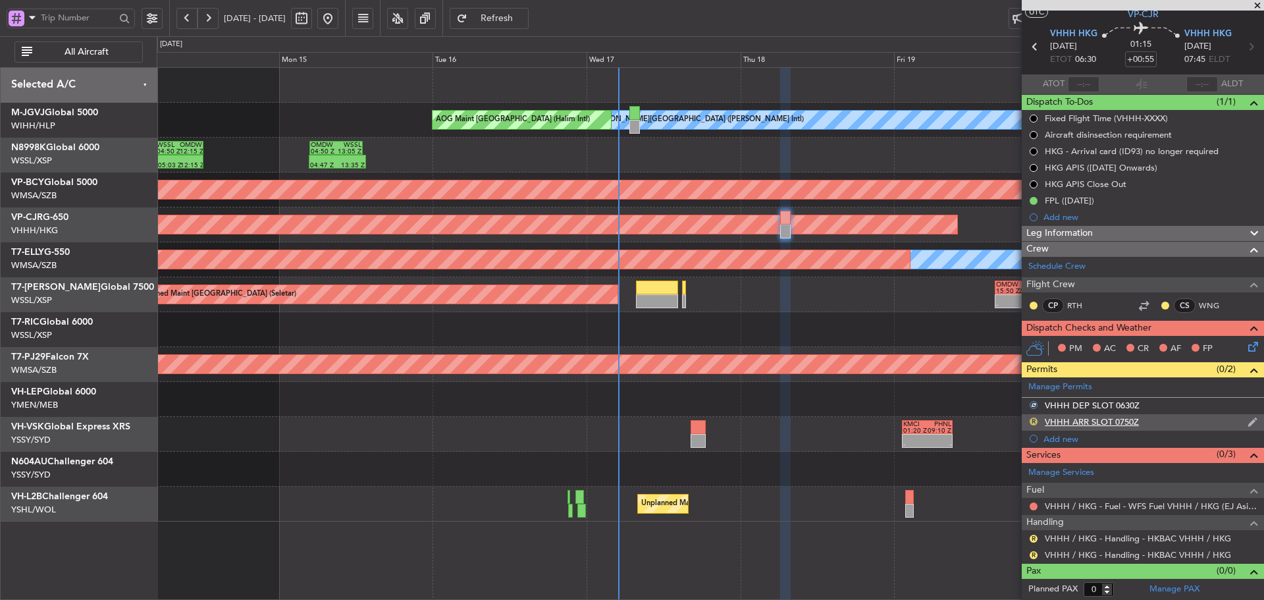
click at [1031, 421] on button "R" at bounding box center [1034, 422] width 8 height 8
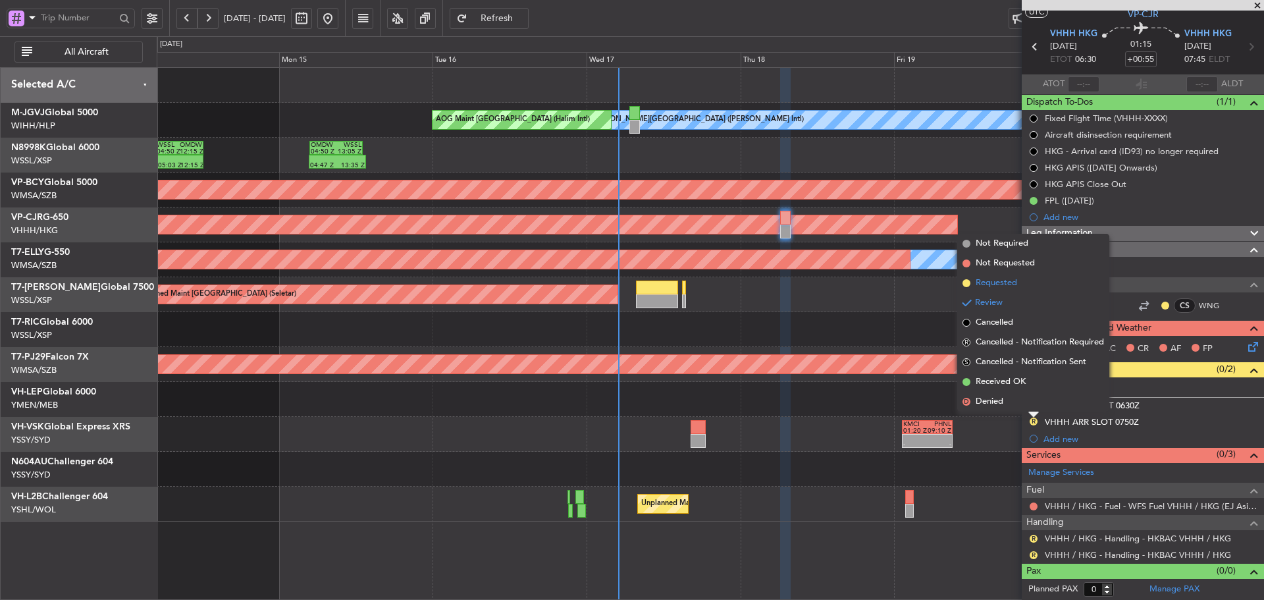
click at [965, 283] on span at bounding box center [967, 283] width 8 height 8
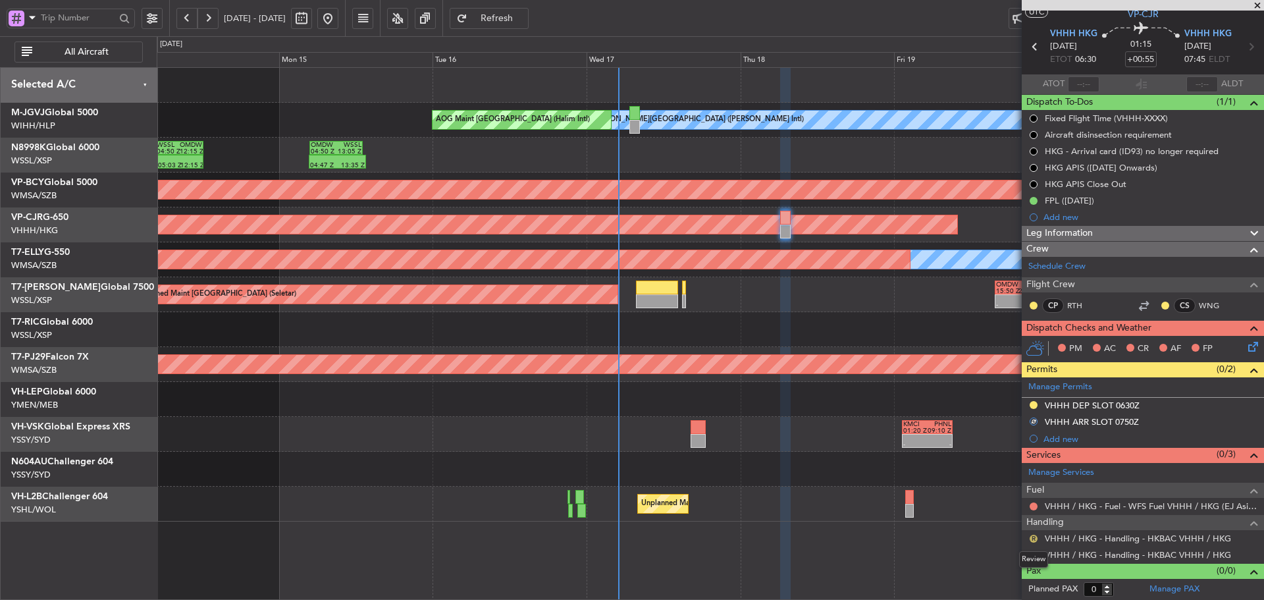
click at [1031, 537] on button "R" at bounding box center [1034, 539] width 8 height 8
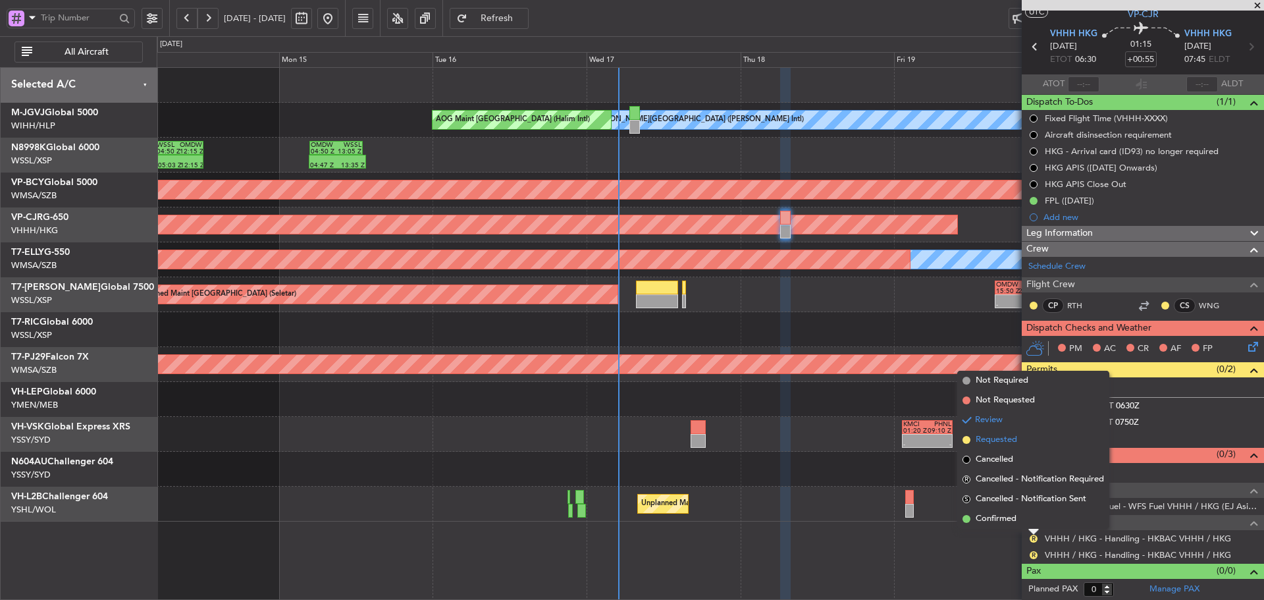
click at [967, 436] on span at bounding box center [967, 440] width 8 height 8
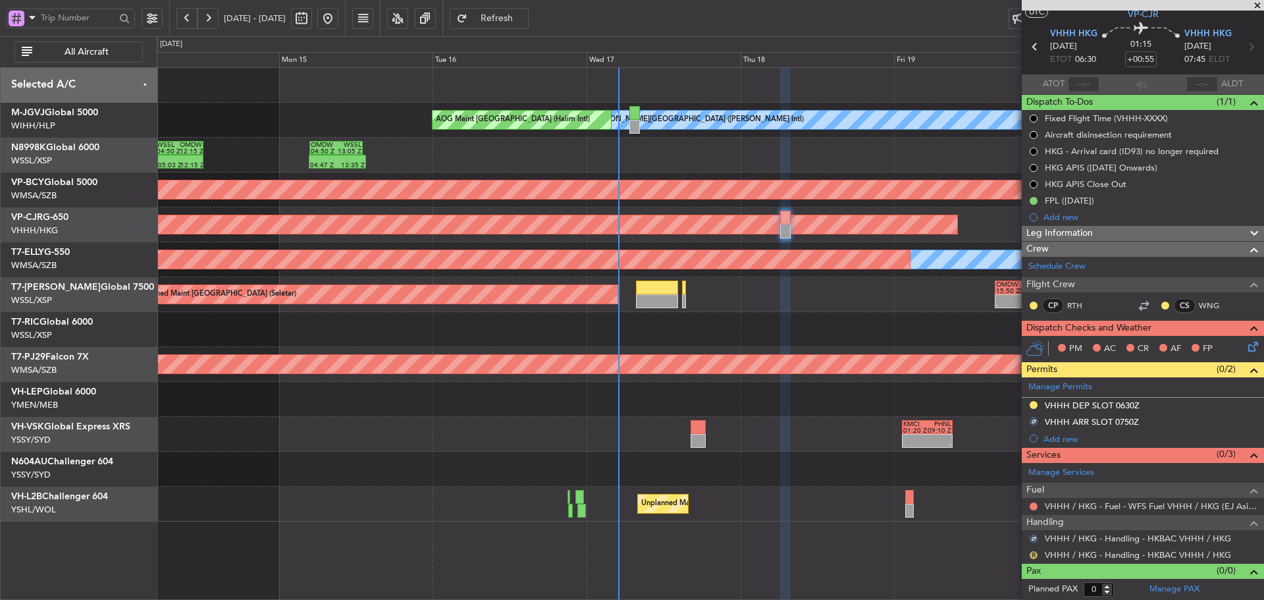
click at [1034, 555] on button "R" at bounding box center [1034, 555] width 8 height 8
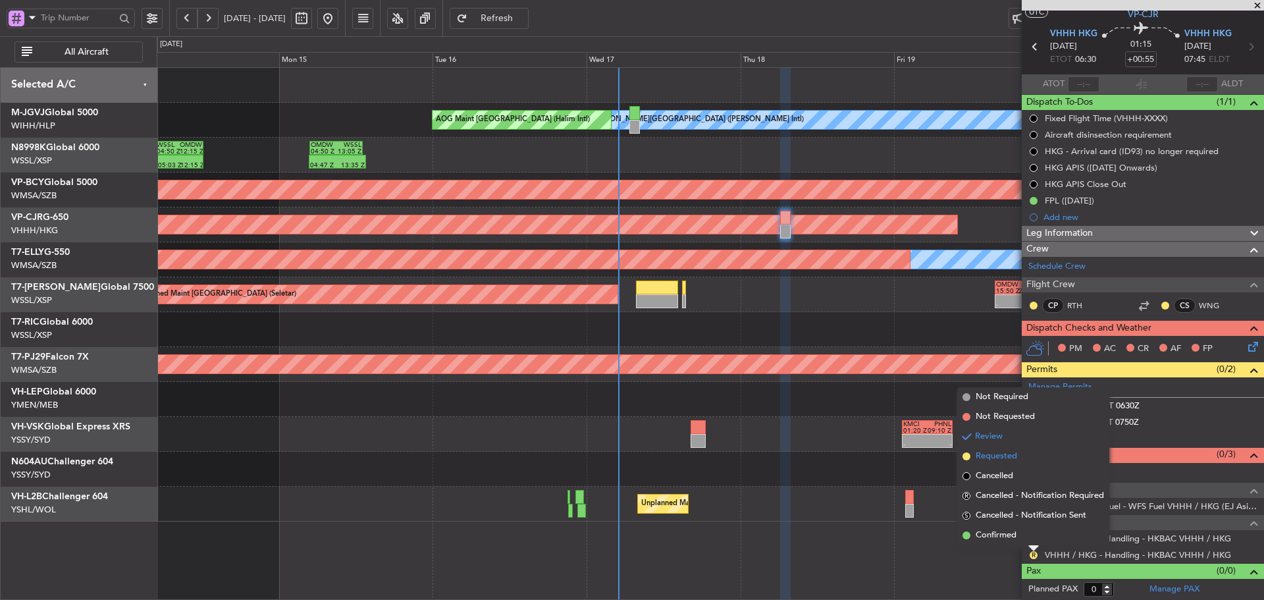
click at [968, 456] on span at bounding box center [967, 456] width 8 height 8
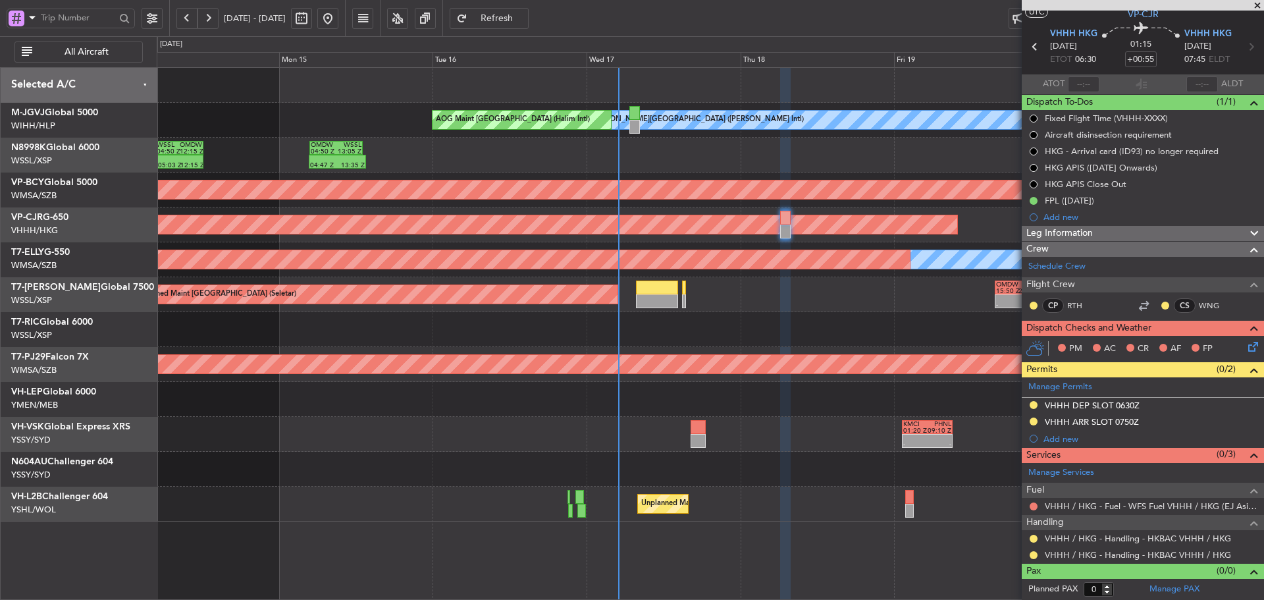
type input "[PERSON_NAME] (KYA)"
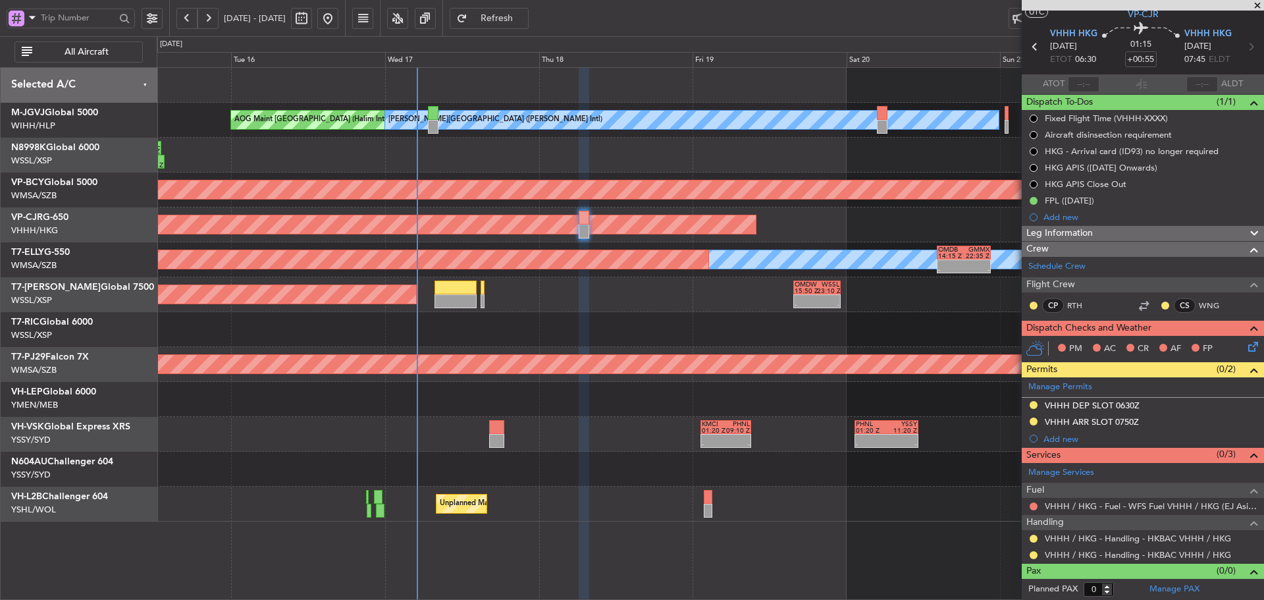
click at [651, 320] on div "AOG Maint Jakarta (Halim Intl) MEL Jakarta (Halim Intl) 04:47 Z 13:35 Z OMDW 04…" at bounding box center [710, 295] width 1107 height 454
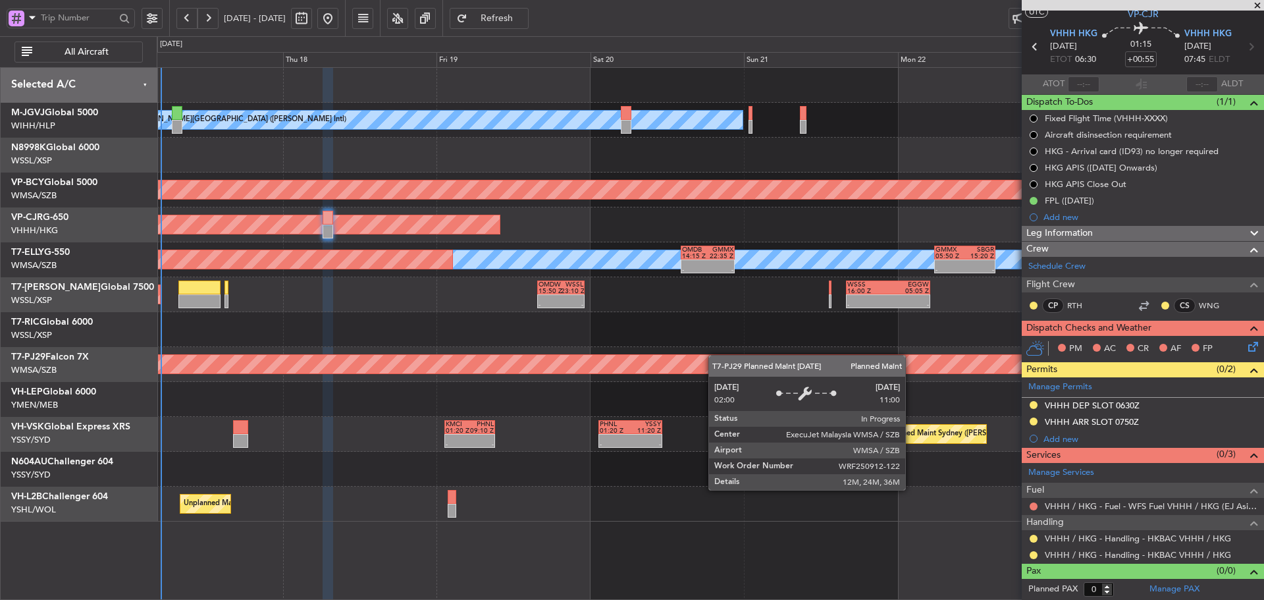
click at [674, 363] on div "MEL Jakarta (Halim Intl) AOG Maint Jakarta (Halim Intl) OMDW 04:50 Z WSSL 13:05…" at bounding box center [710, 295] width 1107 height 454
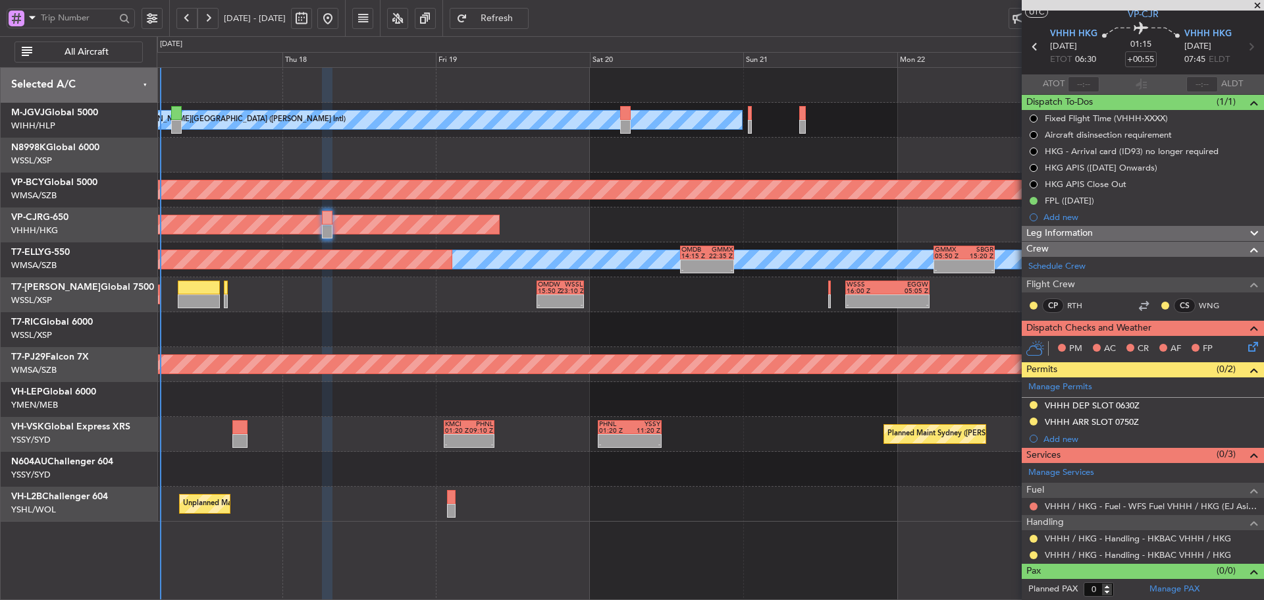
click at [1256, 7] on span at bounding box center [1257, 6] width 13 height 12
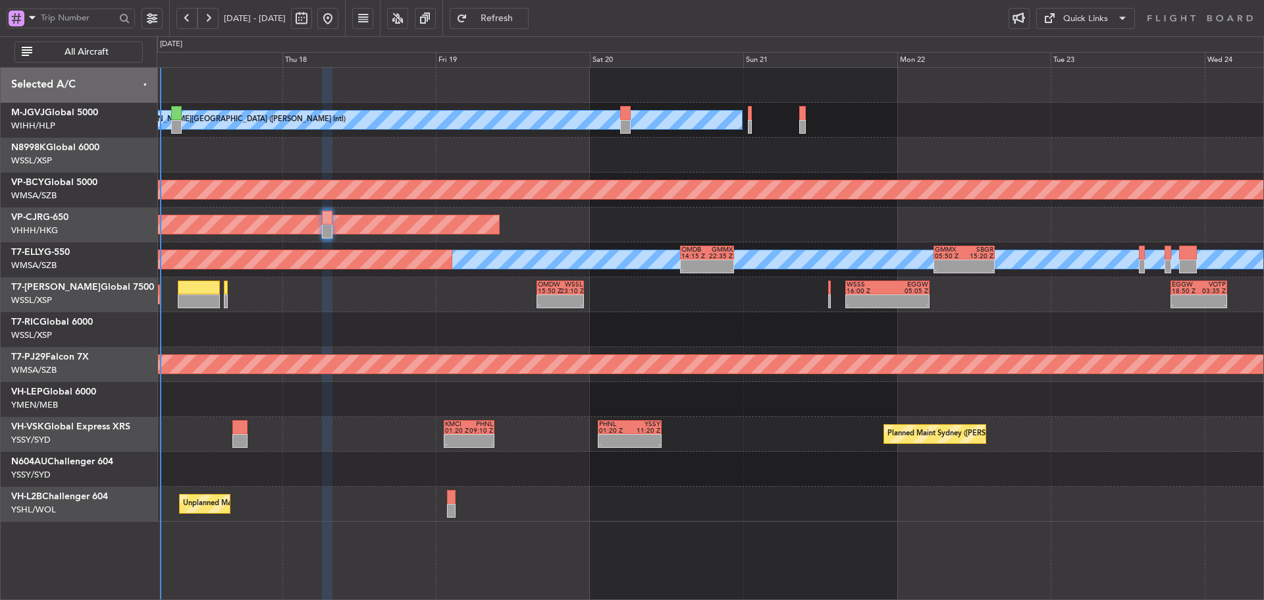
scroll to position [0, 0]
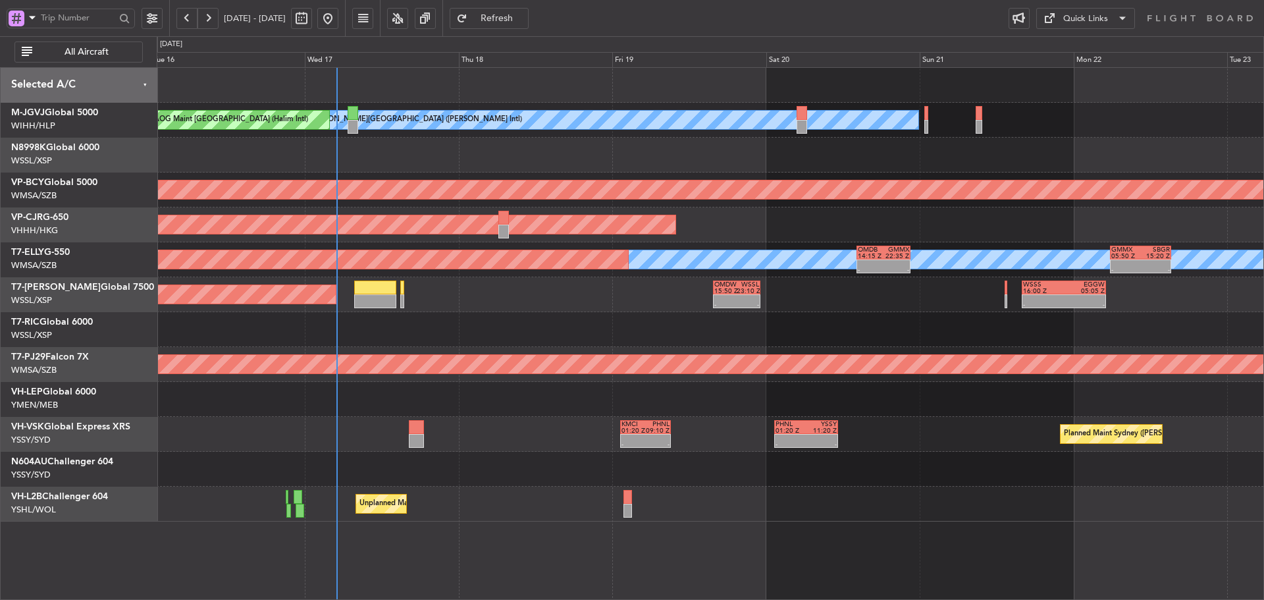
click at [727, 237] on div "Planned Maint [GEOGRAPHIC_DATA] ([GEOGRAPHIC_DATA] Intl)" at bounding box center [710, 224] width 1107 height 35
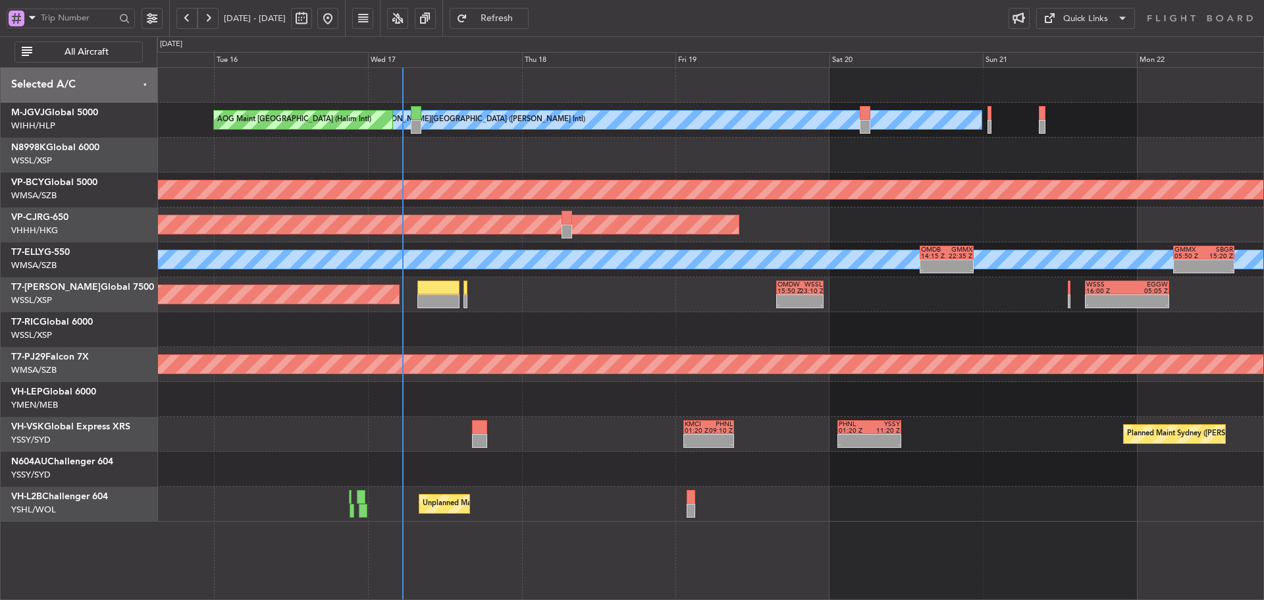
click at [568, 319] on div at bounding box center [710, 329] width 1107 height 35
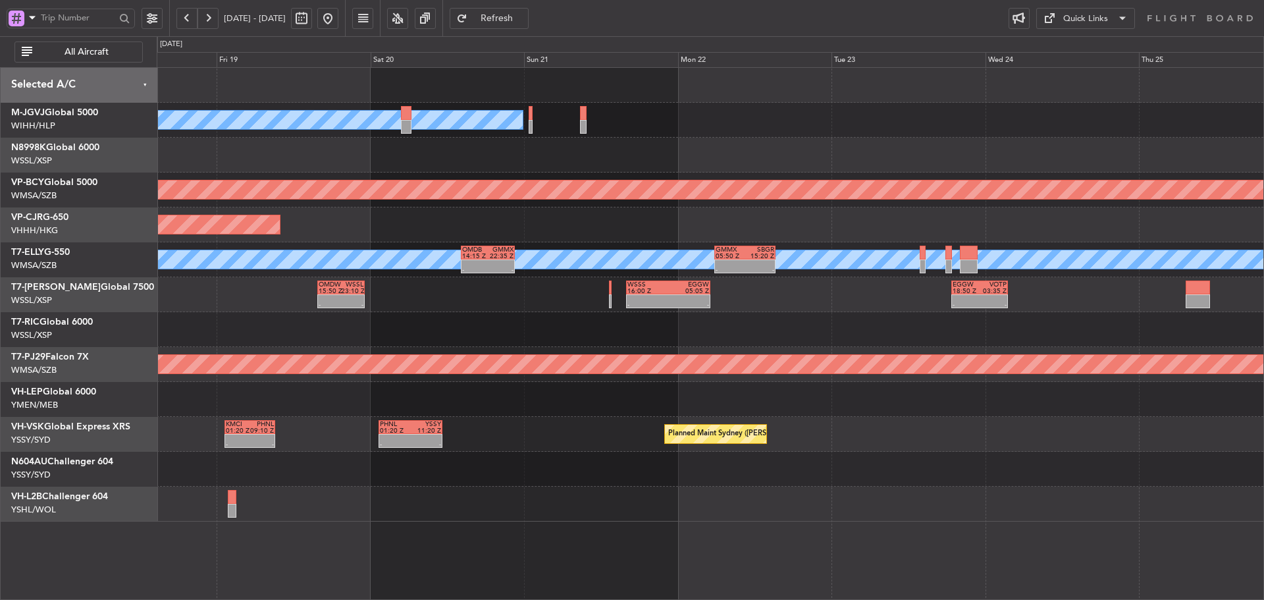
click at [666, 315] on div at bounding box center [710, 329] width 1107 height 35
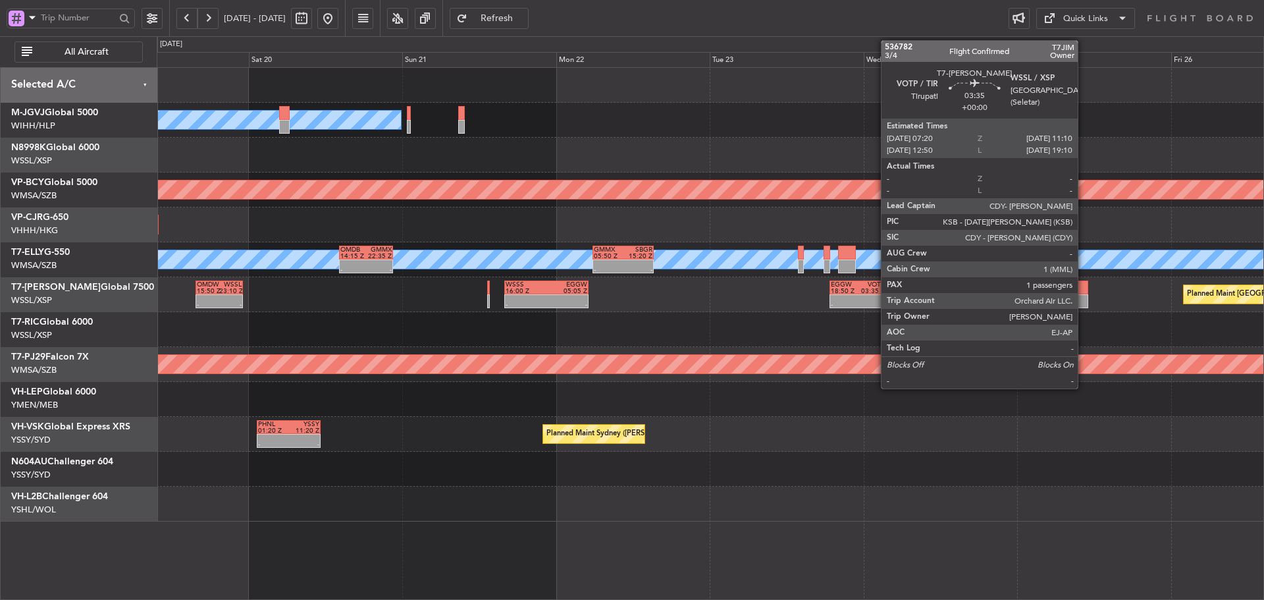
click at [1084, 296] on div at bounding box center [1076, 301] width 25 height 14
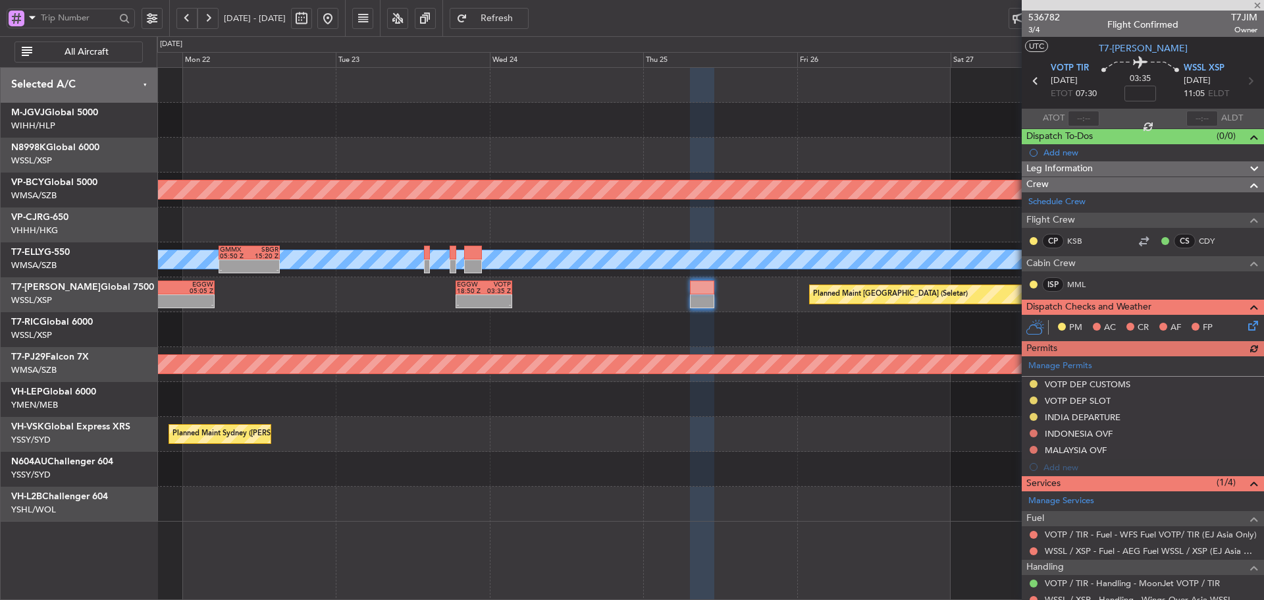
click at [517, 339] on div at bounding box center [710, 329] width 1107 height 35
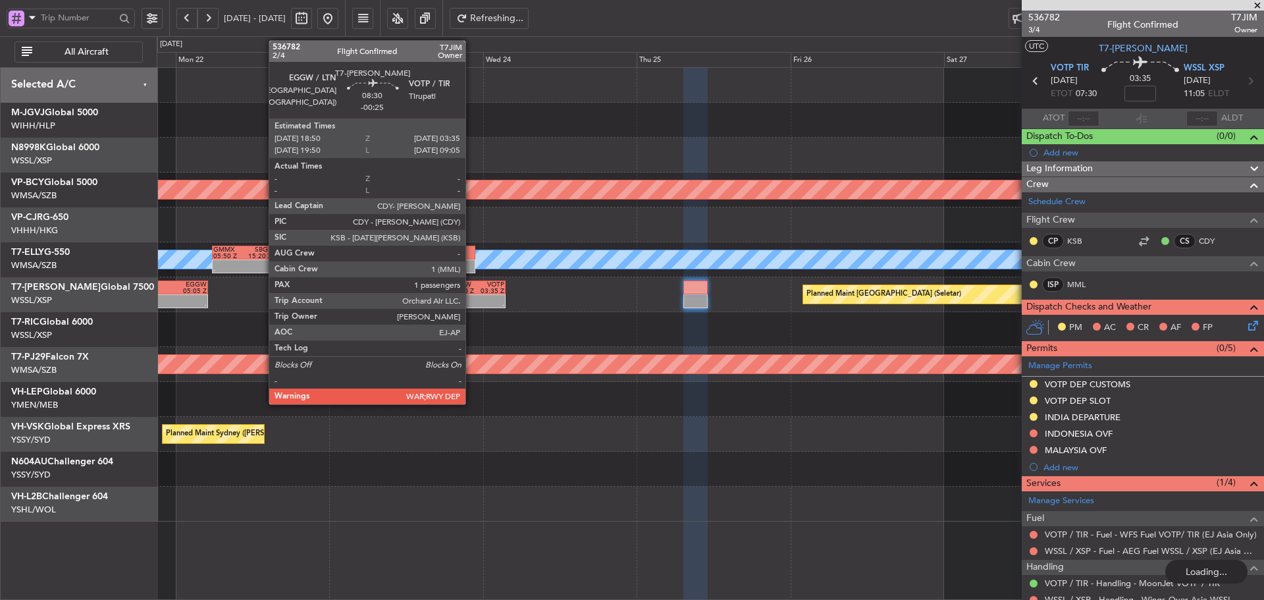
click at [472, 308] on div "- -" at bounding box center [477, 301] width 57 height 14
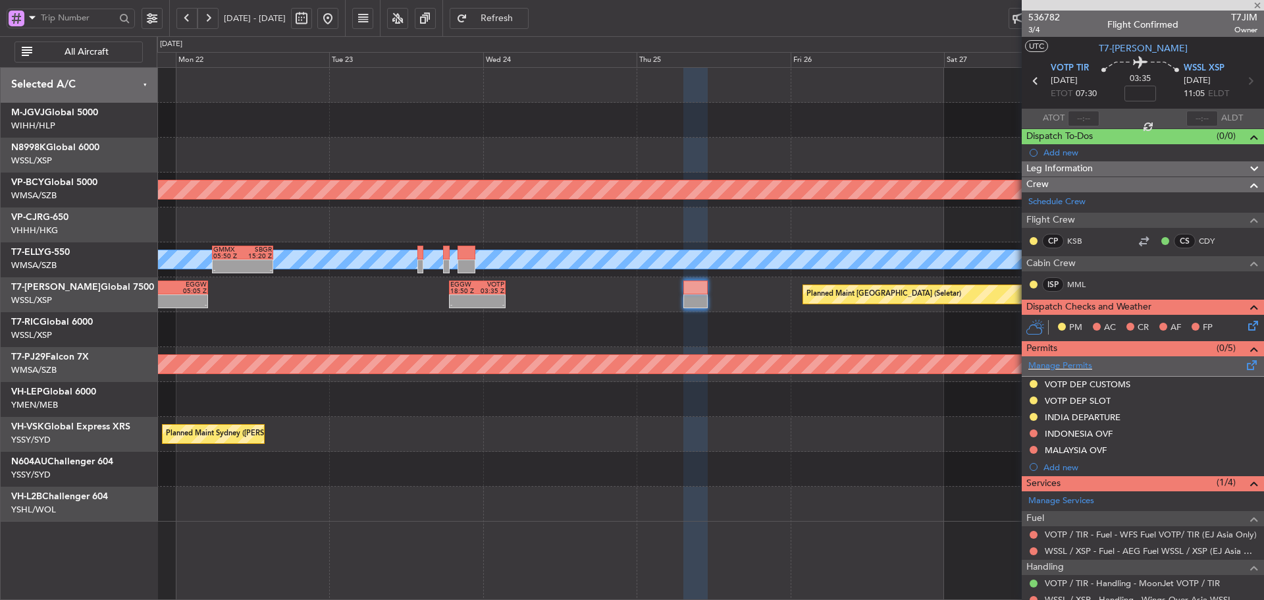
type input "-00:25"
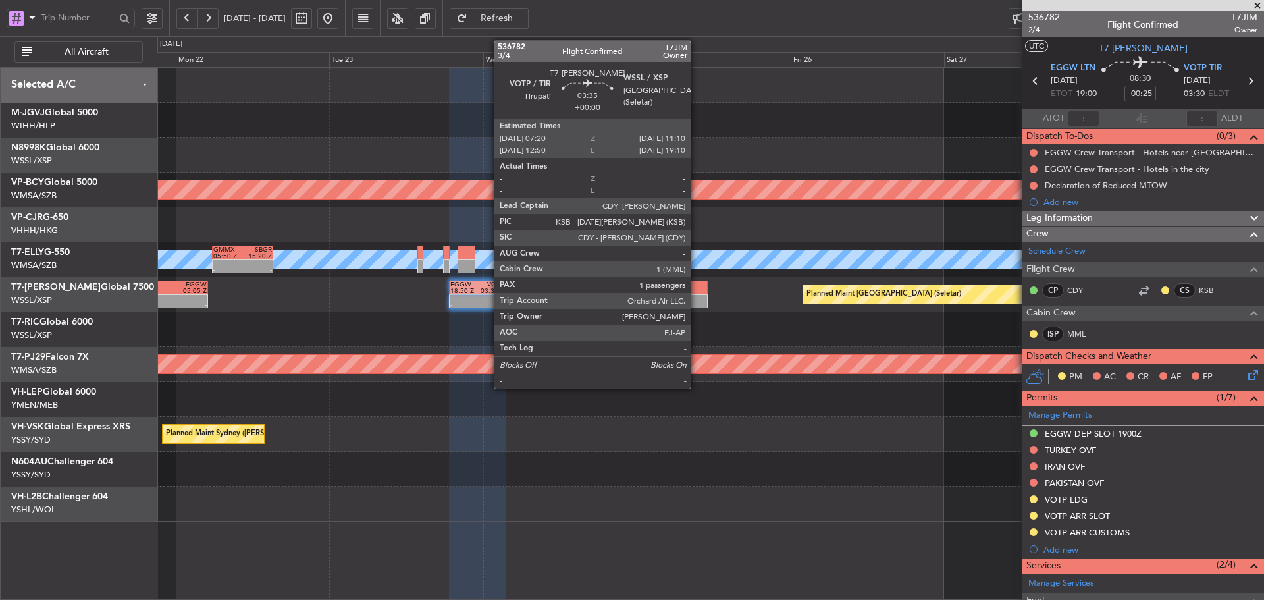
click at [696, 300] on div at bounding box center [696, 301] width 25 height 14
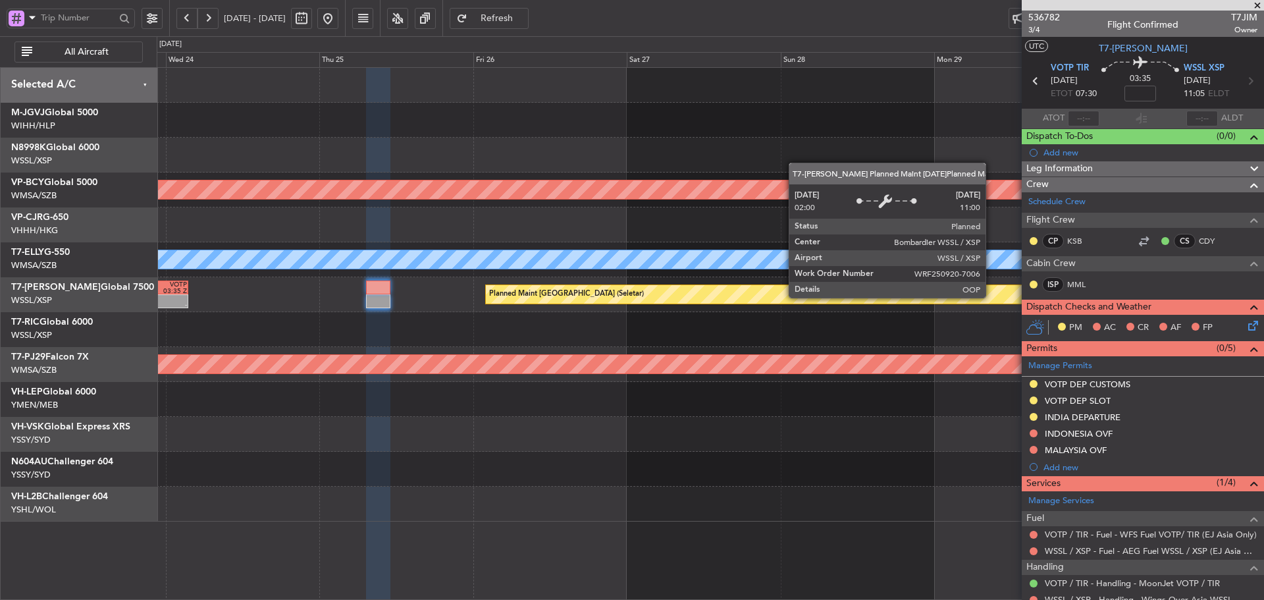
click at [674, 296] on div "Planned Maint [GEOGRAPHIC_DATA] (Seletar)" at bounding box center [1206, 294] width 1441 height 18
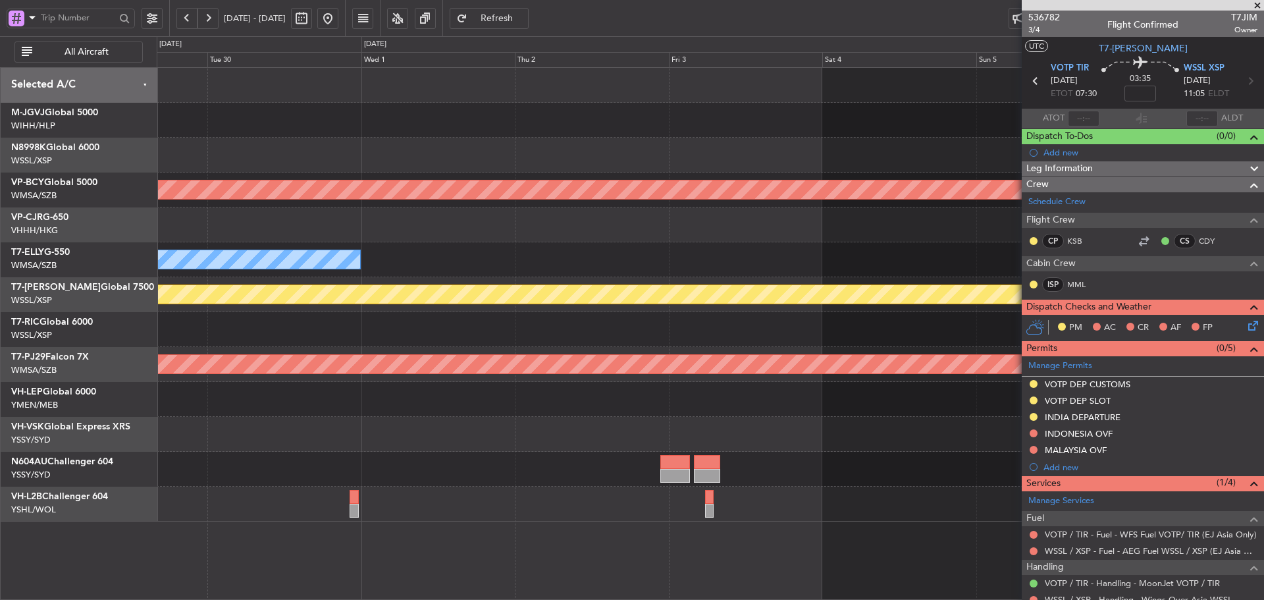
click at [274, 337] on div at bounding box center [710, 329] width 1107 height 35
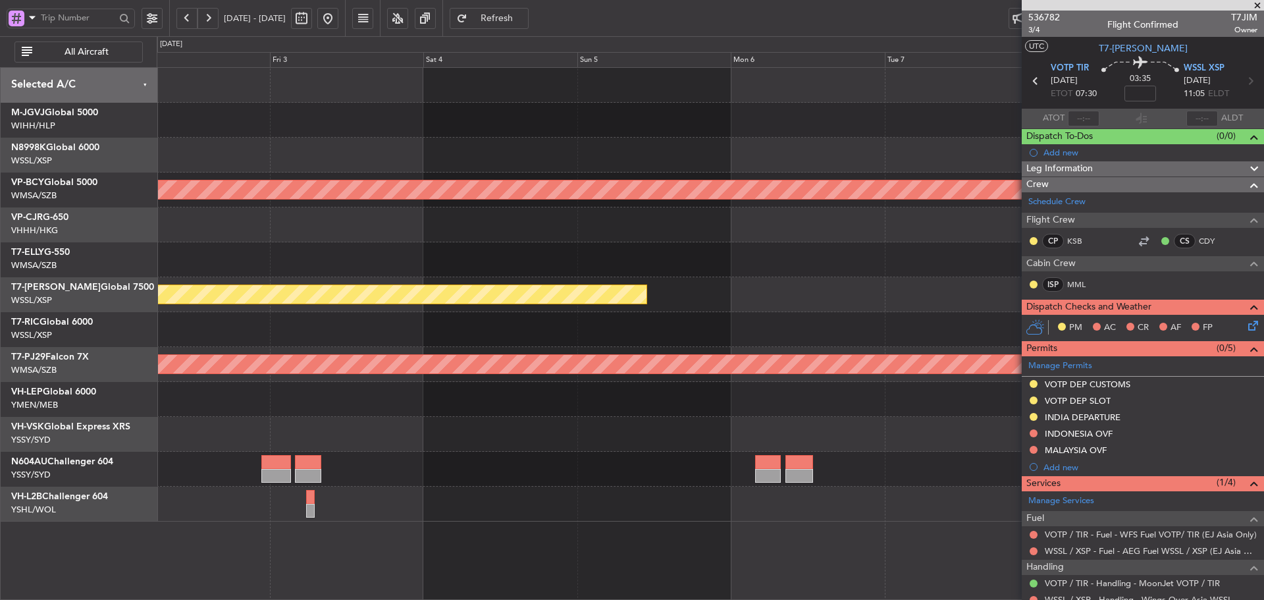
click at [853, 337] on div at bounding box center [710, 329] width 1107 height 35
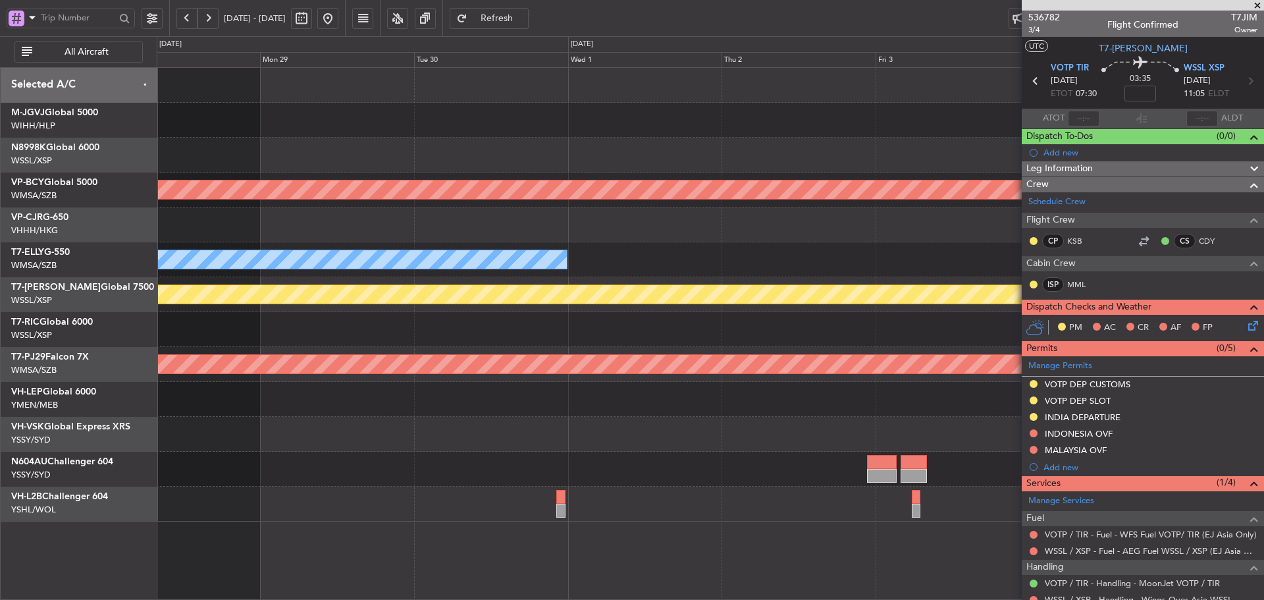
click at [994, 325] on div at bounding box center [710, 329] width 1107 height 35
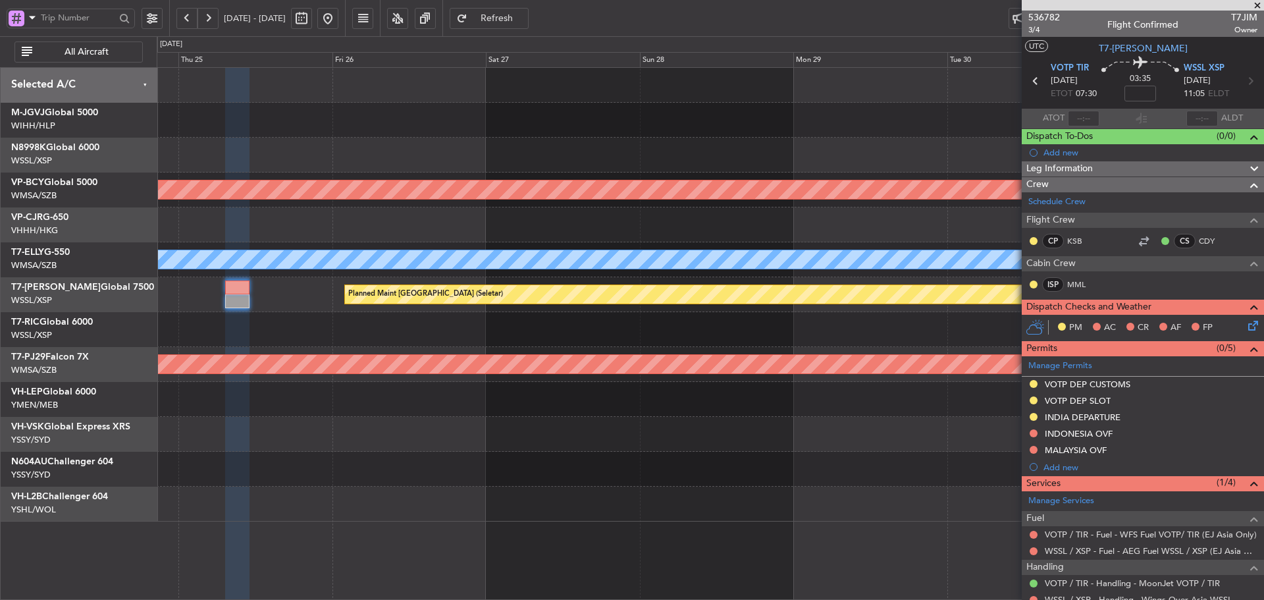
click at [1036, 323] on fb-app "23 Sep 2025 - 01 Oct 2025 Refresh Quick Links All Aircraft Unplanned Maint Kual…" at bounding box center [632, 308] width 1264 height 584
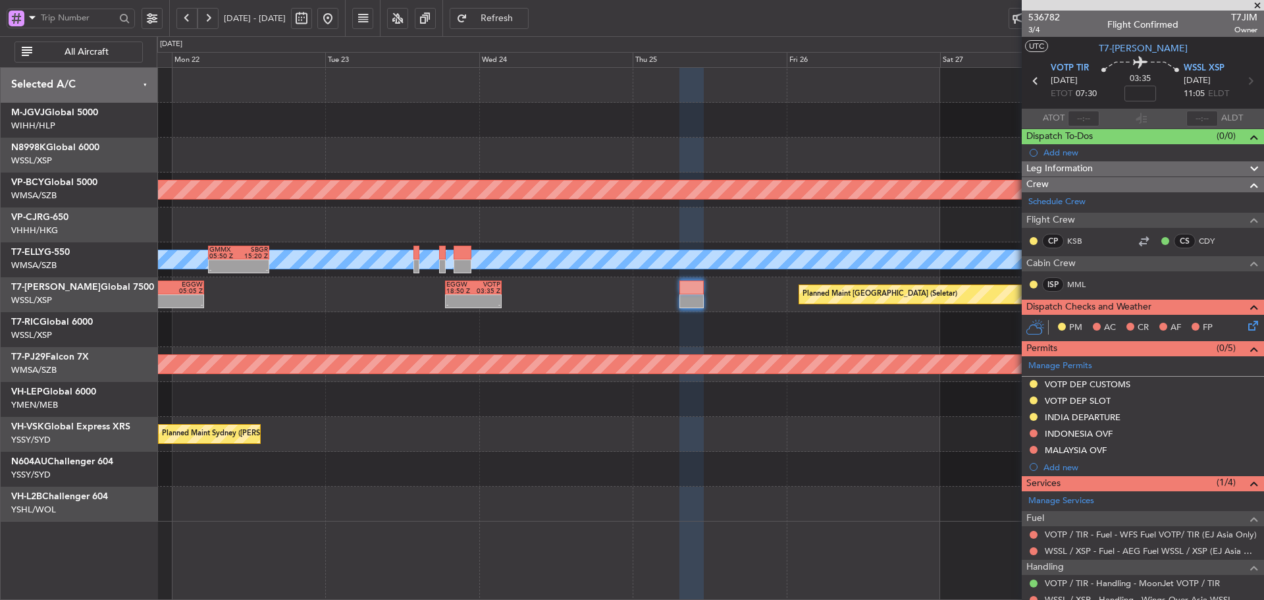
click at [953, 325] on div at bounding box center [710, 329] width 1107 height 35
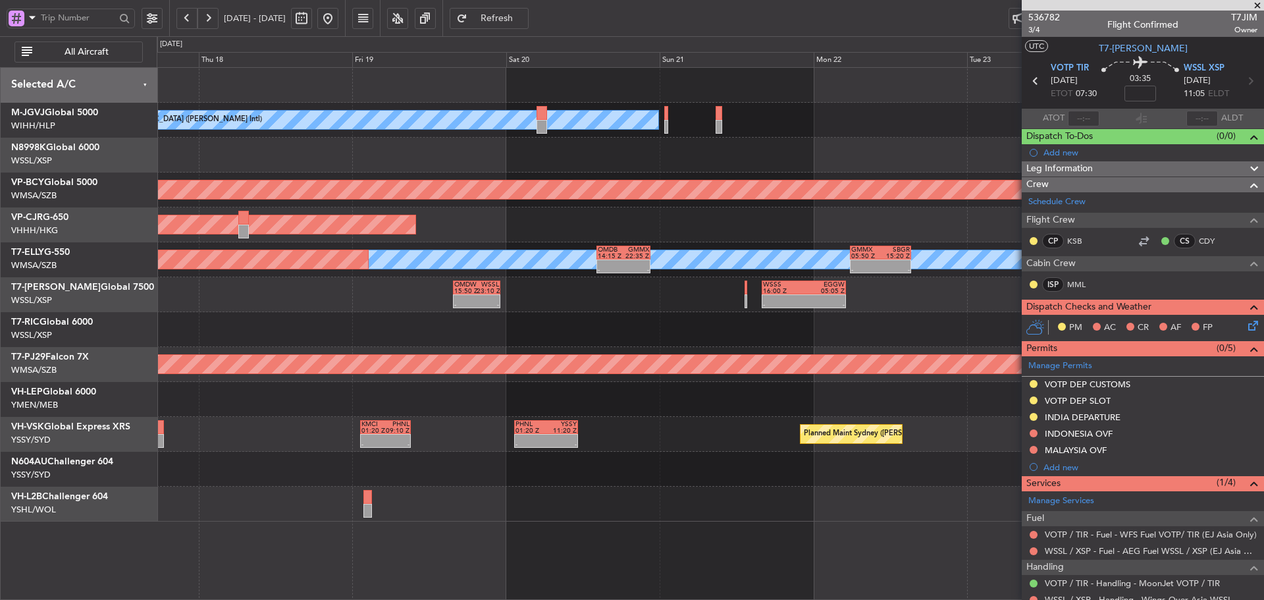
click at [918, 441] on div "[PERSON_NAME][GEOGRAPHIC_DATA] (Halim Intl) AOG Maint [GEOGRAPHIC_DATA] (Halim …" at bounding box center [710, 295] width 1107 height 454
click at [975, 431] on div "[PERSON_NAME][GEOGRAPHIC_DATA] (Halim Intl) AOG Maint [GEOGRAPHIC_DATA] (Halim …" at bounding box center [710, 295] width 1107 height 454
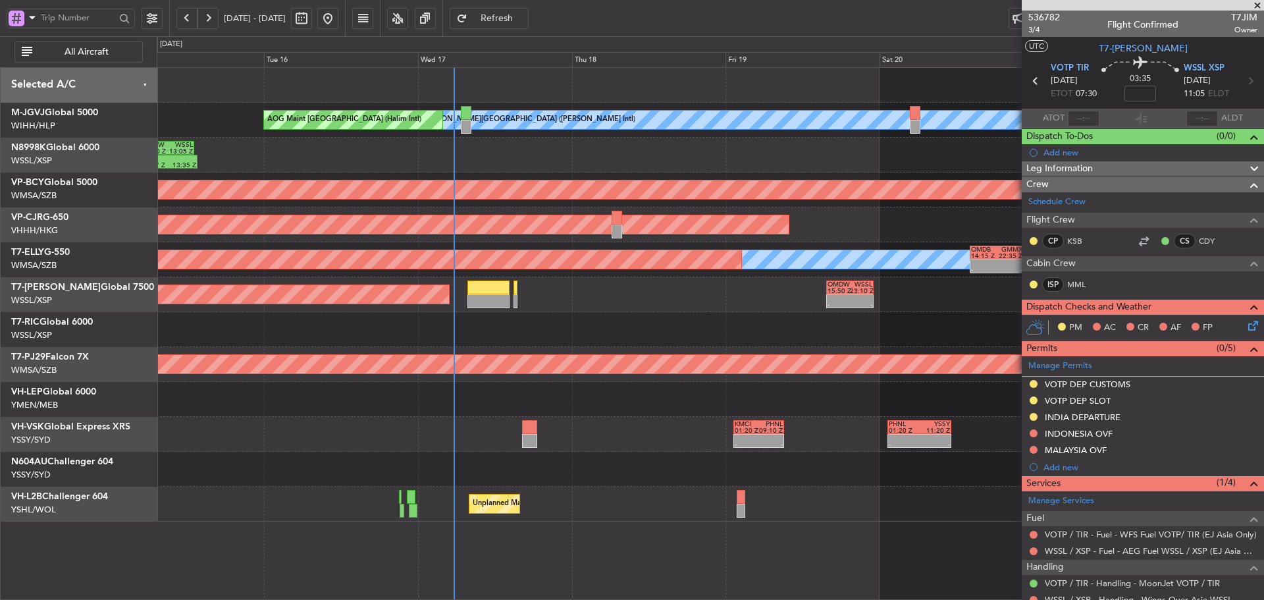
click at [738, 392] on div "MEL Jakarta (Halim Intl) AOG Maint Jakarta (Halim Intl) 04:47 Z 13:35 Z OMDW 04…" at bounding box center [710, 295] width 1107 height 454
